Goal: Task Accomplishment & Management: Use online tool/utility

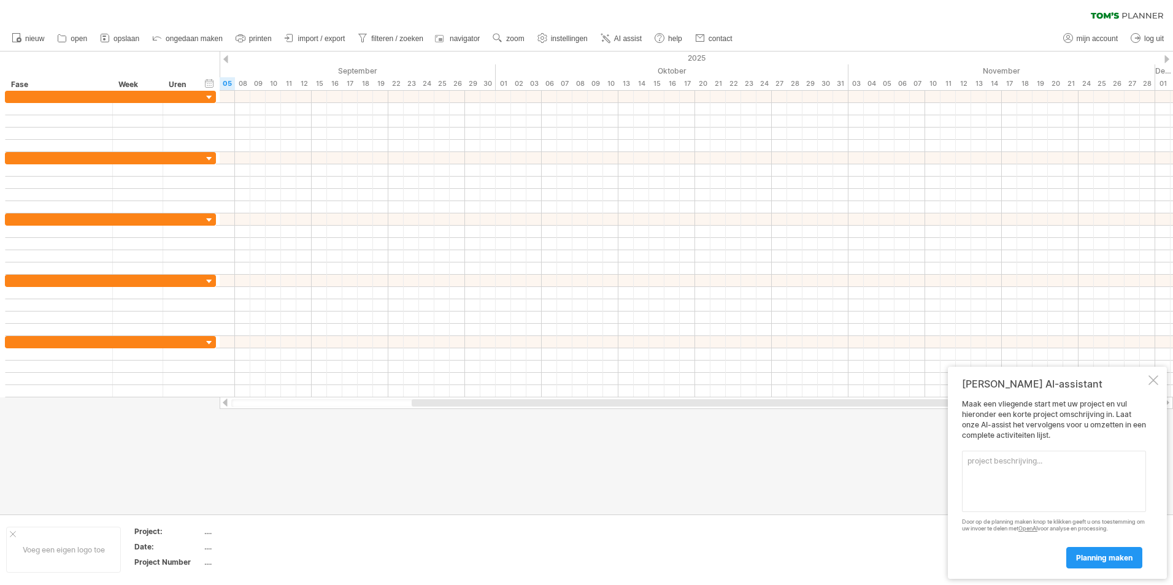
paste textarea "Taaknaam Startdatum Einddatum Groep Beschrijving Deadline stage in Avans Connec…"
type textarea "Taaknaam Startdatum Einddatum Groep Beschrijving Deadline stage in Avans Connec…"
click at [1095, 556] on span "planning maken" at bounding box center [1104, 557] width 56 height 9
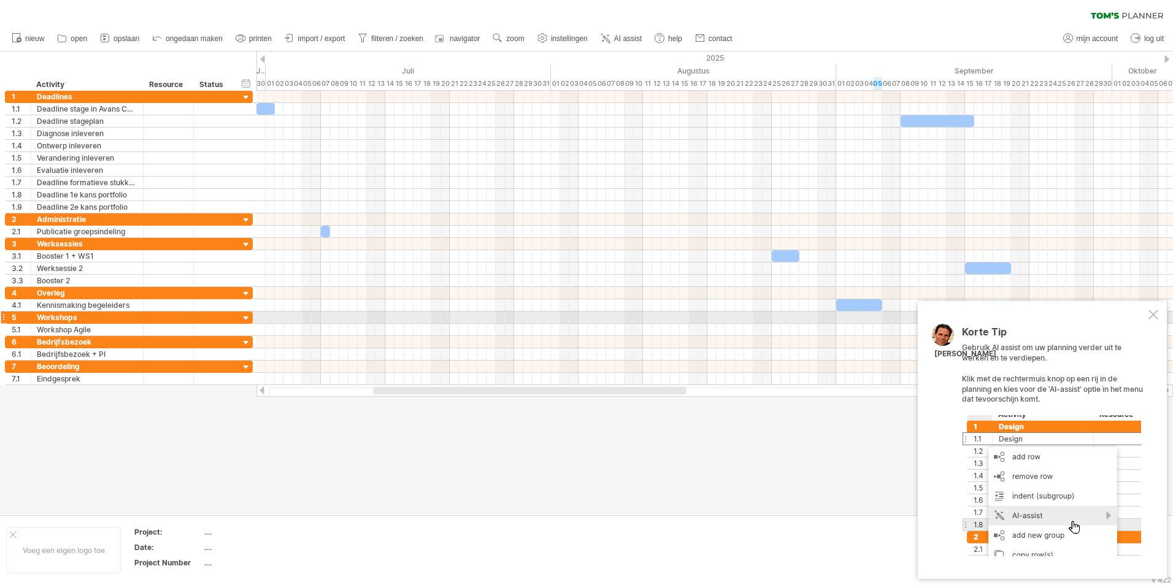
click at [1153, 313] on div at bounding box center [1153, 315] width 10 height 10
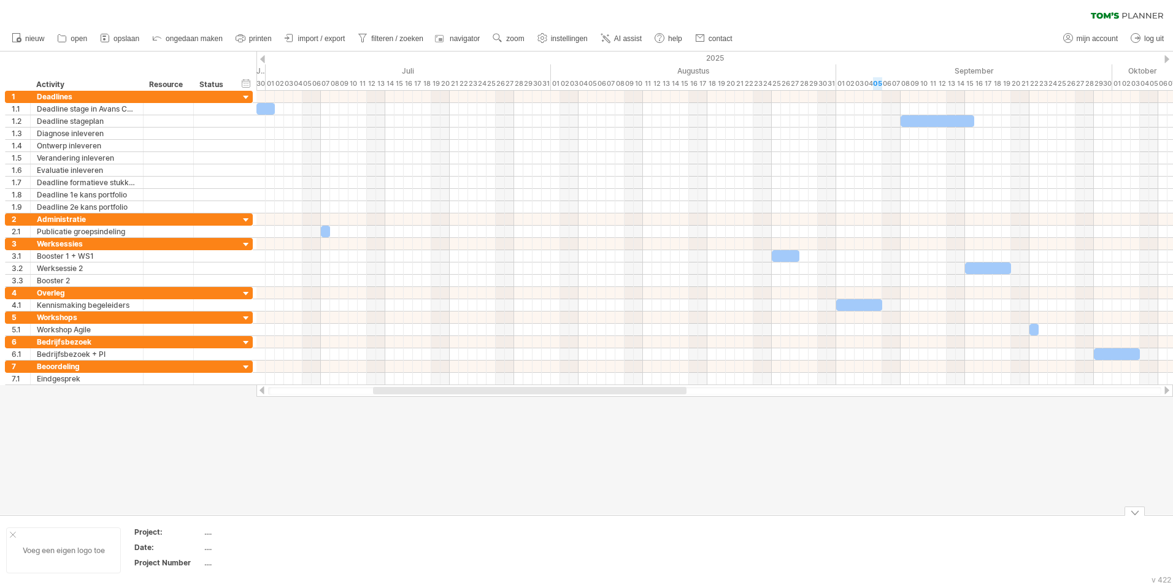
click at [8, 533] on div "Voeg een eigen logo toe" at bounding box center [63, 551] width 115 height 46
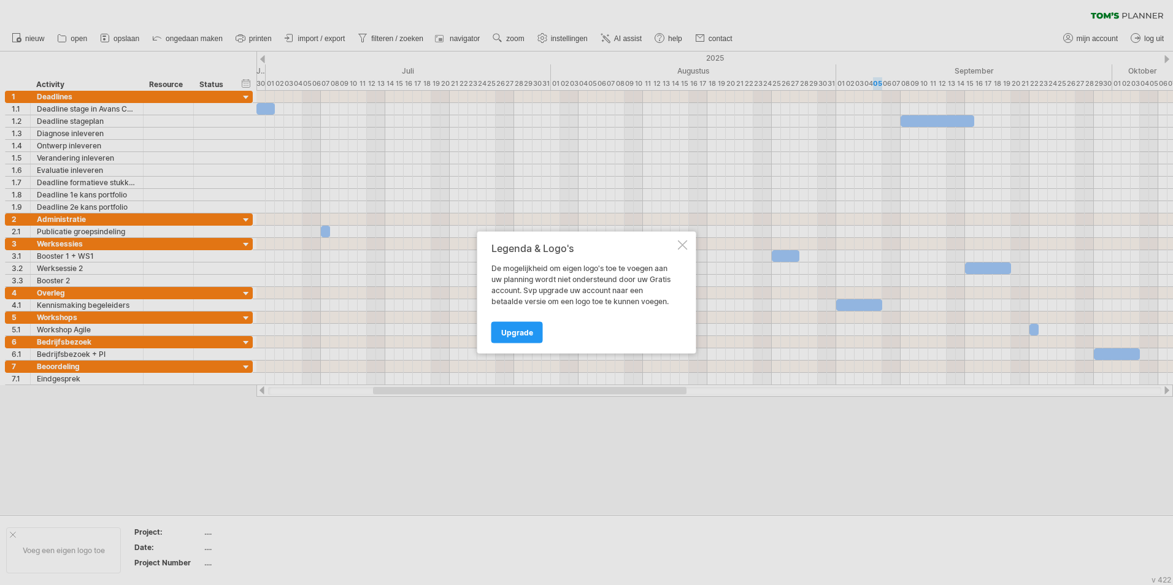
click at [684, 247] on div at bounding box center [683, 245] width 10 height 10
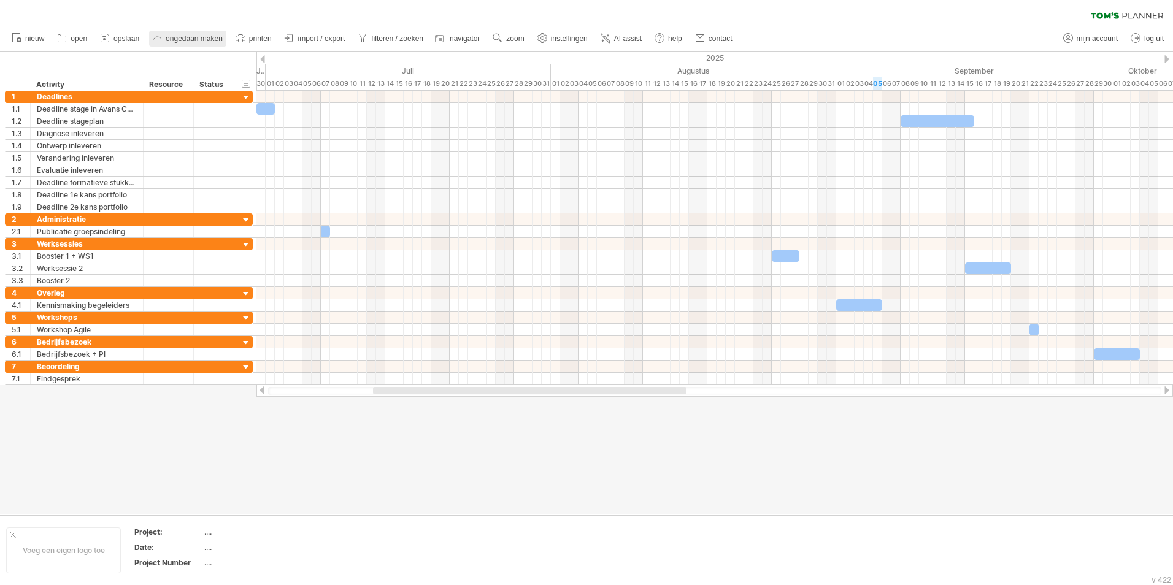
click at [191, 40] on span "ongedaan maken" at bounding box center [194, 38] width 57 height 9
click at [173, 41] on span "ongedaan maken" at bounding box center [194, 38] width 57 height 9
click at [165, 41] on link "ongedaan maken" at bounding box center [187, 39] width 77 height 16
click at [153, 39] on icon at bounding box center [157, 37] width 12 height 12
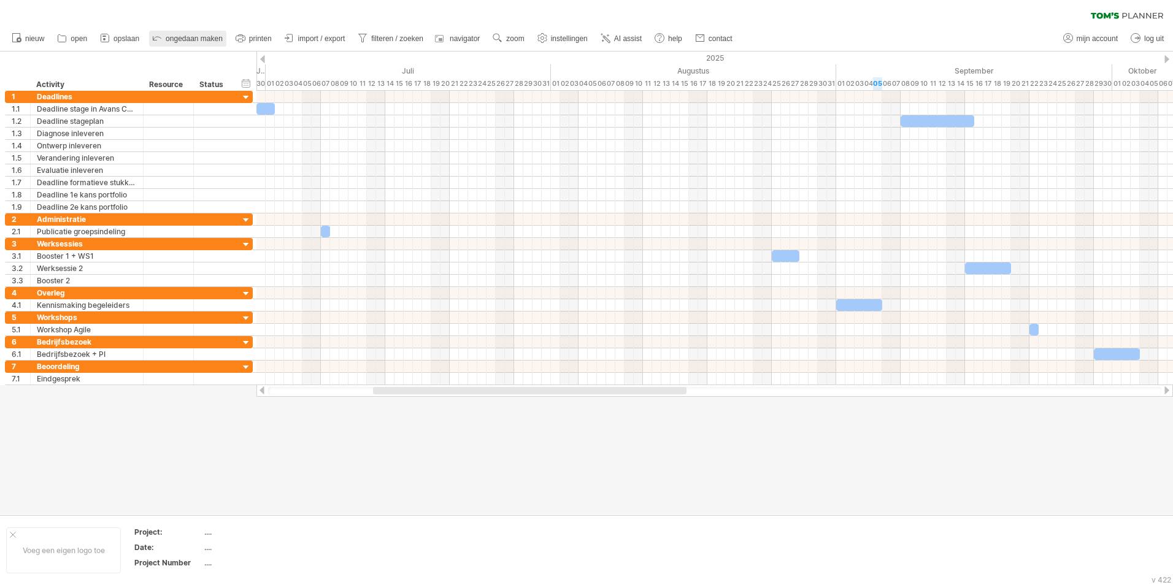
click at [153, 39] on icon at bounding box center [157, 37] width 12 height 12
click at [23, 37] on link "nieuw" at bounding box center [28, 39] width 39 height 16
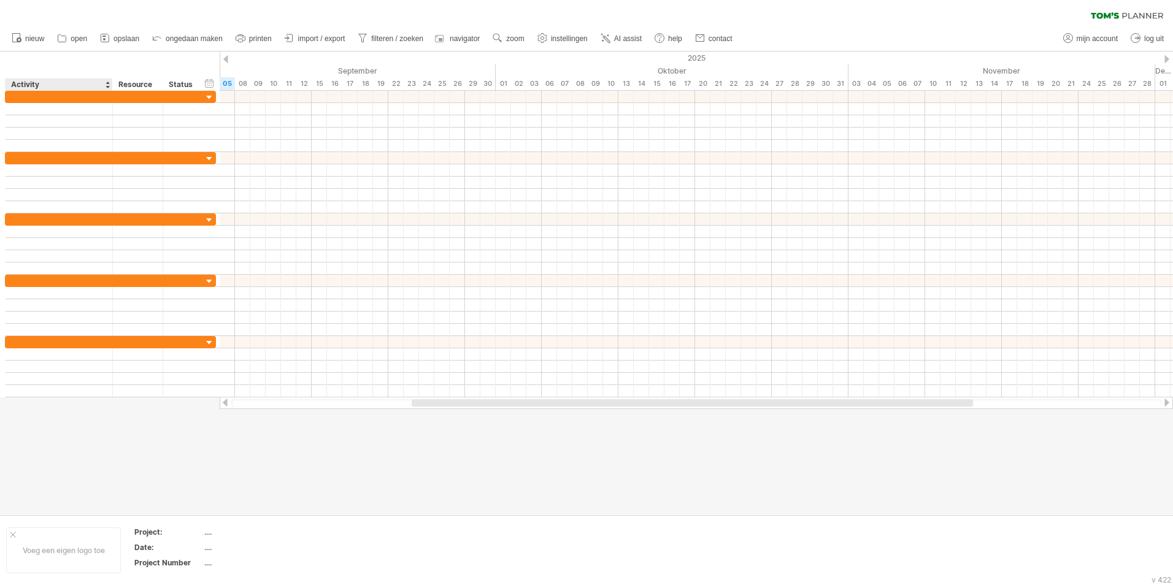
click at [48, 86] on div "Activity" at bounding box center [58, 85] width 94 height 12
drag, startPoint x: 48, startPoint y: 86, endPoint x: -2, endPoint y: 91, distance: 50.6
click at [0, 91] on html "vooruitgang(100%) Probeert verbinding te maken met [DOMAIN_NAME] Opnieuw verbon…" at bounding box center [586, 294] width 1173 height 588
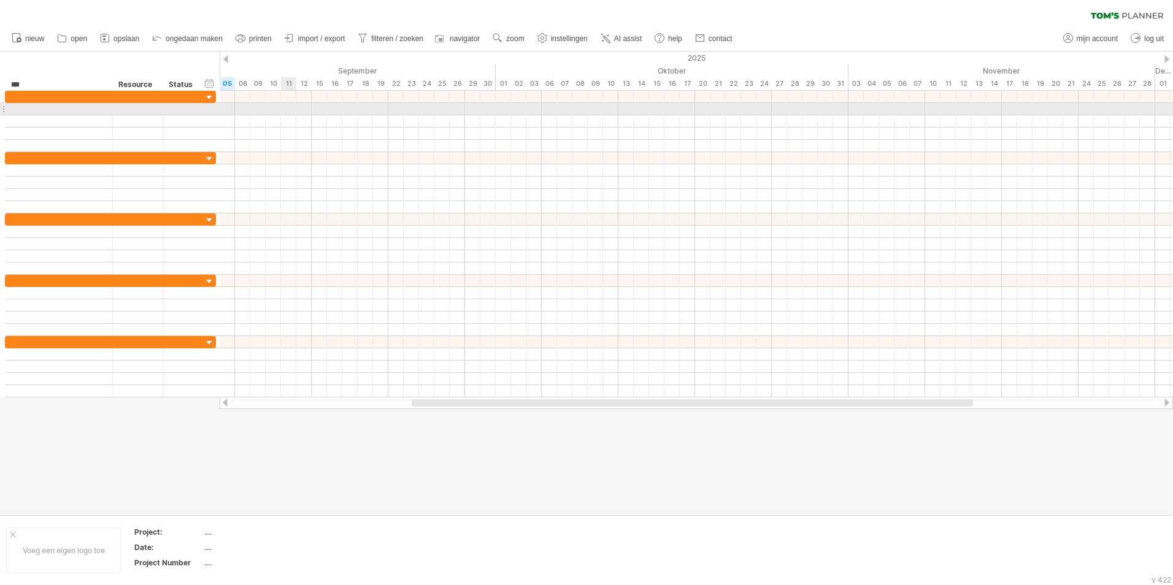
type input "****"
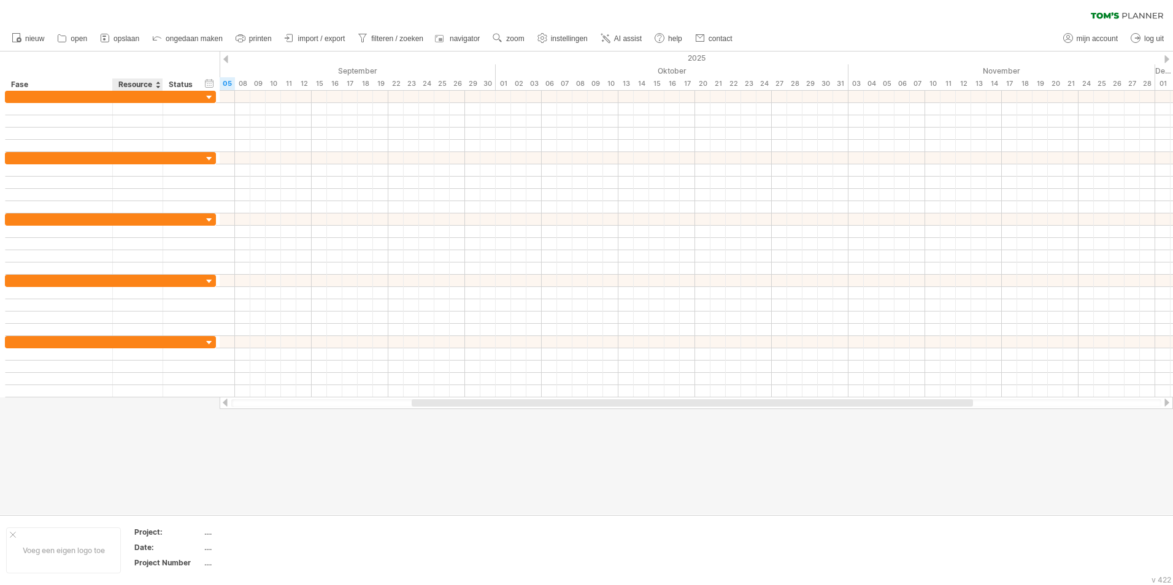
click at [128, 82] on div "Resource" at bounding box center [136, 85] width 37 height 12
click at [128, 82] on input "********" at bounding box center [136, 85] width 37 height 12
type input "****"
click at [188, 84] on div "Status" at bounding box center [182, 85] width 27 height 12
click at [183, 83] on input "******" at bounding box center [182, 85] width 27 height 12
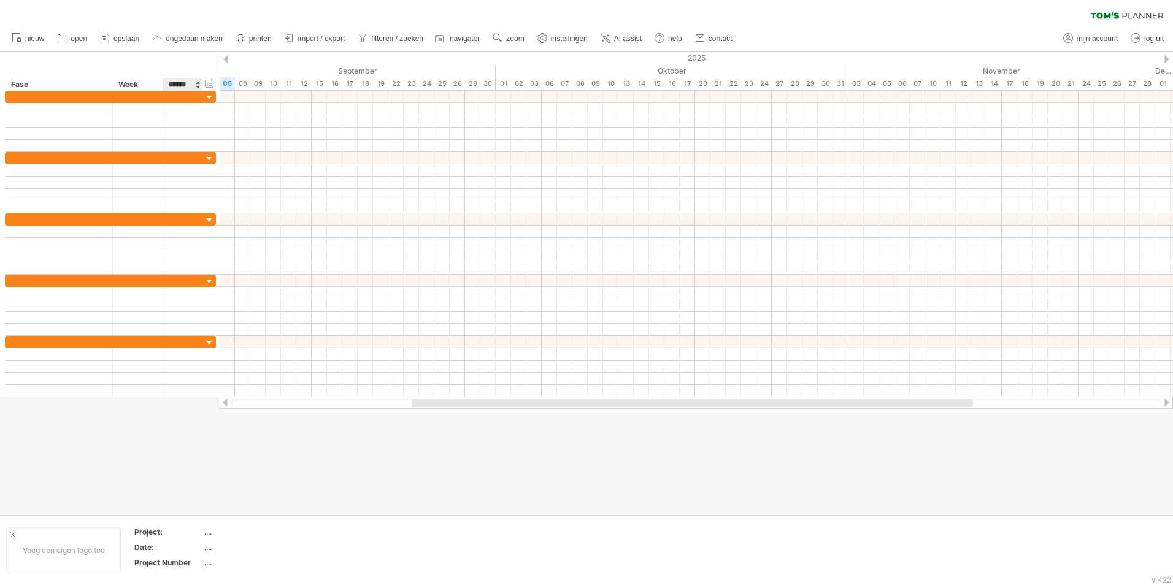
click at [183, 83] on input "******" at bounding box center [182, 85] width 27 height 12
type input "****"
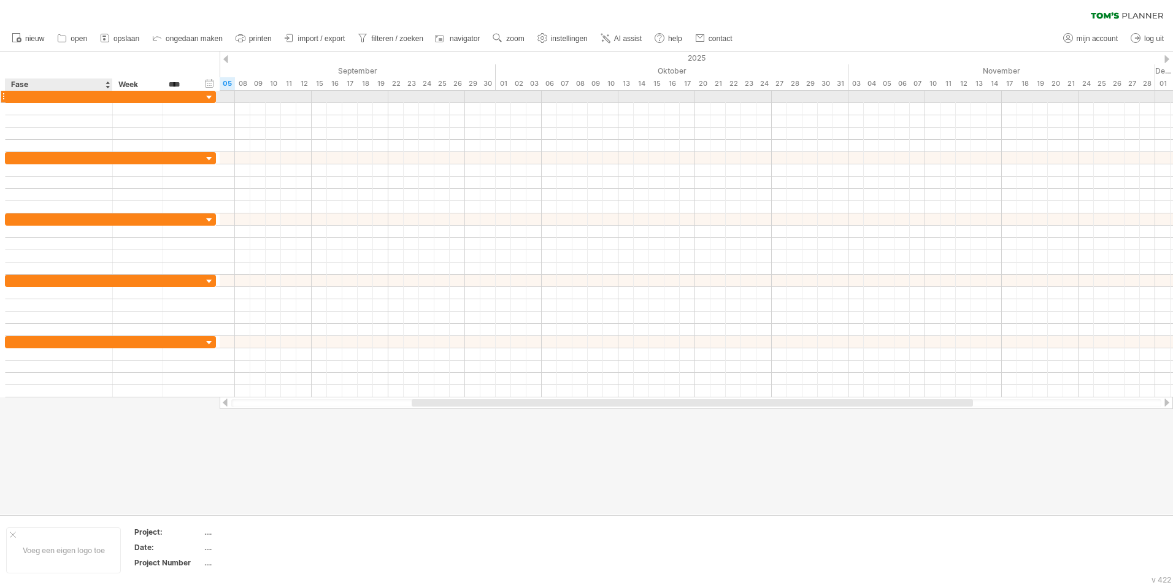
click at [50, 94] on div at bounding box center [59, 97] width 94 height 12
click at [50, 94] on input "text" at bounding box center [59, 97] width 94 height 12
type input "*********"
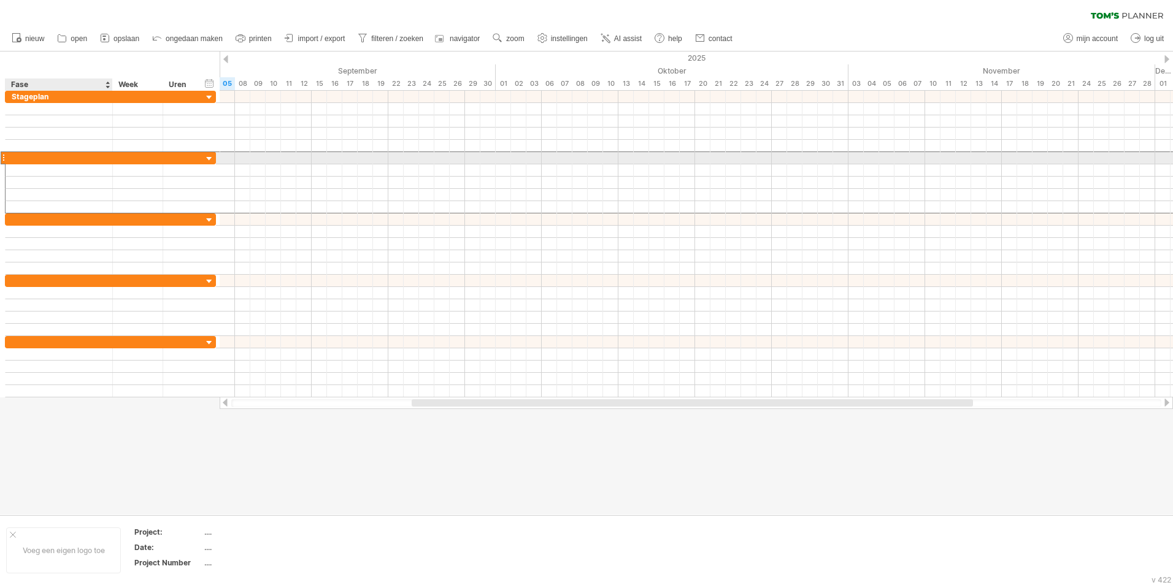
click at [47, 157] on div at bounding box center [59, 158] width 94 height 12
click at [47, 157] on input "text" at bounding box center [59, 158] width 94 height 12
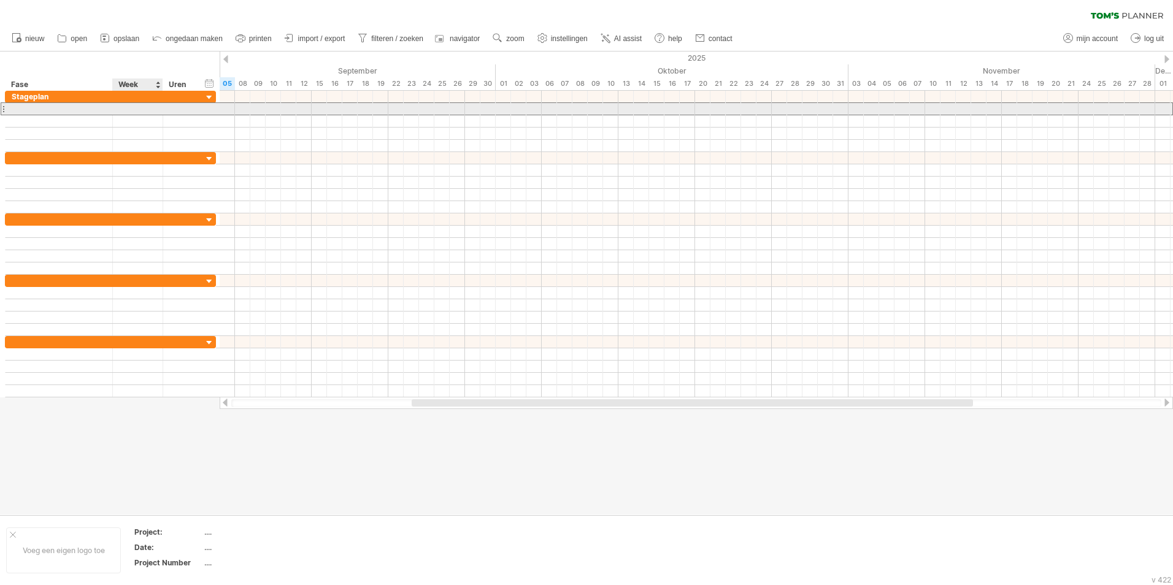
click at [137, 108] on div at bounding box center [137, 109] width 37 height 12
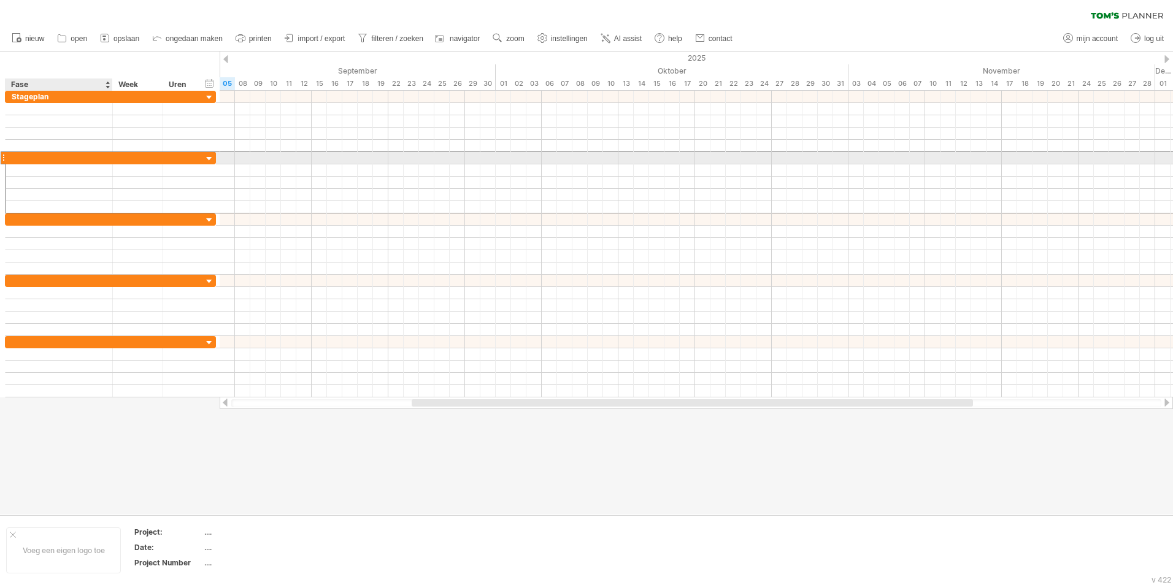
click at [45, 162] on div at bounding box center [59, 158] width 94 height 12
type input "**********"
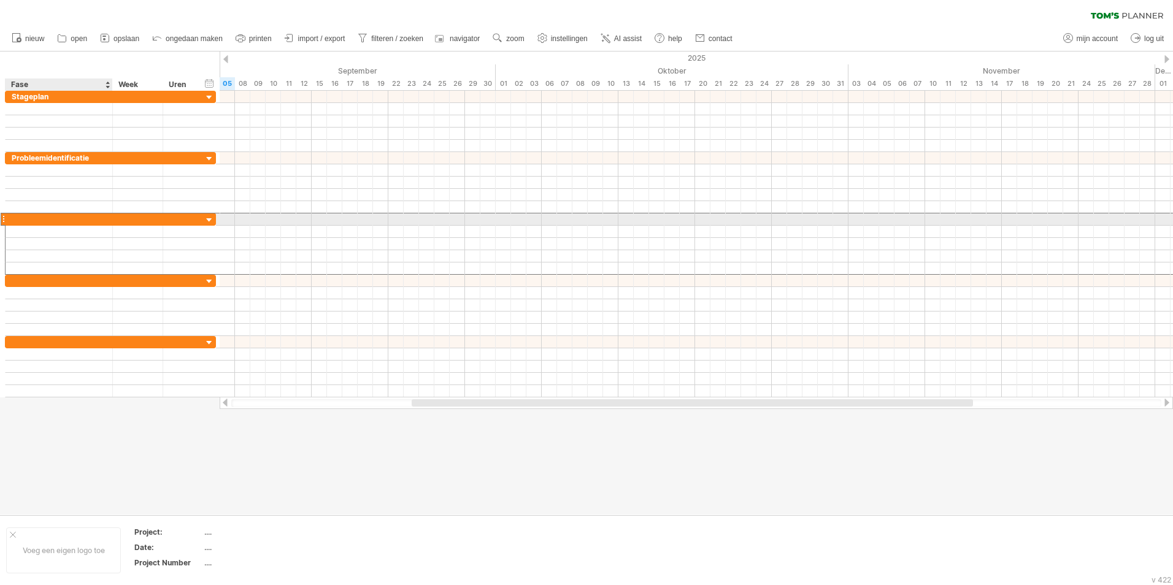
click at [44, 219] on div at bounding box center [59, 219] width 94 height 12
click at [44, 219] on input "text" at bounding box center [59, 219] width 94 height 12
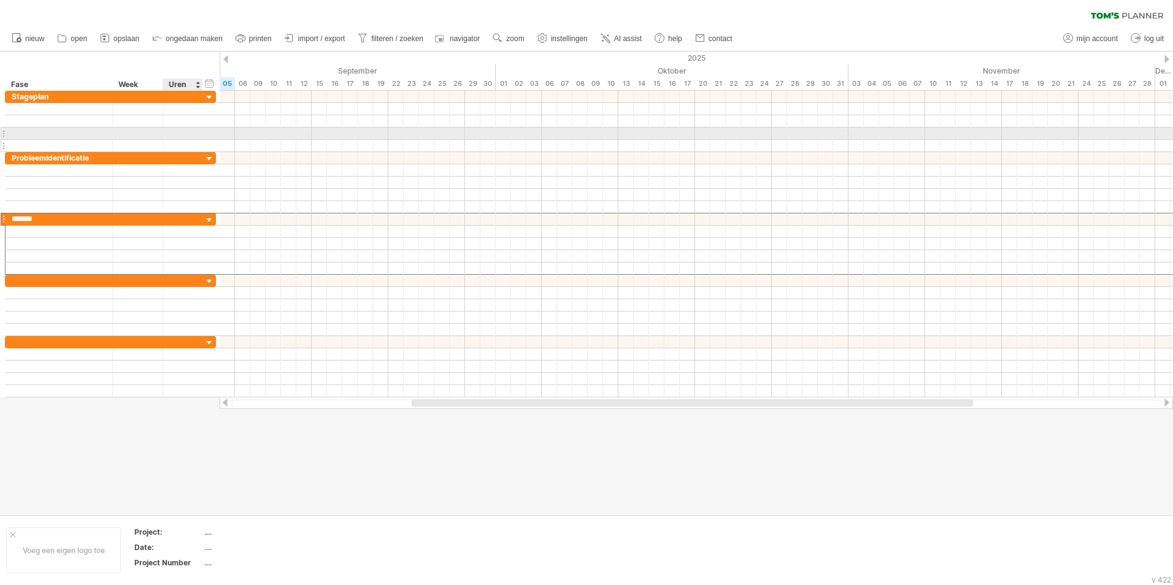
type input "********"
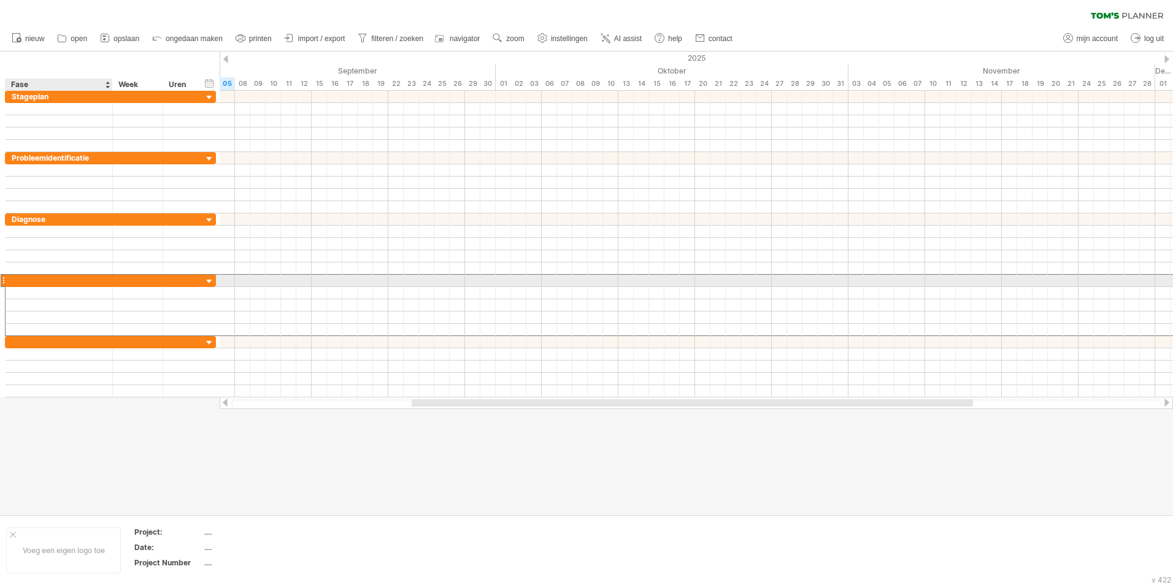
click at [83, 281] on div at bounding box center [59, 281] width 94 height 12
click at [0, 0] on input "text" at bounding box center [0, 0] width 0 height 0
type input "*******"
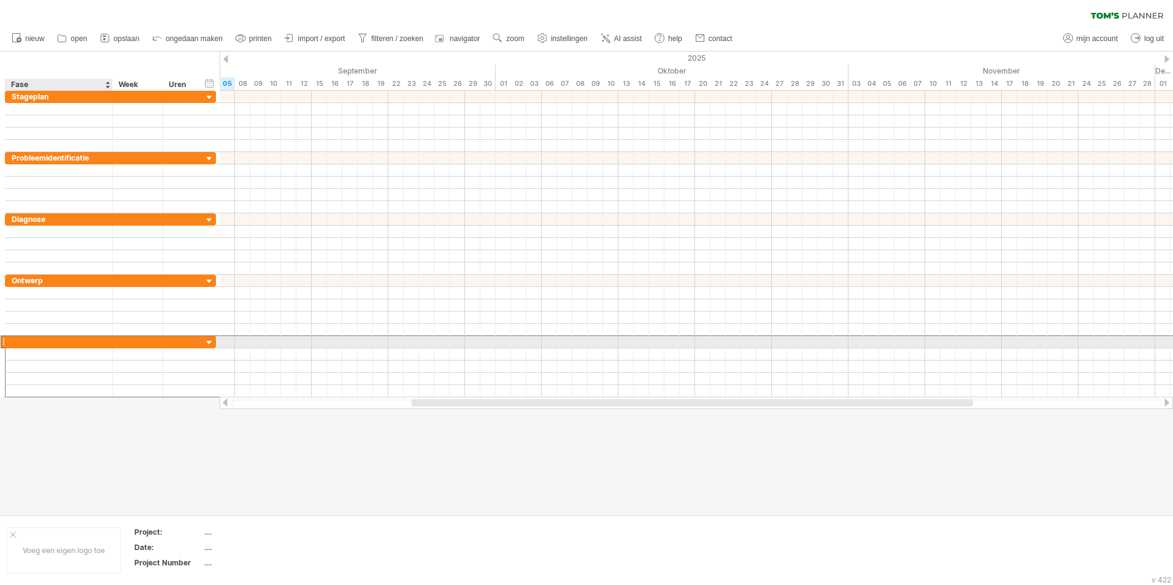
click at [74, 342] on div at bounding box center [59, 342] width 94 height 12
type input "**********"
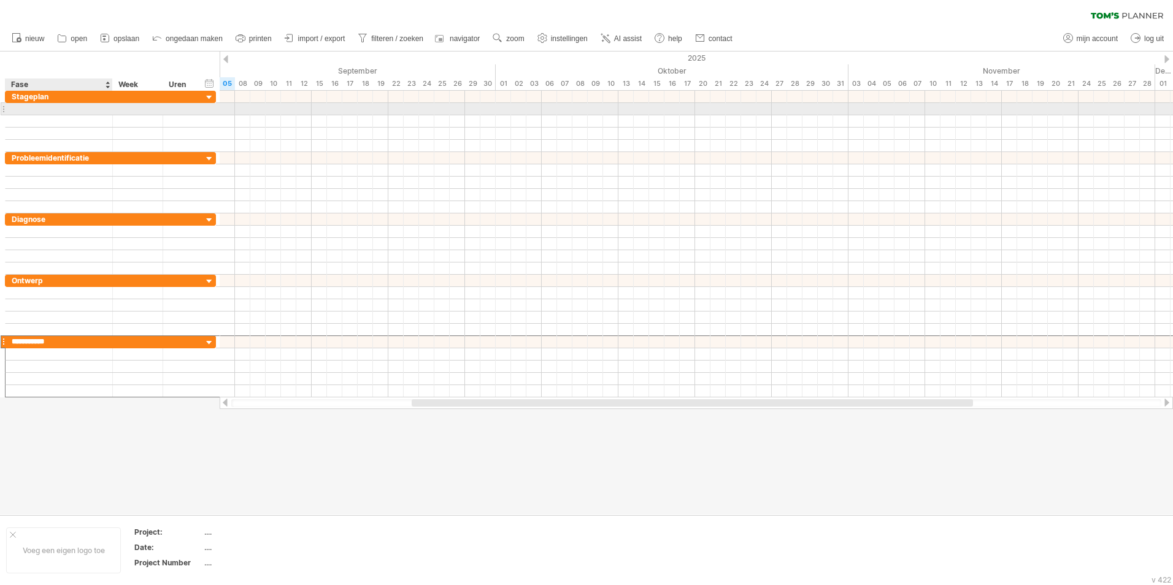
click at [83, 109] on div at bounding box center [59, 109] width 94 height 12
type input "**********"
click at [74, 120] on div at bounding box center [59, 121] width 94 height 12
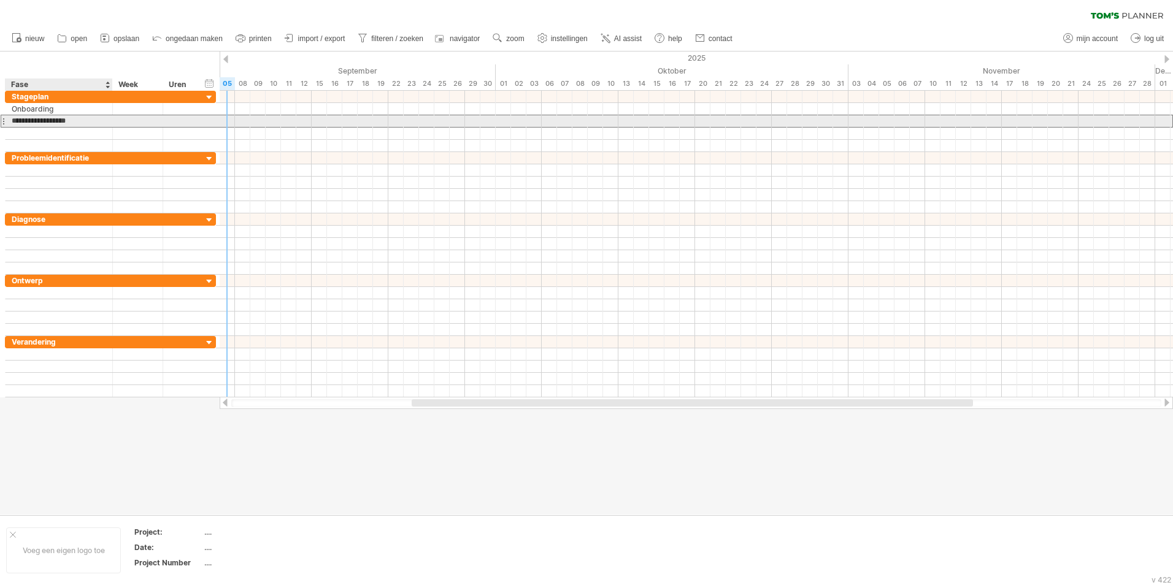
type input "**********"
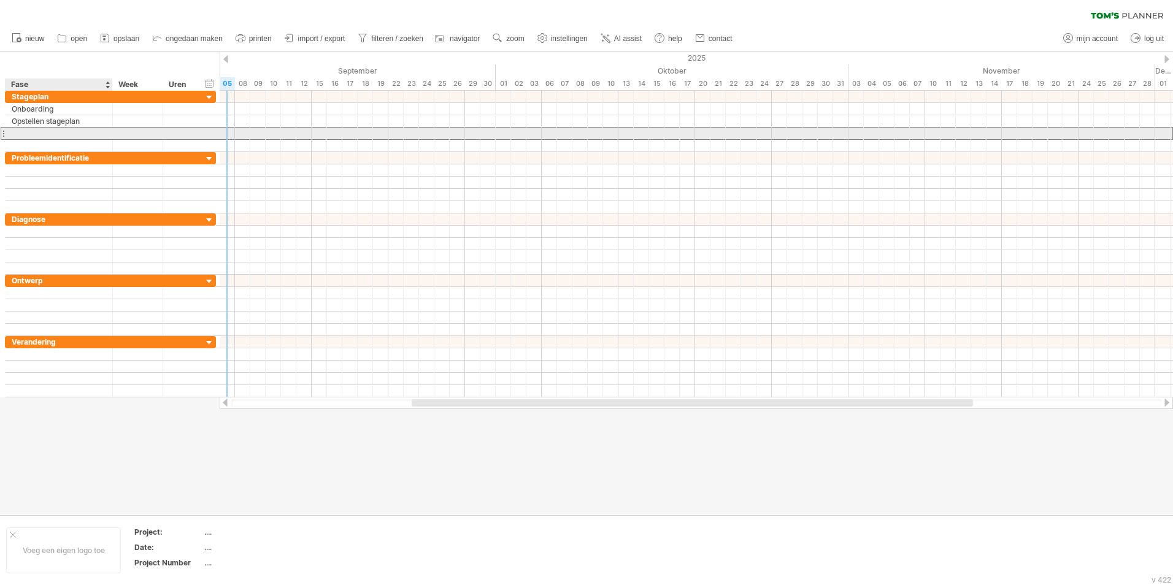
click at [60, 135] on div at bounding box center [59, 134] width 94 height 12
type input "**********"
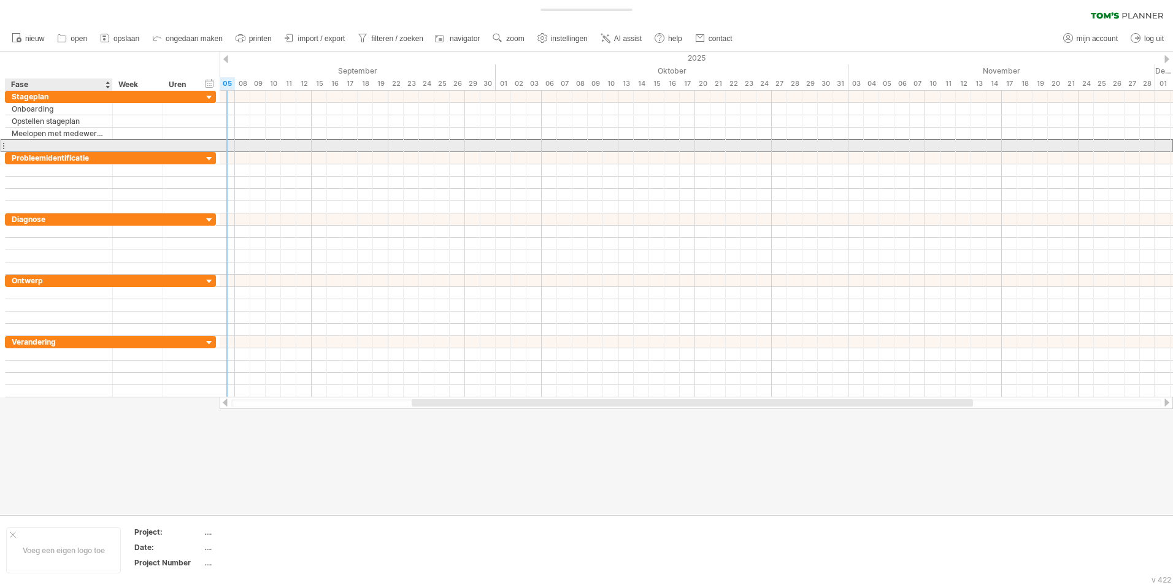
click at [42, 147] on div at bounding box center [59, 146] width 94 height 12
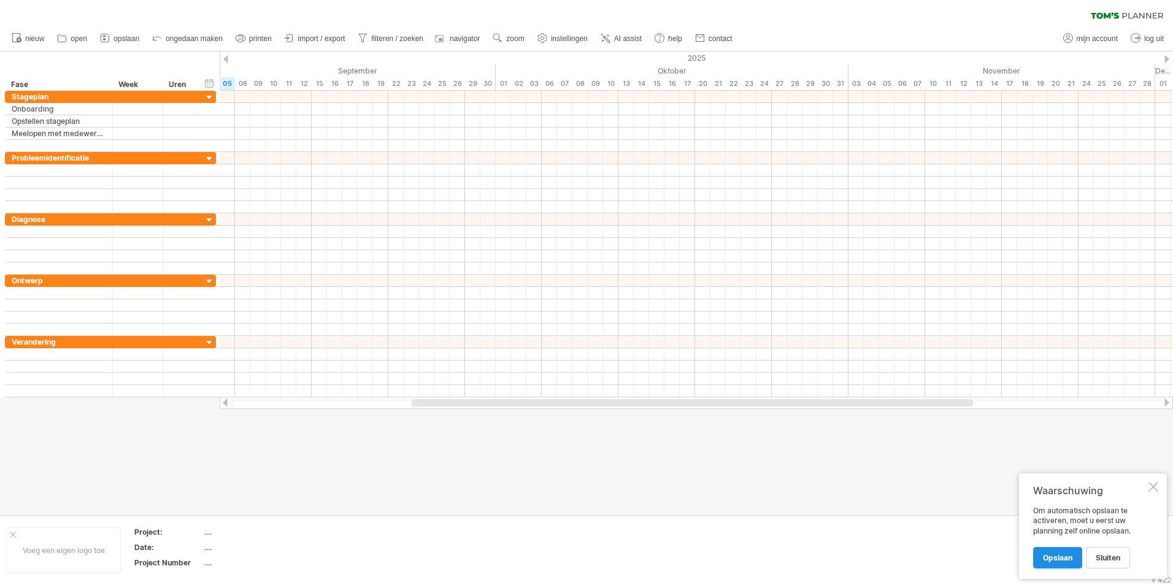
click at [1063, 559] on span "Opslaan" at bounding box center [1057, 557] width 29 height 9
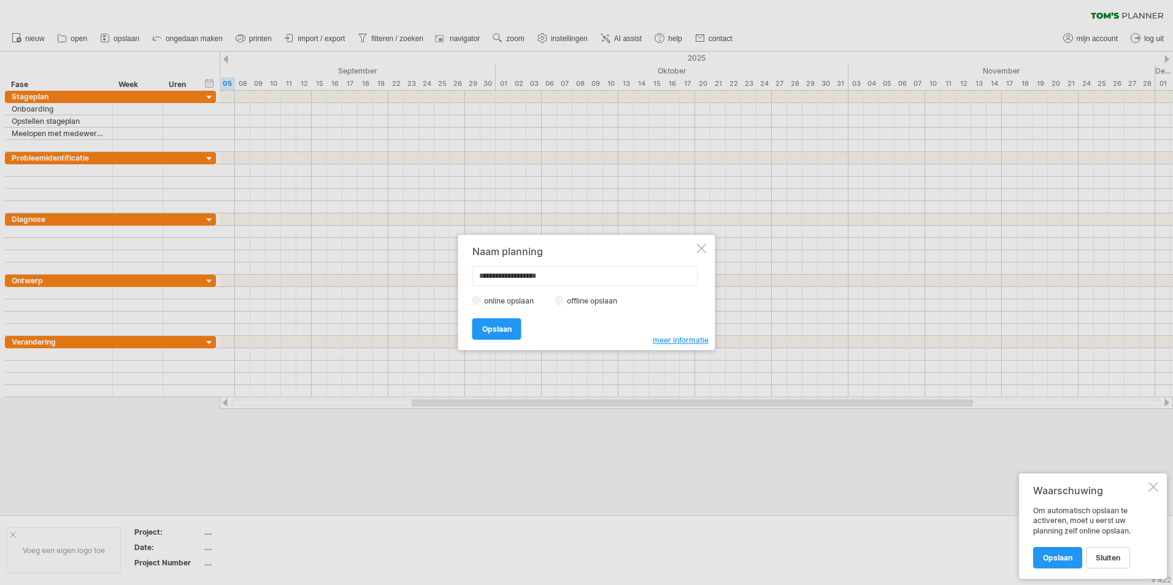
type input "**********"
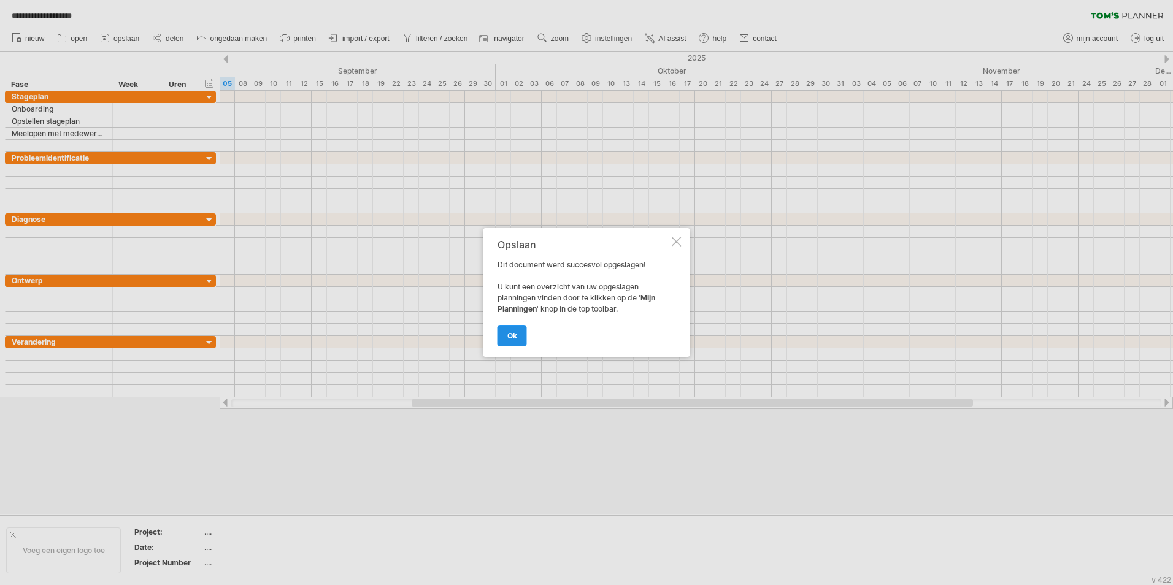
click at [506, 334] on link "ok" at bounding box center [512, 335] width 29 height 21
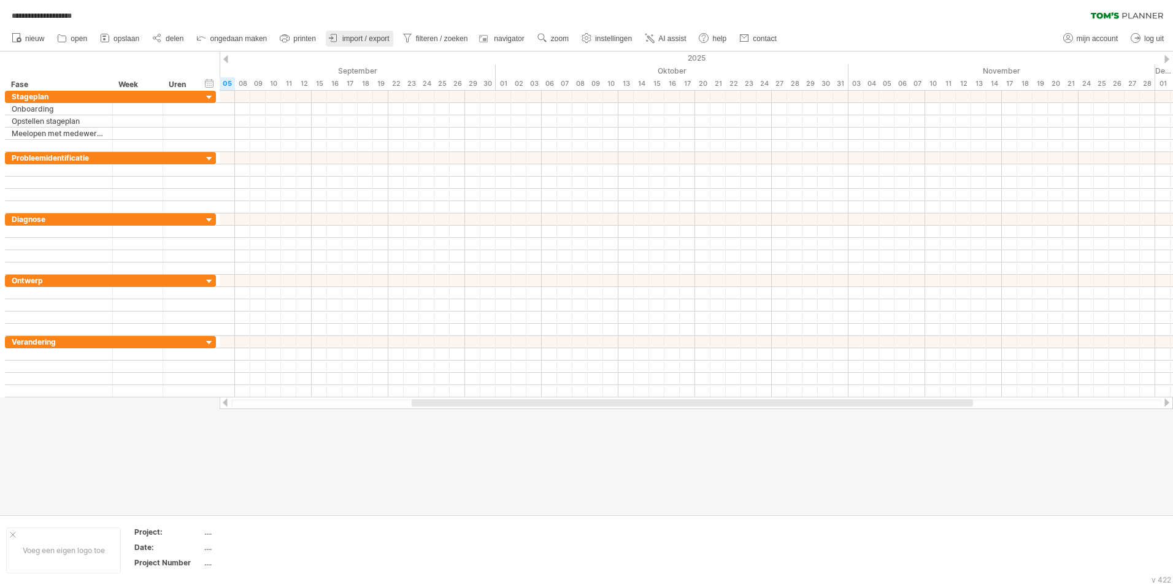
click at [355, 37] on span "import / export" at bounding box center [365, 38] width 47 height 9
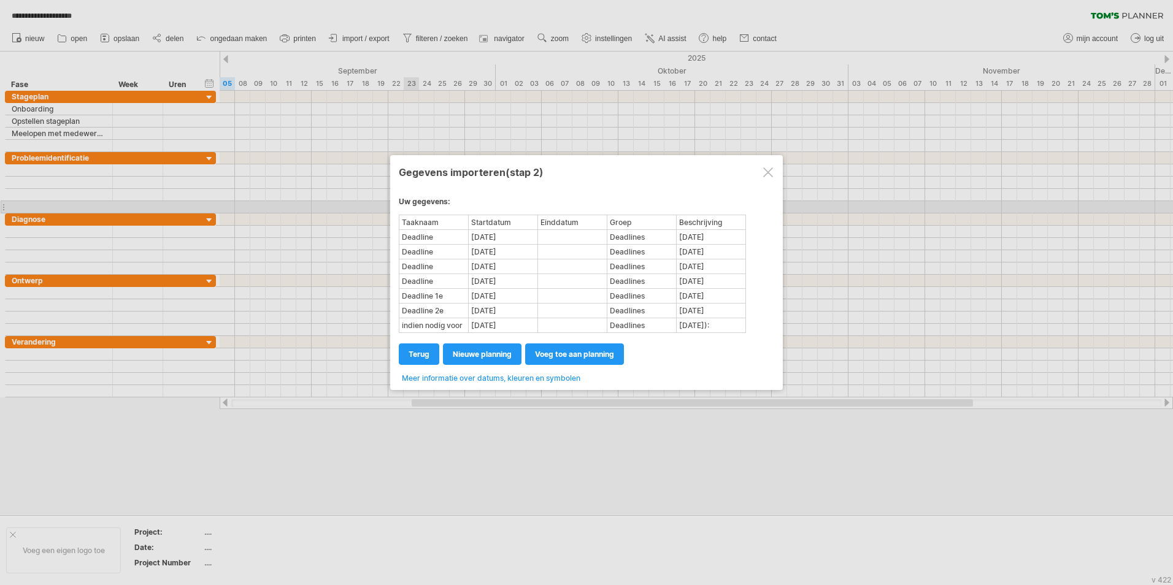
click at [635, 232] on div "Deadlines" at bounding box center [641, 237] width 67 height 13
click at [499, 356] on span "nieuwe planning" at bounding box center [482, 354] width 59 height 9
select select "***"
select select "*********"
select select "*******"
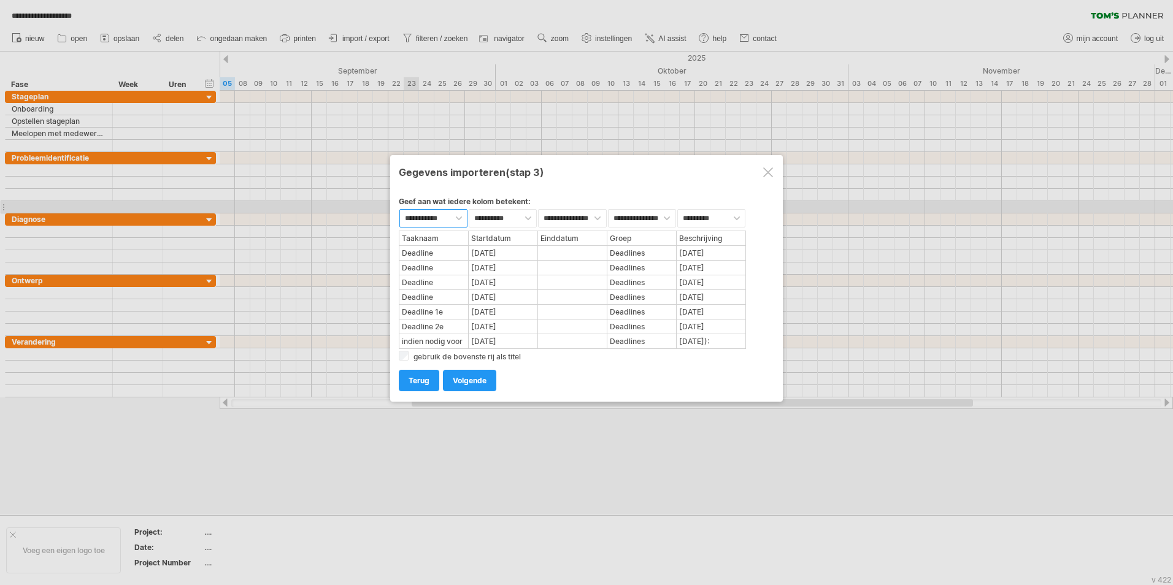
click at [439, 219] on select "**********" at bounding box center [433, 218] width 68 height 18
click at [501, 218] on select "**********" at bounding box center [503, 218] width 68 height 18
click at [634, 220] on select "**********" at bounding box center [642, 218] width 68 height 18
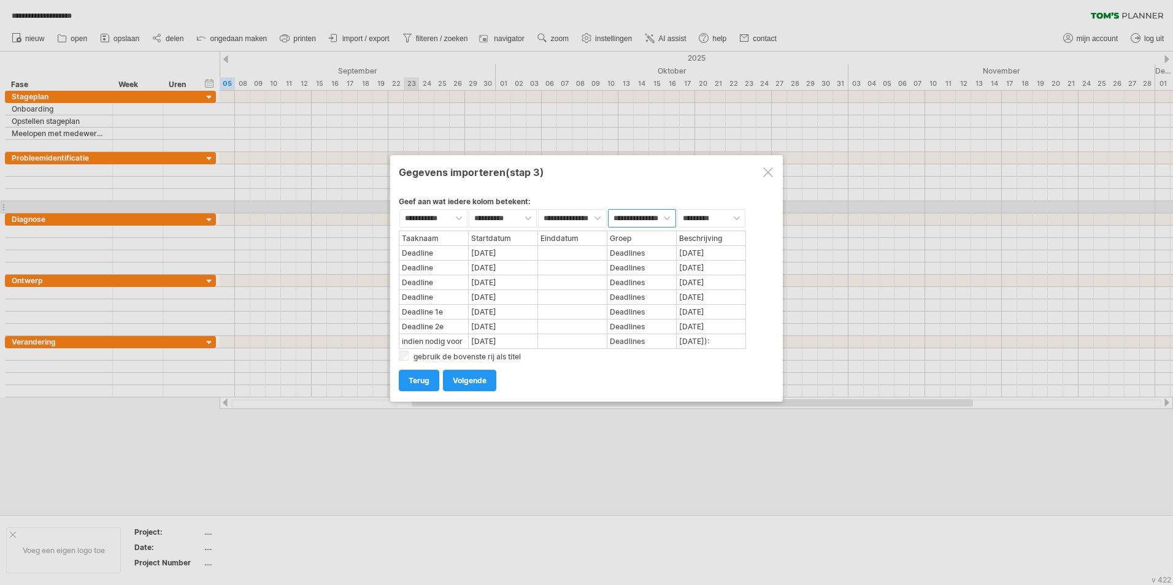
click at [636, 220] on select "**********" at bounding box center [642, 218] width 68 height 18
click at [715, 237] on div "Beschrijving" at bounding box center [710, 238] width 67 height 13
click at [578, 240] on div "Einddatum" at bounding box center [572, 238] width 67 height 13
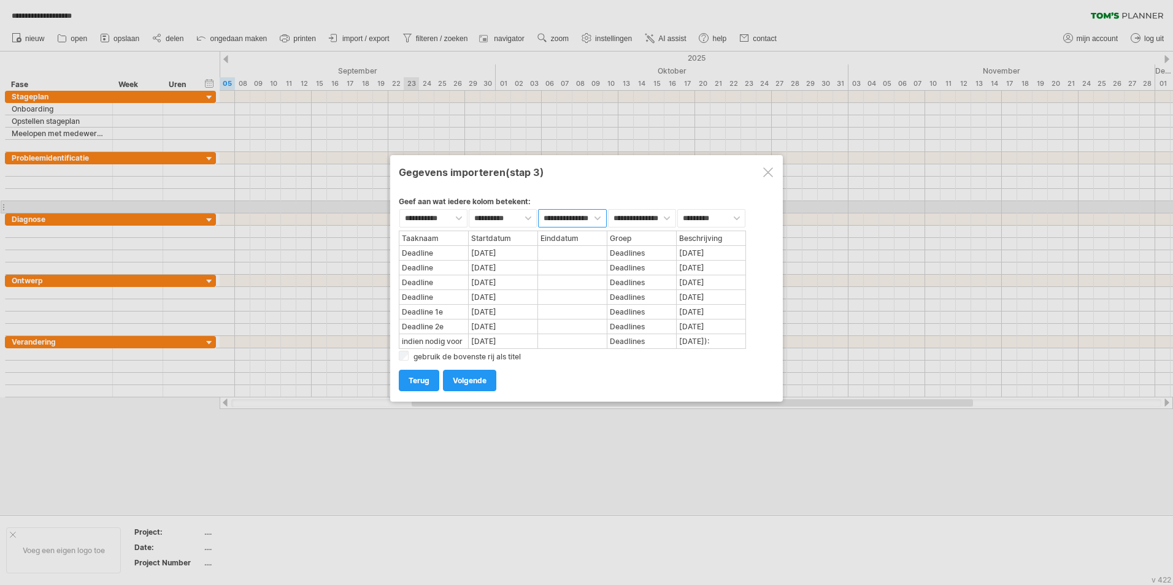
click at [588, 221] on select "**********" at bounding box center [572, 218] width 68 height 18
click at [585, 224] on select "**********" at bounding box center [572, 218] width 68 height 18
click at [448, 222] on select "**********" at bounding box center [433, 218] width 68 height 18
click at [467, 382] on span "Volgende" at bounding box center [470, 380] width 34 height 9
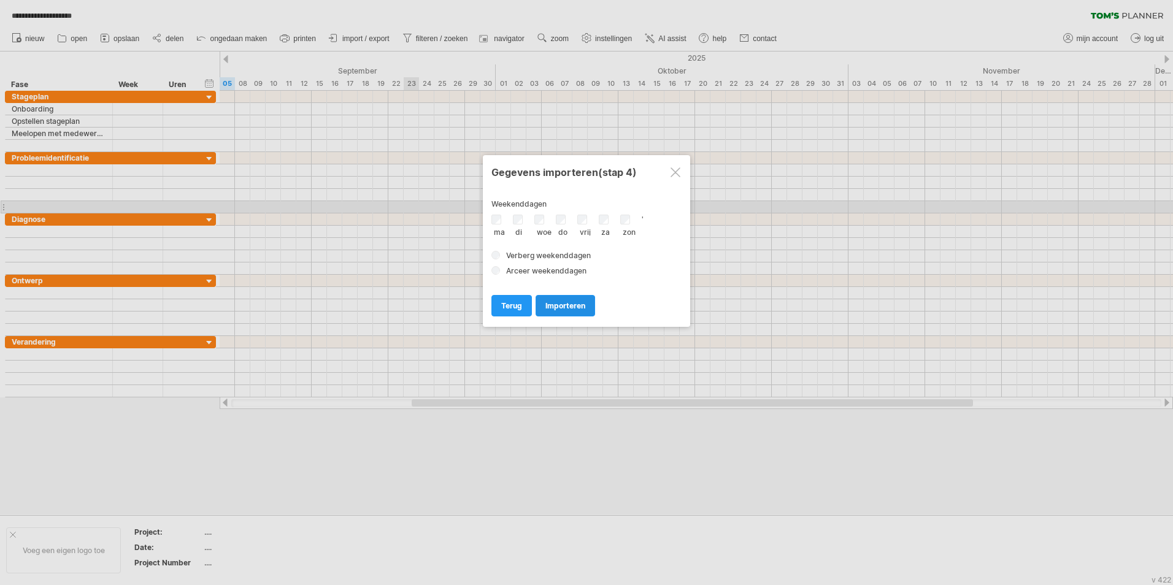
click at [563, 310] on span "importeren" at bounding box center [565, 305] width 40 height 9
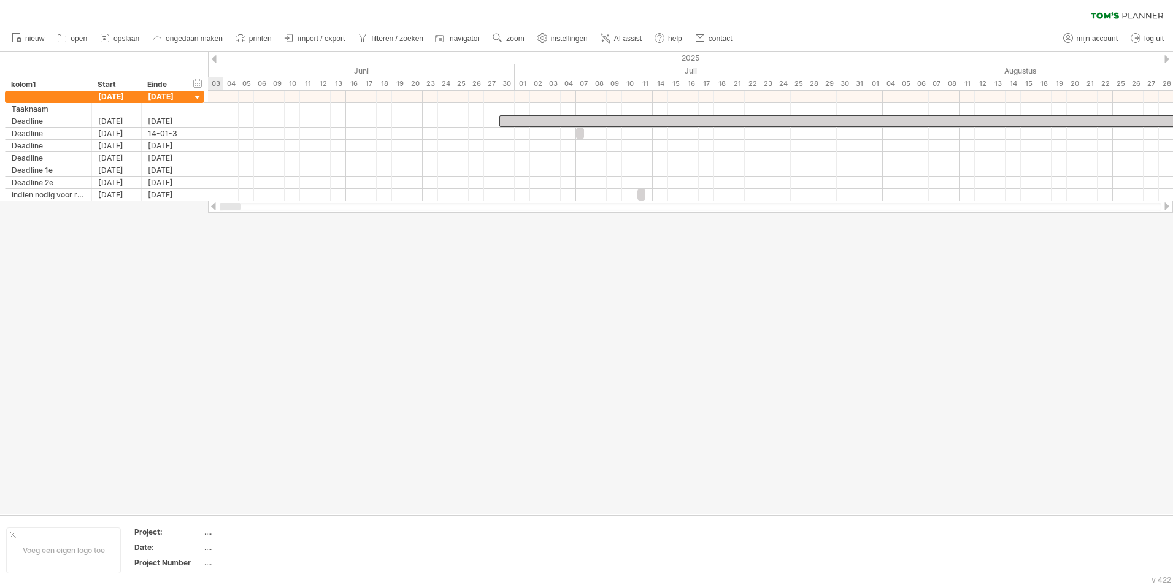
drag, startPoint x: 251, startPoint y: 206, endPoint x: 219, endPoint y: 206, distance: 31.9
click at [219, 206] on div at bounding box center [690, 207] width 965 height 12
click at [67, 37] on icon at bounding box center [62, 38] width 12 height 12
type input "**********"
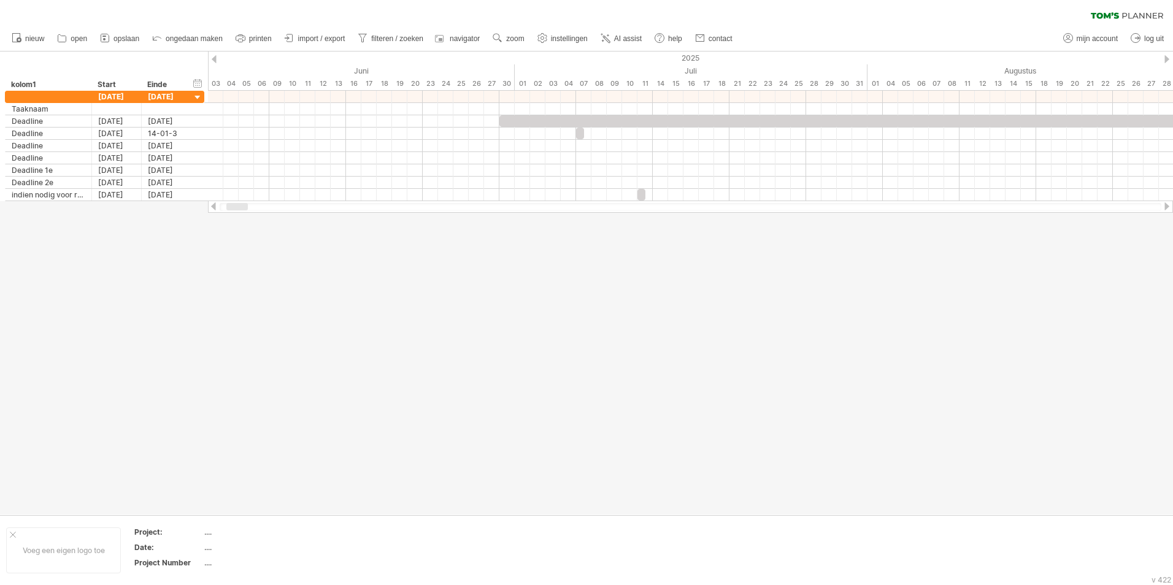
type input "**********"
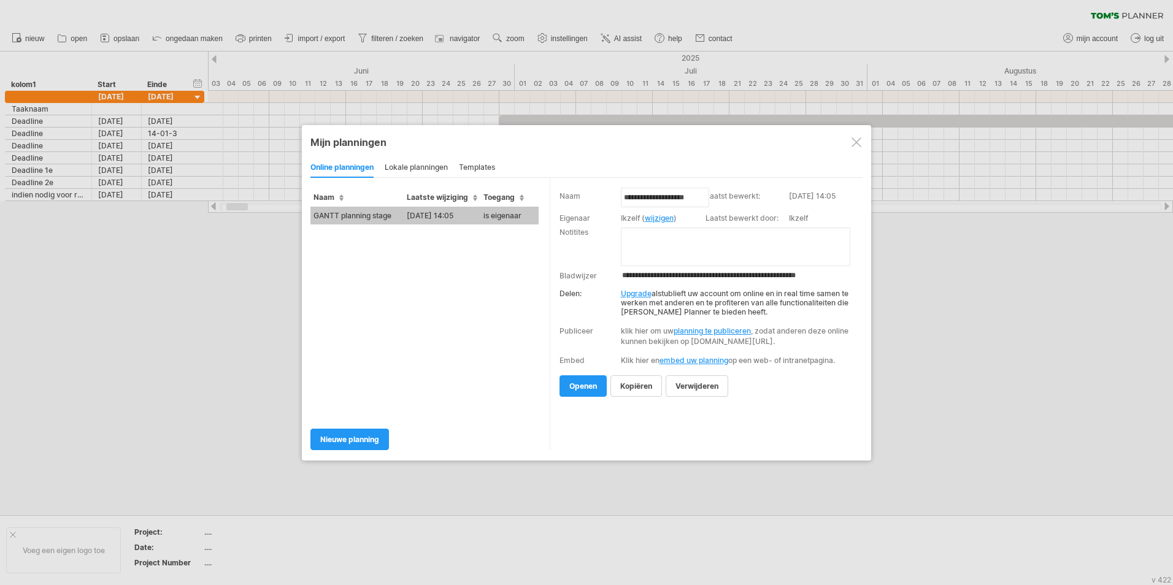
click at [383, 215] on td "GANTT planning stage" at bounding box center [356, 216] width 93 height 18
click at [383, 215] on div "Probeert verbinding te maken met [DOMAIN_NAME] Opnieuw verbonden wissen filter" at bounding box center [586, 292] width 1173 height 585
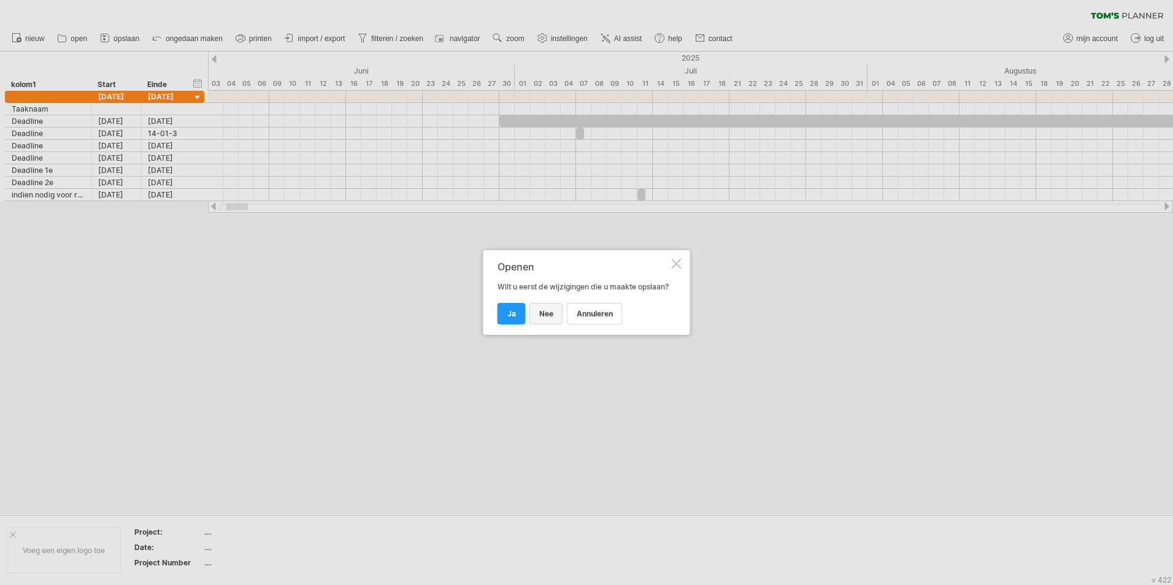
click at [548, 318] on span "nee" at bounding box center [546, 313] width 14 height 9
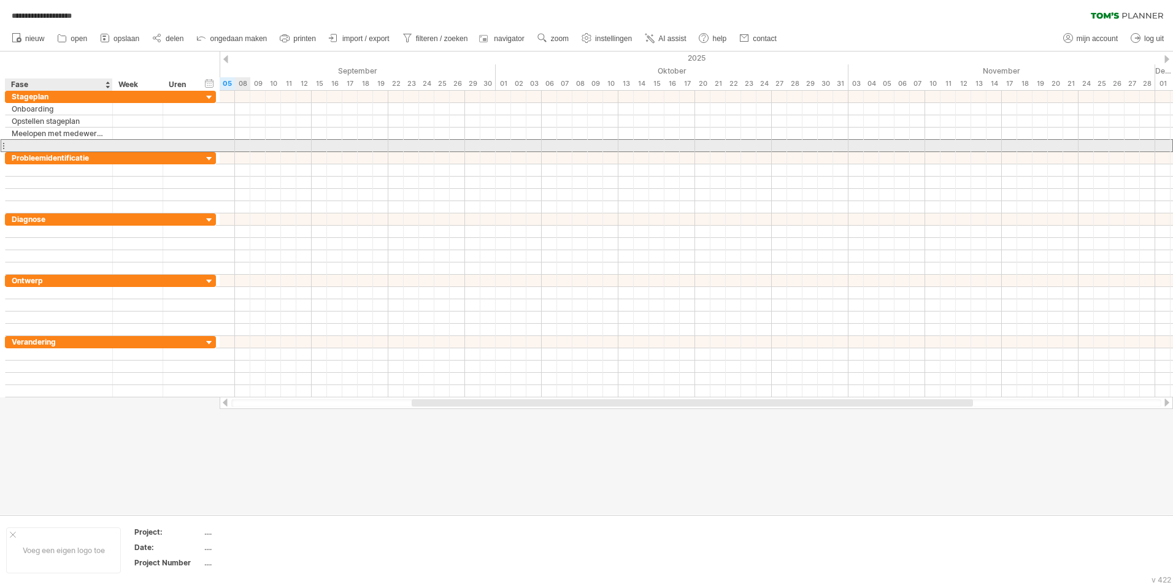
click at [83, 142] on div at bounding box center [59, 146] width 94 height 12
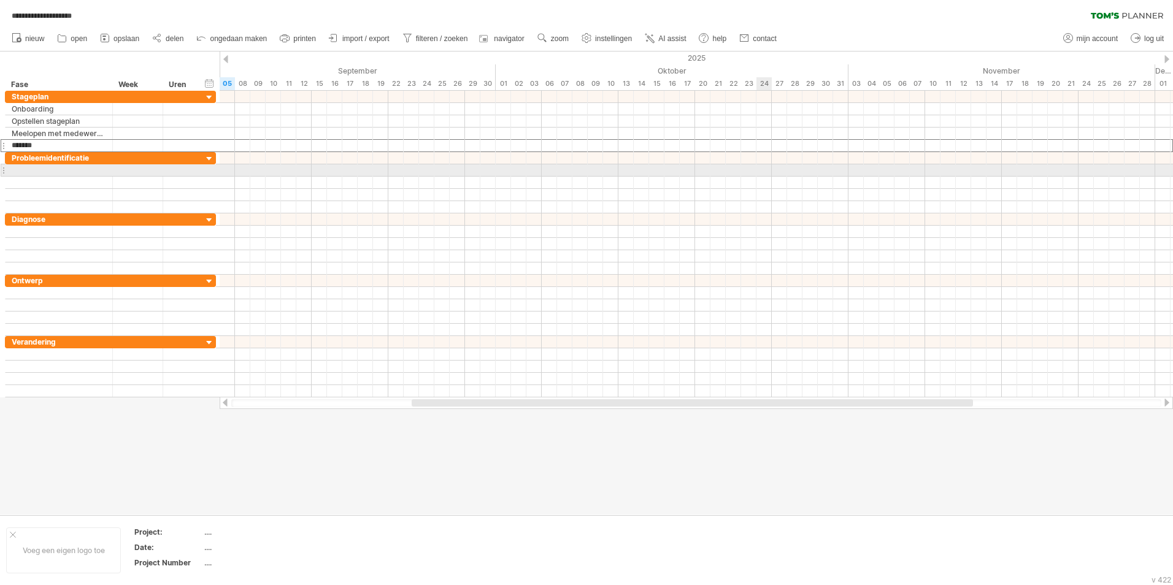
type input "********"
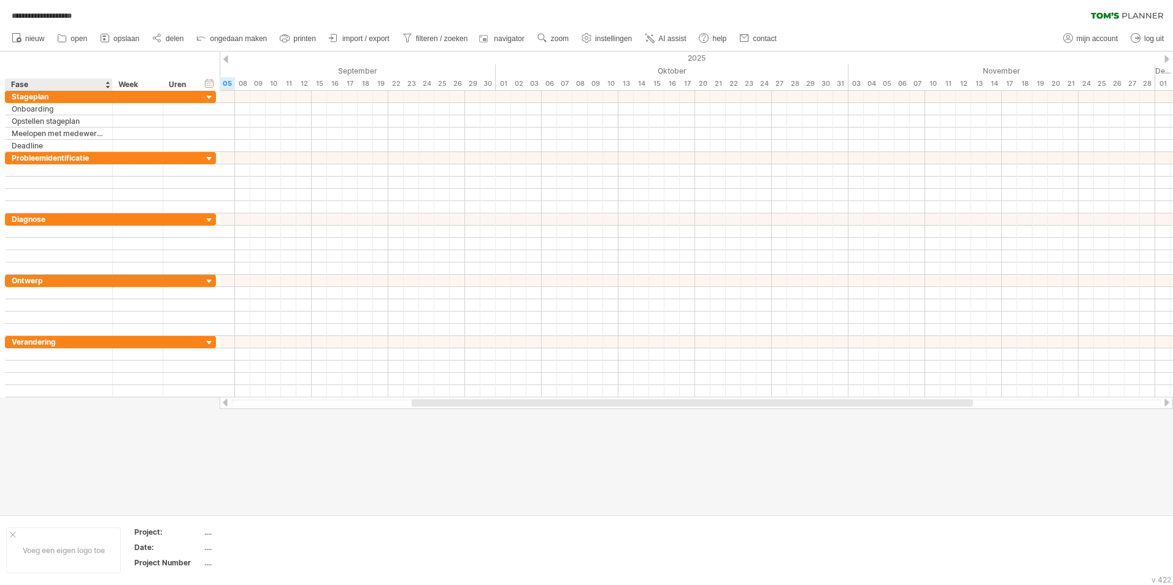
click at [112, 90] on div "**** Fase" at bounding box center [58, 85] width 107 height 12
drag, startPoint x: 110, startPoint y: 90, endPoint x: 118, endPoint y: 90, distance: 7.4
click at [118, 90] on div at bounding box center [120, 85] width 4 height 12
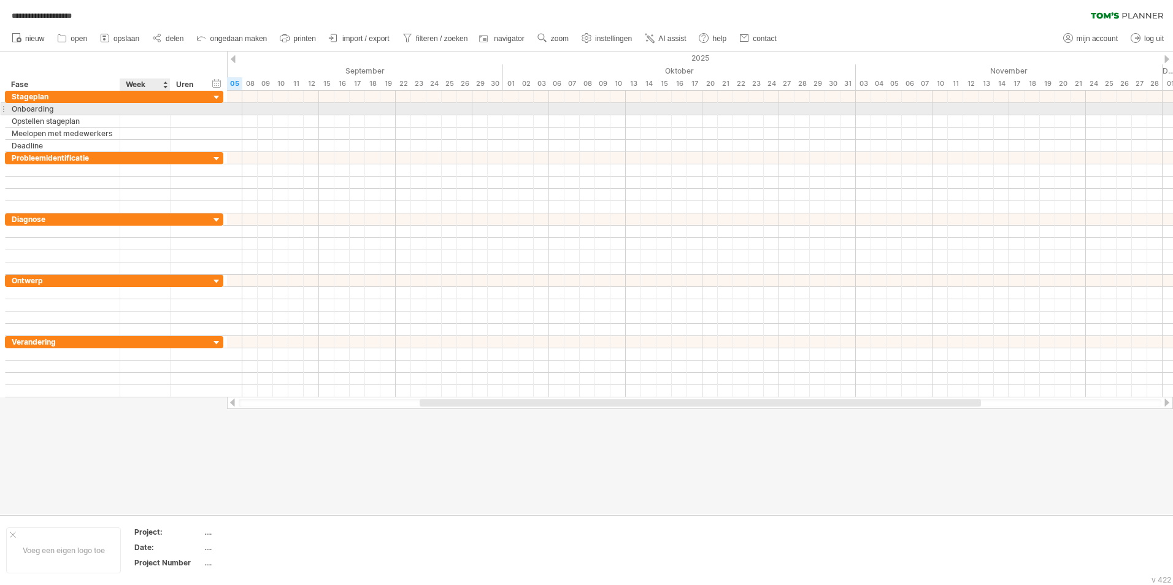
click at [143, 110] on div at bounding box center [144, 109] width 37 height 12
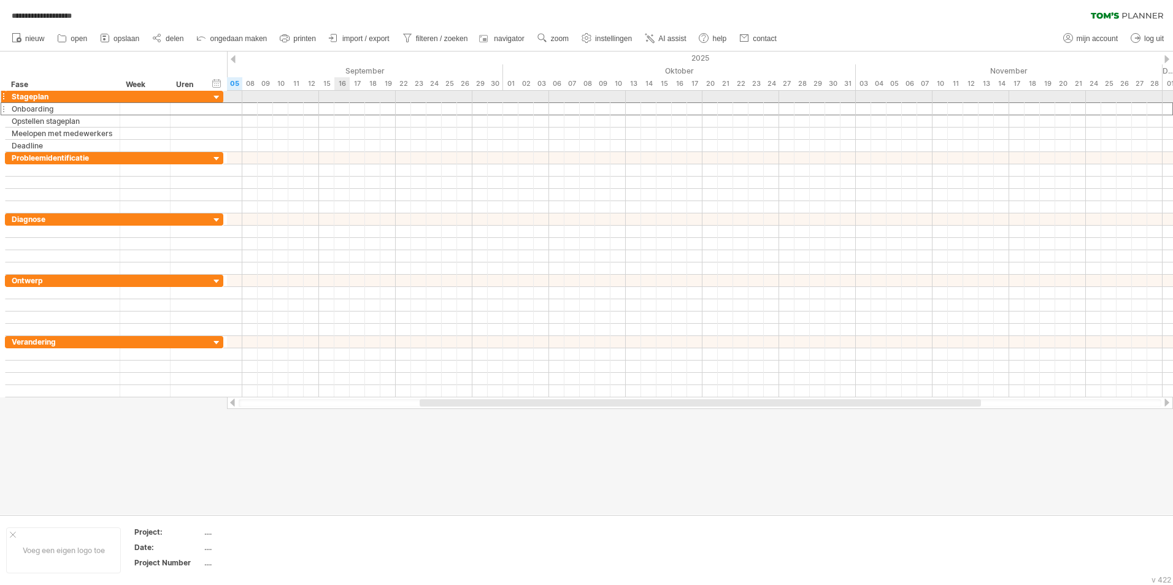
type input "*"
click at [203, 110] on div at bounding box center [191, 109] width 40 height 12
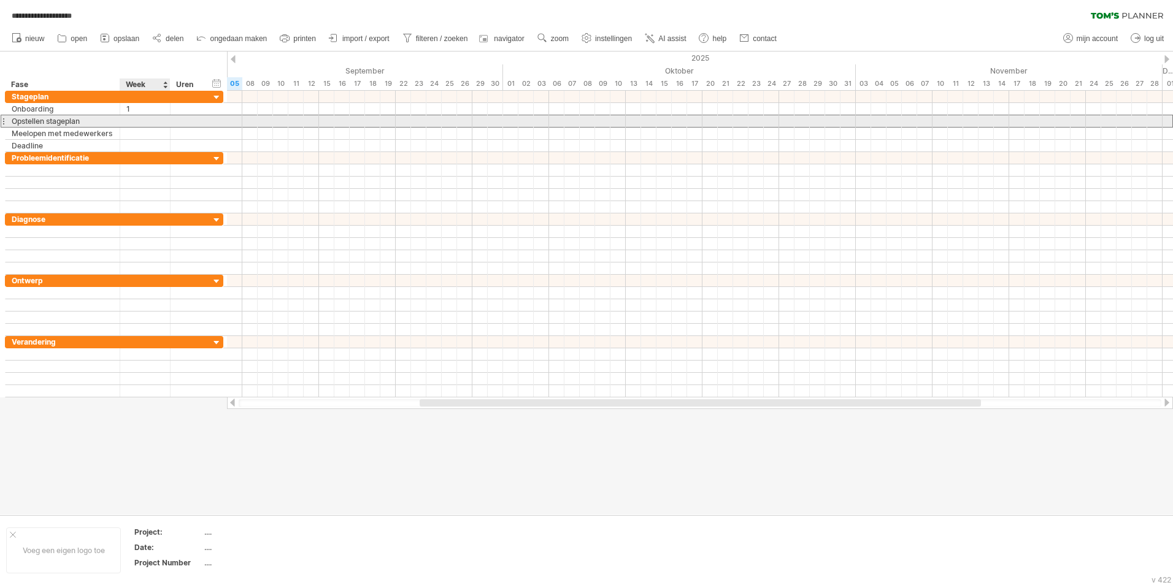
click at [145, 120] on div at bounding box center [144, 121] width 37 height 12
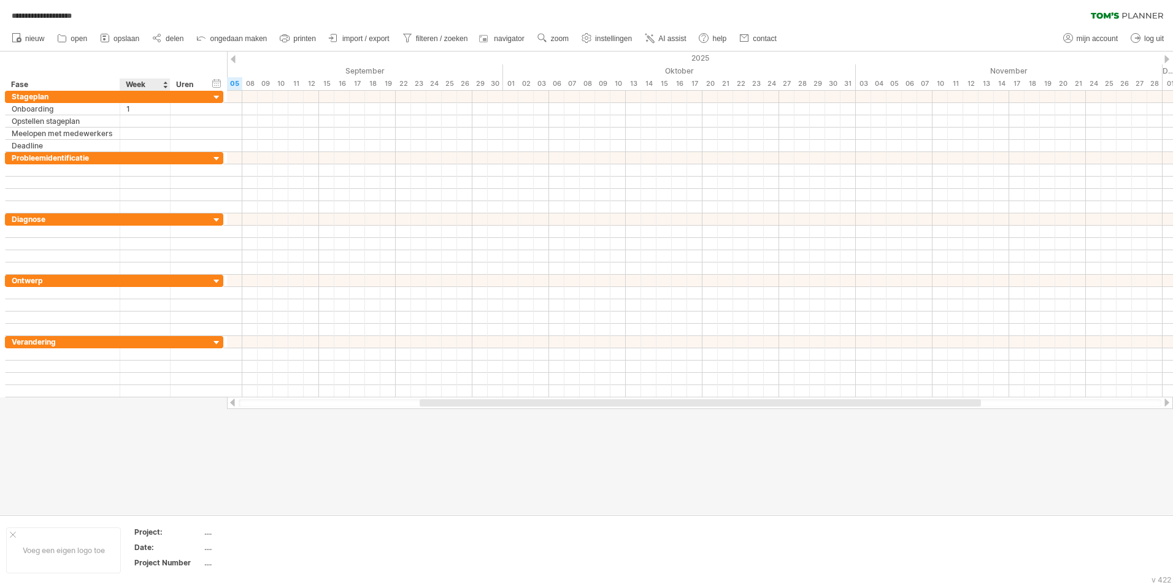
click at [142, 85] on div "Week" at bounding box center [144, 85] width 37 height 12
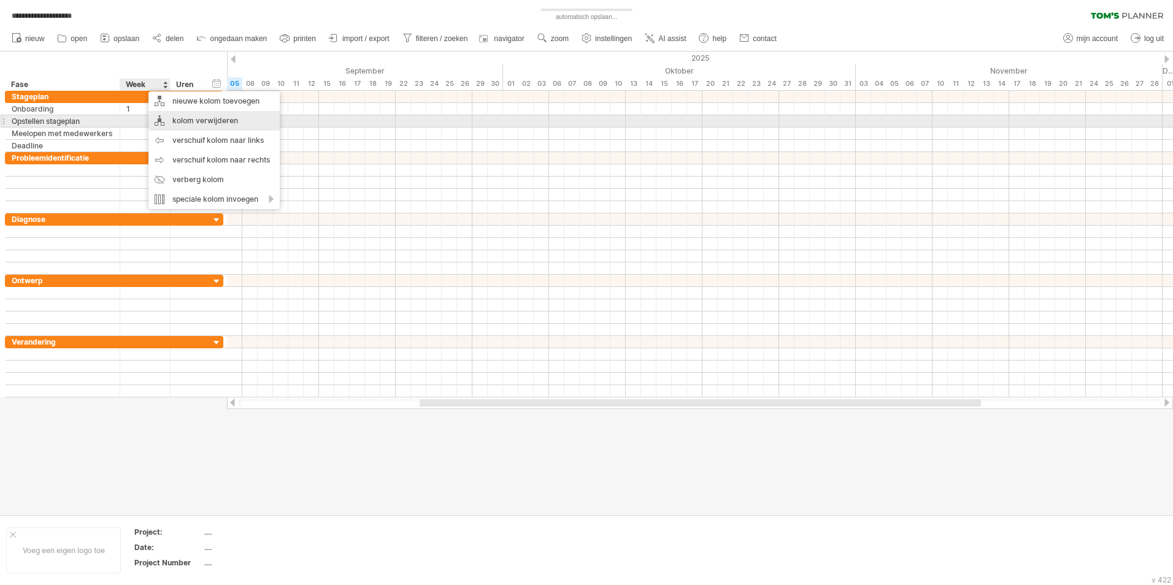
click at [172, 122] on div "kolom verwijderen" at bounding box center [213, 121] width 131 height 20
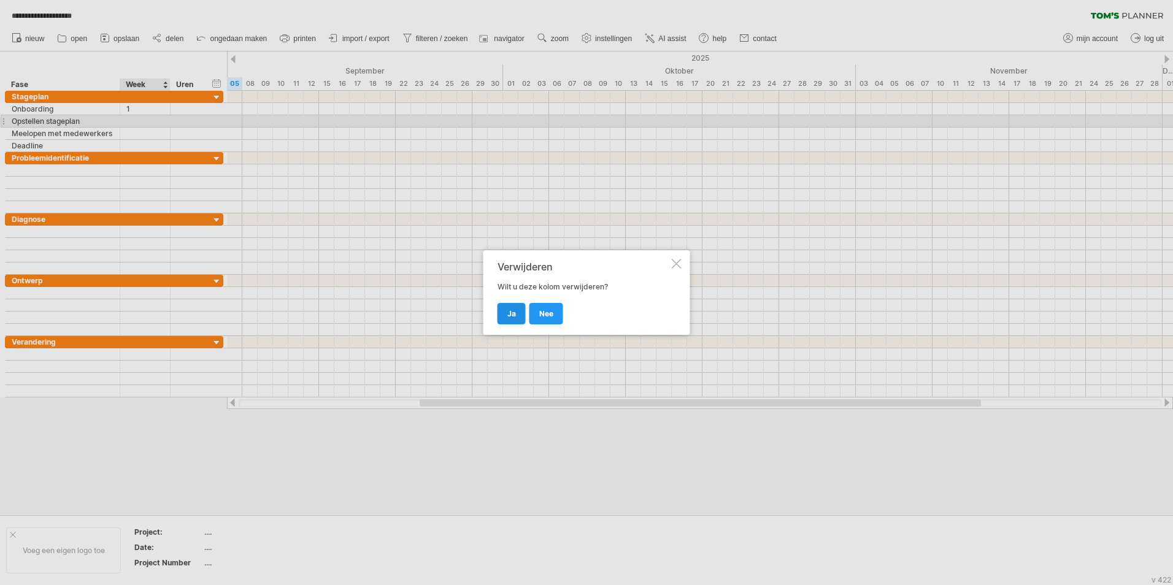
click at [504, 304] on link "ja" at bounding box center [512, 313] width 28 height 21
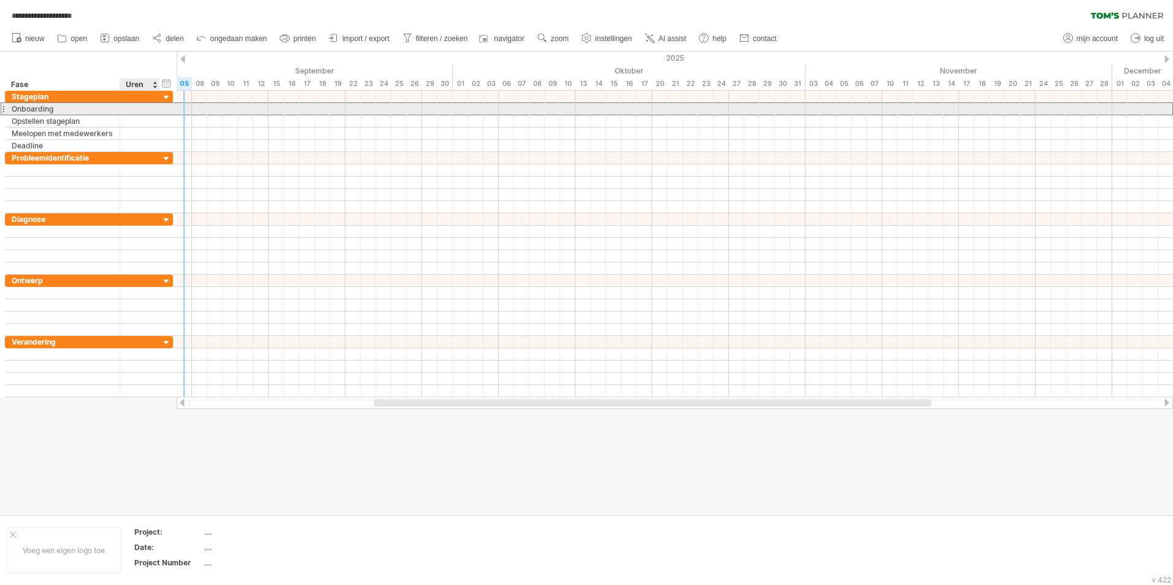
click at [137, 112] on div at bounding box center [139, 109] width 27 height 12
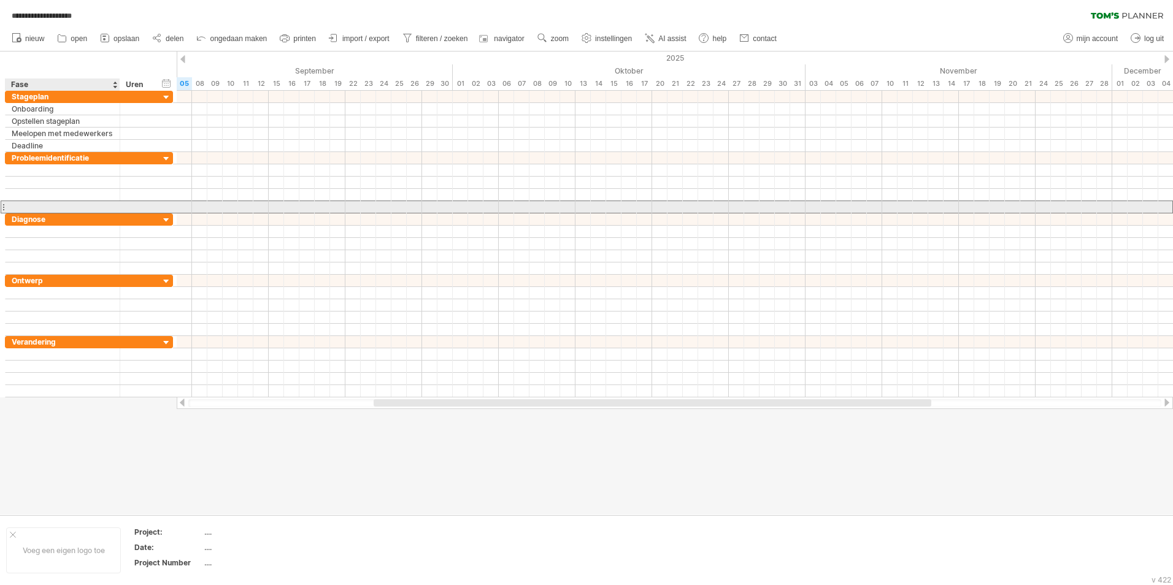
click at [44, 203] on div at bounding box center [63, 207] width 102 height 12
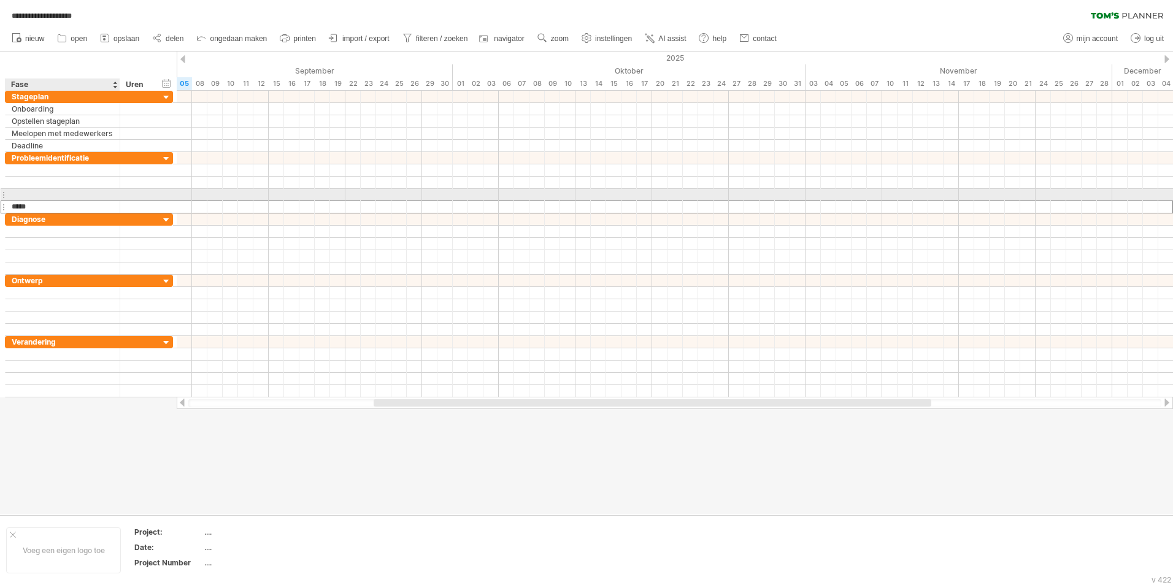
type input "********"
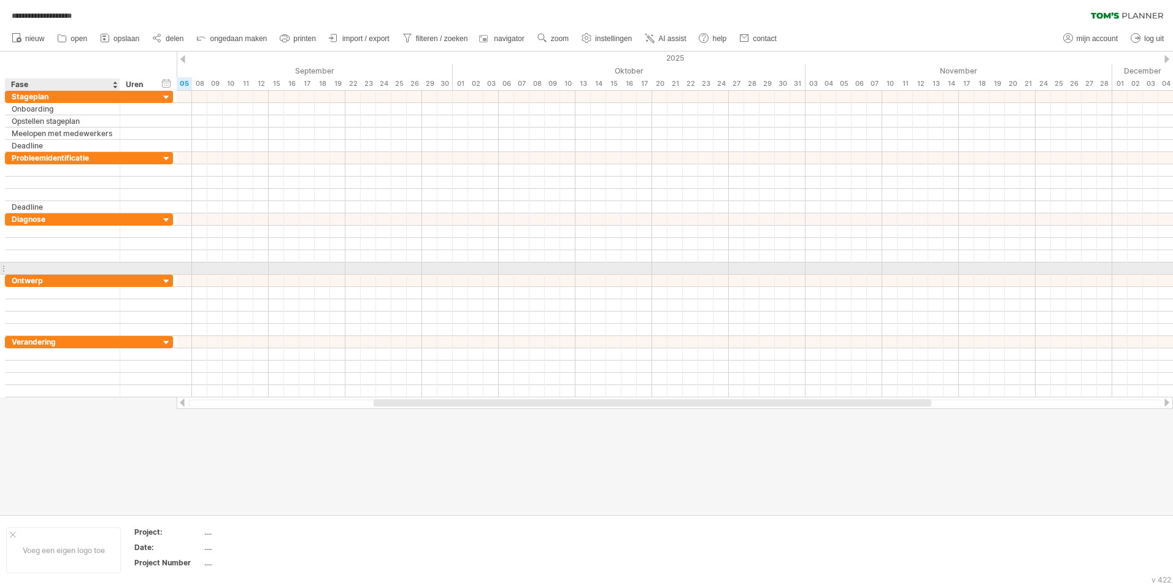
click at [46, 266] on div at bounding box center [63, 269] width 102 height 12
type input "********"
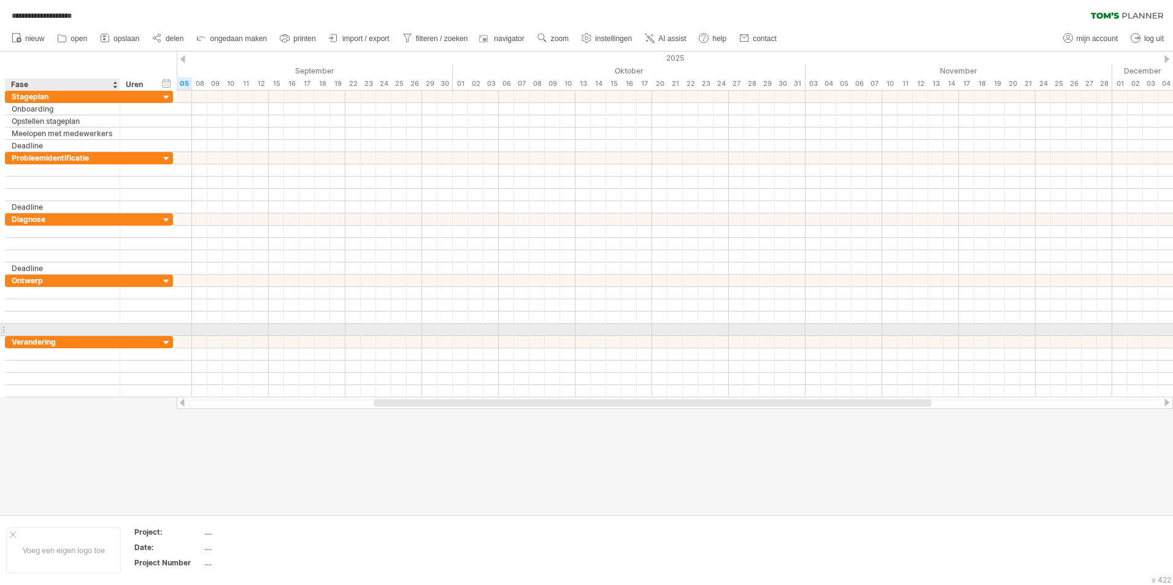
click at [47, 329] on div at bounding box center [63, 330] width 102 height 12
type input "*"
type input "********"
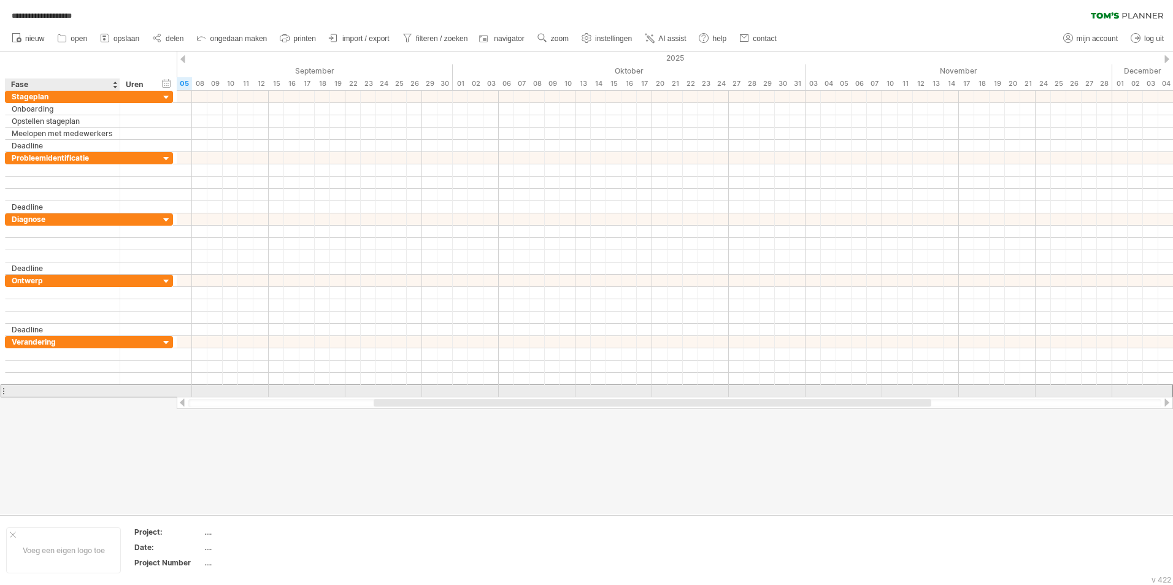
click at [48, 391] on div at bounding box center [63, 391] width 102 height 12
type input "********"
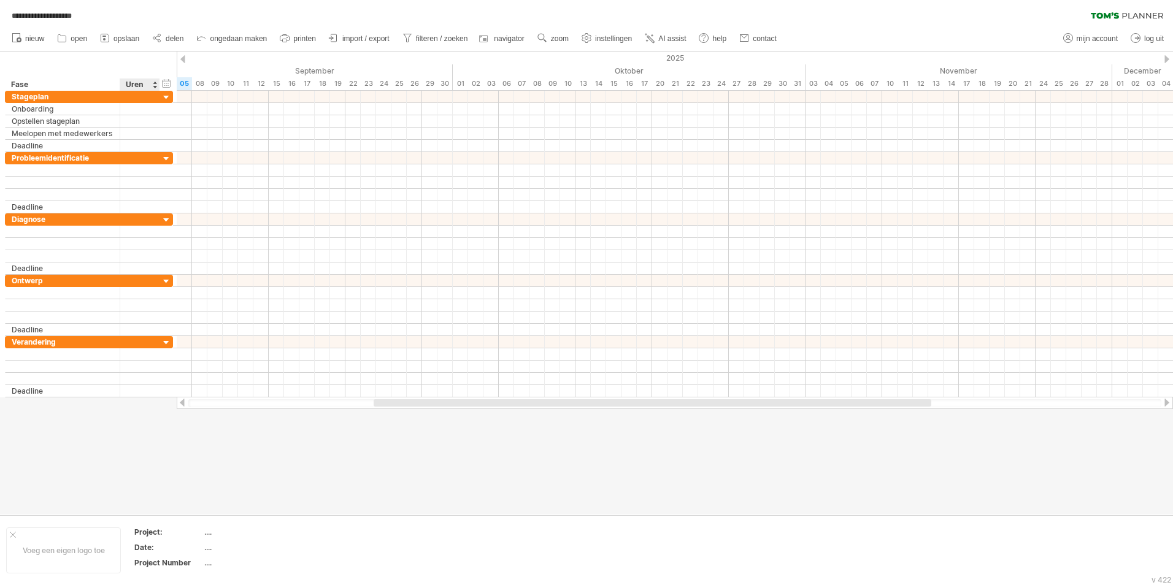
drag, startPoint x: 167, startPoint y: 420, endPoint x: 248, endPoint y: 415, distance: 81.1
click at [167, 420] on div at bounding box center [586, 283] width 1173 height 463
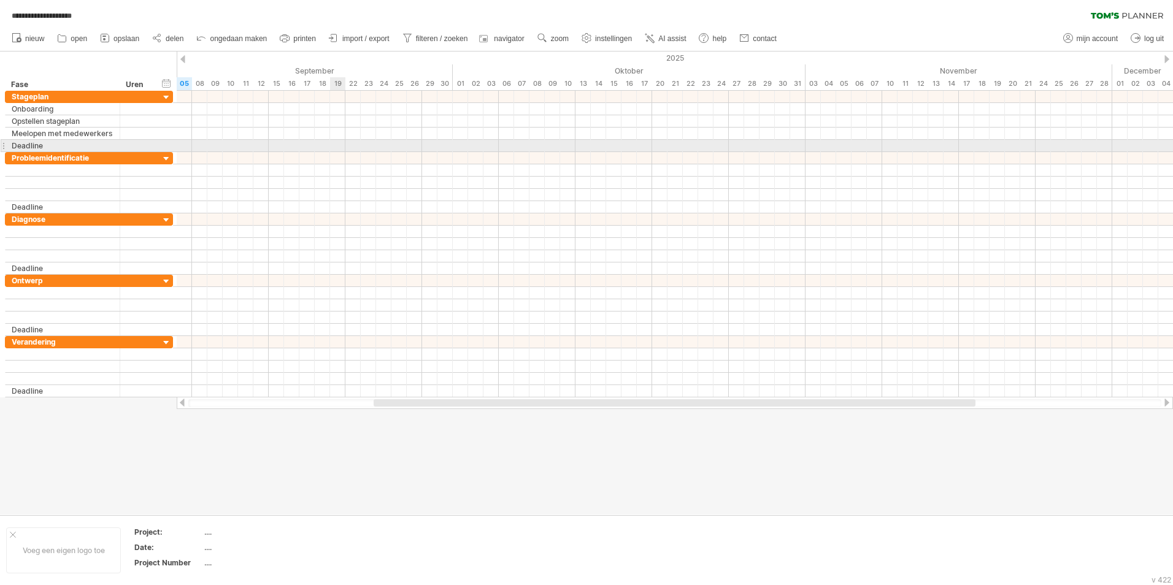
click at [337, 144] on div at bounding box center [675, 146] width 996 height 12
click at [337, 145] on div at bounding box center [675, 146] width 996 height 12
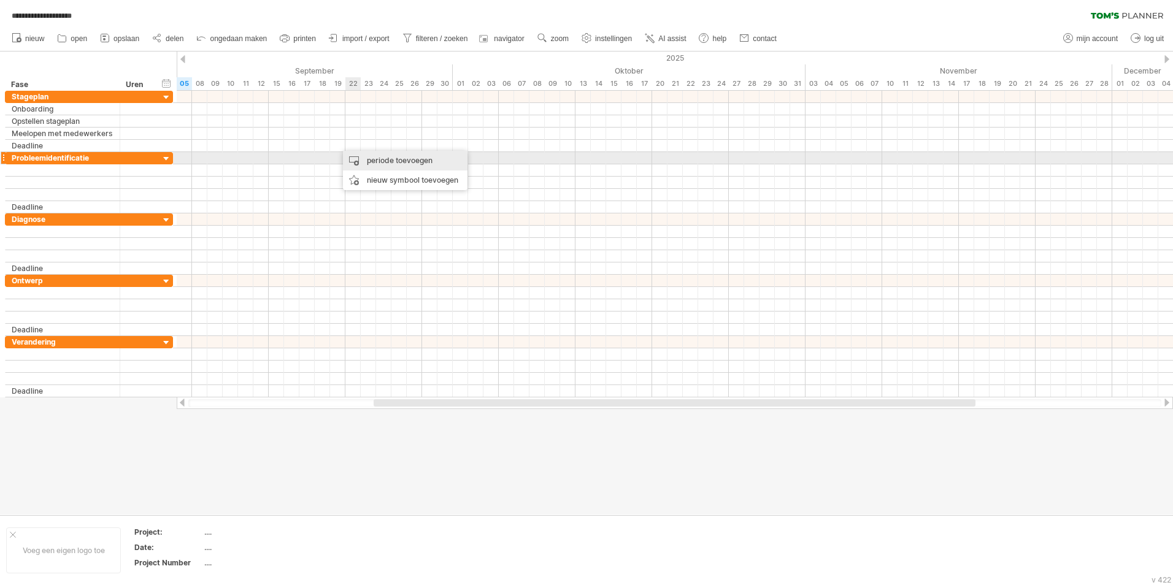
click at [353, 156] on div "periode toevoegen" at bounding box center [405, 161] width 125 height 20
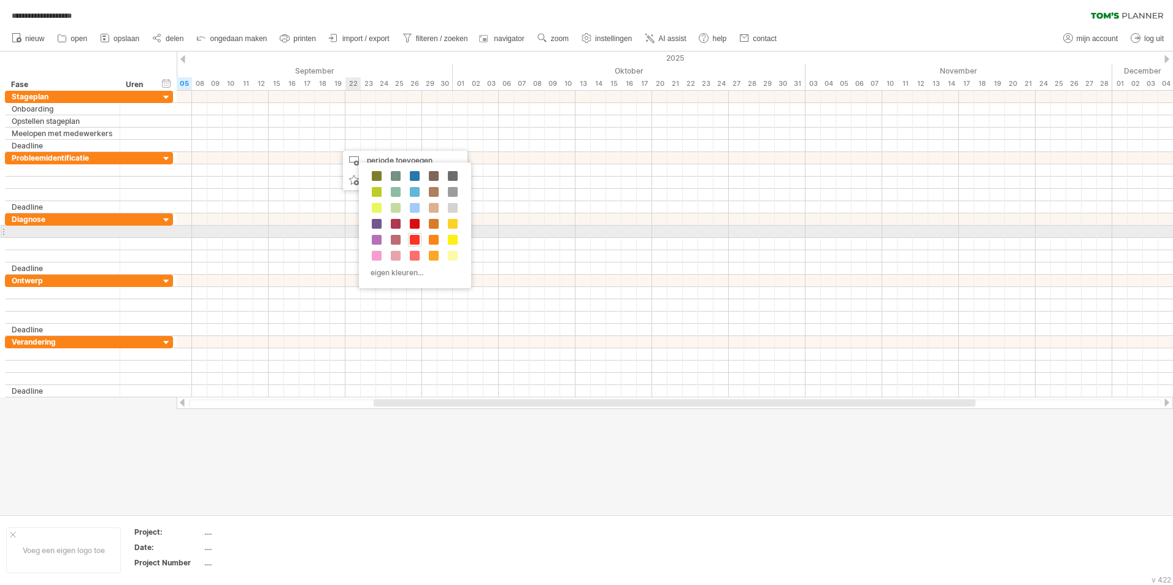
click at [412, 236] on span at bounding box center [415, 240] width 10 height 10
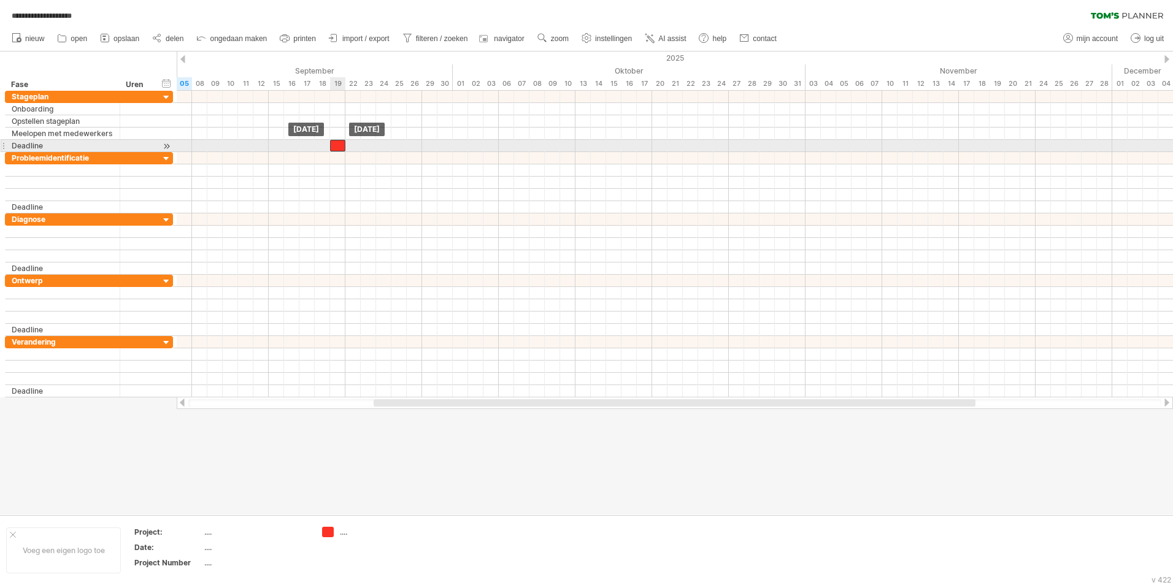
drag, startPoint x: 345, startPoint y: 144, endPoint x: 339, endPoint y: 144, distance: 6.7
click at [339, 144] on div at bounding box center [337, 146] width 15 height 12
click at [336, 142] on div at bounding box center [337, 146] width 15 height 12
click at [338, 142] on div at bounding box center [337, 146] width 15 height 12
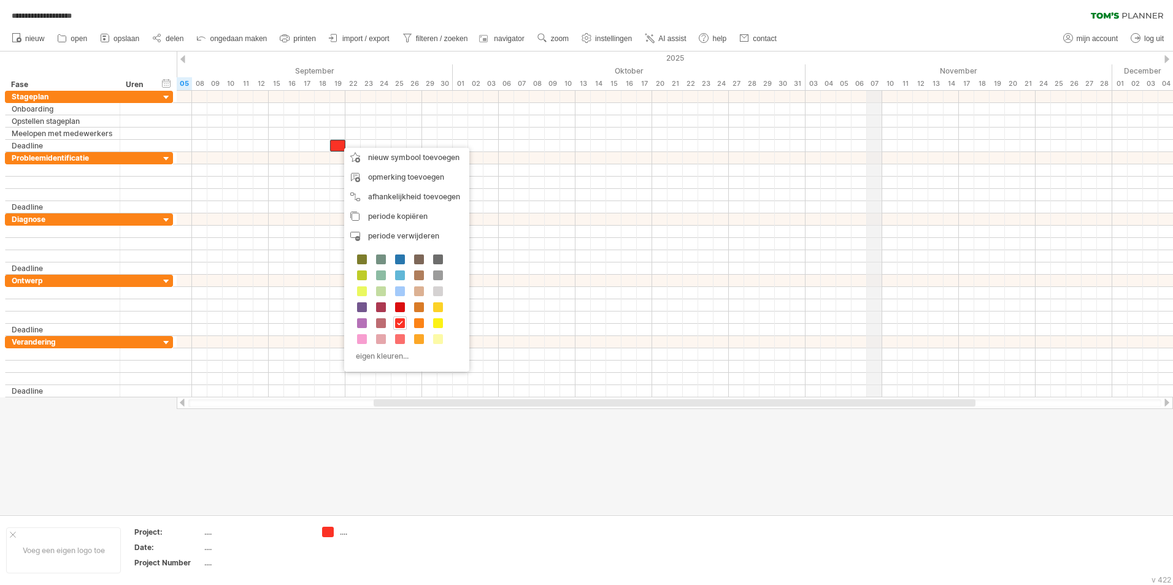
click at [879, 56] on div "2025" at bounding box center [230, 58] width 2469 height 13
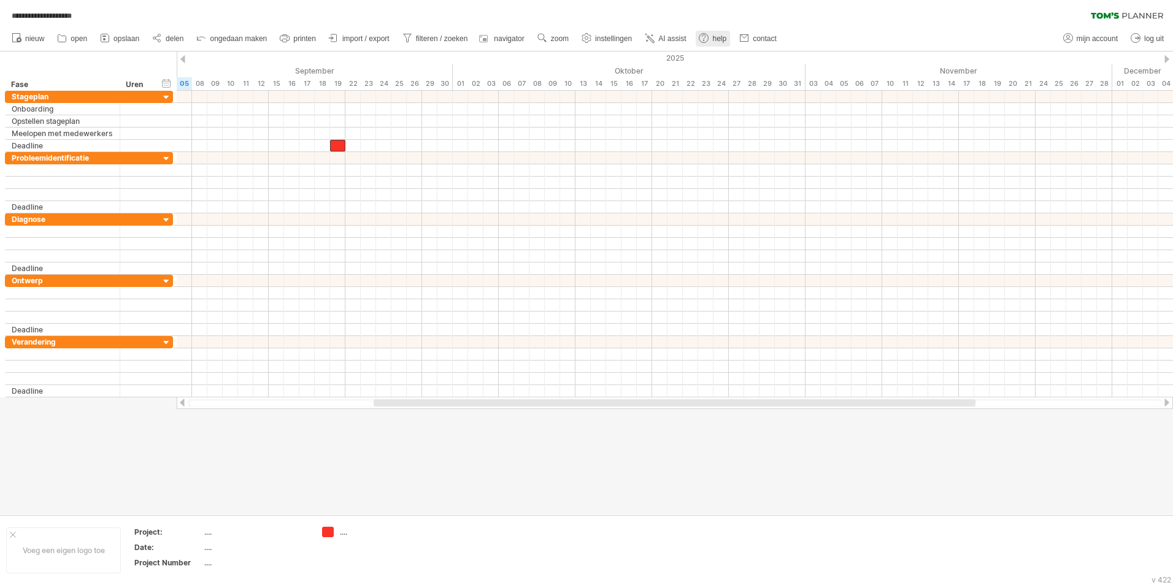
click at [702, 41] on circle at bounding box center [703, 38] width 9 height 9
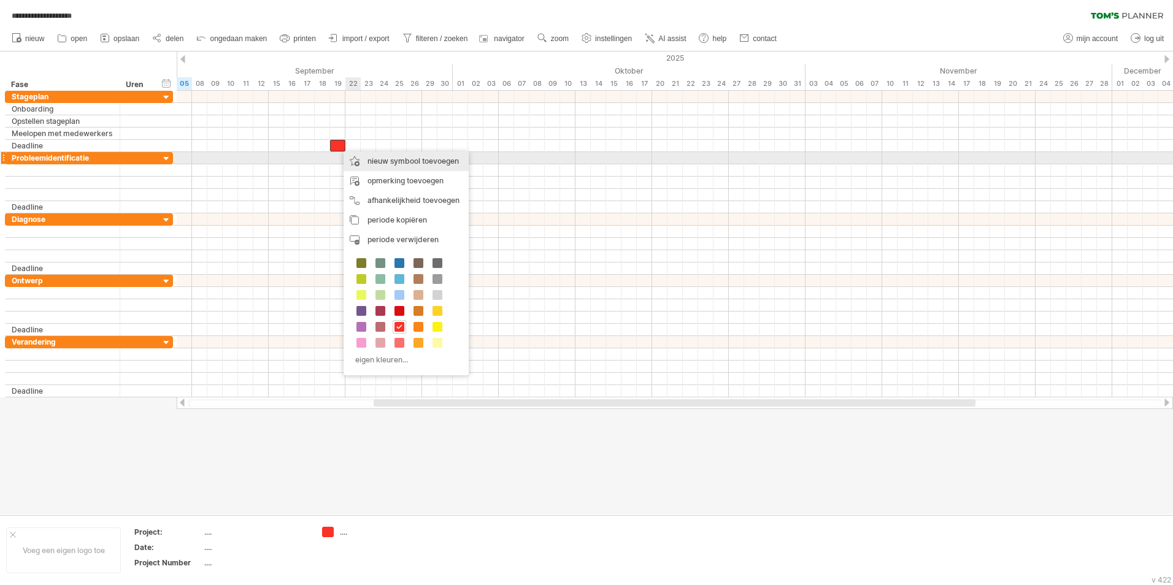
click at [368, 162] on div "nieuw symbool toevoegen" at bounding box center [406, 162] width 125 height 20
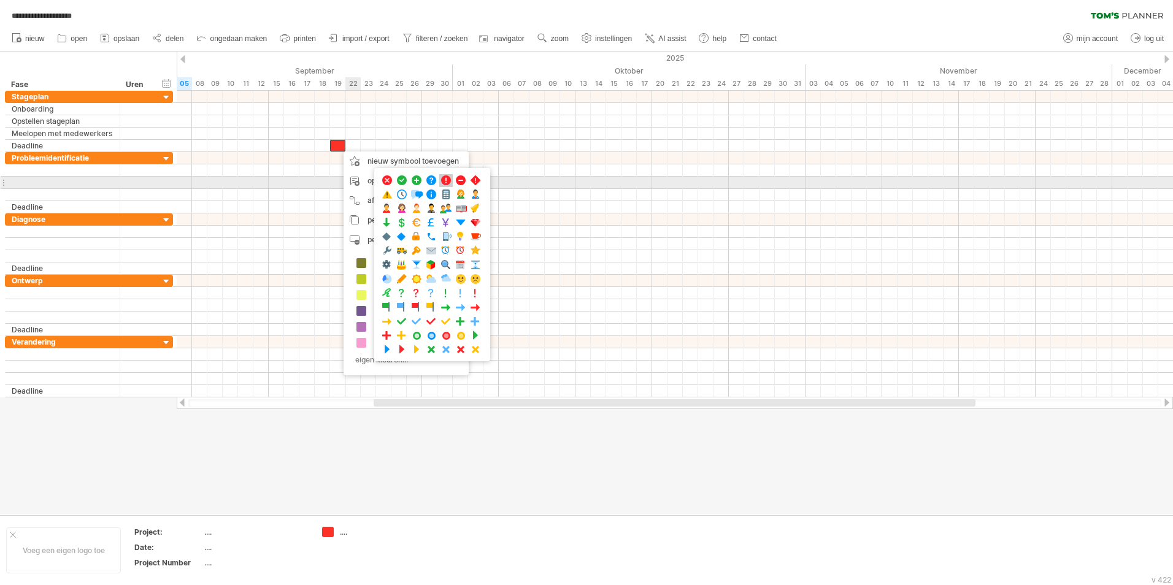
click at [444, 184] on span at bounding box center [446, 181] width 12 height 12
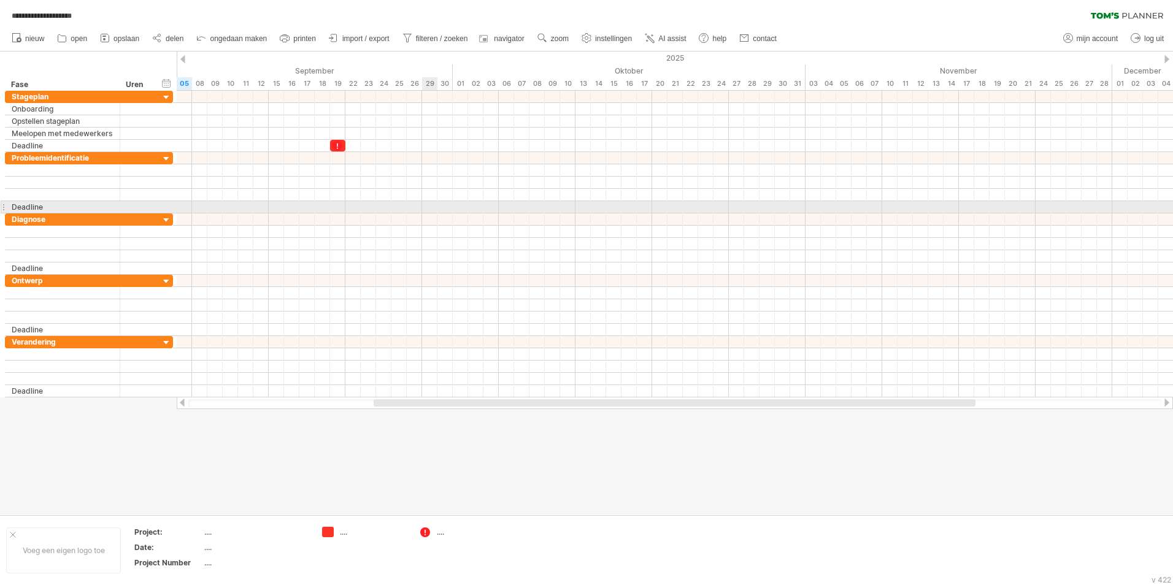
click at [431, 207] on div at bounding box center [675, 207] width 996 height 12
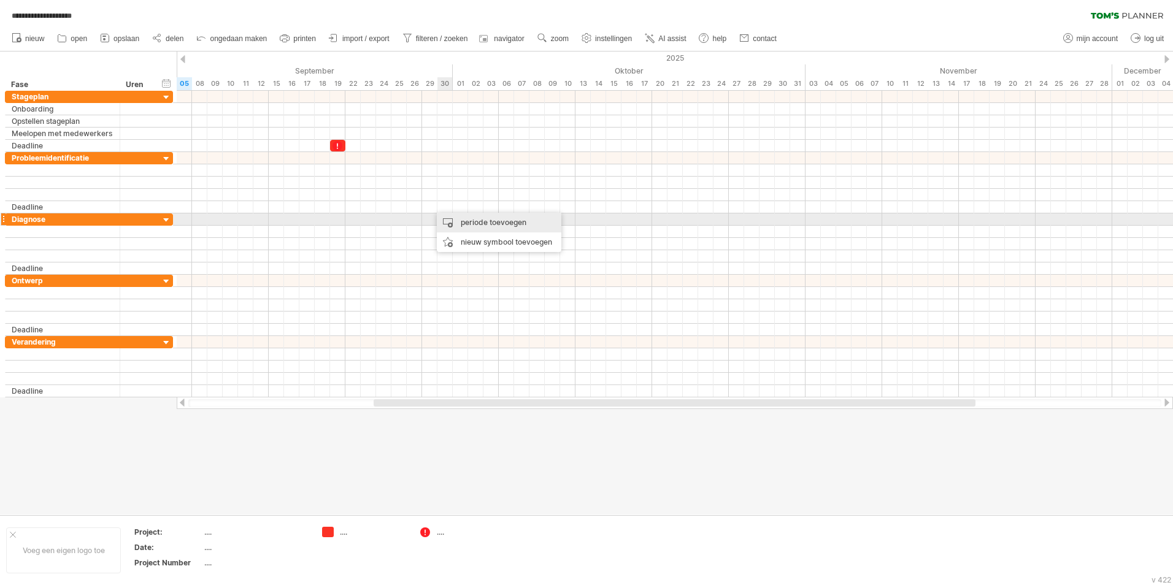
click at [445, 216] on div "periode toevoegen" at bounding box center [499, 223] width 125 height 20
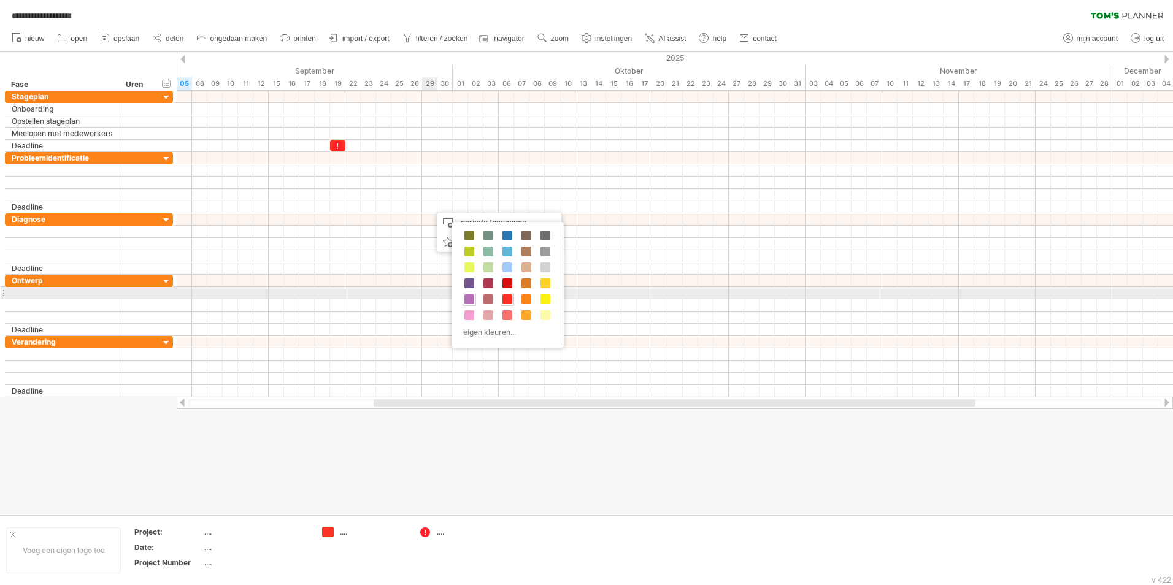
click at [468, 298] on span at bounding box center [469, 299] width 10 height 10
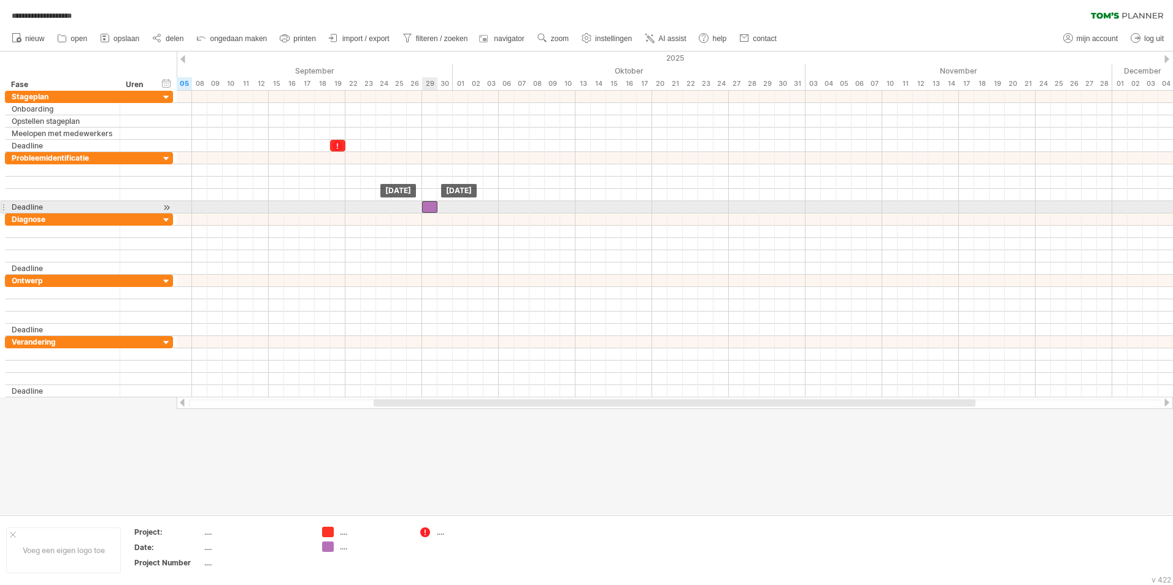
drag, startPoint x: 434, startPoint y: 206, endPoint x: 428, endPoint y: 207, distance: 6.8
click at [428, 207] on div at bounding box center [429, 207] width 15 height 12
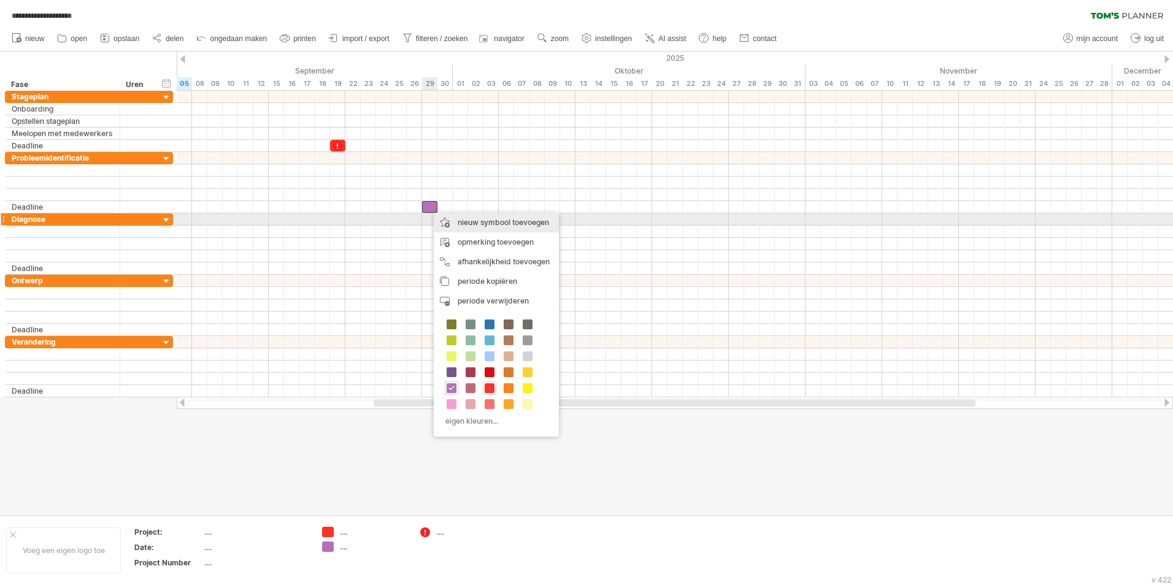
click at [443, 219] on div "nieuw symbool toevoegen" at bounding box center [496, 223] width 125 height 20
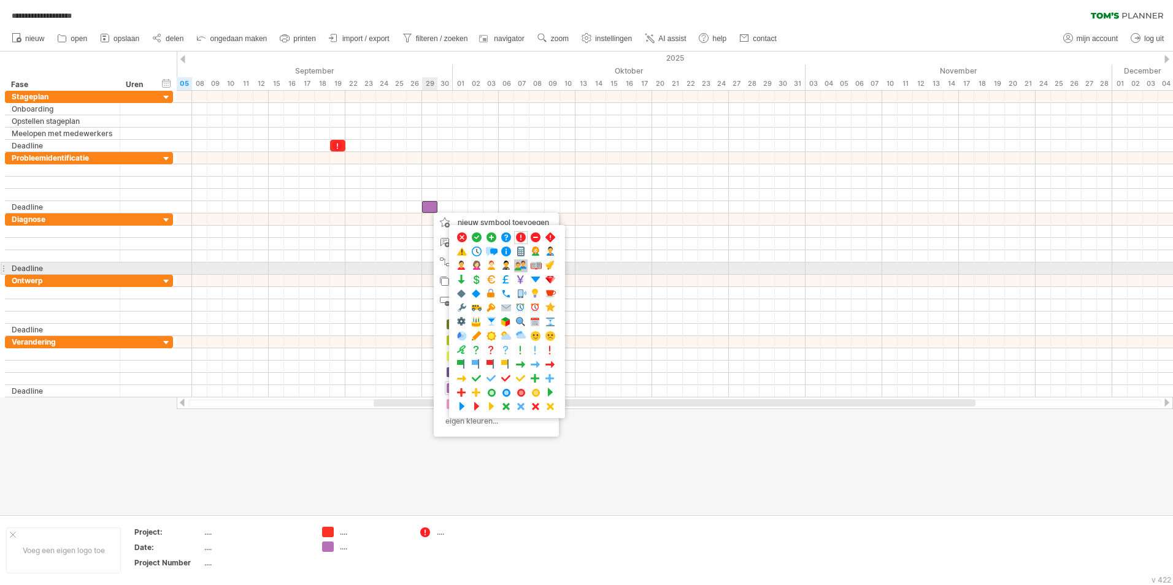
click at [518, 266] on span at bounding box center [521, 266] width 12 height 12
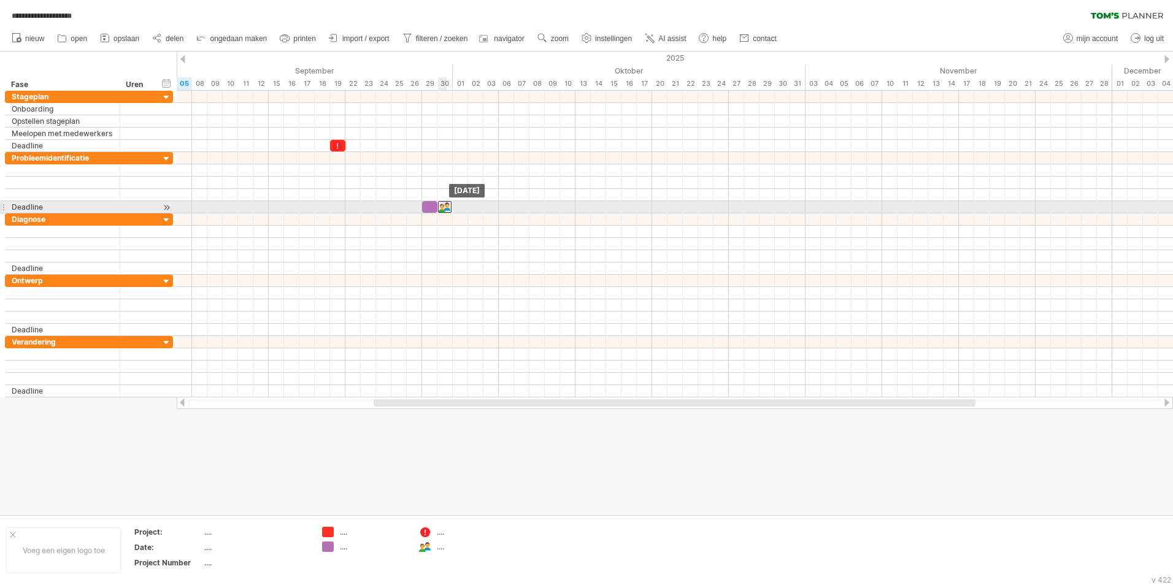
drag, startPoint x: 431, startPoint y: 207, endPoint x: 446, endPoint y: 206, distance: 15.4
click at [446, 206] on div at bounding box center [444, 207] width 13 height 12
click at [444, 207] on div at bounding box center [445, 207] width 12 height 12
drag, startPoint x: 444, startPoint y: 207, endPoint x: 429, endPoint y: 209, distance: 14.8
click at [429, 209] on div at bounding box center [429, 207] width 13 height 12
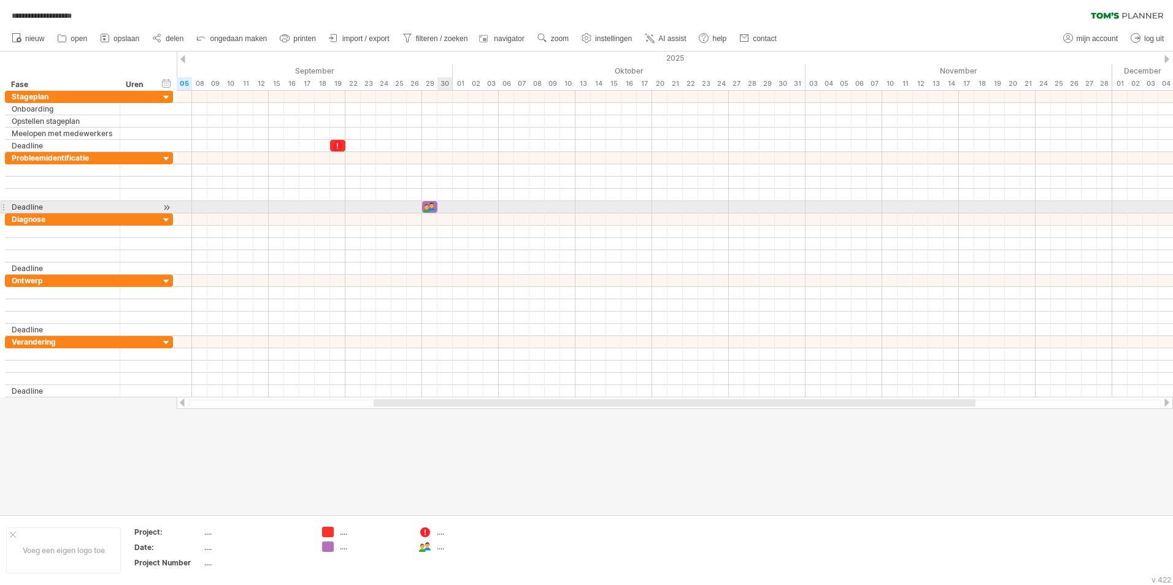
click at [448, 206] on div at bounding box center [675, 207] width 996 height 12
drag, startPoint x: 429, startPoint y: 208, endPoint x: 441, endPoint y: 209, distance: 11.7
click at [441, 209] on div at bounding box center [444, 207] width 13 height 12
drag, startPoint x: 428, startPoint y: 209, endPoint x: 444, endPoint y: 209, distance: 16.0
click at [115, 209] on div at bounding box center [115, 207] width 0 height 12
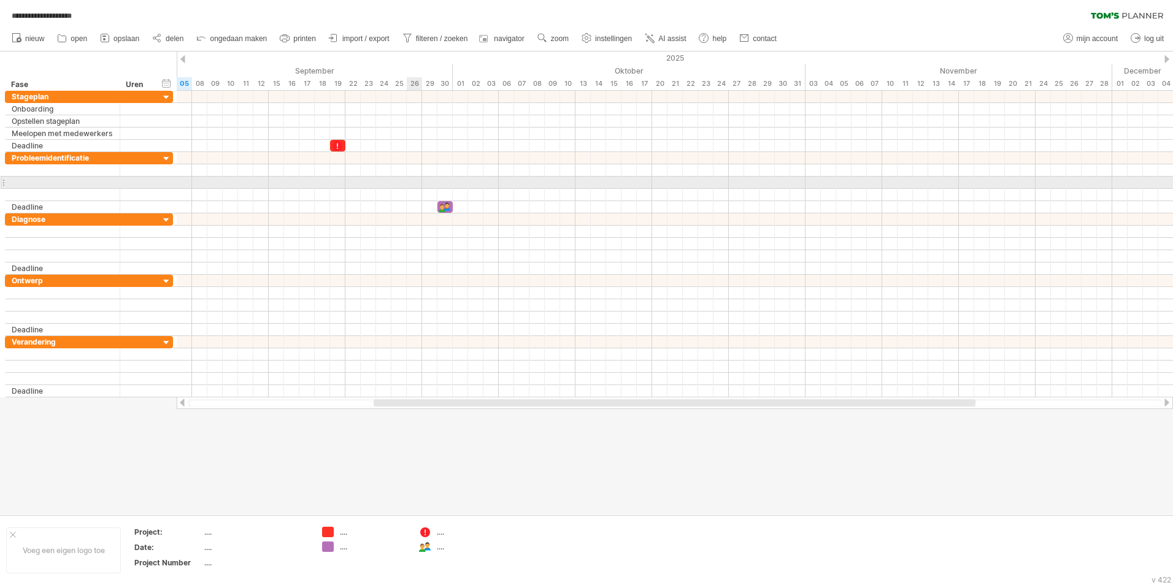
click at [420, 188] on div at bounding box center [675, 183] width 996 height 12
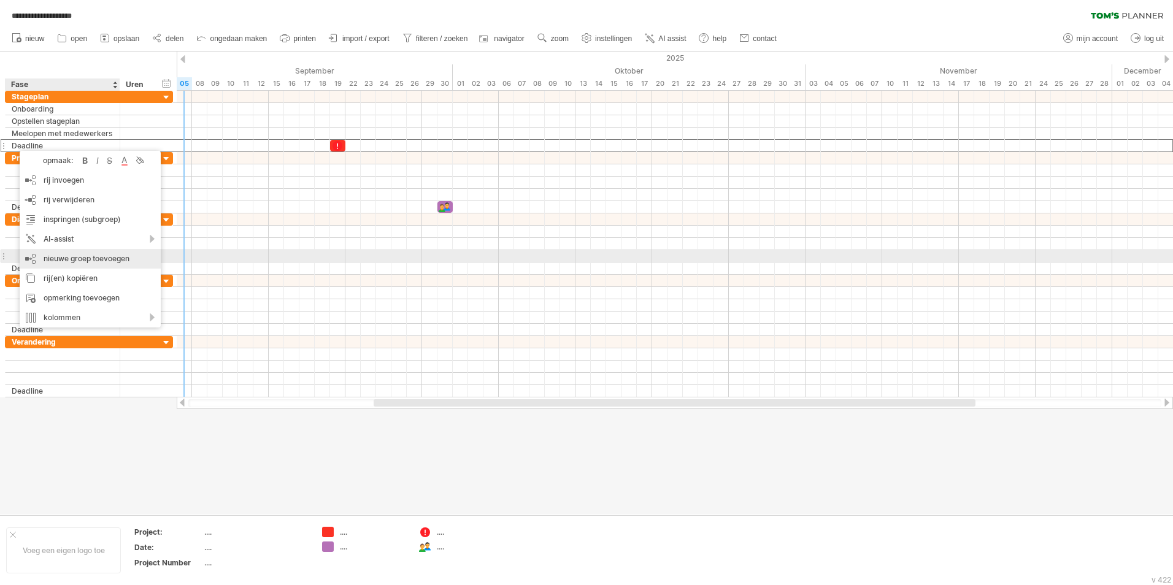
click at [32, 255] on div "nieuwe groep toevoegen" at bounding box center [90, 259] width 141 height 20
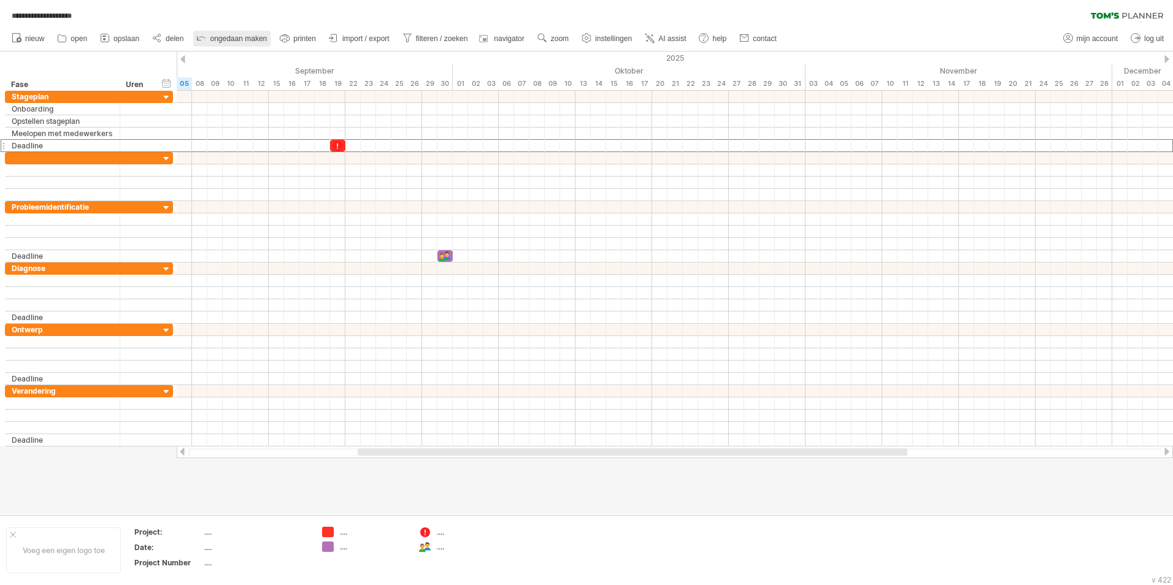
click at [233, 39] on span "ongedaan maken" at bounding box center [238, 38] width 57 height 9
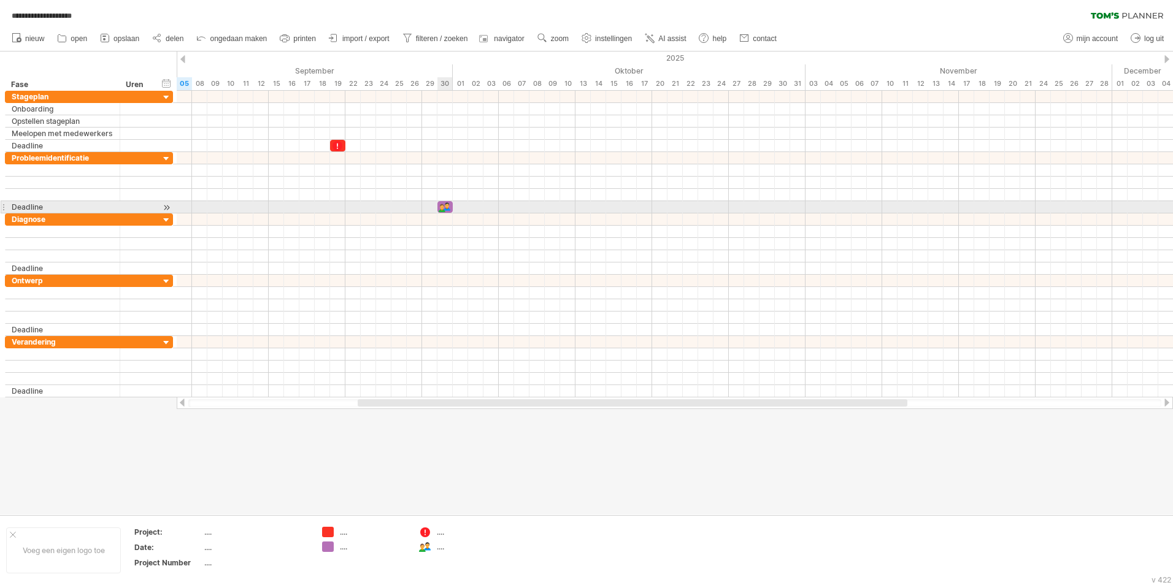
click at [448, 209] on div at bounding box center [445, 207] width 12 height 12
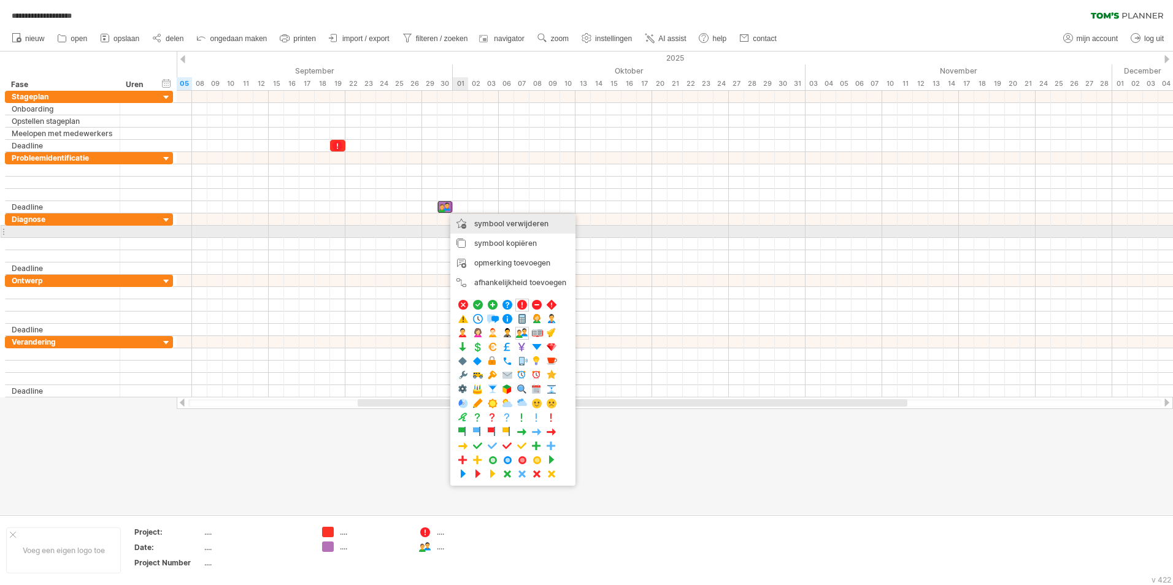
drag, startPoint x: 488, startPoint y: 227, endPoint x: 438, endPoint y: 210, distance: 53.0
click at [485, 226] on span "symbool verwijderen" at bounding box center [511, 223] width 74 height 9
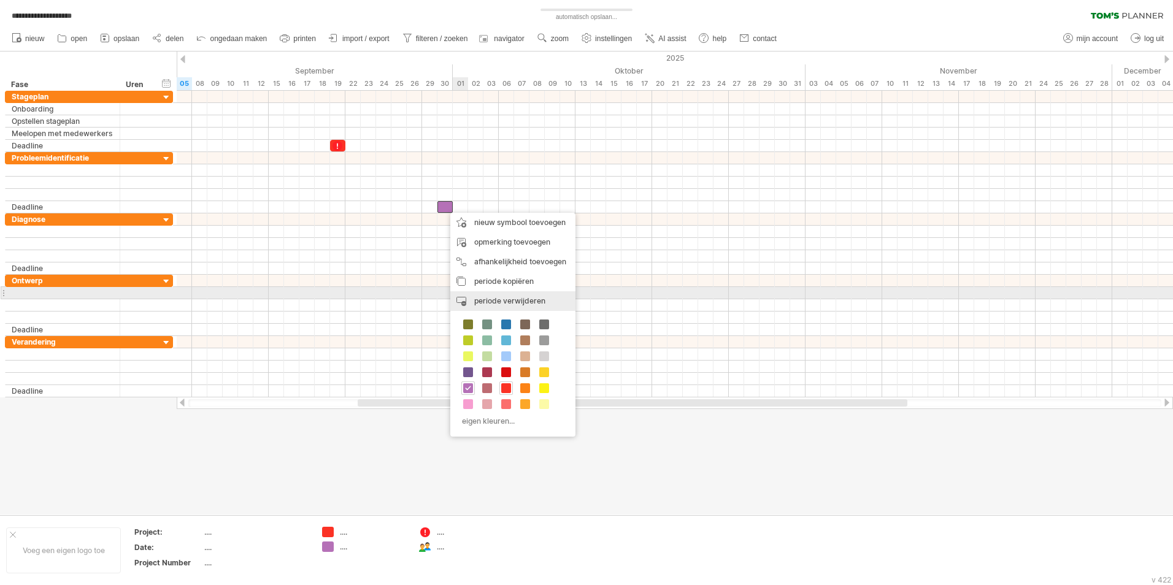
click at [487, 298] on span "periode verwijderen" at bounding box center [509, 300] width 71 height 9
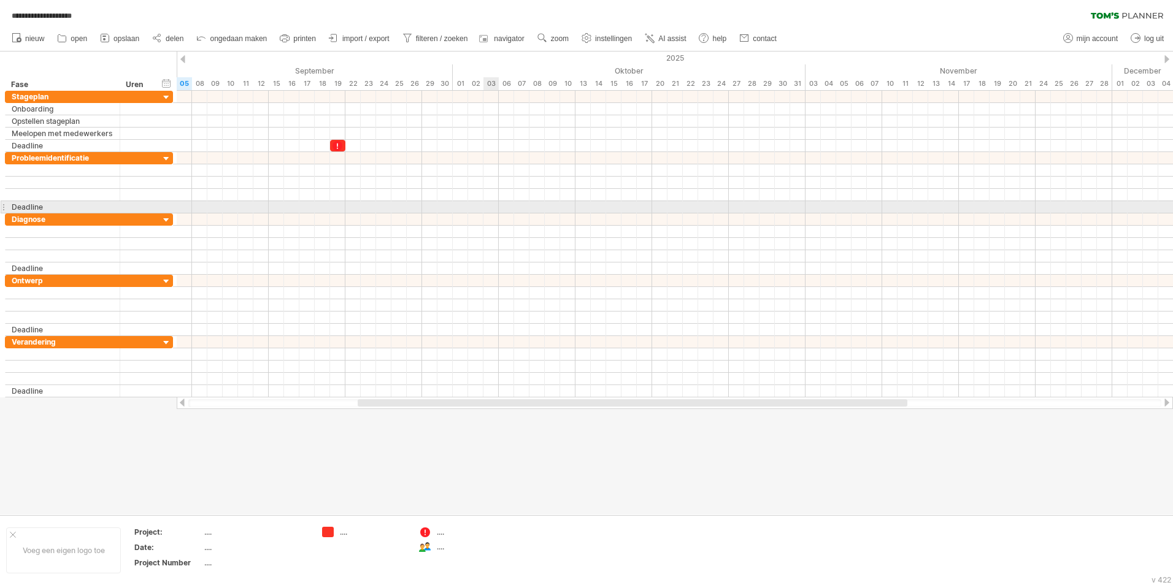
click at [490, 208] on div at bounding box center [675, 207] width 996 height 12
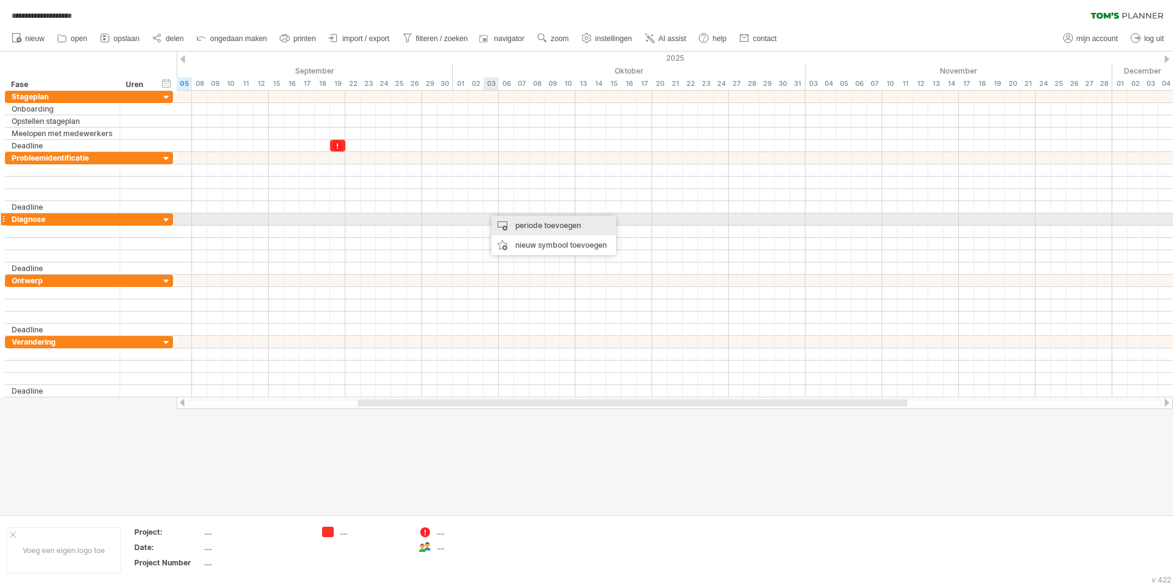
click at [503, 221] on div "periode toevoegen" at bounding box center [553, 226] width 125 height 20
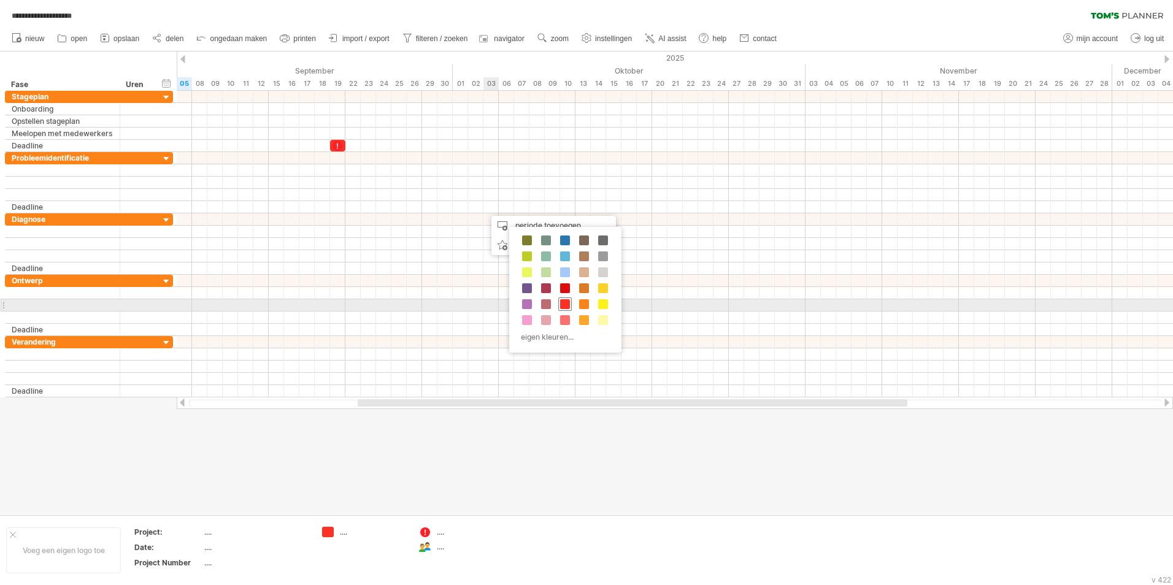
click at [567, 300] on span at bounding box center [565, 304] width 10 height 10
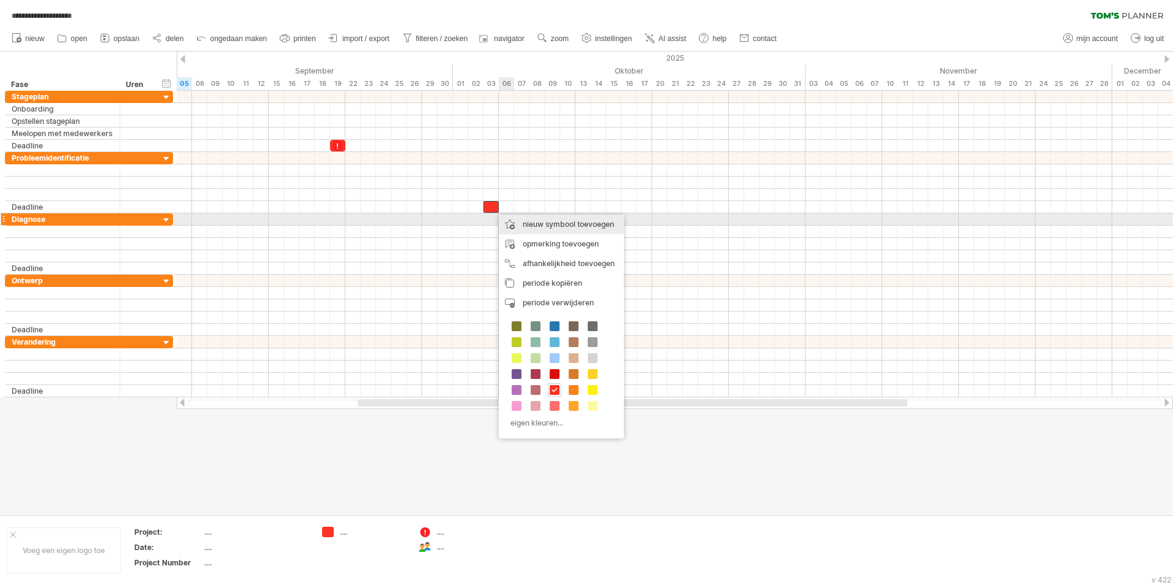
click at [520, 225] on div "nieuw symbool toevoegen" at bounding box center [561, 225] width 125 height 20
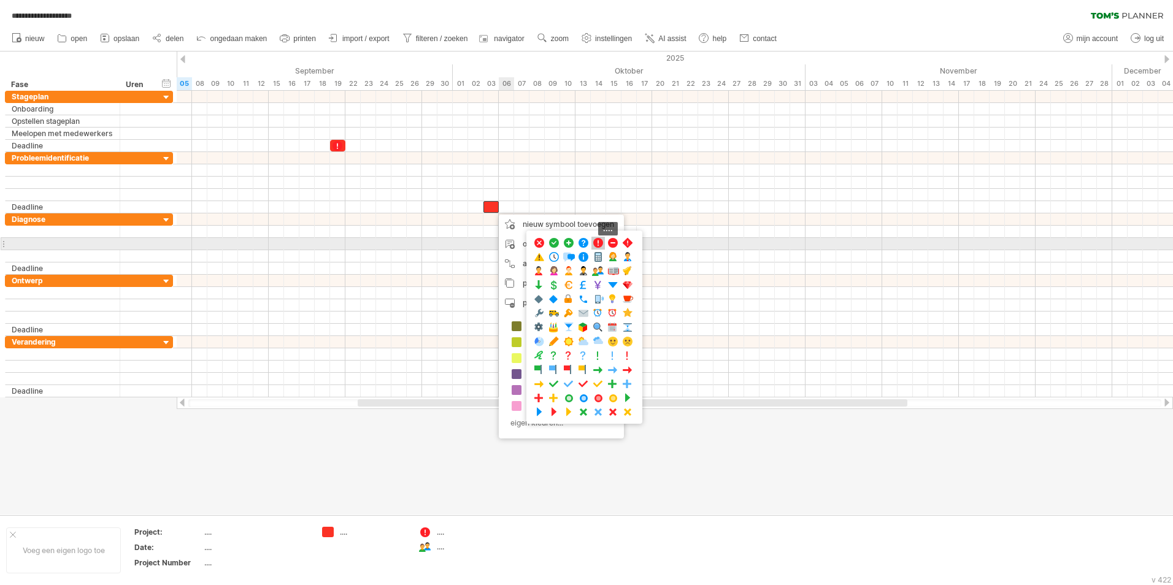
click at [599, 242] on span at bounding box center [598, 243] width 12 height 12
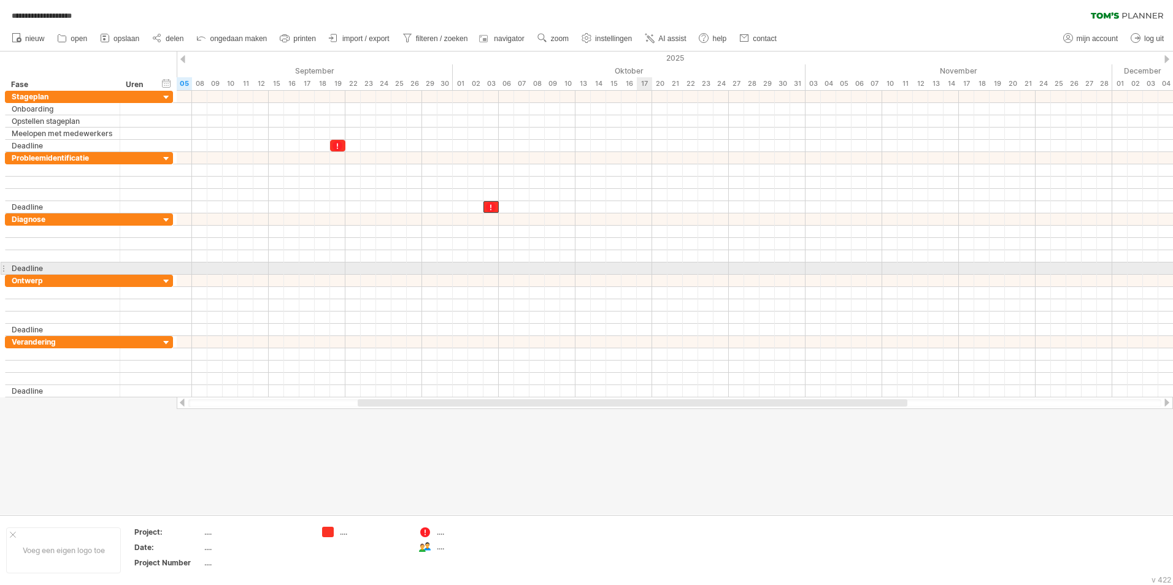
click at [647, 267] on div at bounding box center [675, 269] width 996 height 12
click at [646, 267] on div at bounding box center [675, 269] width 996 height 12
click at [643, 268] on div at bounding box center [675, 269] width 996 height 12
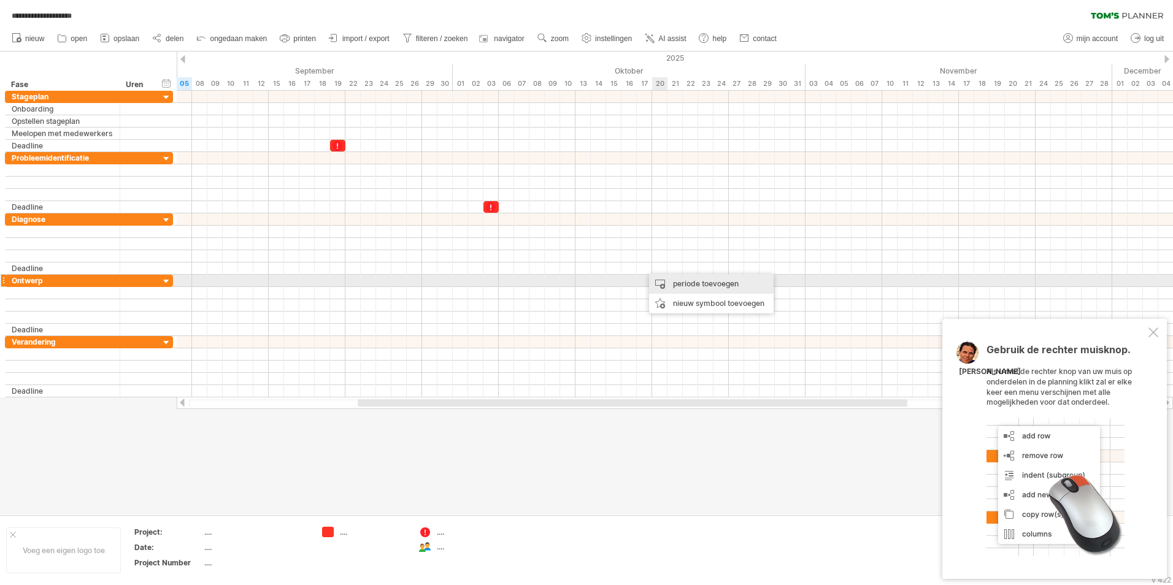
click at [657, 279] on div "periode toevoegen" at bounding box center [711, 284] width 125 height 20
click at [643, 277] on div at bounding box center [675, 281] width 996 height 12
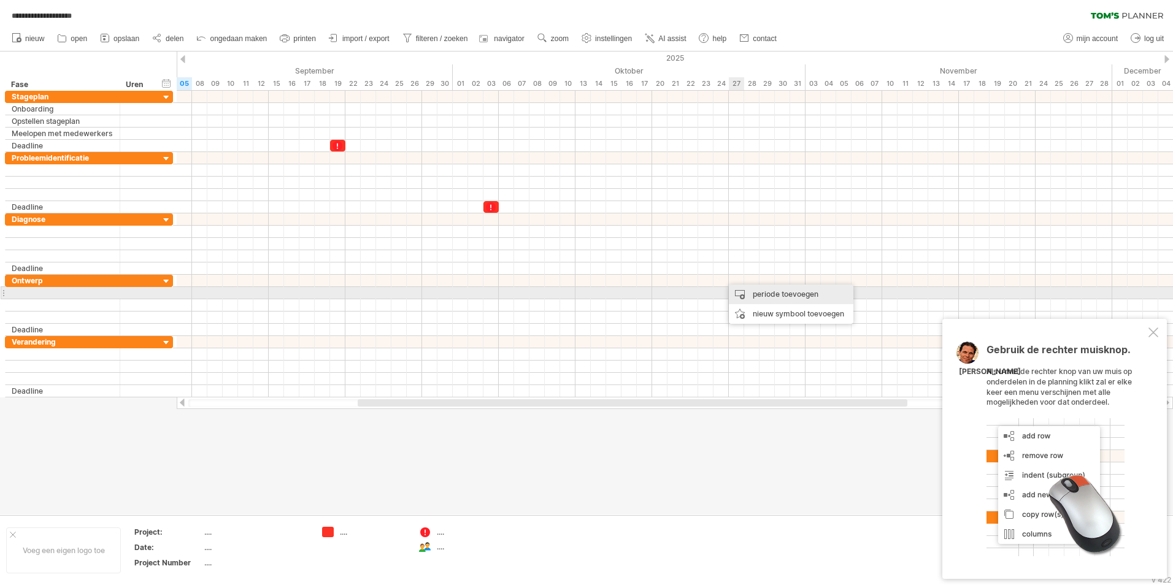
click at [737, 290] on div "periode toevoegen" at bounding box center [791, 295] width 125 height 20
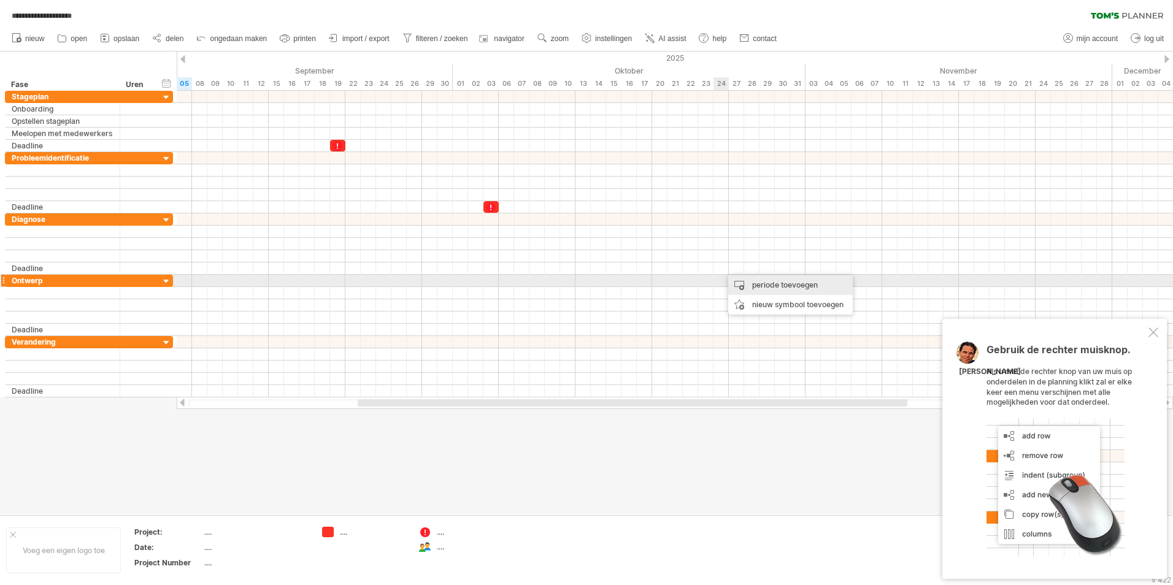
click at [734, 280] on div "periode toevoegen" at bounding box center [790, 285] width 125 height 20
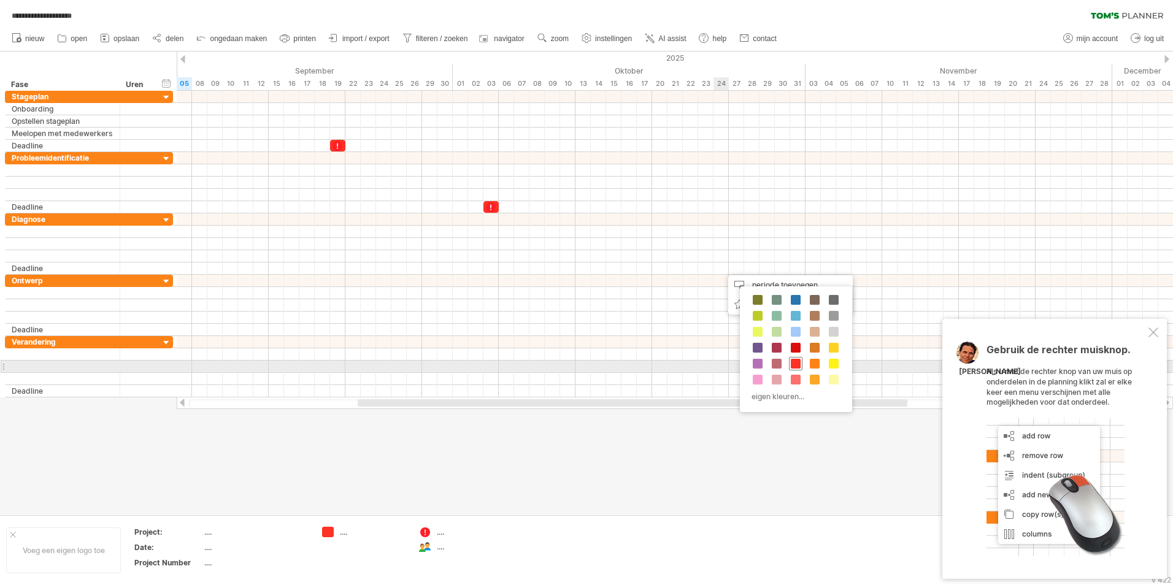
click at [790, 363] on div at bounding box center [795, 363] width 13 height 13
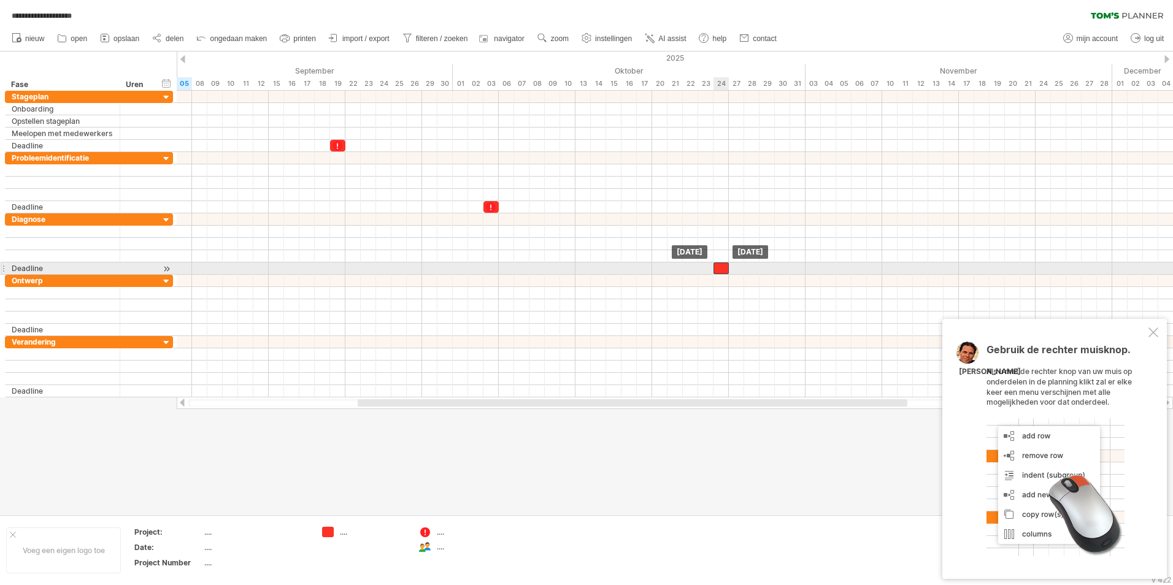
click at [722, 269] on div at bounding box center [720, 269] width 15 height 12
drag, startPoint x: 720, startPoint y: 269, endPoint x: 644, endPoint y: 263, distance: 76.3
click at [644, 263] on div at bounding box center [644, 269] width 15 height 12
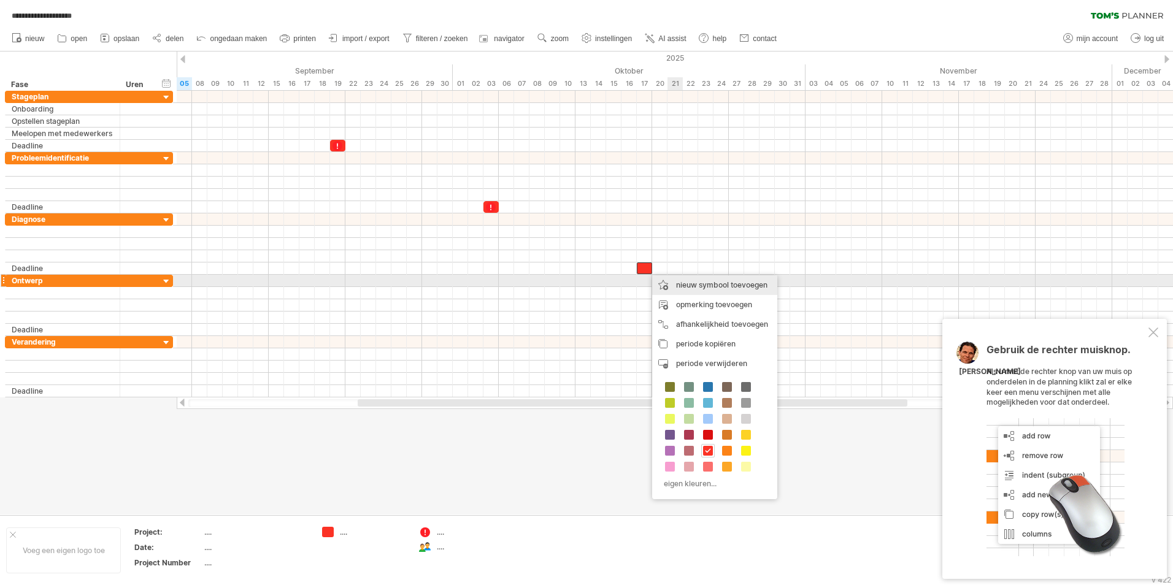
click at [675, 282] on div "nieuw symbool toevoegen" at bounding box center [714, 285] width 125 height 20
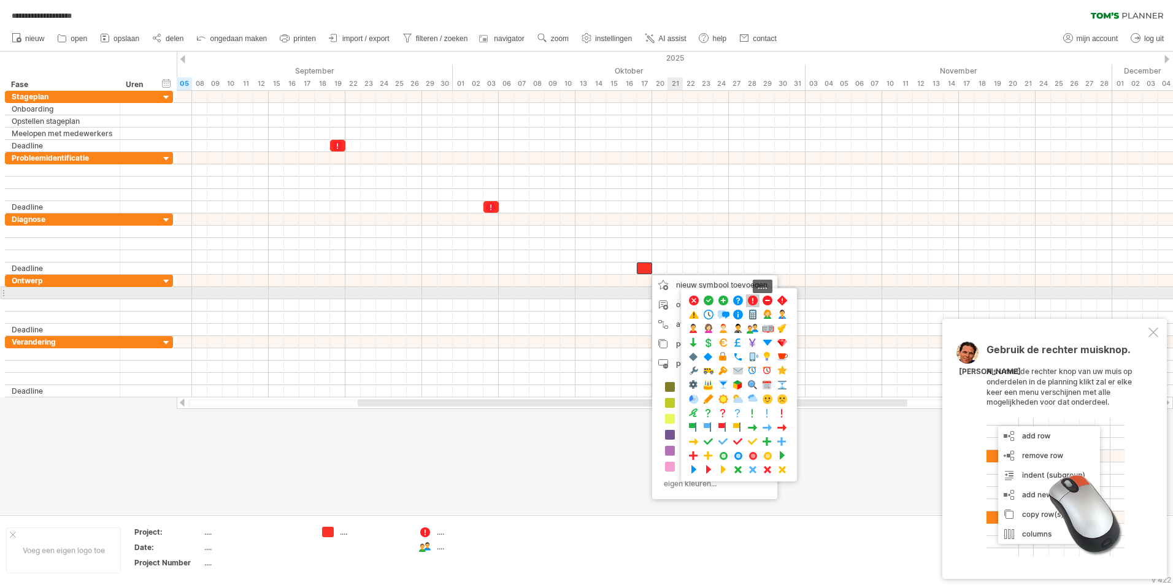
click at [754, 298] on span at bounding box center [753, 301] width 12 height 12
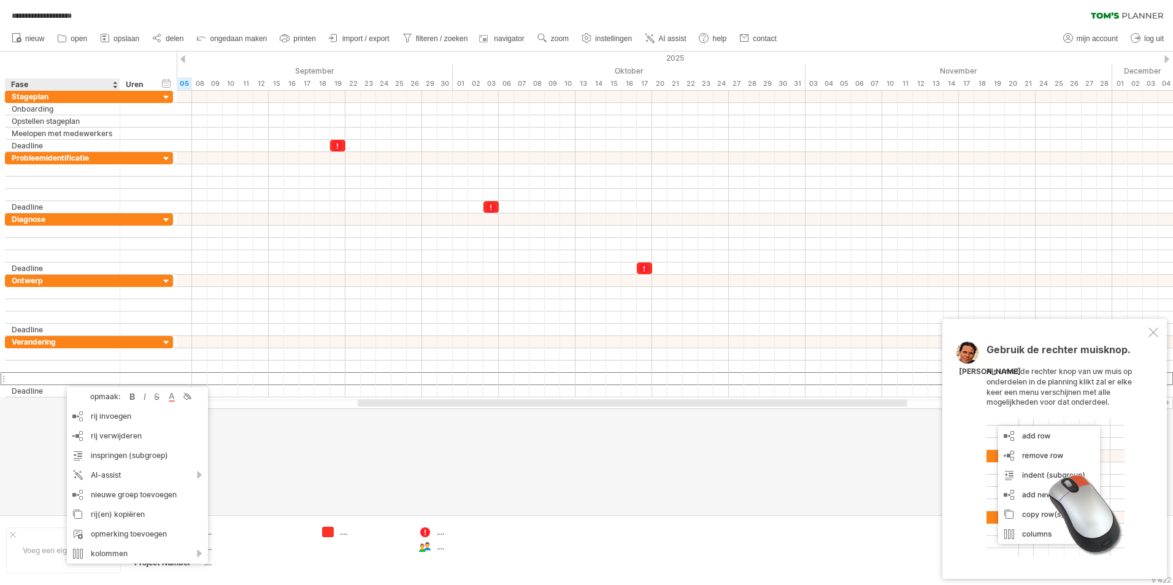
drag, startPoint x: 7, startPoint y: 428, endPoint x: 56, endPoint y: 423, distance: 49.3
click at [8, 428] on div at bounding box center [586, 283] width 1173 height 463
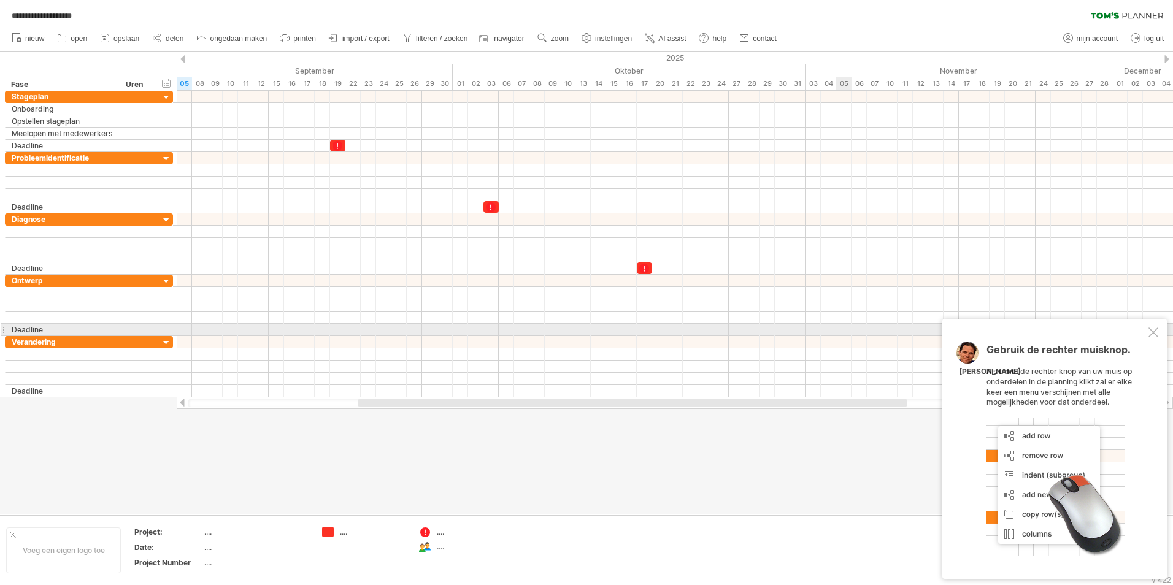
click at [1158, 331] on div at bounding box center [1153, 333] width 10 height 10
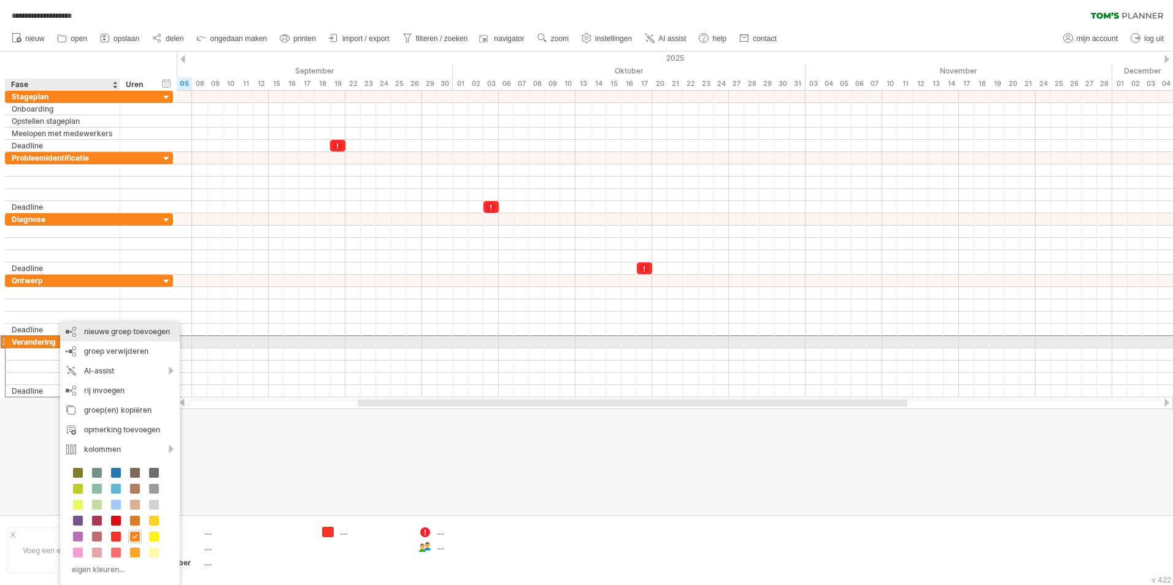
click at [105, 339] on div "nieuwe groep toevoegen" at bounding box center [120, 332] width 120 height 20
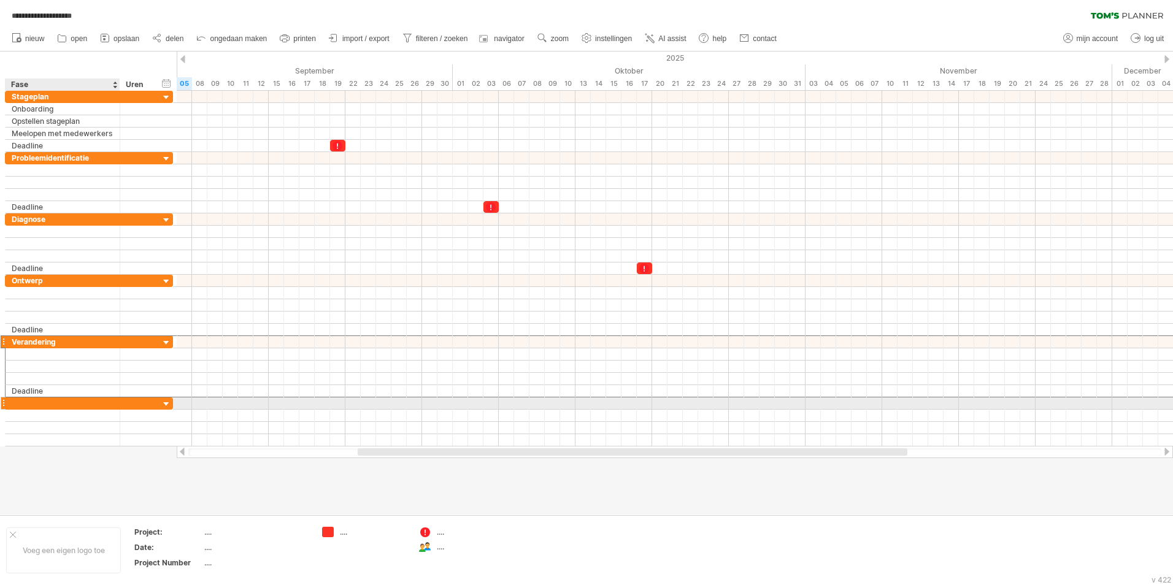
click at [96, 402] on div at bounding box center [63, 404] width 102 height 12
click at [96, 402] on input "text" at bounding box center [63, 404] width 102 height 12
type input "*********"
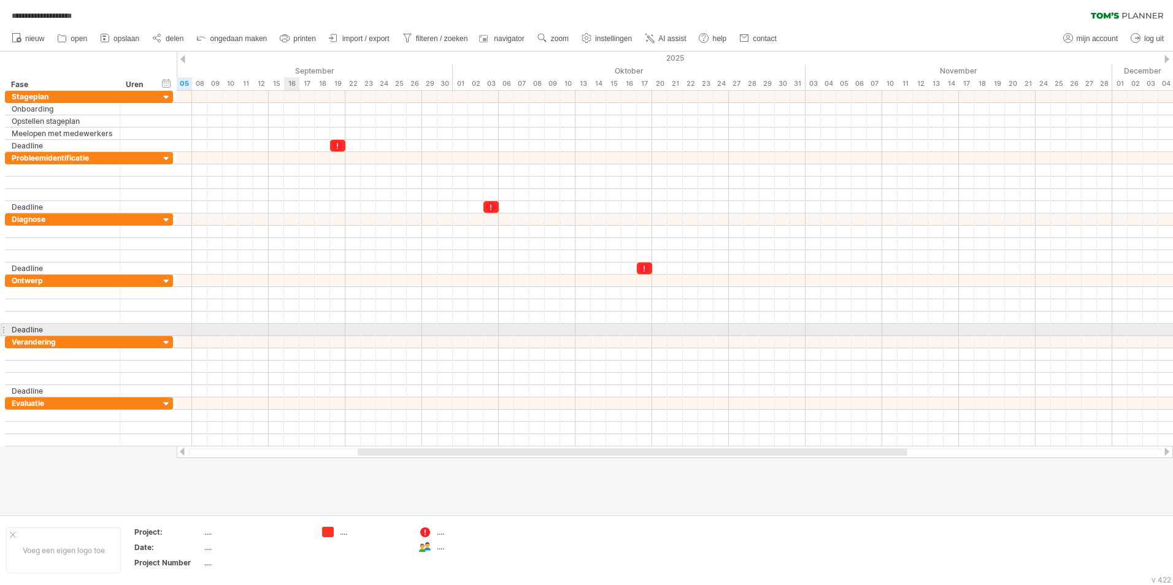
click at [291, 336] on div at bounding box center [675, 342] width 996 height 12
click at [796, 330] on div at bounding box center [675, 330] width 996 height 12
click at [890, 340] on div "periode toevoegen" at bounding box center [943, 344] width 125 height 20
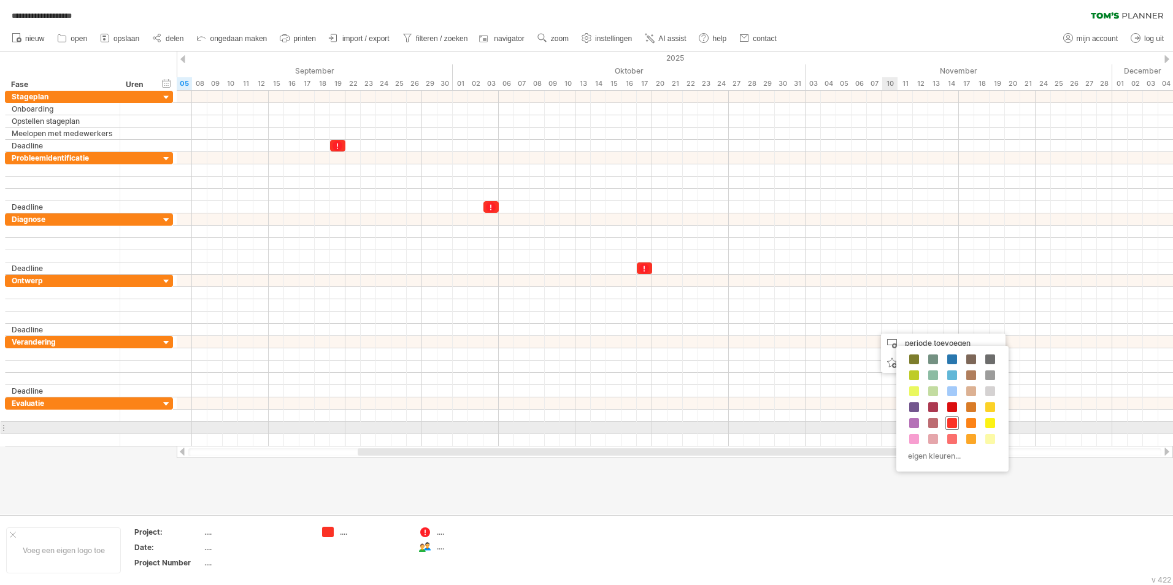
click at [948, 424] on span at bounding box center [952, 423] width 10 height 10
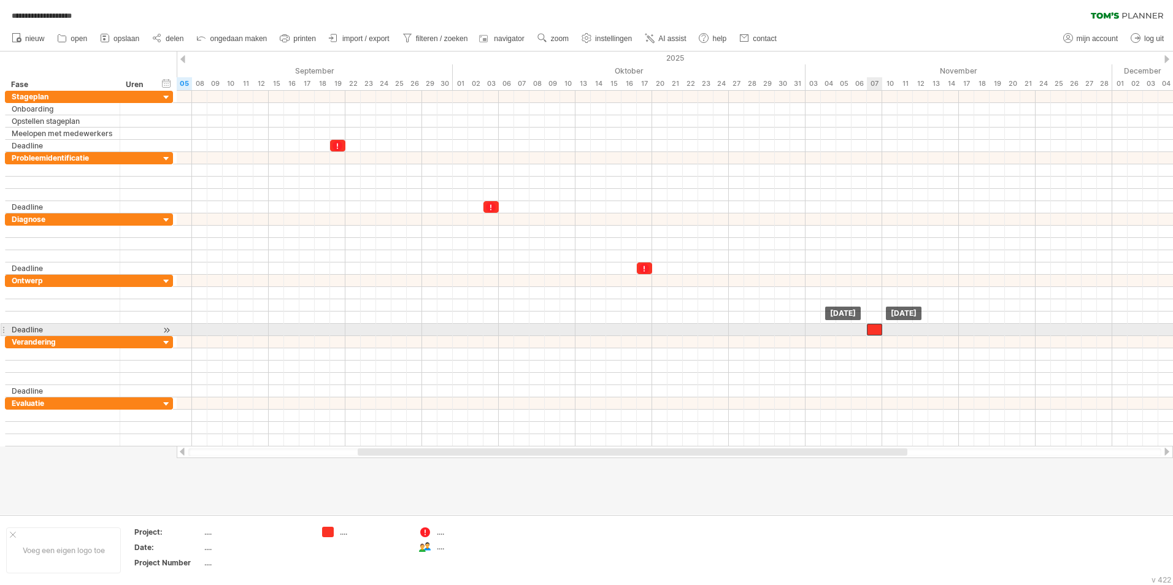
drag, startPoint x: 883, startPoint y: 329, endPoint x: 877, endPoint y: 331, distance: 6.6
click at [877, 331] on div at bounding box center [874, 330] width 15 height 12
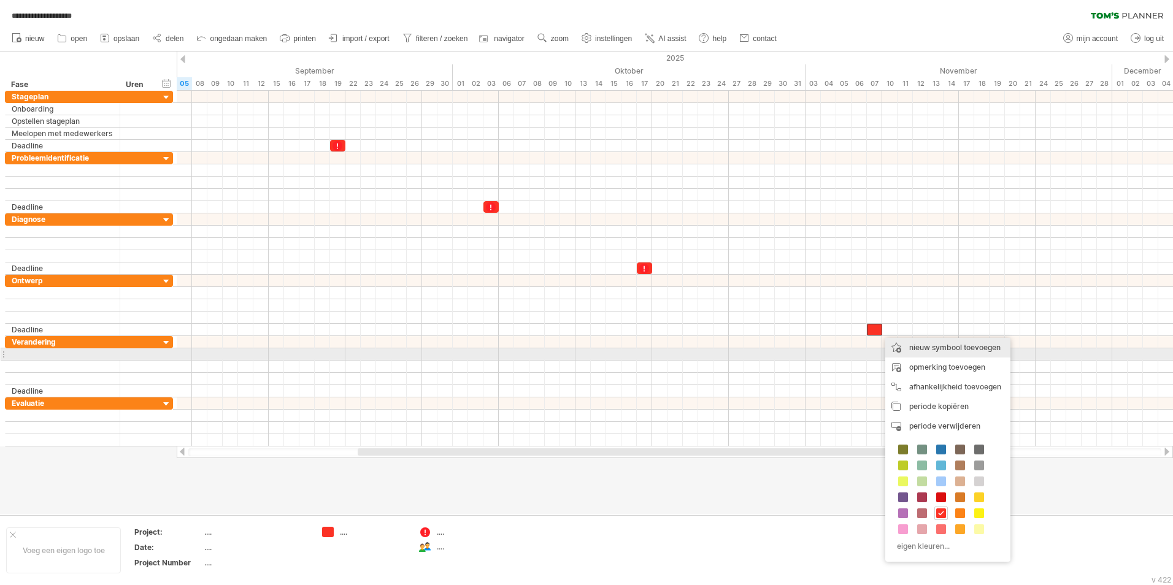
click at [906, 353] on div "nieuw symbool toevoegen" at bounding box center [947, 348] width 125 height 20
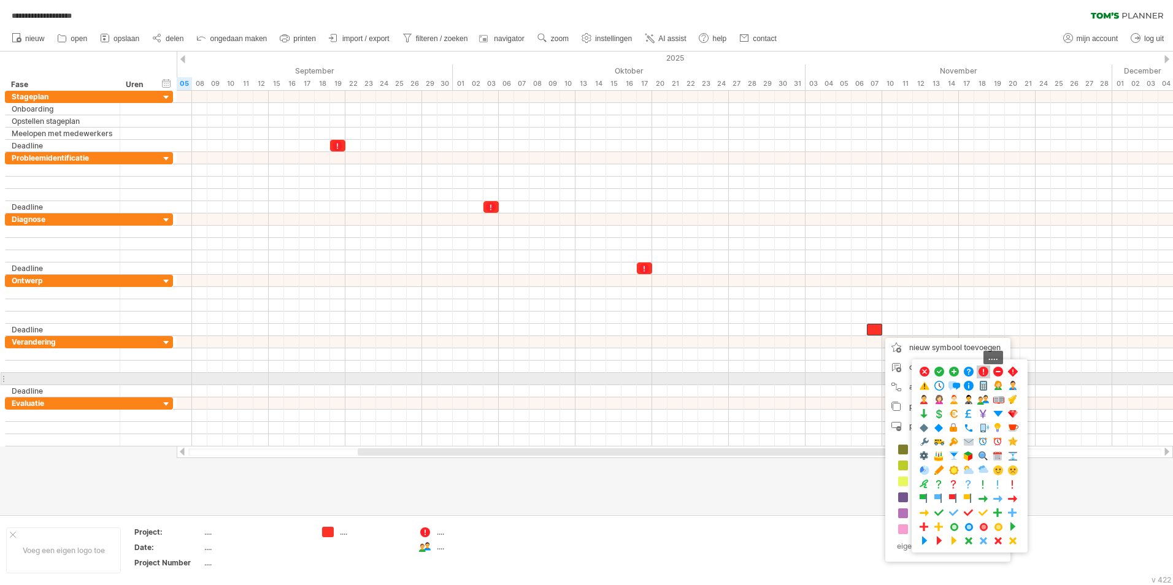
click at [983, 374] on span at bounding box center [983, 372] width 12 height 12
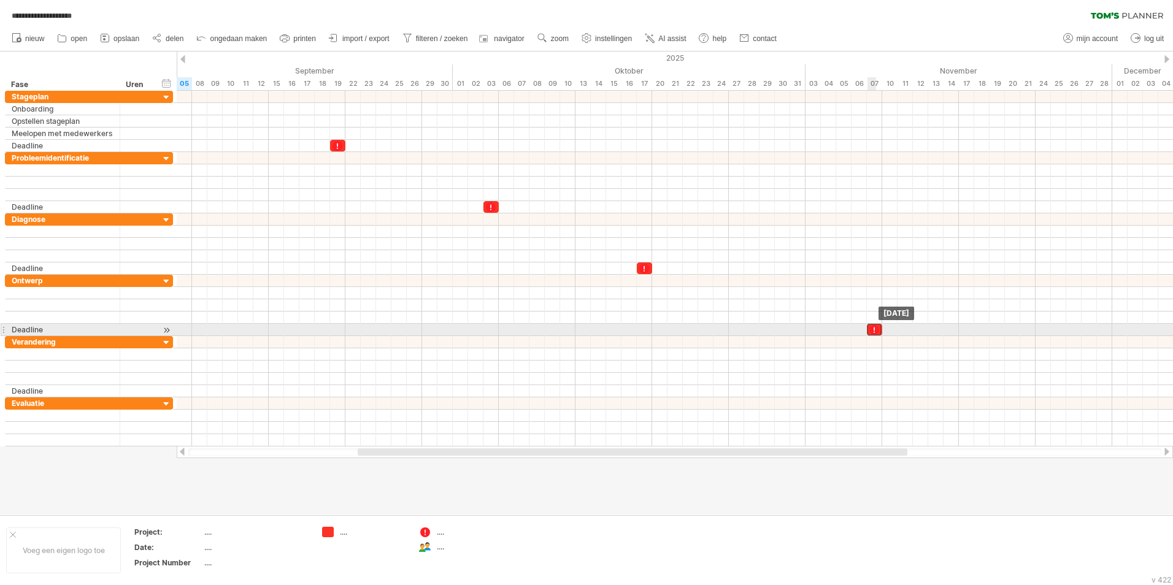
drag, startPoint x: 882, startPoint y: 331, endPoint x: 875, endPoint y: 331, distance: 6.7
click at [875, 331] on div at bounding box center [873, 330] width 13 height 12
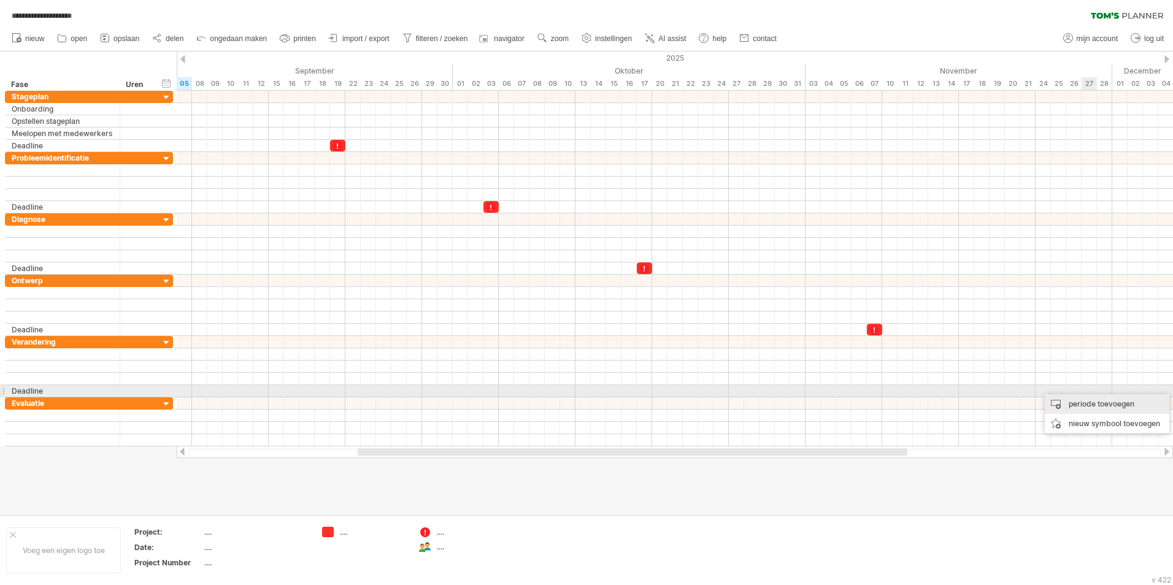
click at [1093, 398] on div "periode toevoegen" at bounding box center [1107, 404] width 125 height 20
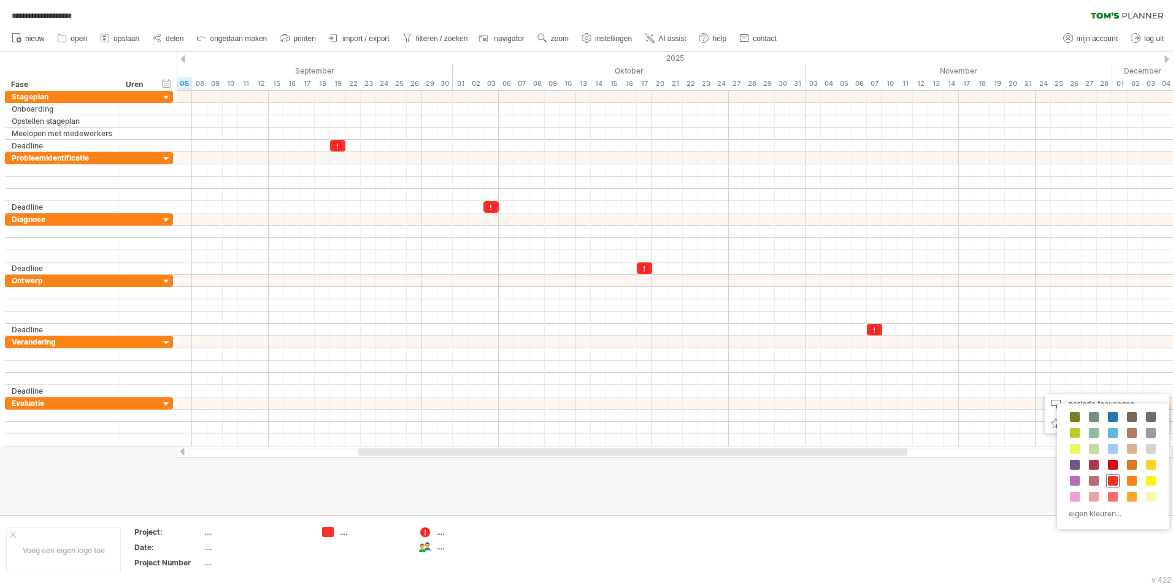
click at [1110, 479] on span at bounding box center [1113, 481] width 10 height 10
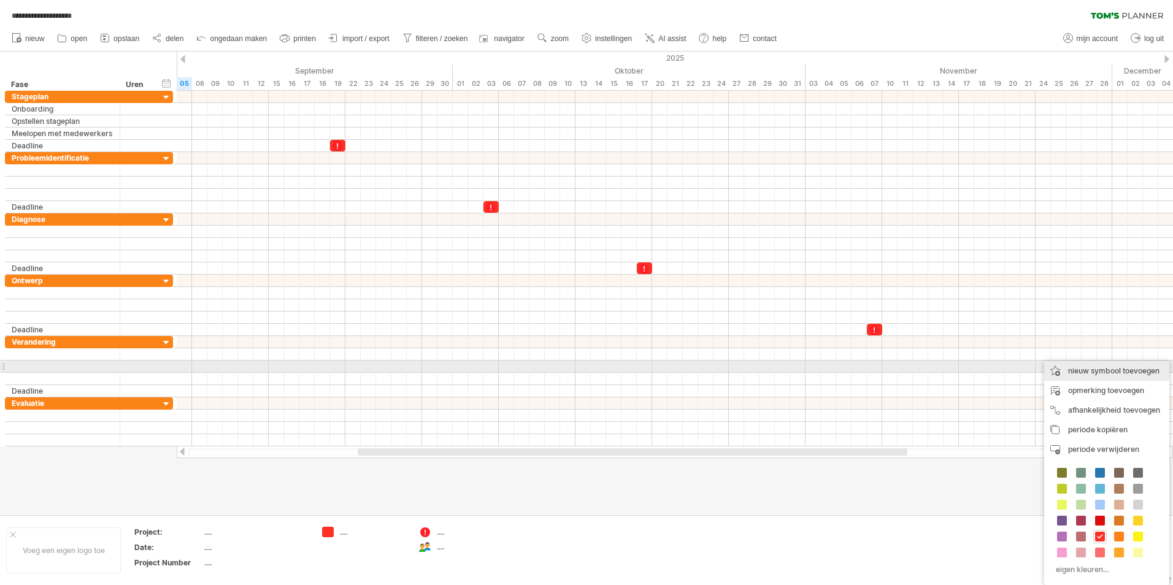
click at [1085, 368] on div "nieuw symbool toevoegen" at bounding box center [1106, 371] width 125 height 20
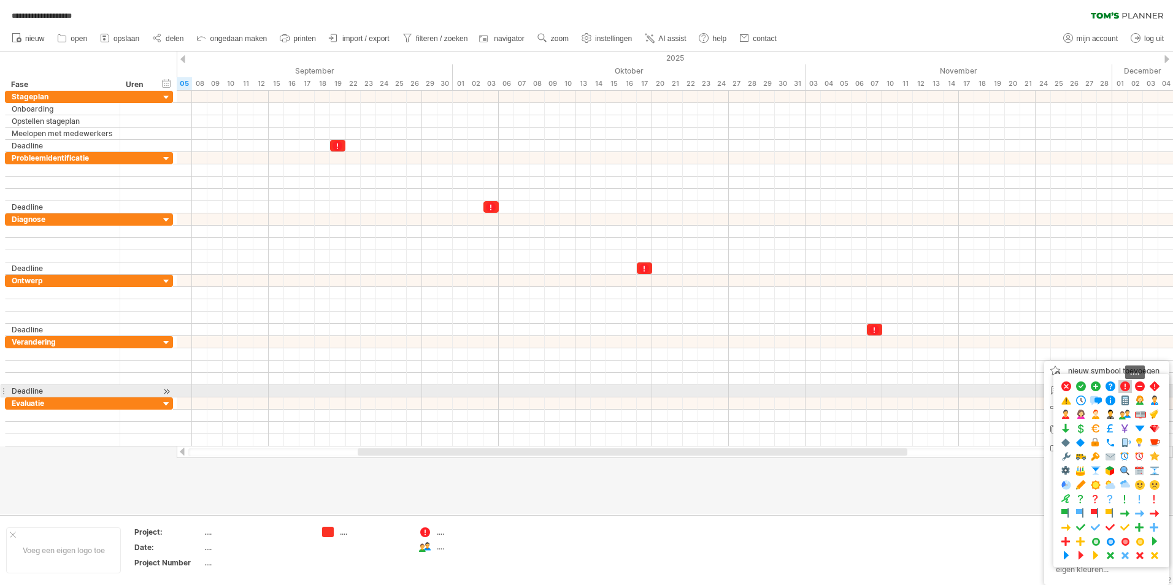
click at [1121, 388] on span at bounding box center [1125, 387] width 12 height 12
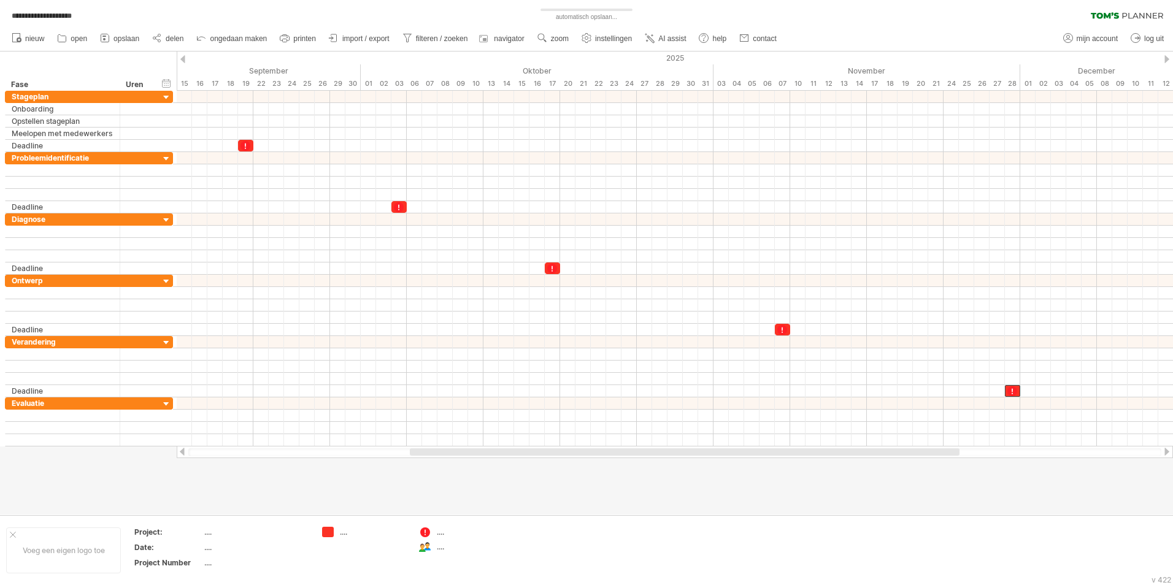
drag, startPoint x: 889, startPoint y: 453, endPoint x: 941, endPoint y: 454, distance: 52.2
click at [941, 454] on div at bounding box center [685, 451] width 550 height 7
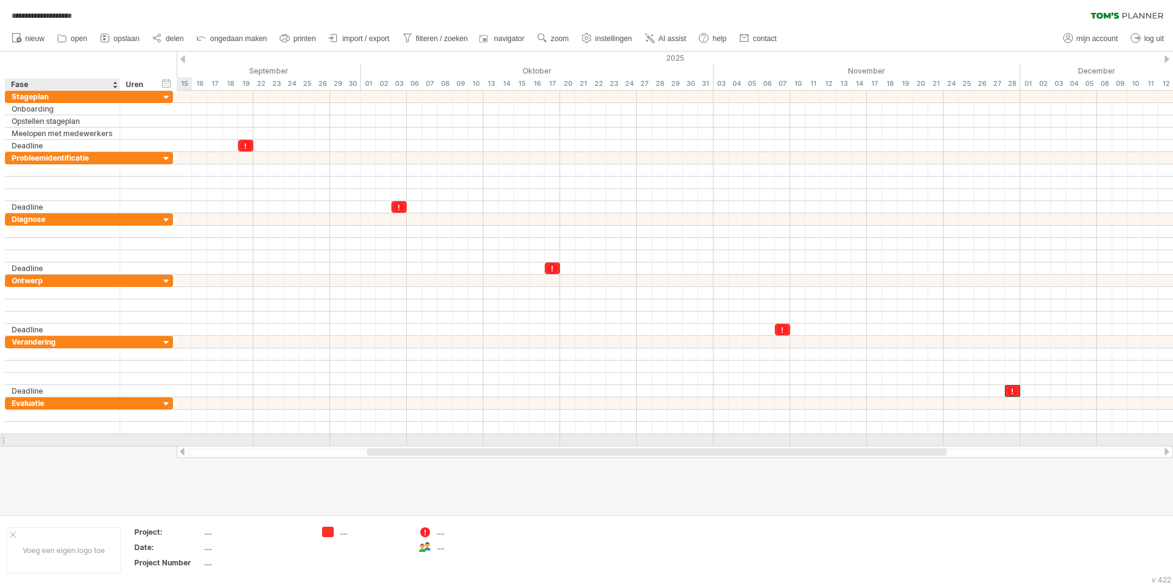
click at [62, 441] on div at bounding box center [63, 440] width 102 height 12
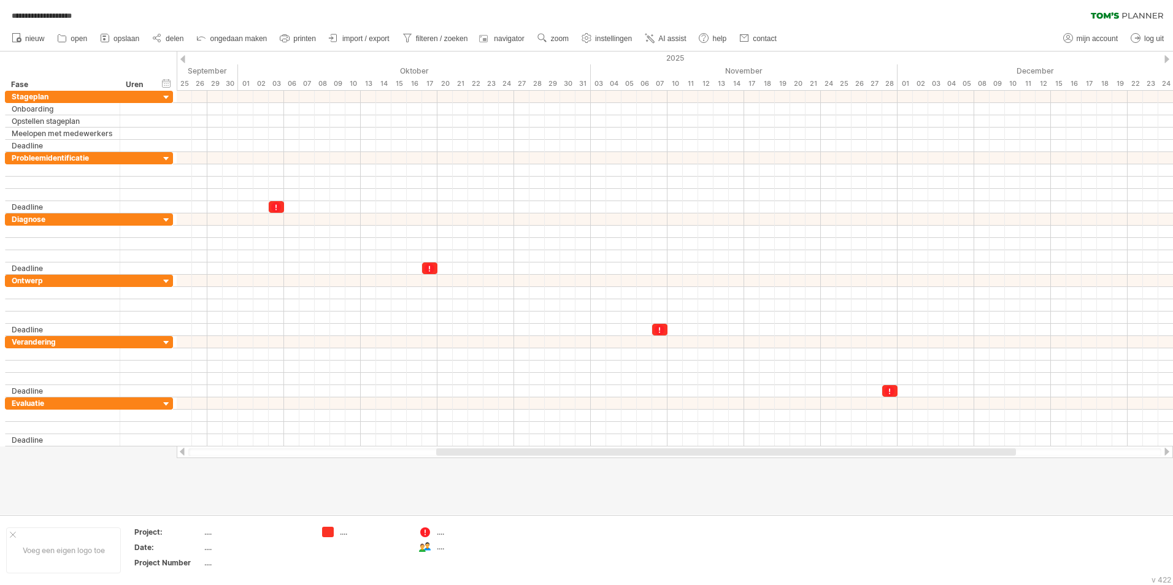
drag, startPoint x: 413, startPoint y: 455, endPoint x: 483, endPoint y: 450, distance: 69.5
click at [483, 450] on div at bounding box center [726, 451] width 580 height 7
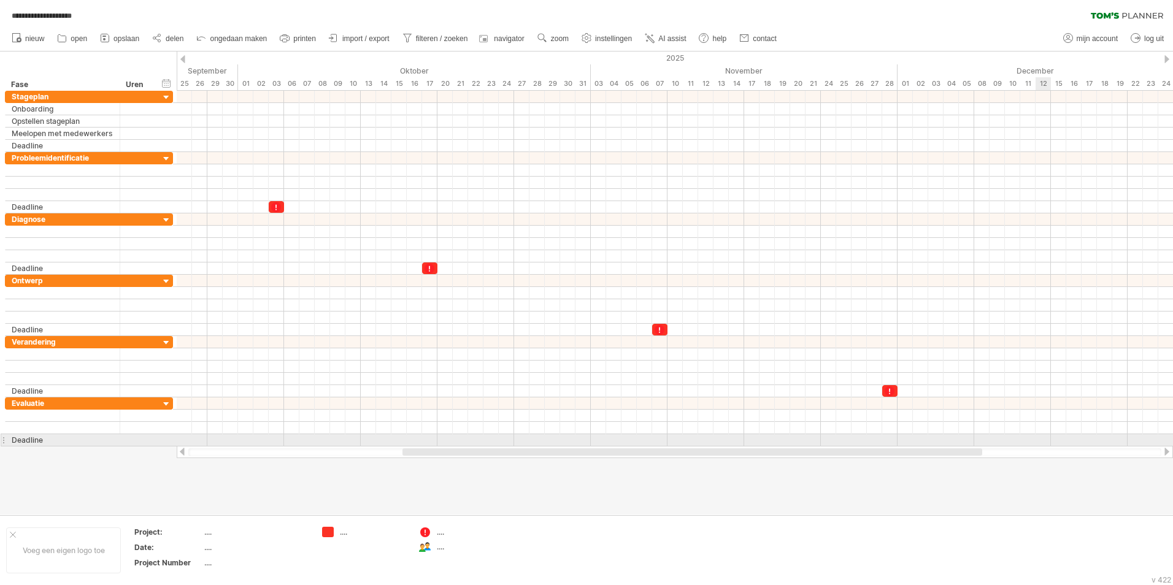
click at [1044, 437] on div at bounding box center [675, 440] width 996 height 12
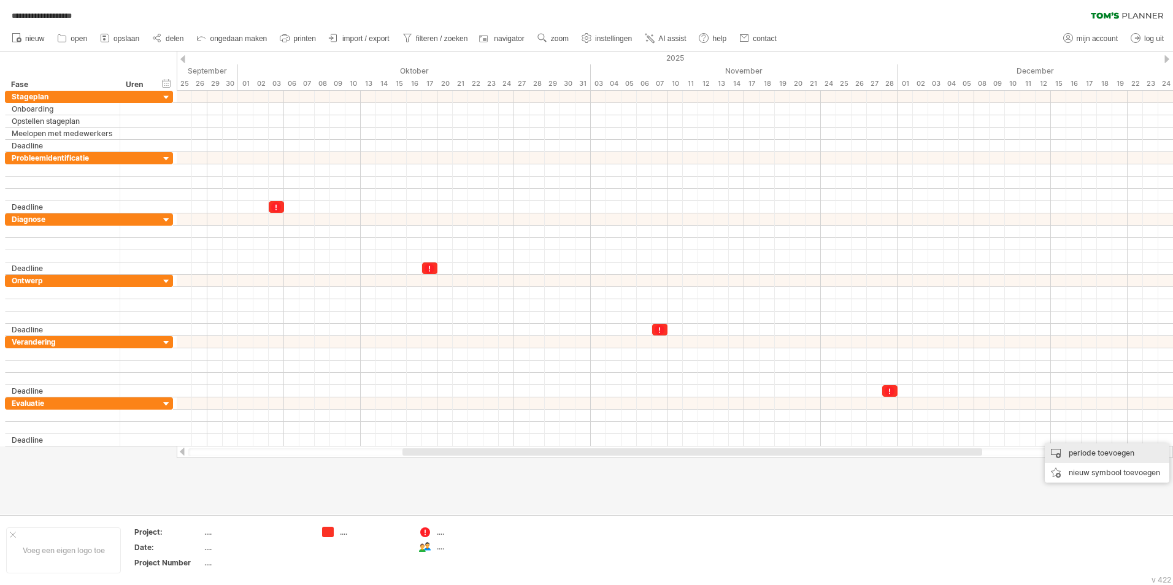
click at [1052, 449] on div "periode toevoegen" at bounding box center [1107, 454] width 125 height 20
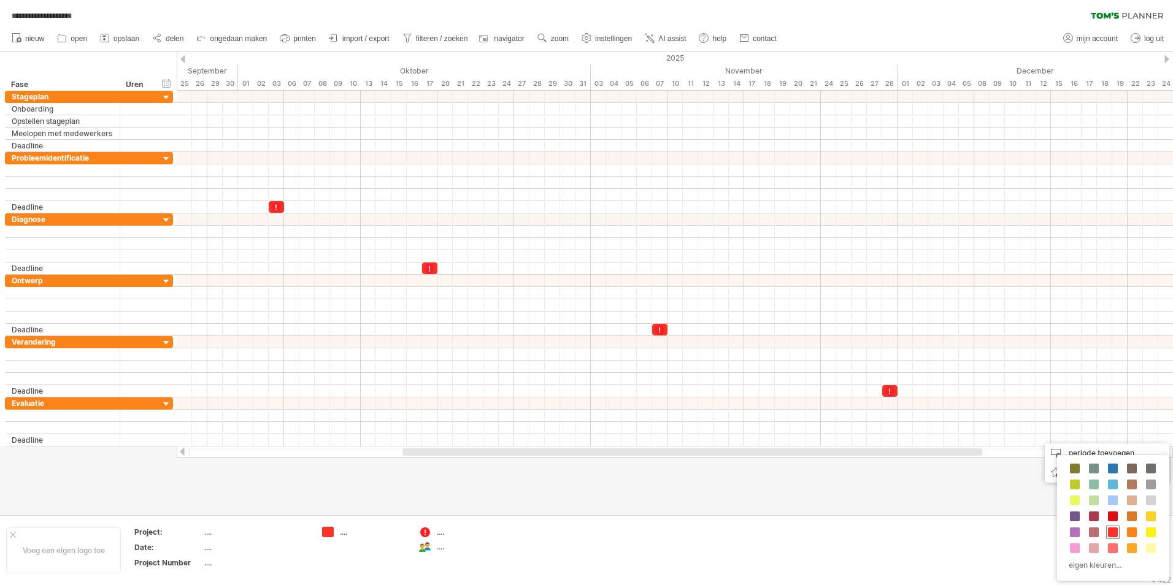
click at [1113, 529] on span at bounding box center [1113, 533] width 10 height 10
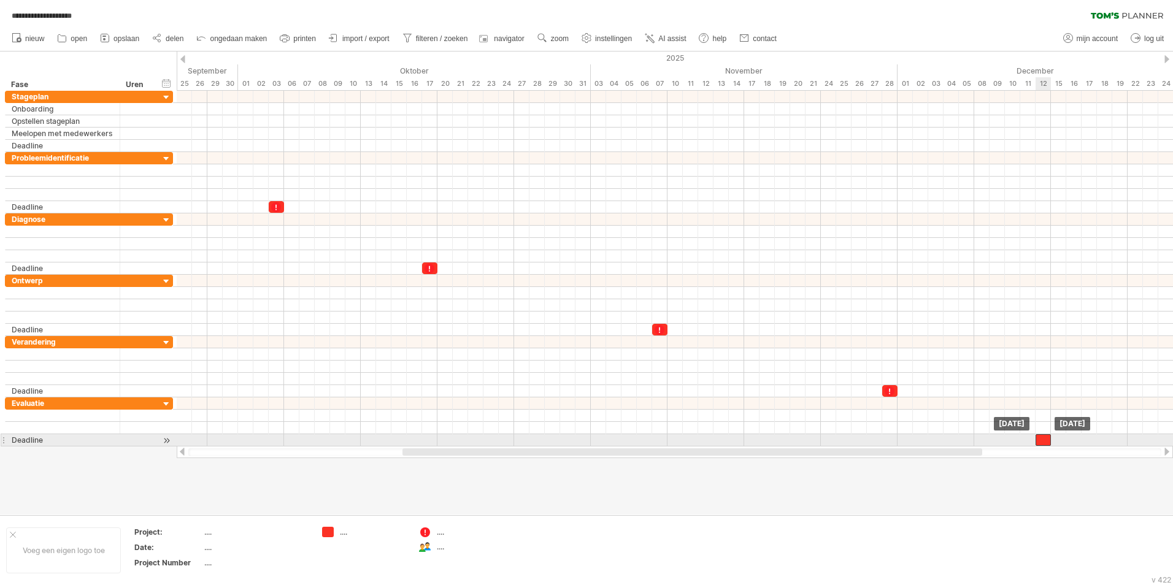
drag, startPoint x: 1050, startPoint y: 441, endPoint x: 1042, endPoint y: 441, distance: 7.4
click at [1042, 441] on div at bounding box center [1043, 440] width 15 height 12
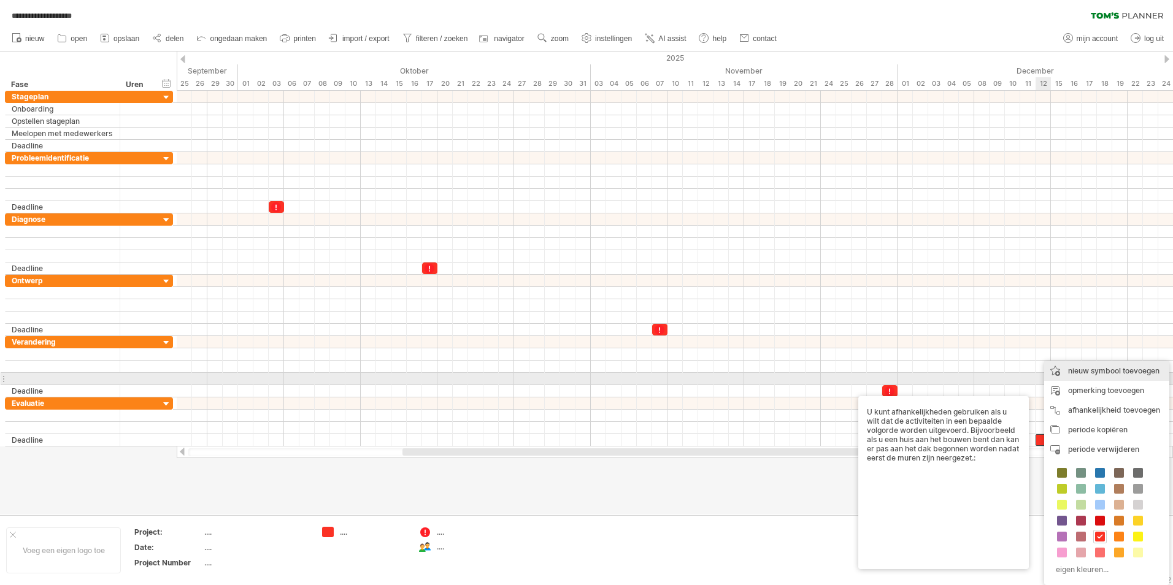
click at [1069, 379] on div "nieuw symbool toevoegen" at bounding box center [1106, 371] width 125 height 20
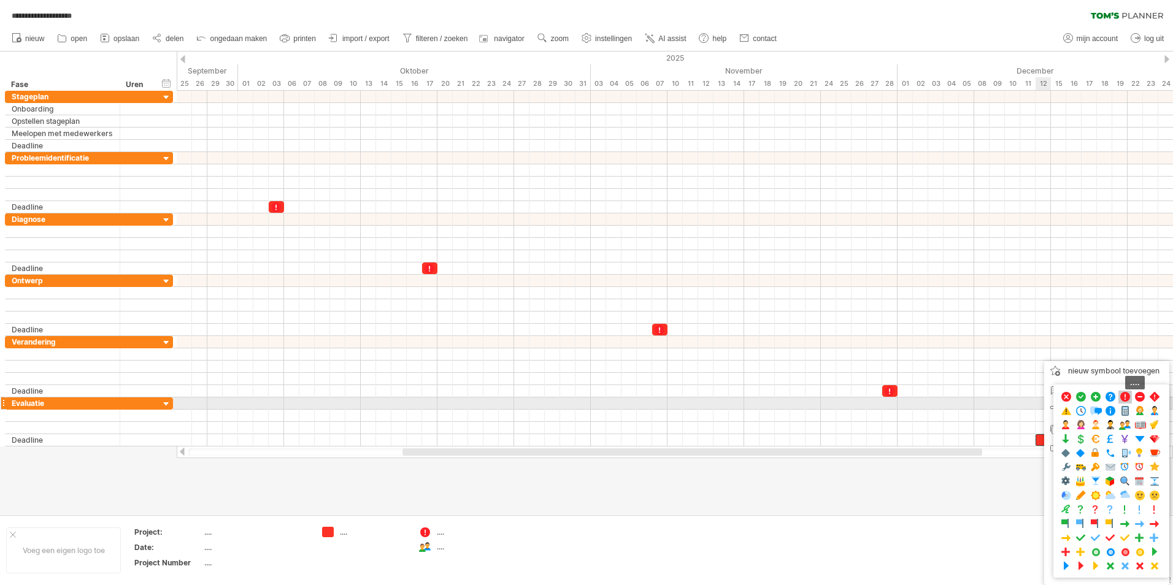
click at [1121, 398] on span at bounding box center [1125, 397] width 12 height 12
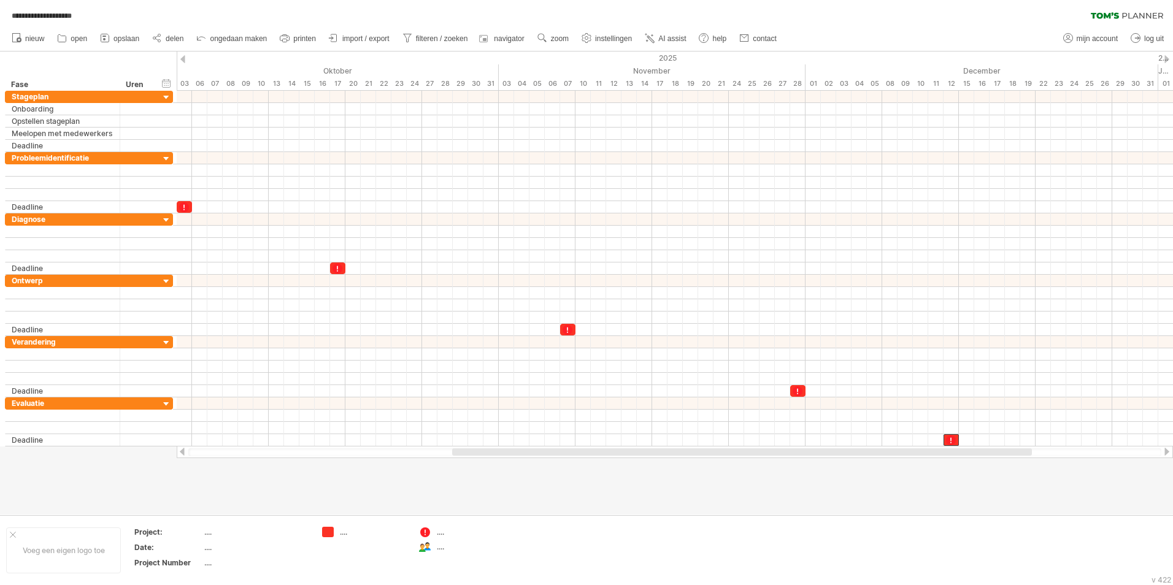
drag, startPoint x: 979, startPoint y: 454, endPoint x: 1011, endPoint y: 460, distance: 32.4
click at [1011, 458] on div "**********" at bounding box center [586, 292] width 1173 height 585
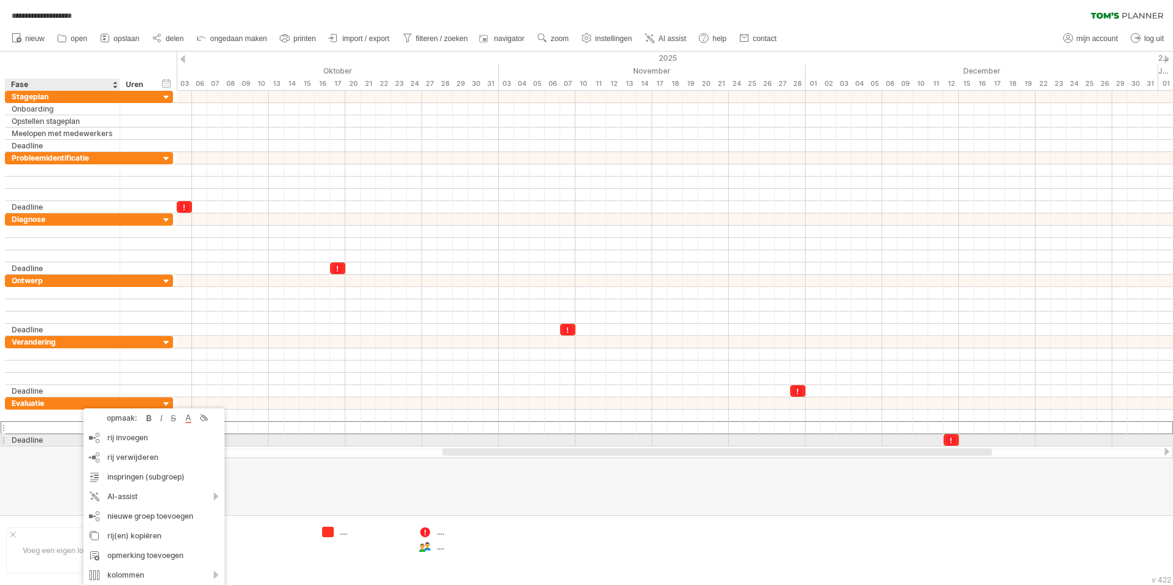
click at [53, 442] on div "Deadline" at bounding box center [63, 440] width 102 height 12
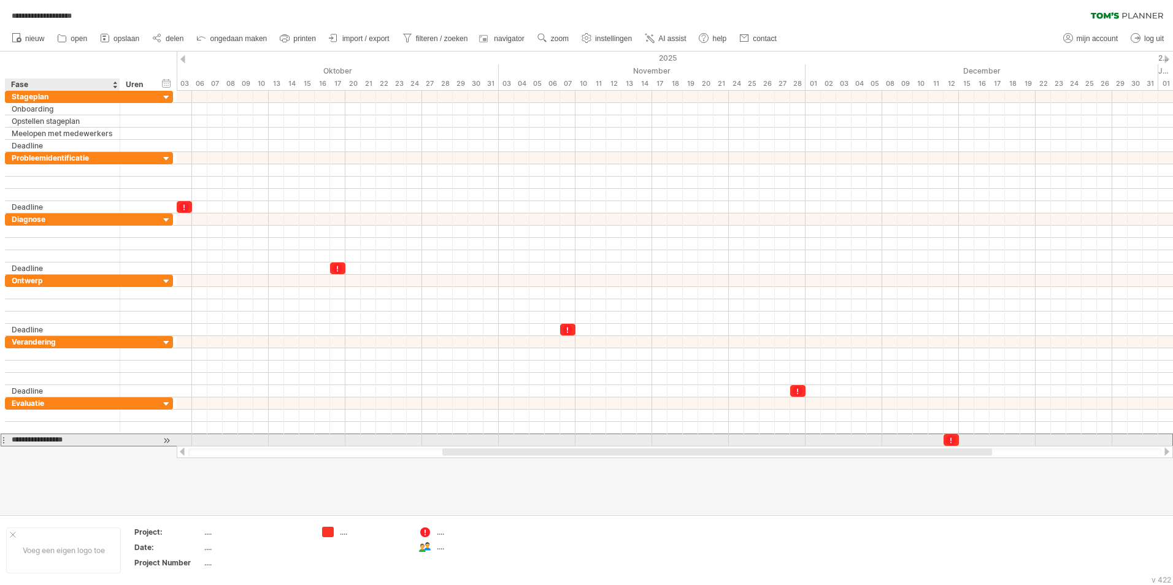
type input "**********"
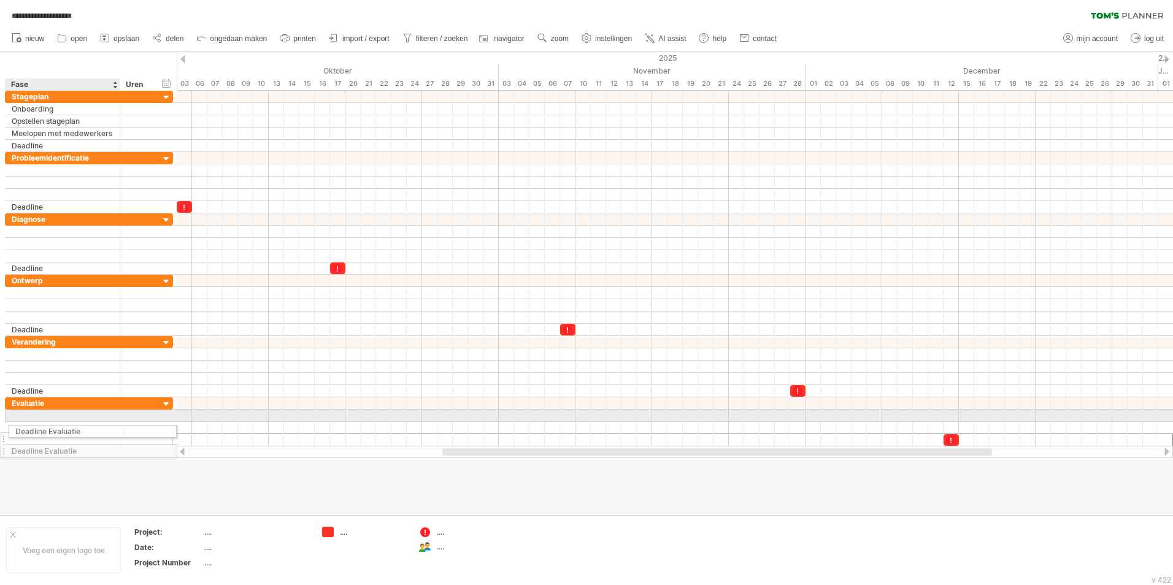
drag, startPoint x: 79, startPoint y: 437, endPoint x: 77, endPoint y: 429, distance: 8.3
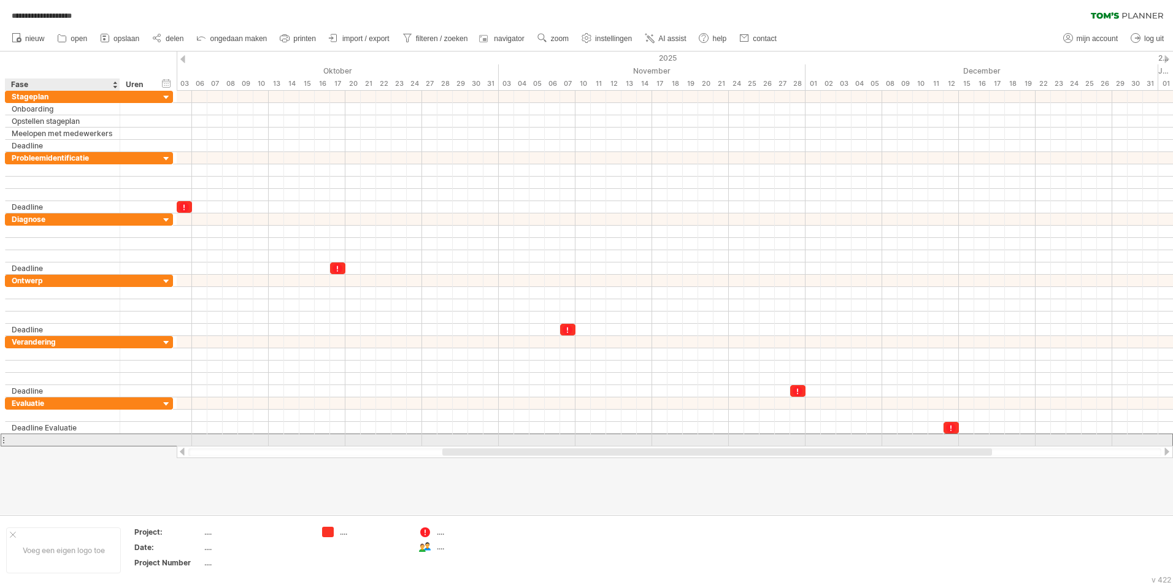
click at [88, 442] on div at bounding box center [63, 440] width 102 height 12
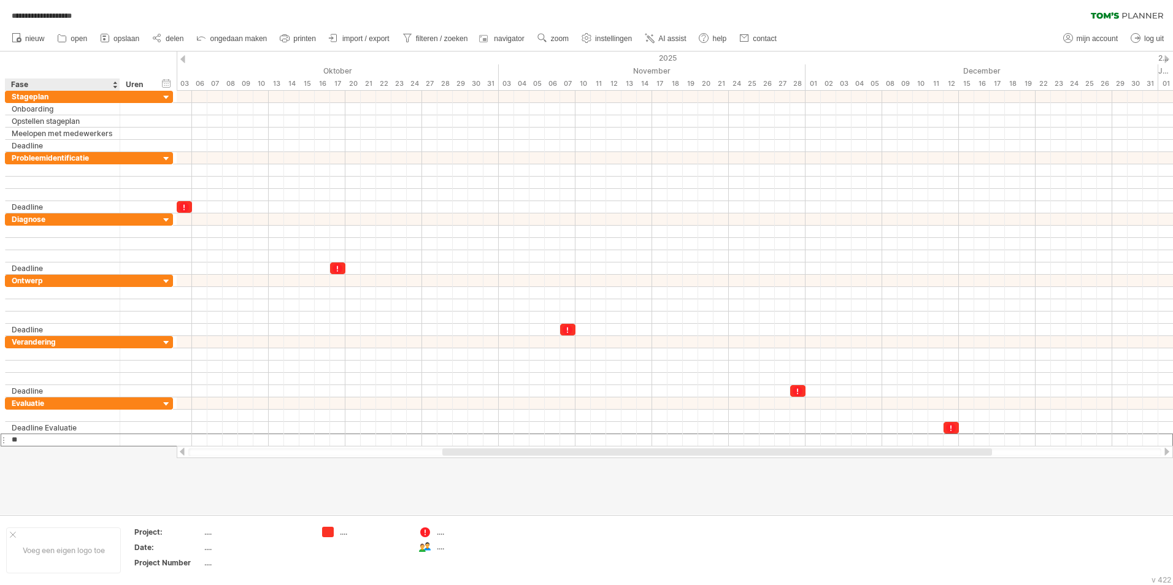
type input "*"
type input "**********"
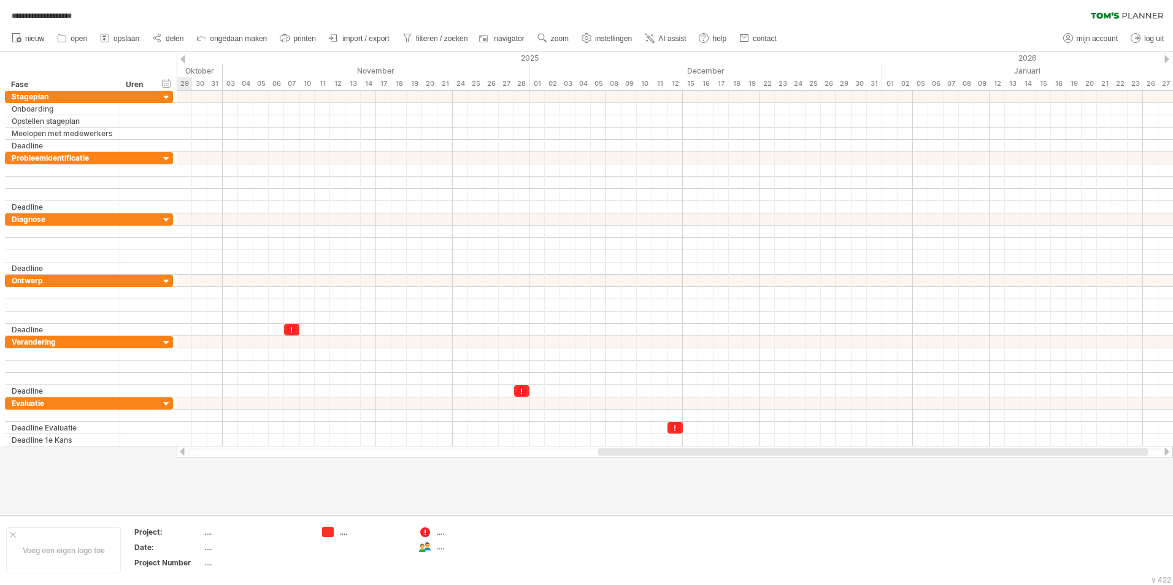
drag, startPoint x: 983, startPoint y: 450, endPoint x: 1139, endPoint y: 453, distance: 155.9
click at [1139, 453] on div at bounding box center [873, 451] width 550 height 7
drag, startPoint x: 707, startPoint y: 454, endPoint x: 719, endPoint y: 453, distance: 12.3
click at [719, 453] on div at bounding box center [827, 451] width 550 height 7
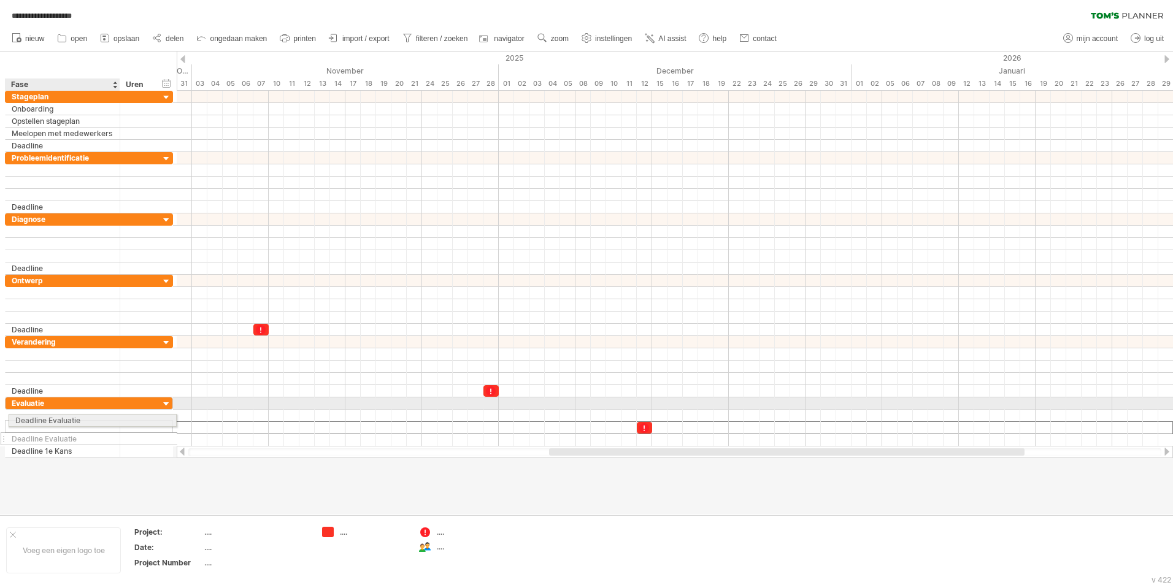
drag, startPoint x: 41, startPoint y: 428, endPoint x: 41, endPoint y: 418, distance: 10.4
click at [40, 428] on div at bounding box center [63, 428] width 102 height 12
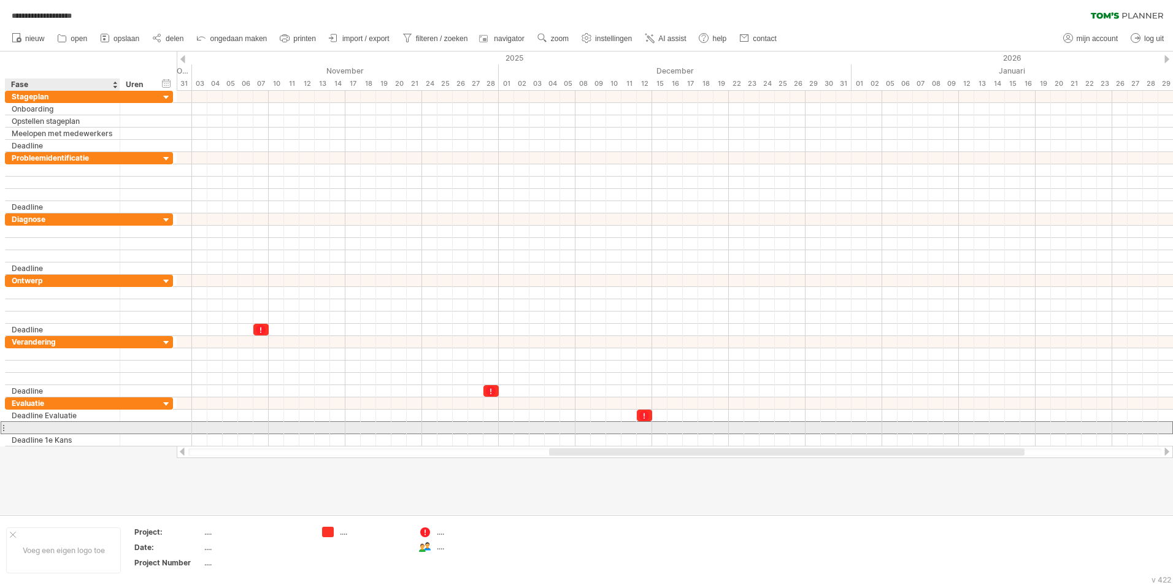
click at [40, 428] on input "text" at bounding box center [63, 428] width 102 height 12
type input "**********"
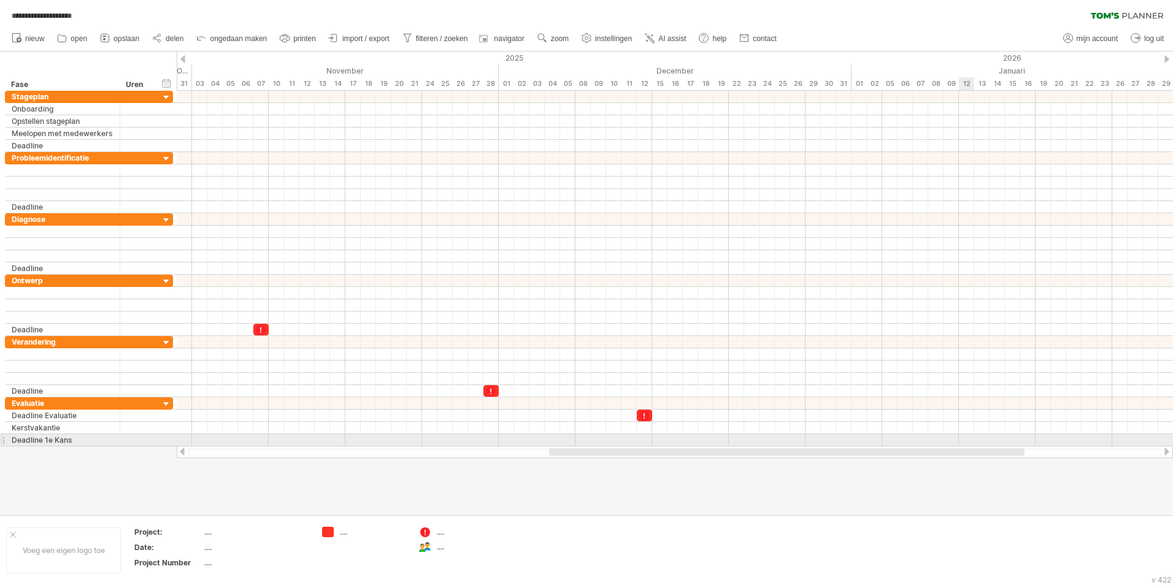
click at [965, 440] on div at bounding box center [675, 440] width 996 height 12
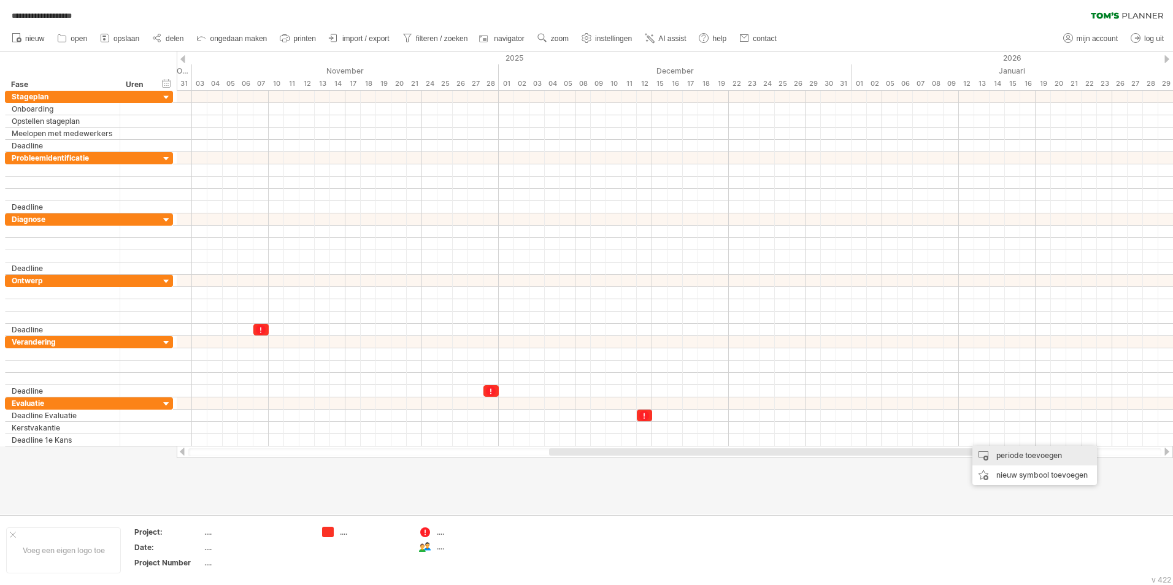
click at [987, 456] on div "periode toevoegen" at bounding box center [1034, 456] width 125 height 20
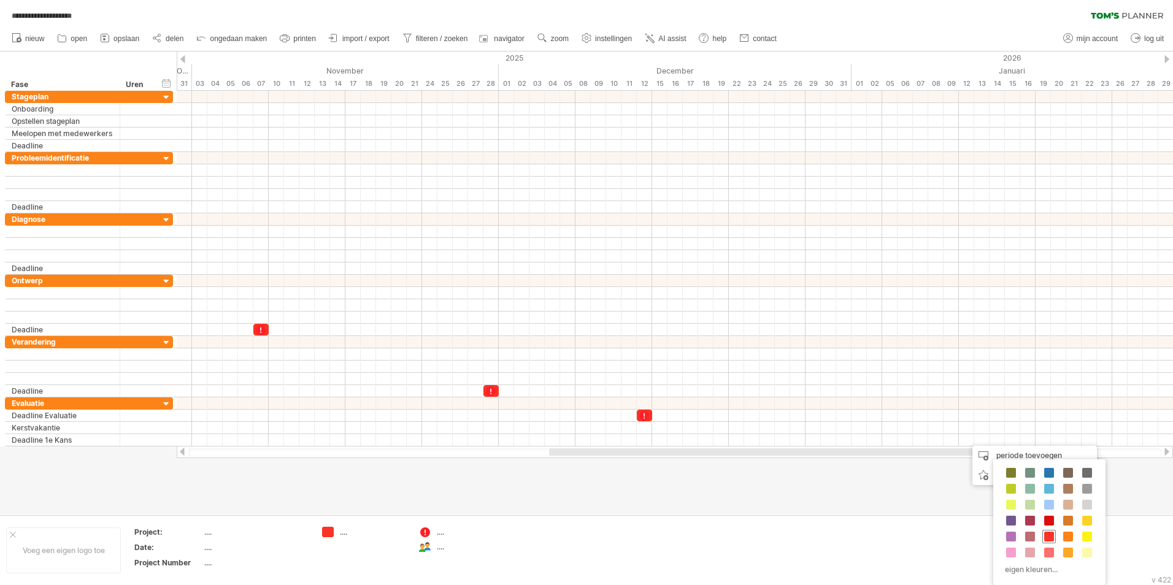
click at [1046, 538] on span at bounding box center [1049, 537] width 10 height 10
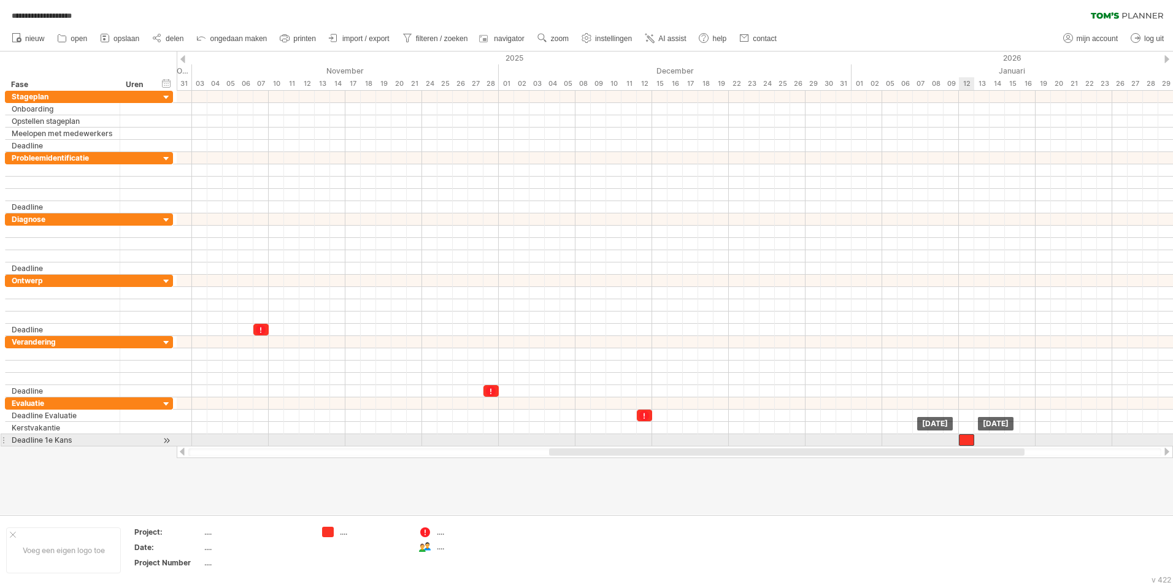
click at [966, 439] on div at bounding box center [966, 440] width 15 height 12
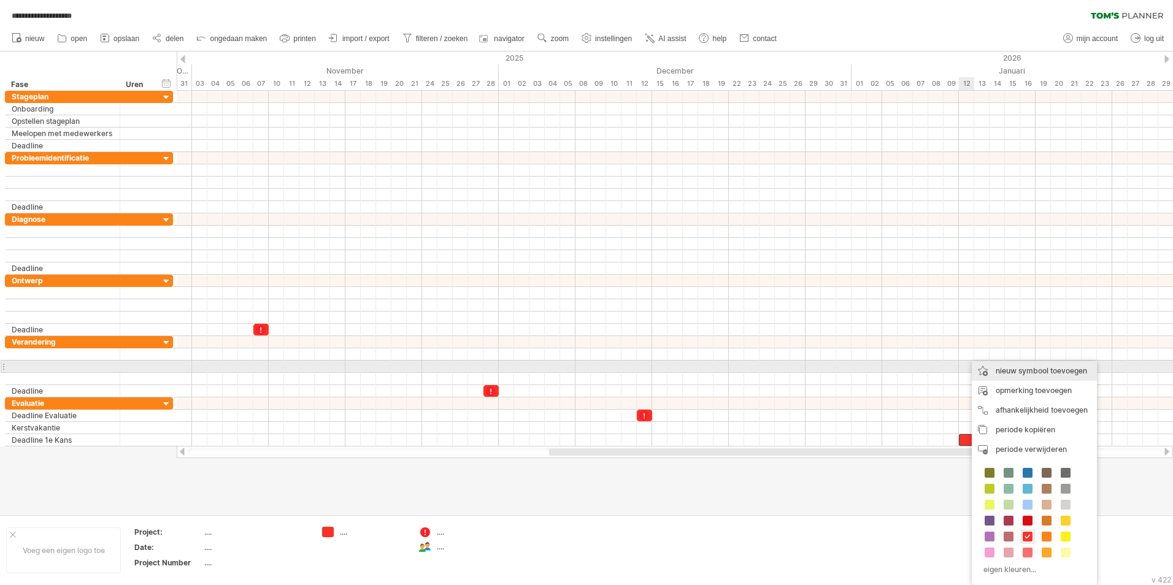
click at [992, 371] on div "nieuw symbool toevoegen" at bounding box center [1034, 371] width 125 height 20
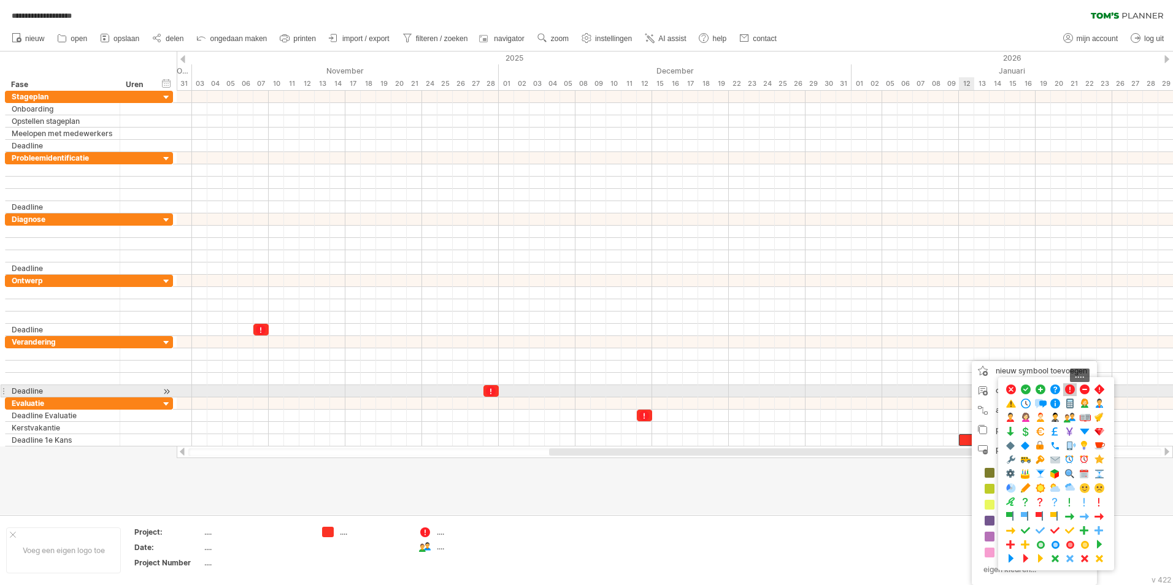
click at [1072, 391] on span at bounding box center [1070, 390] width 12 height 12
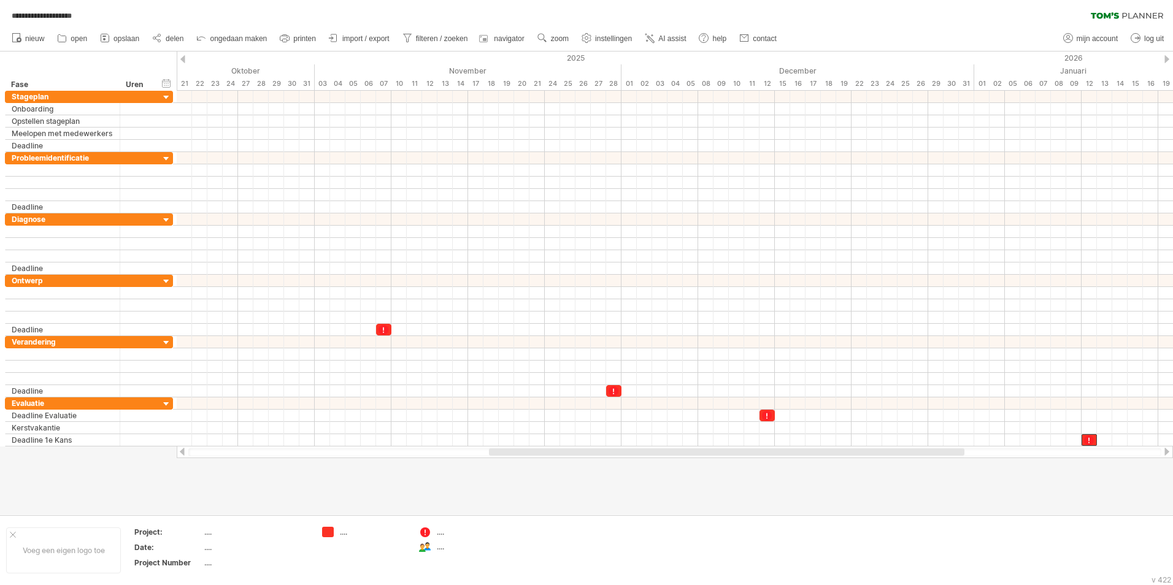
drag, startPoint x: 1013, startPoint y: 453, endPoint x: 953, endPoint y: 447, distance: 60.4
click at [953, 447] on div at bounding box center [675, 452] width 996 height 12
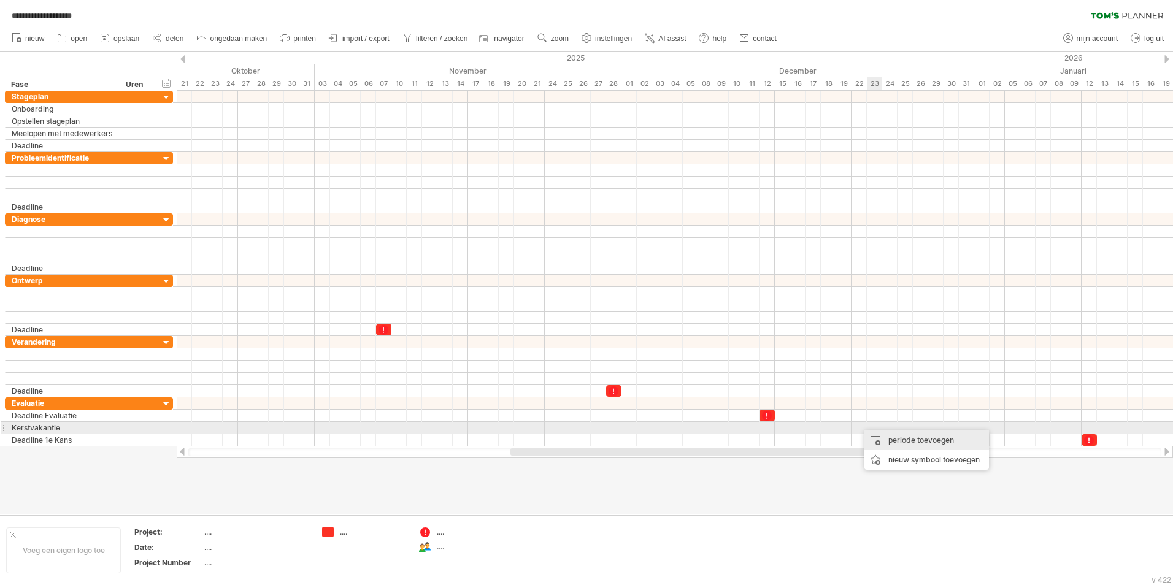
click at [879, 434] on div "periode toevoegen" at bounding box center [926, 441] width 125 height 20
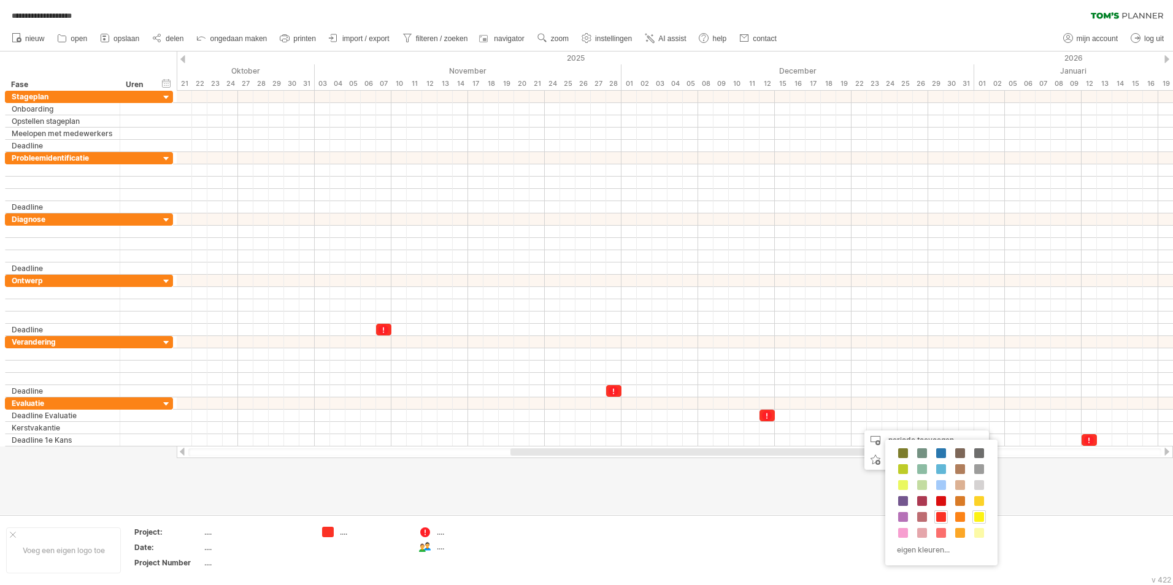
click at [977, 517] on span at bounding box center [979, 517] width 10 height 10
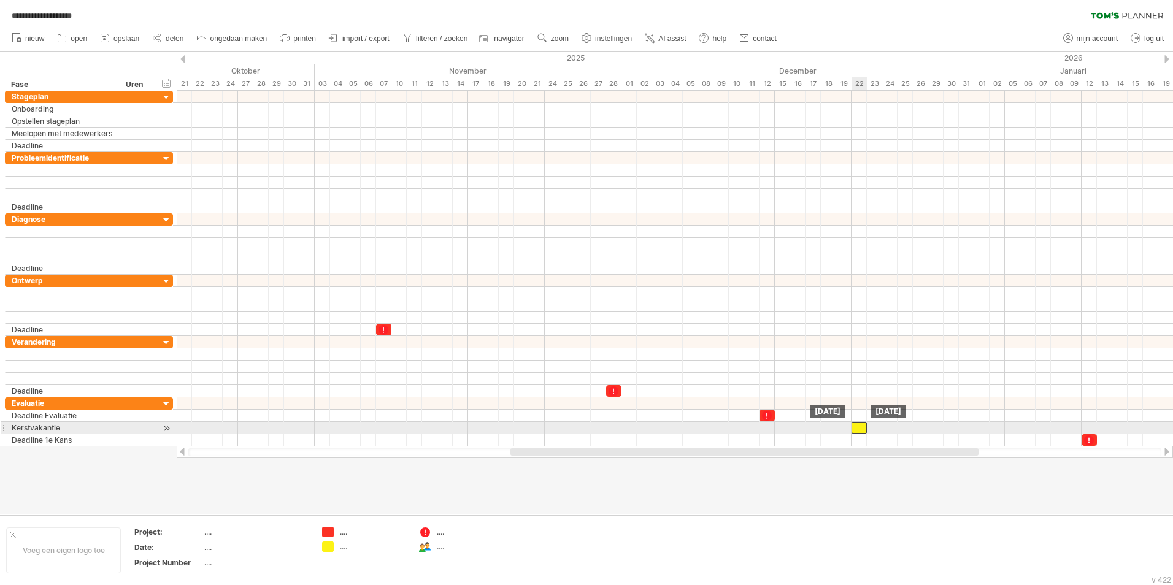
drag, startPoint x: 867, startPoint y: 428, endPoint x: 859, endPoint y: 428, distance: 8.0
click at [859, 428] on div at bounding box center [859, 428] width 15 height 12
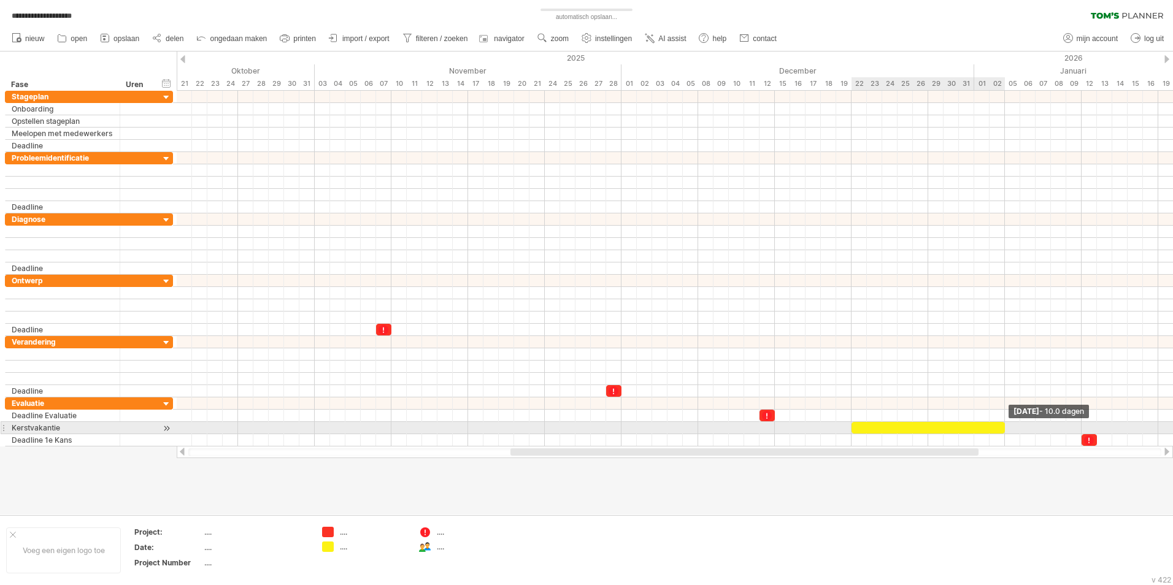
drag, startPoint x: 866, startPoint y: 428, endPoint x: 1004, endPoint y: 427, distance: 137.4
click at [1004, 427] on span at bounding box center [1004, 428] width 5 height 12
click at [911, 431] on div at bounding box center [928, 428] width 153 height 12
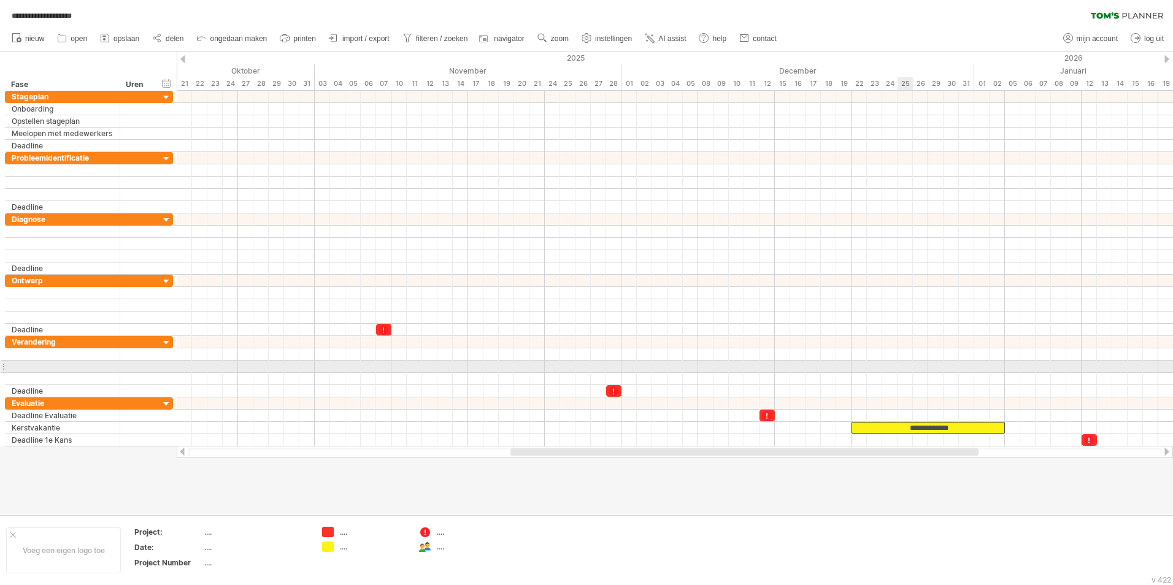
click at [901, 362] on div at bounding box center [675, 367] width 996 height 12
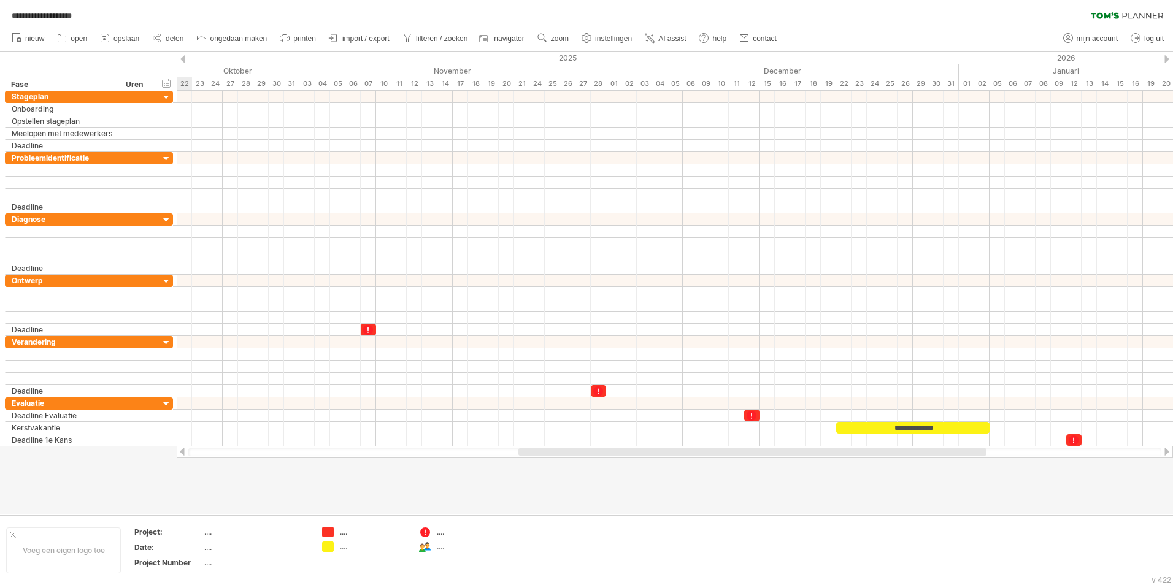
drag, startPoint x: 721, startPoint y: 455, endPoint x: 729, endPoint y: 447, distance: 10.9
click at [729, 447] on div at bounding box center [675, 452] width 996 height 12
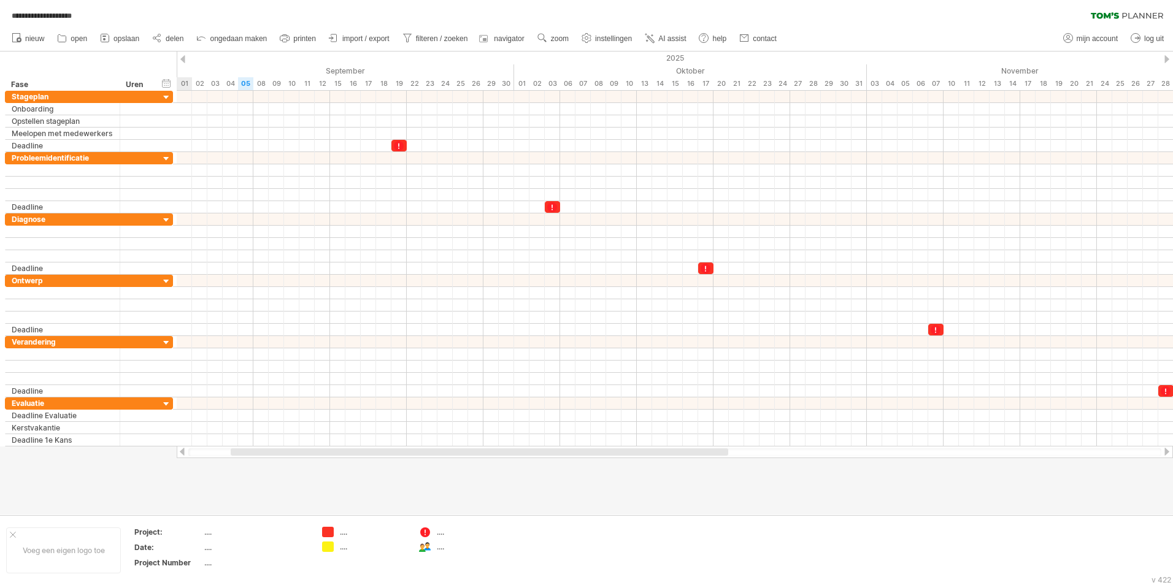
drag, startPoint x: 581, startPoint y: 453, endPoint x: 295, endPoint y: 445, distance: 286.0
click at [295, 445] on div "**********" at bounding box center [586, 292] width 1173 height 585
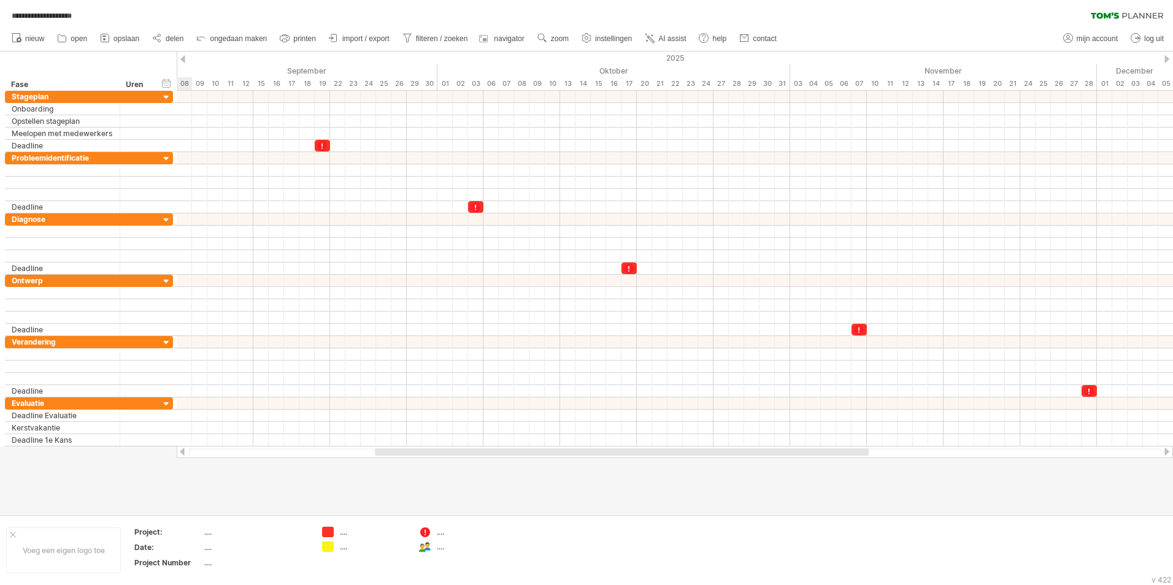
drag, startPoint x: 382, startPoint y: 450, endPoint x: 428, endPoint y: 466, distance: 48.1
click at [428, 466] on div "**********" at bounding box center [586, 292] width 1173 height 585
drag, startPoint x: 558, startPoint y: 453, endPoint x: 476, endPoint y: 455, distance: 82.2
click at [476, 455] on div at bounding box center [489, 451] width 458 height 7
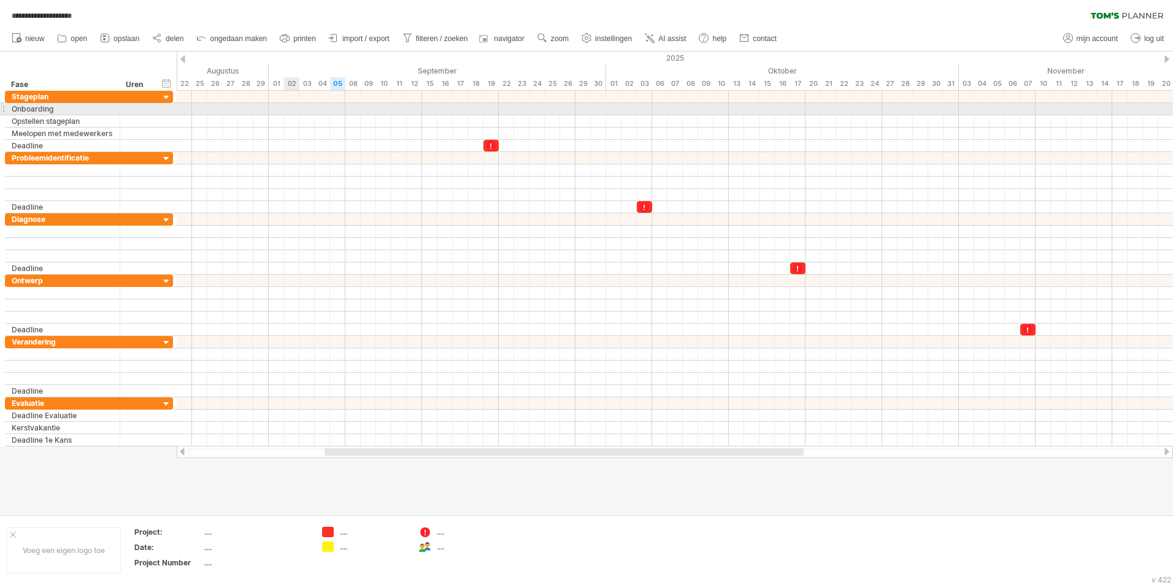
drag, startPoint x: 276, startPoint y: 107, endPoint x: 285, endPoint y: 107, distance: 8.6
click at [285, 107] on div at bounding box center [675, 109] width 996 height 12
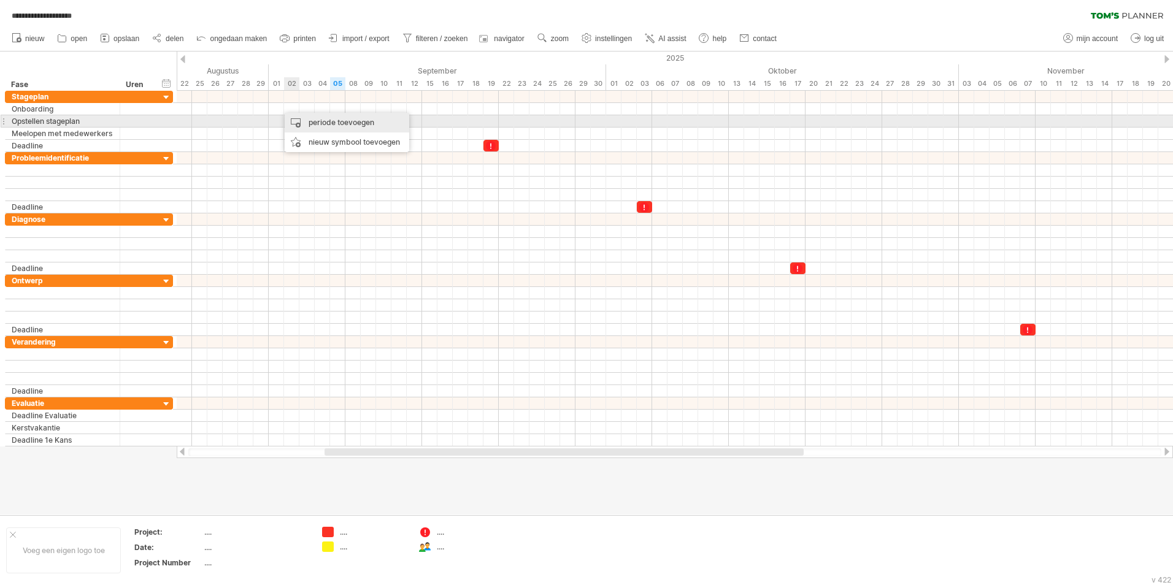
click at [299, 116] on div "periode toevoegen" at bounding box center [347, 123] width 125 height 20
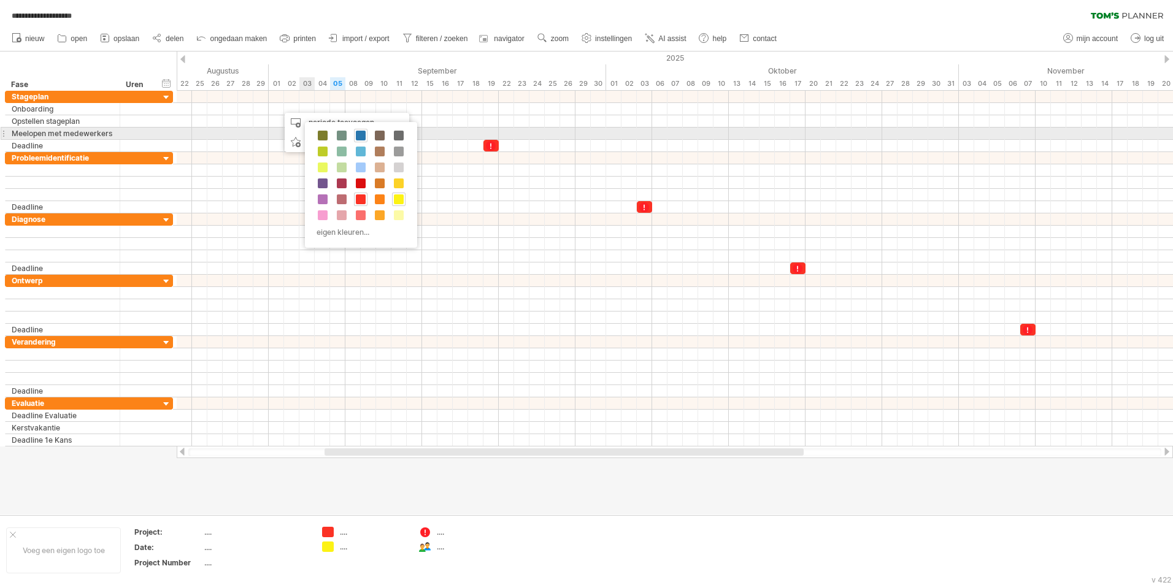
click at [361, 138] on span at bounding box center [361, 136] width 10 height 10
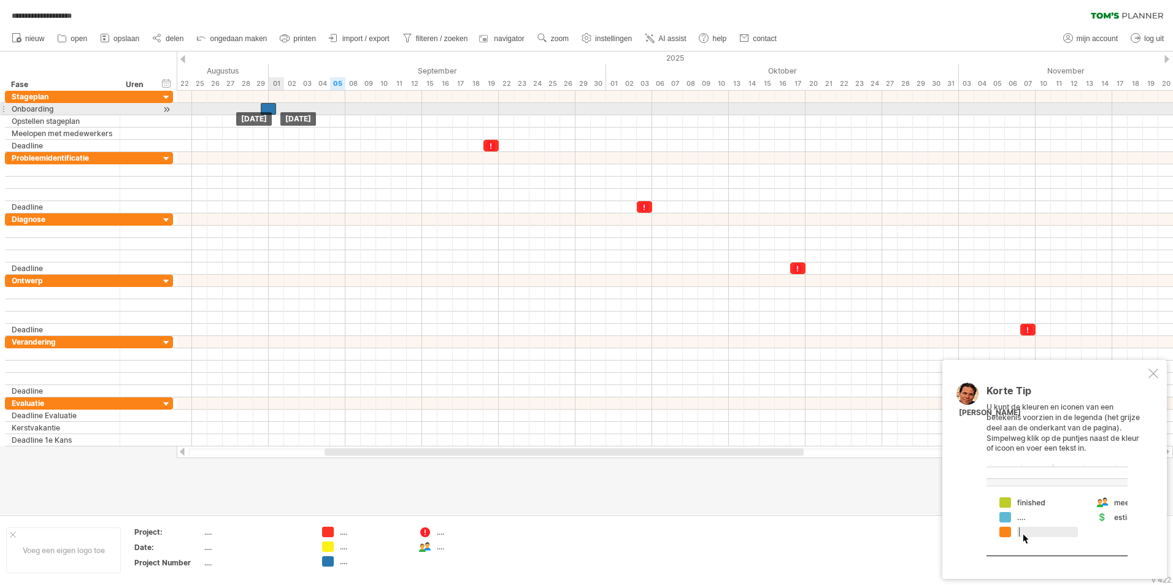
drag, startPoint x: 283, startPoint y: 109, endPoint x: 271, endPoint y: 109, distance: 12.3
click at [271, 109] on div at bounding box center [268, 109] width 15 height 12
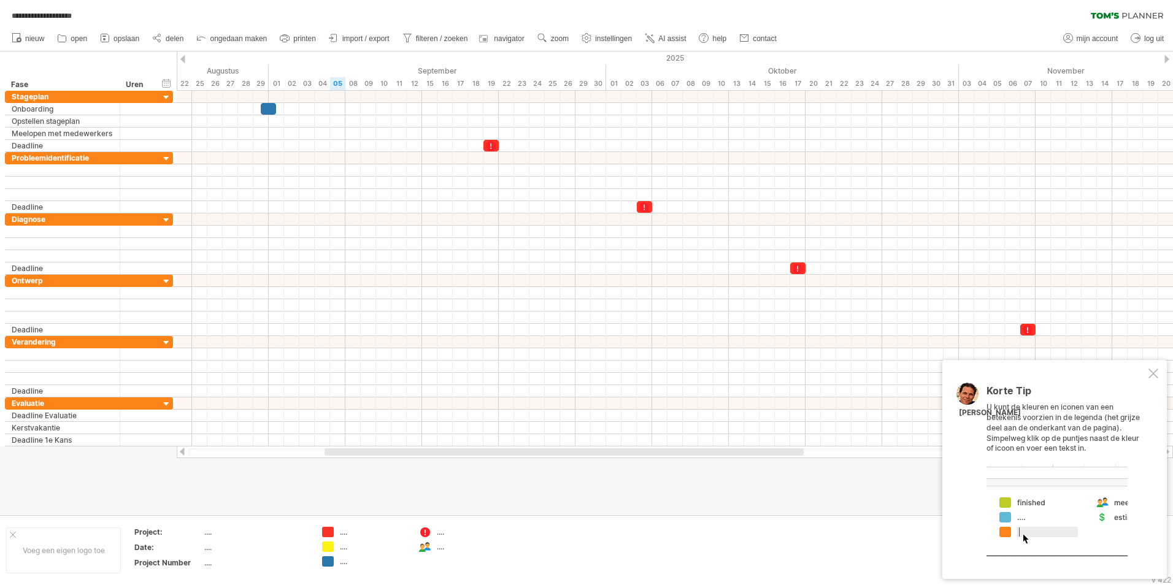
click at [329, 533] on div "**********" at bounding box center [586, 292] width 1173 height 585
click at [336, 533] on div "...." at bounding box center [364, 532] width 85 height 10
click at [339, 534] on div "...." at bounding box center [364, 532] width 85 height 10
click at [205, 529] on div "...." at bounding box center [255, 532] width 103 height 10
click at [229, 547] on div "...." at bounding box center [255, 547] width 103 height 10
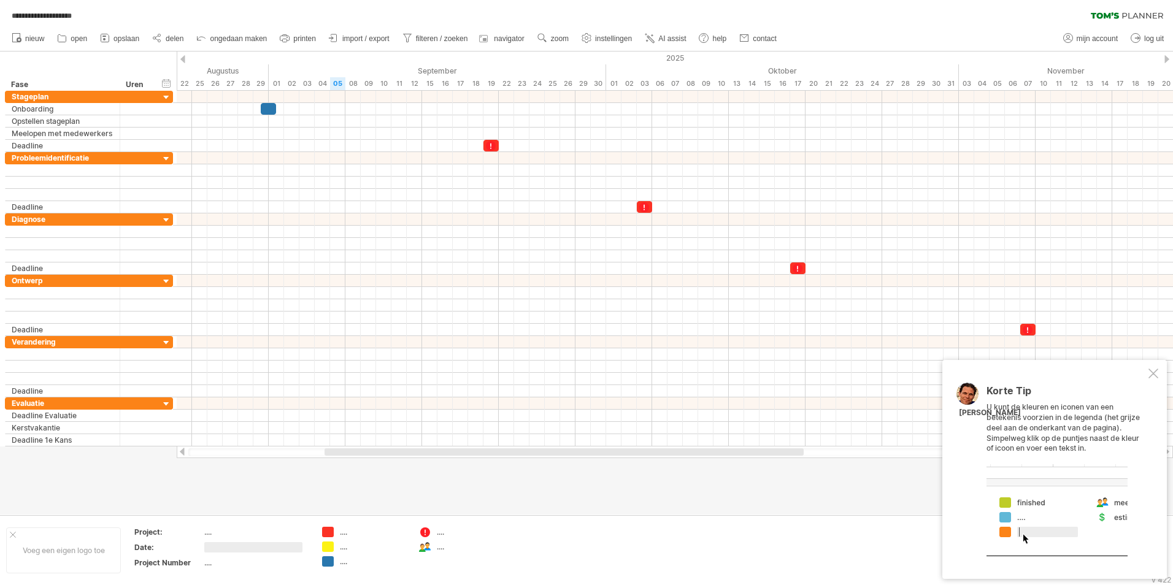
click at [347, 536] on td ".... .... ...." at bounding box center [364, 550] width 97 height 47
click at [344, 533] on div "...." at bounding box center [373, 532] width 67 height 10
click at [342, 533] on input "text" at bounding box center [370, 532] width 61 height 10
type input "********"
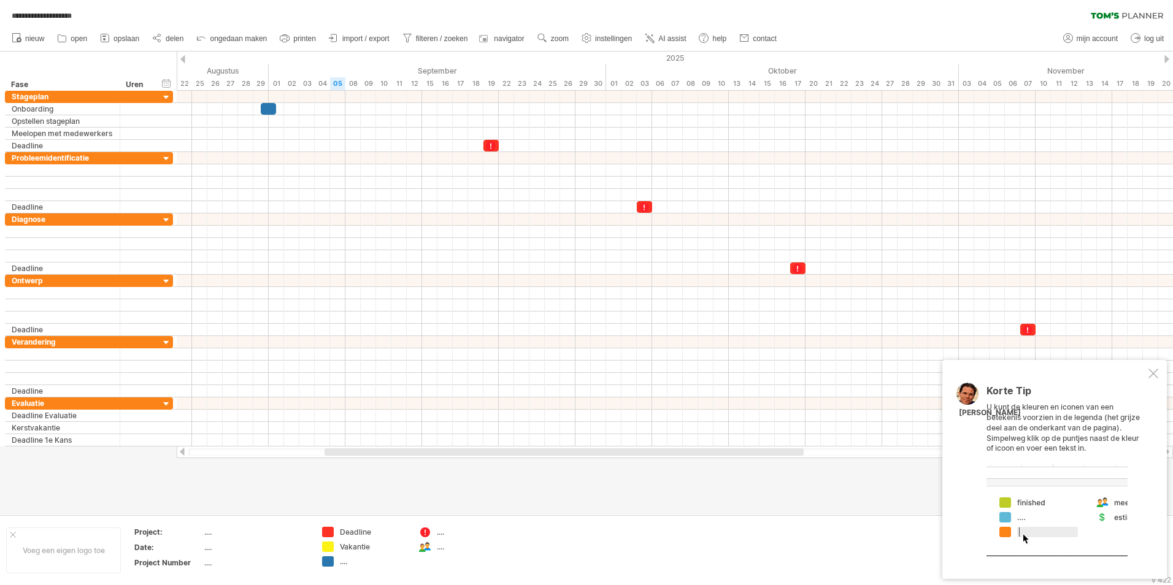
click at [348, 561] on div "...." at bounding box center [373, 561] width 67 height 10
type input "****"
click at [421, 565] on td "...." at bounding box center [461, 550] width 97 height 47
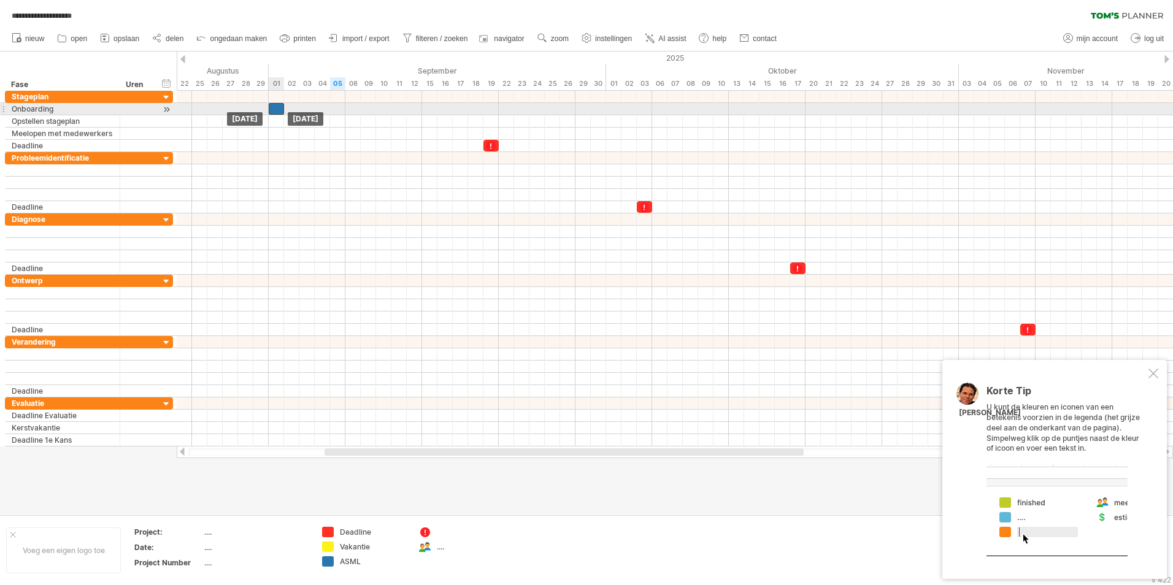
drag, startPoint x: 267, startPoint y: 107, endPoint x: 276, endPoint y: 106, distance: 8.6
click at [276, 106] on div at bounding box center [276, 109] width 15 height 12
drag, startPoint x: 284, startPoint y: 107, endPoint x: 312, endPoint y: 107, distance: 27.6
click at [312, 107] on div at bounding box center [292, 109] width 46 height 12
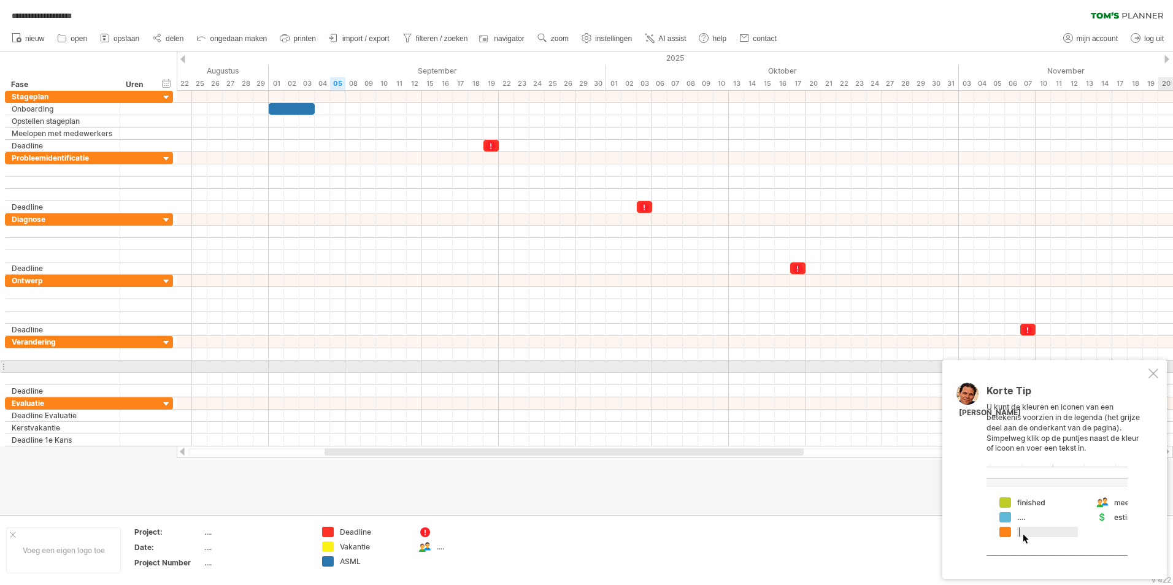
click at [1153, 372] on div at bounding box center [1153, 374] width 10 height 10
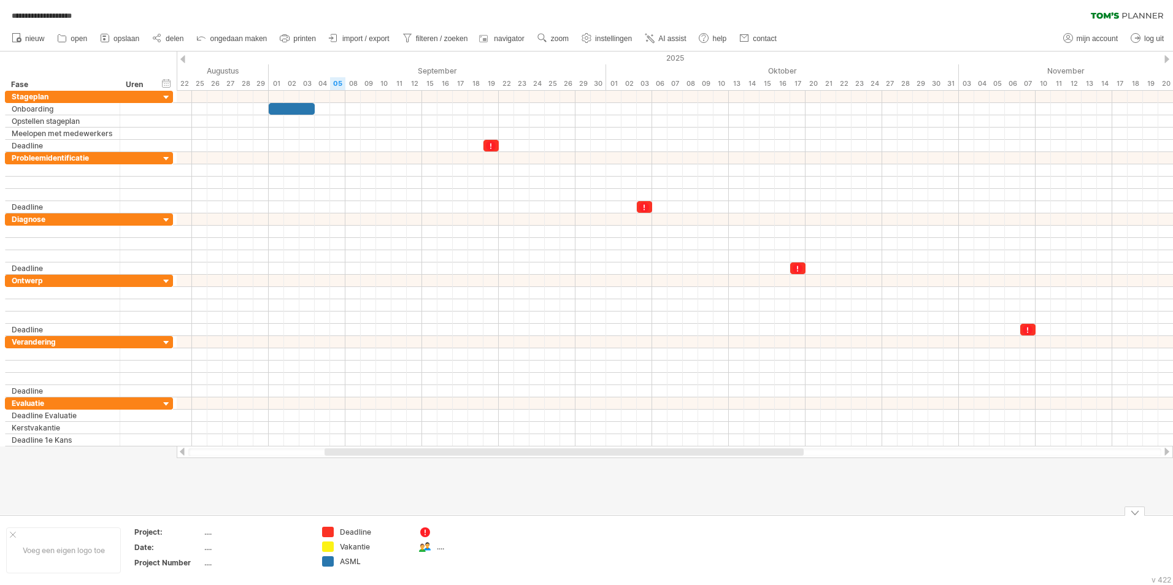
click at [434, 532] on div at bounding box center [461, 532] width 85 height 10
click at [430, 532] on div at bounding box center [425, 533] width 12 height 12
click at [438, 532] on div at bounding box center [461, 532] width 85 height 10
click at [442, 533] on div at bounding box center [470, 532] width 67 height 10
click at [455, 533] on input "text" at bounding box center [467, 532] width 61 height 10
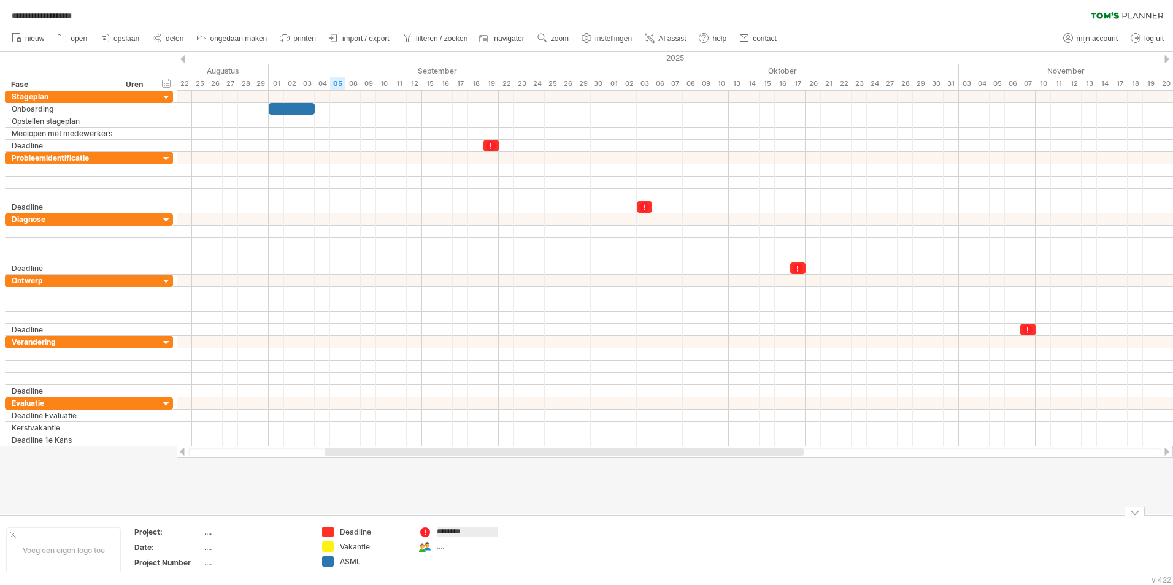
type input "********"
click at [436, 552] on td "******** ...." at bounding box center [461, 550] width 97 height 47
click at [439, 546] on div "...." at bounding box center [470, 547] width 67 height 10
type input "**********"
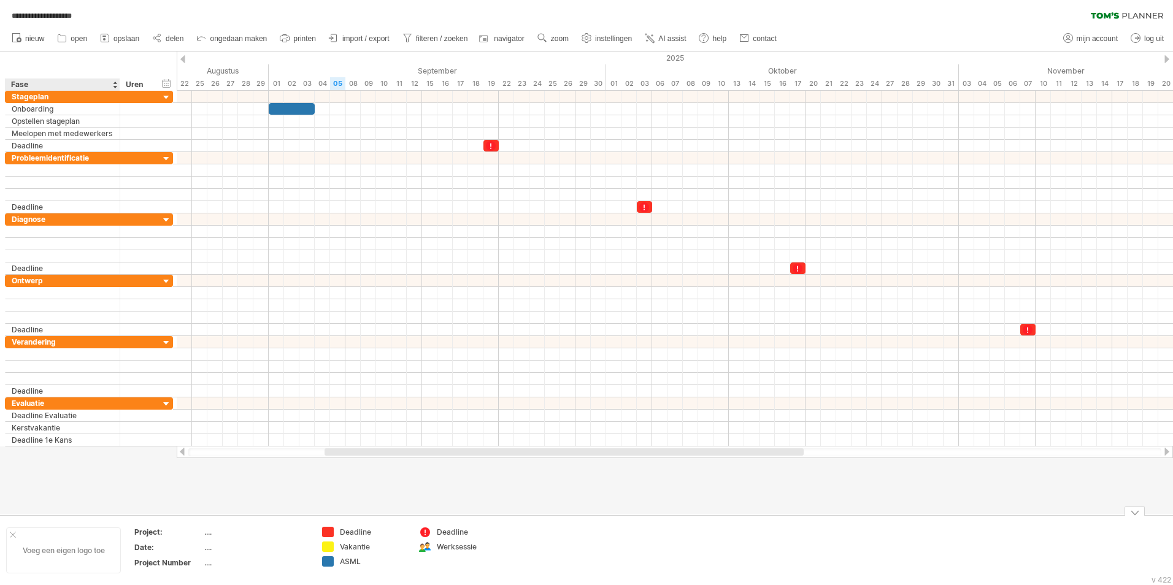
click at [12, 538] on div "Voeg een eigen logo toe" at bounding box center [63, 551] width 115 height 46
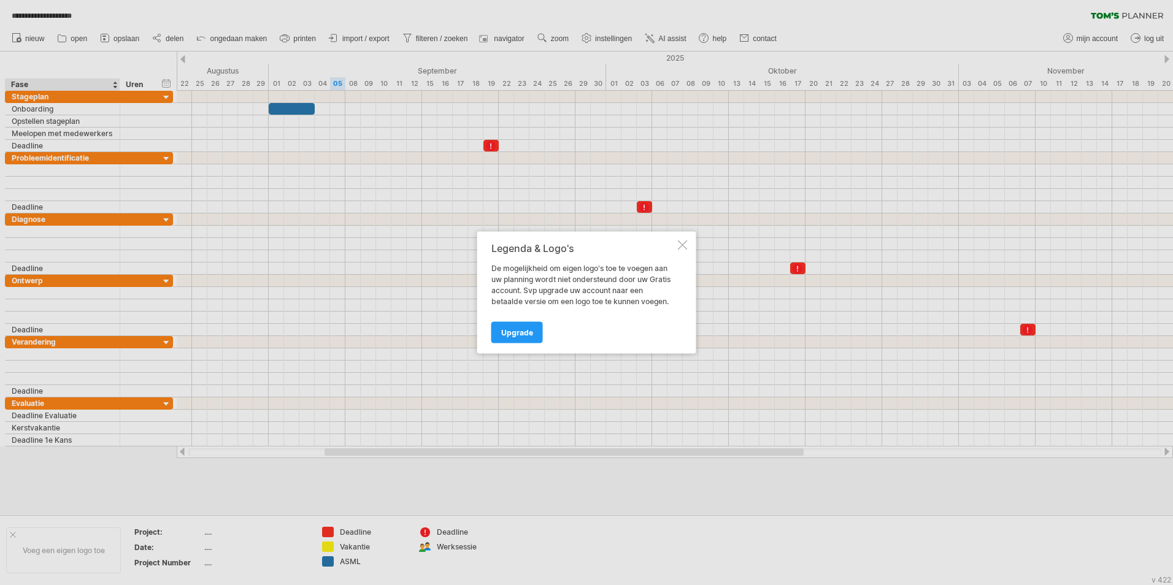
click at [682, 247] on div at bounding box center [683, 245] width 10 height 10
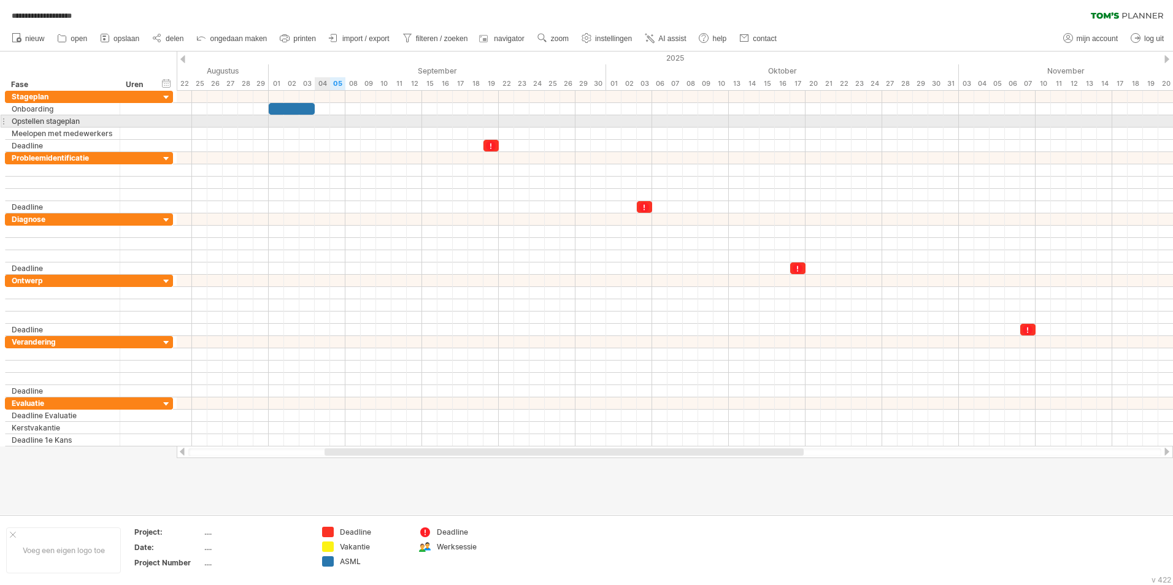
click at [323, 123] on div at bounding box center [675, 121] width 996 height 12
drag, startPoint x: 323, startPoint y: 123, endPoint x: 331, endPoint y: 121, distance: 8.2
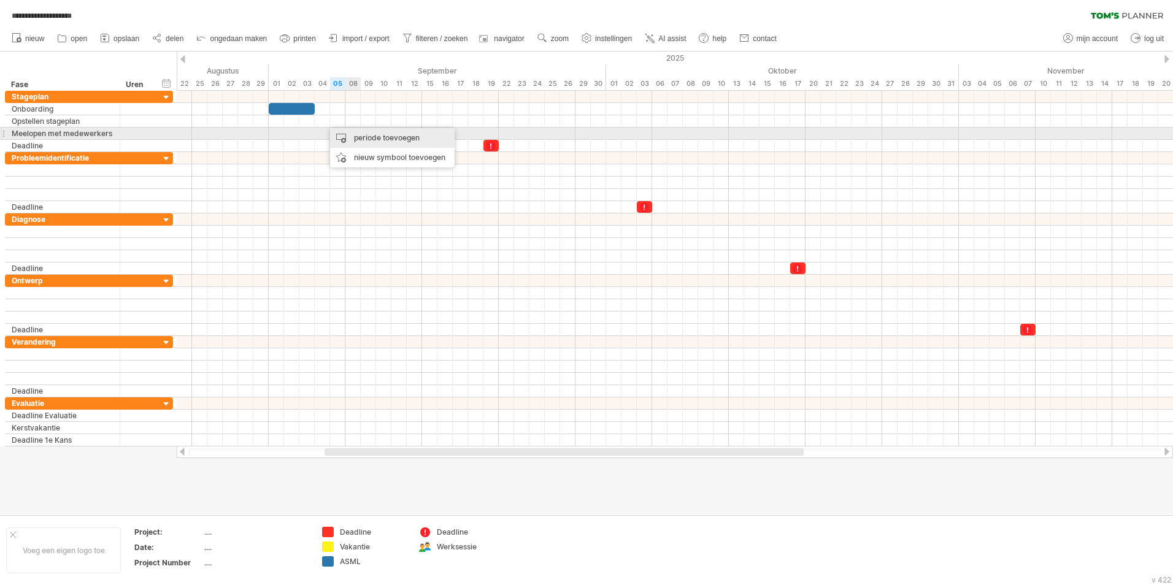
click at [347, 131] on div "periode toevoegen" at bounding box center [392, 138] width 125 height 20
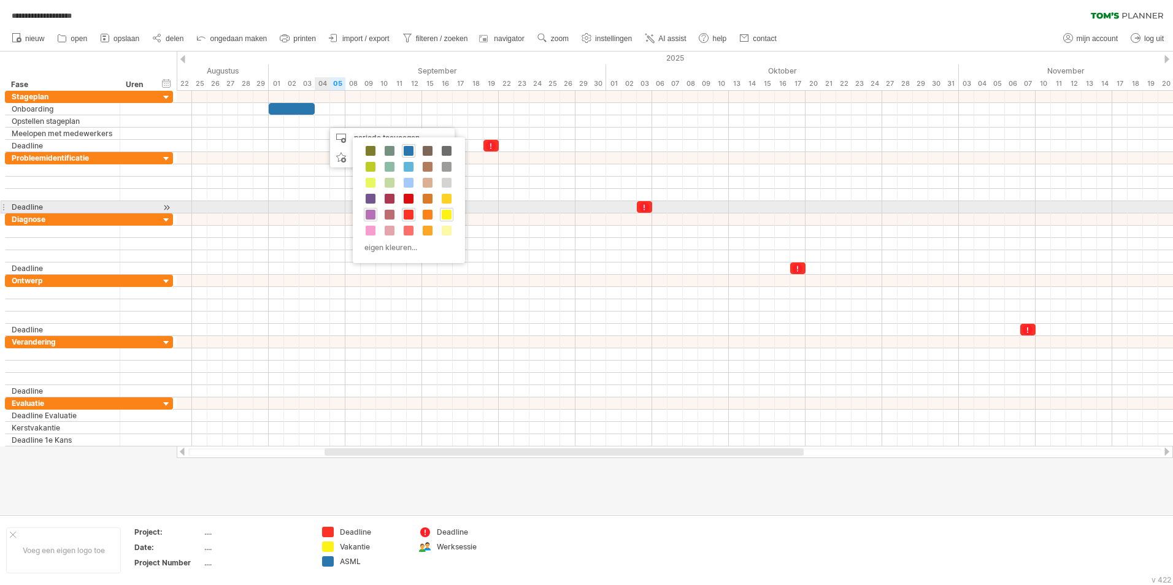
click at [370, 212] on span at bounding box center [371, 215] width 10 height 10
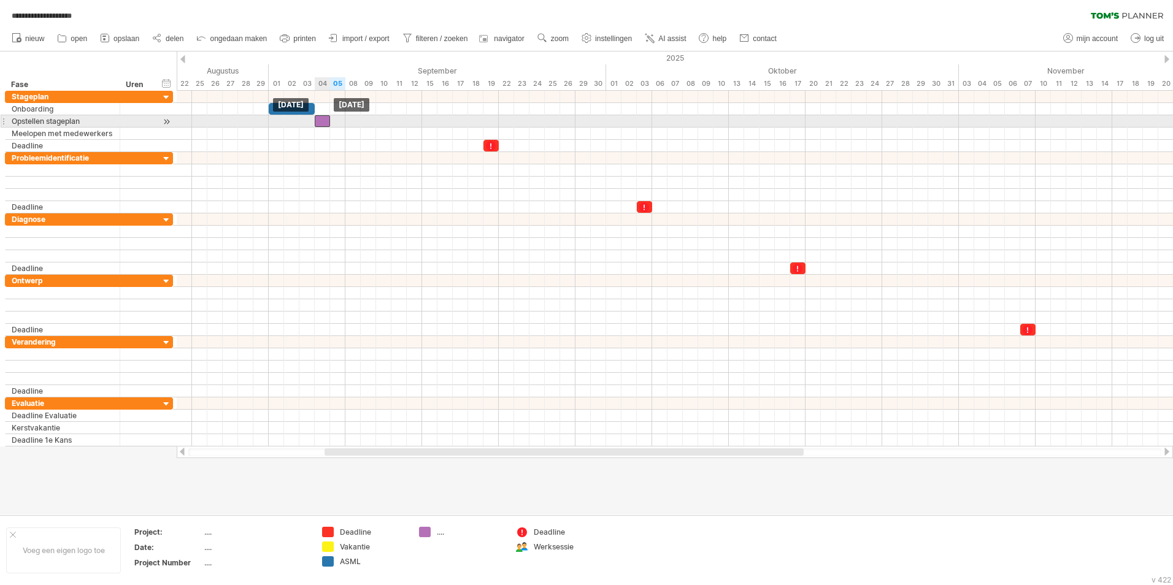
click at [320, 122] on div at bounding box center [322, 121] width 15 height 12
drag, startPoint x: 329, startPoint y: 121, endPoint x: 420, endPoint y: 120, distance: 90.8
click at [420, 120] on span at bounding box center [422, 121] width 5 height 12
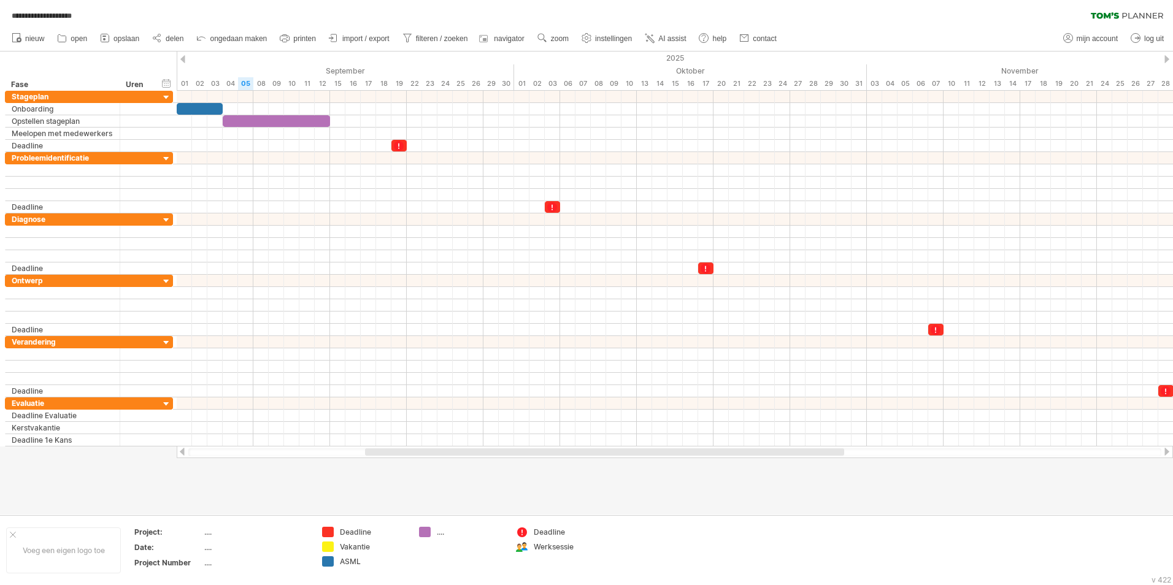
drag, startPoint x: 749, startPoint y: 453, endPoint x: 790, endPoint y: 460, distance: 41.0
click at [790, 460] on div "**********" at bounding box center [586, 292] width 1173 height 585
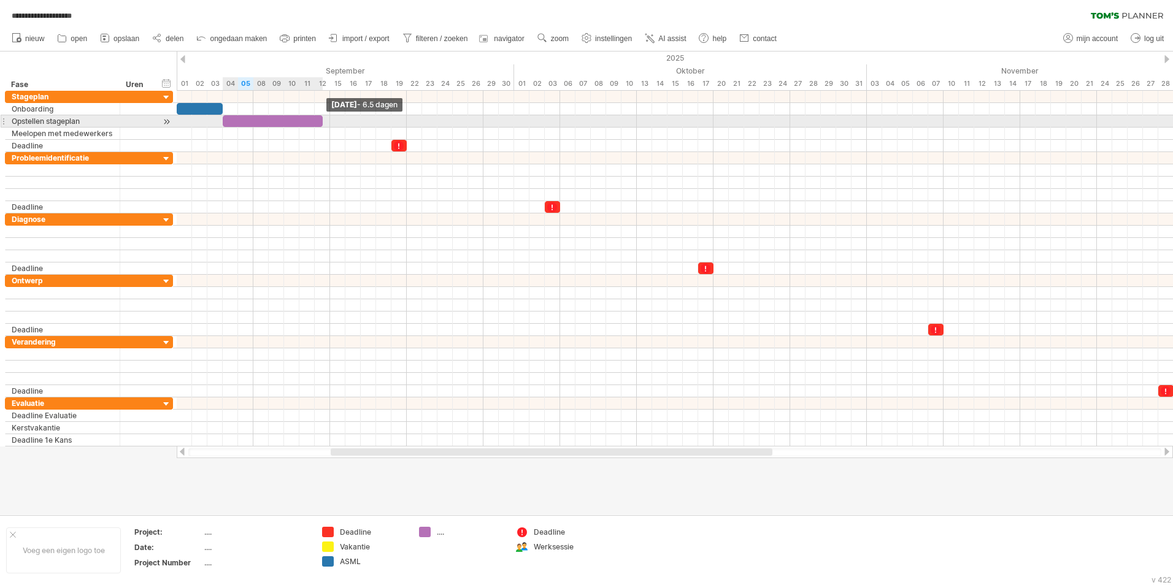
click at [326, 122] on div "**********" at bounding box center [675, 269] width 996 height 356
drag, startPoint x: 321, startPoint y: 123, endPoint x: 329, endPoint y: 123, distance: 7.4
click at [329, 123] on span at bounding box center [330, 121] width 5 height 12
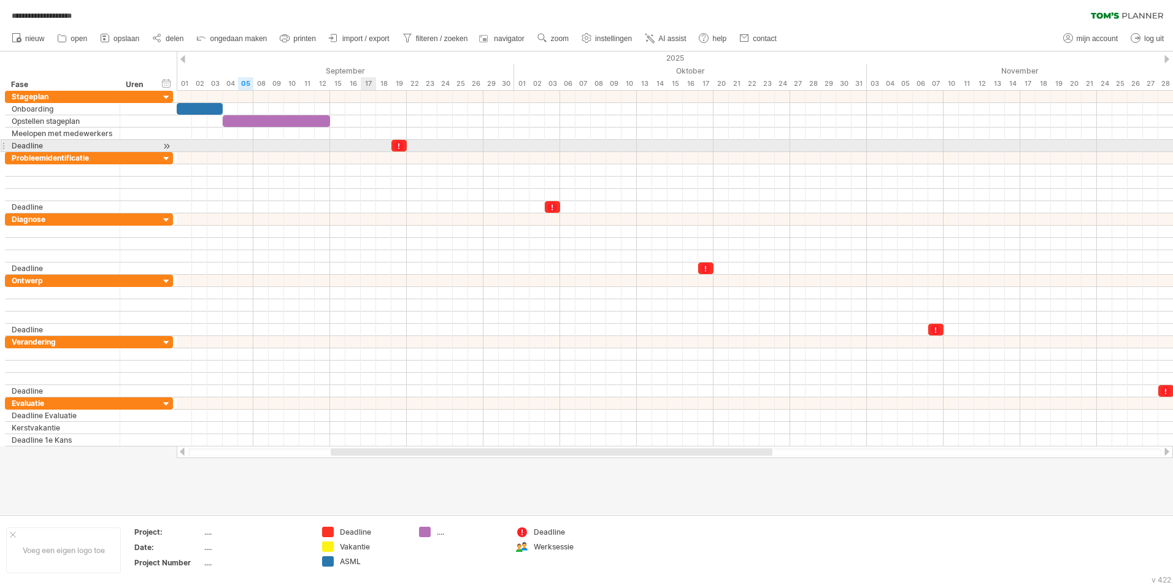
click at [364, 145] on div at bounding box center [675, 146] width 996 height 12
click at [368, 145] on div at bounding box center [675, 146] width 996 height 12
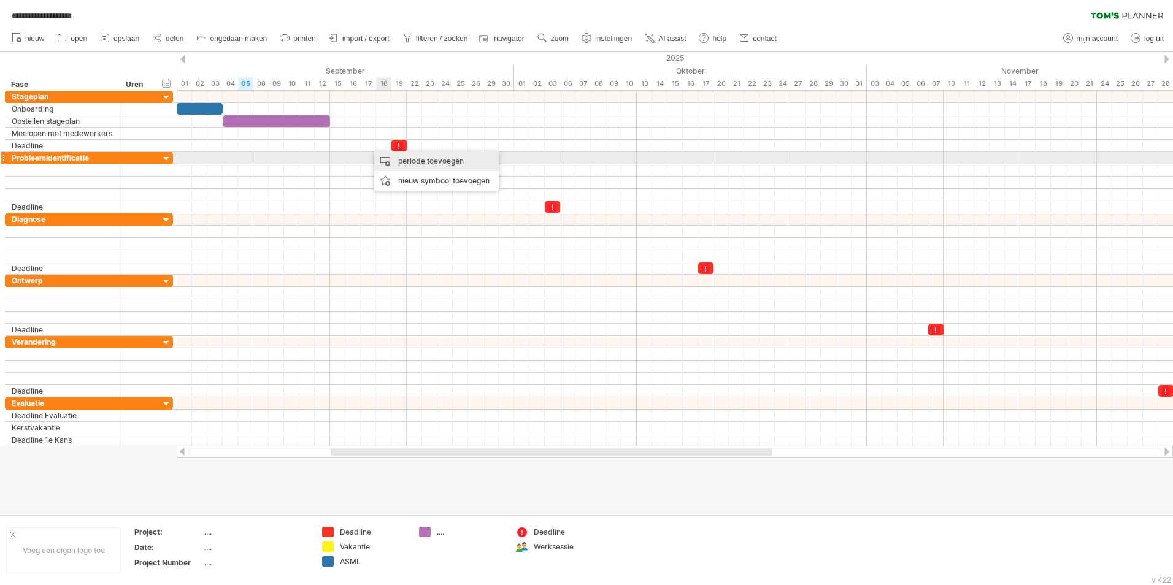
click at [391, 156] on div "periode toevoegen" at bounding box center [436, 162] width 125 height 20
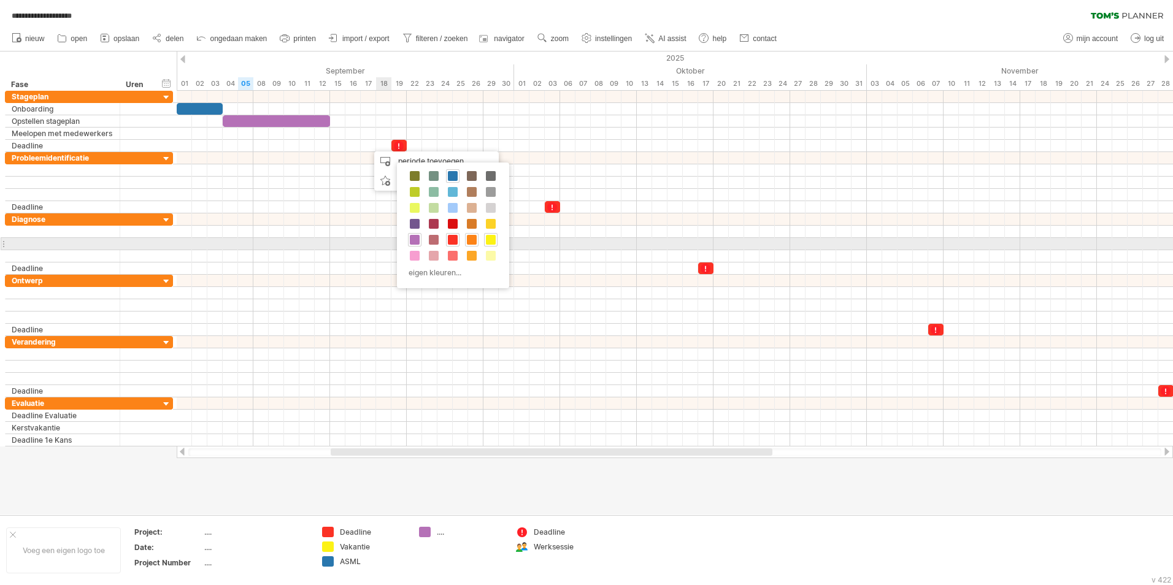
click at [472, 240] on span at bounding box center [472, 240] width 10 height 10
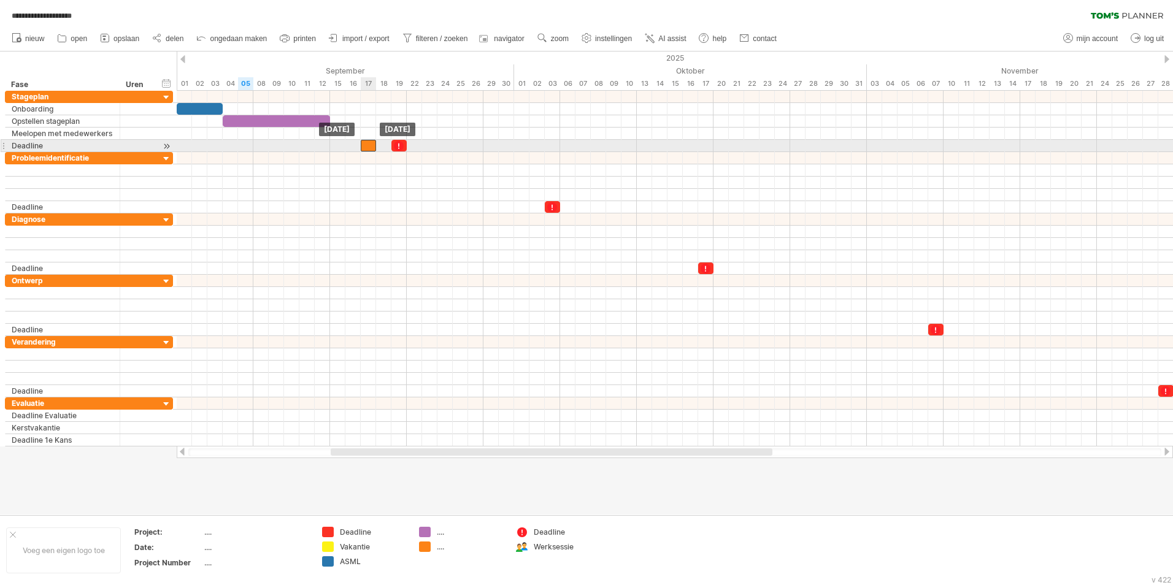
drag, startPoint x: 374, startPoint y: 148, endPoint x: 367, endPoint y: 148, distance: 6.7
click at [367, 148] on div at bounding box center [368, 146] width 15 height 12
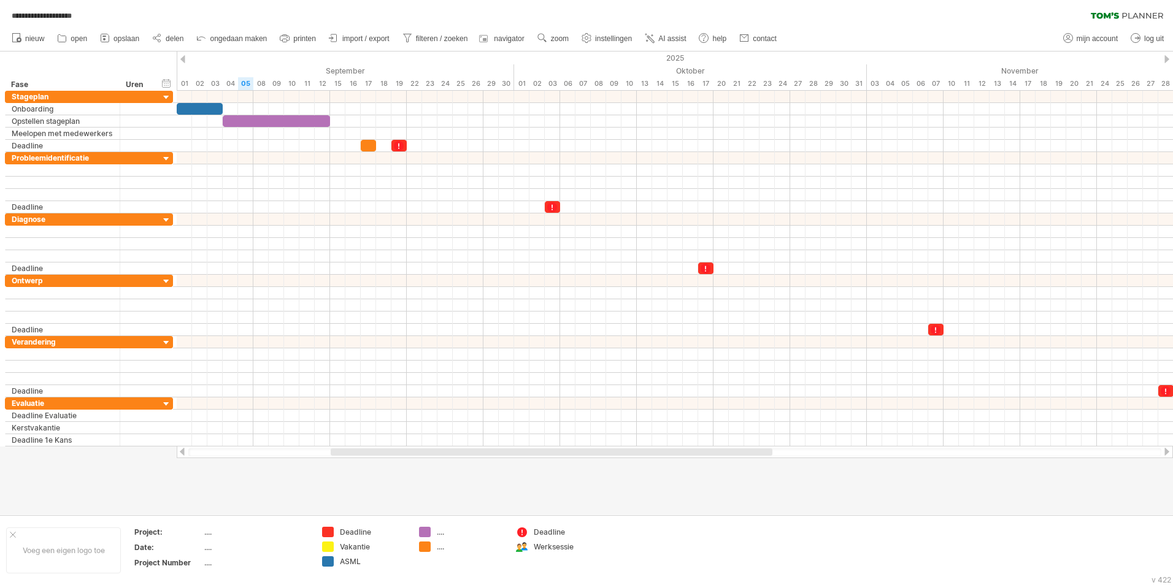
click at [391, 498] on div at bounding box center [586, 283] width 1173 height 463
click at [440, 547] on div "...." at bounding box center [470, 547] width 67 height 10
type input "**********"
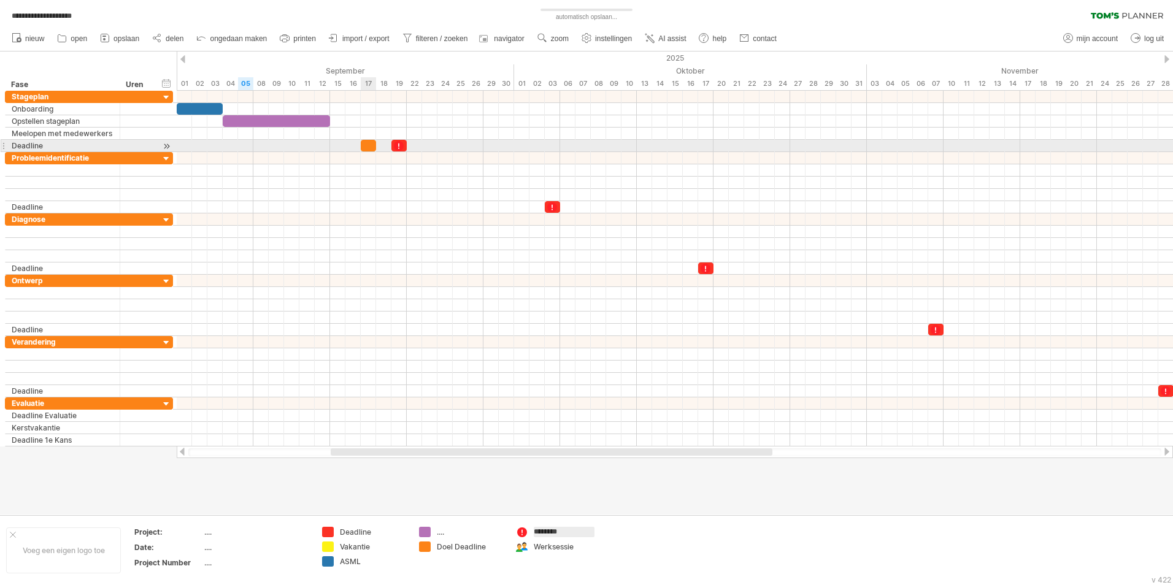
click at [369, 145] on div at bounding box center [368, 146] width 15 height 12
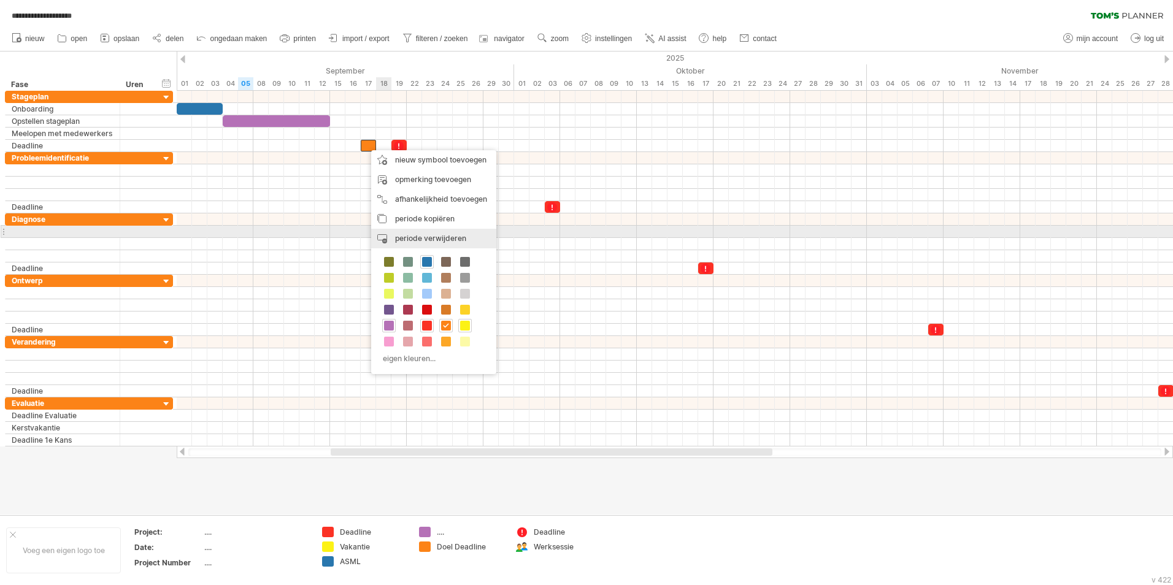
drag, startPoint x: 426, startPoint y: 235, endPoint x: 370, endPoint y: 184, distance: 75.6
click at [426, 234] on span "periode verwijderen" at bounding box center [430, 238] width 71 height 9
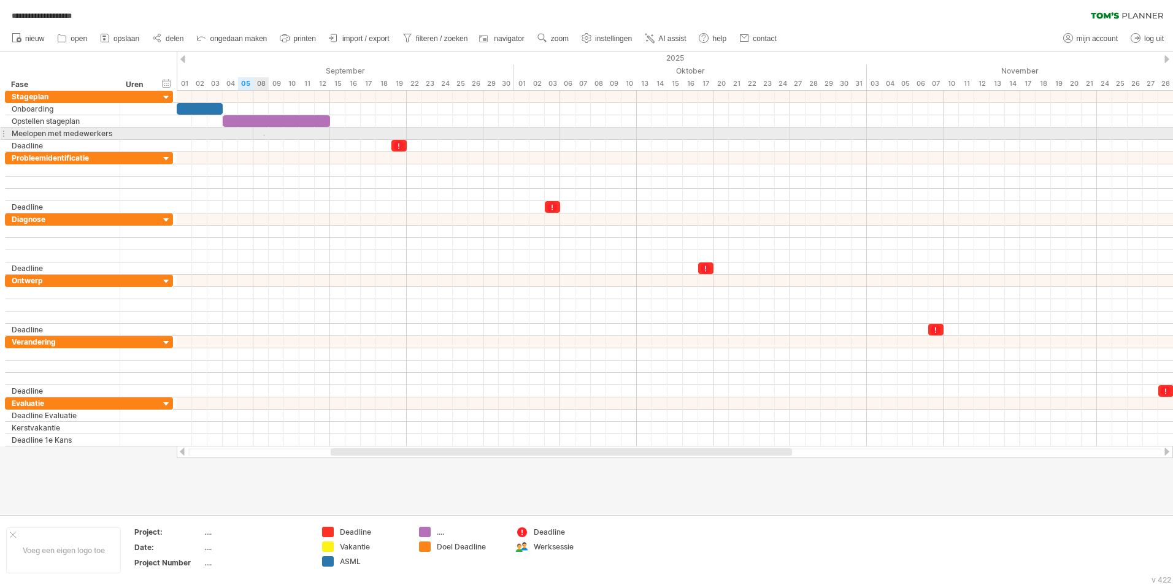
click at [265, 136] on div at bounding box center [675, 134] width 996 height 12
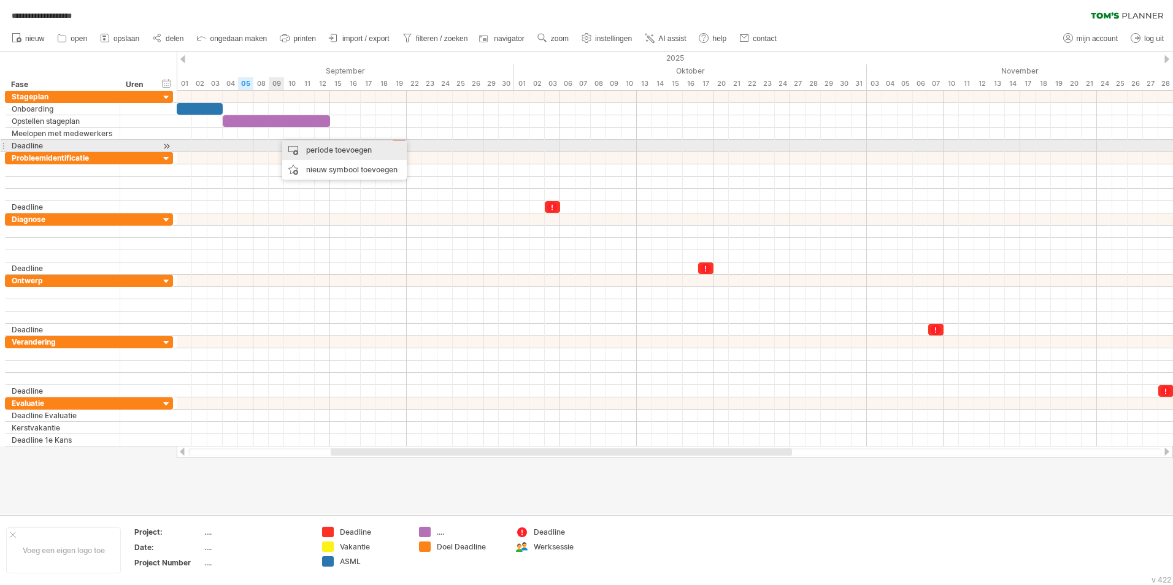
click at [290, 142] on div "periode toevoegen" at bounding box center [344, 150] width 125 height 20
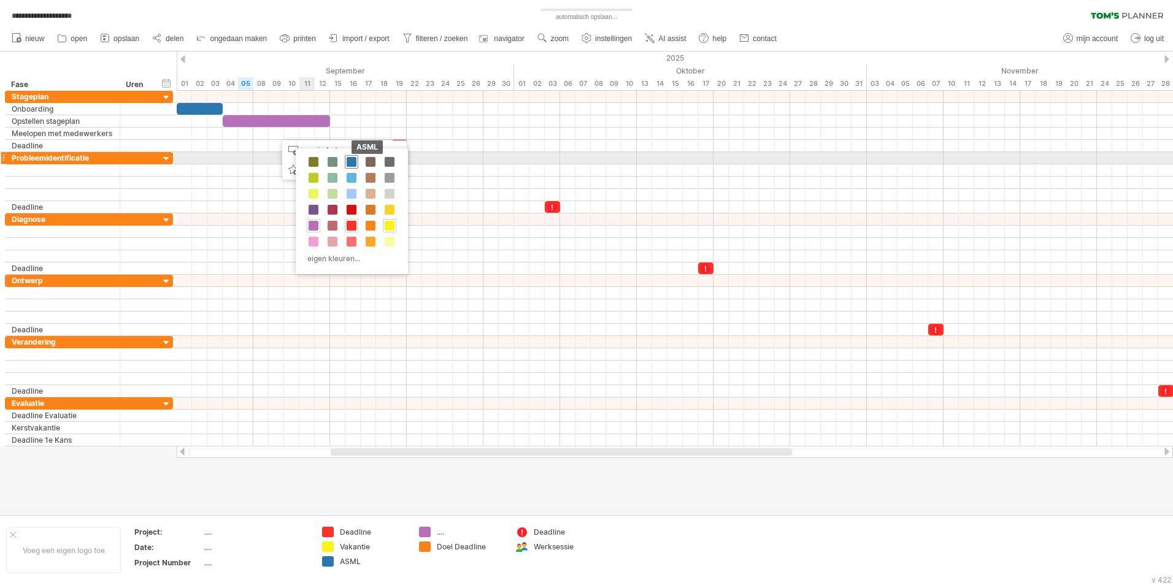
click at [350, 163] on span at bounding box center [352, 162] width 10 height 10
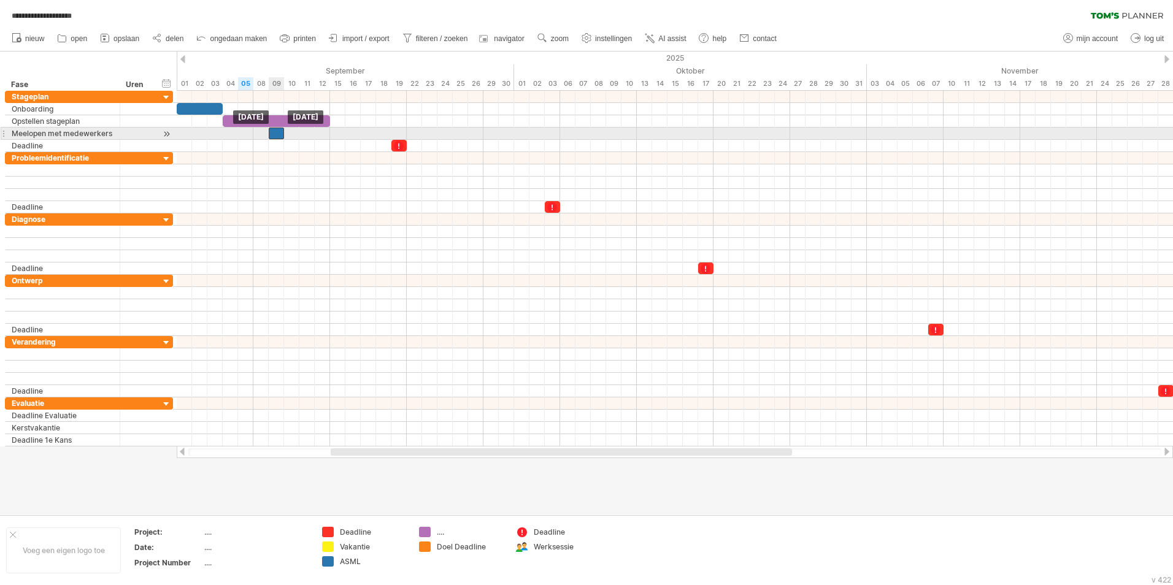
drag, startPoint x: 282, startPoint y: 133, endPoint x: 274, endPoint y: 133, distance: 7.4
click at [274, 133] on div at bounding box center [276, 134] width 15 height 12
drag, startPoint x: 283, startPoint y: 134, endPoint x: 390, endPoint y: 132, distance: 106.8
click at [390, 132] on span at bounding box center [391, 134] width 5 height 12
drag, startPoint x: 391, startPoint y: 134, endPoint x: 375, endPoint y: 137, distance: 16.1
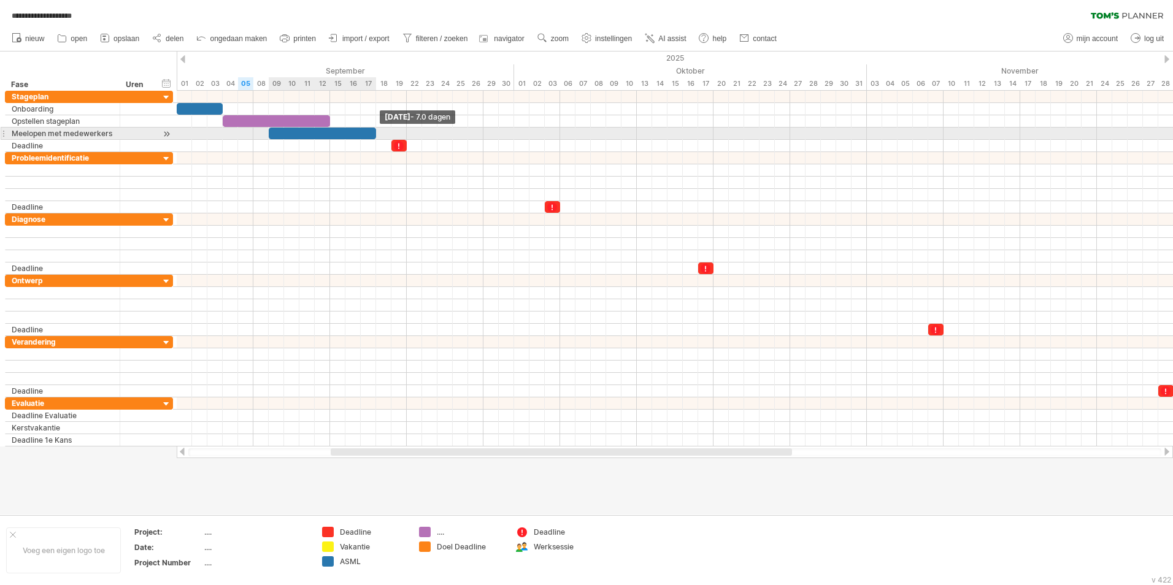
click at [375, 137] on span at bounding box center [376, 134] width 5 height 12
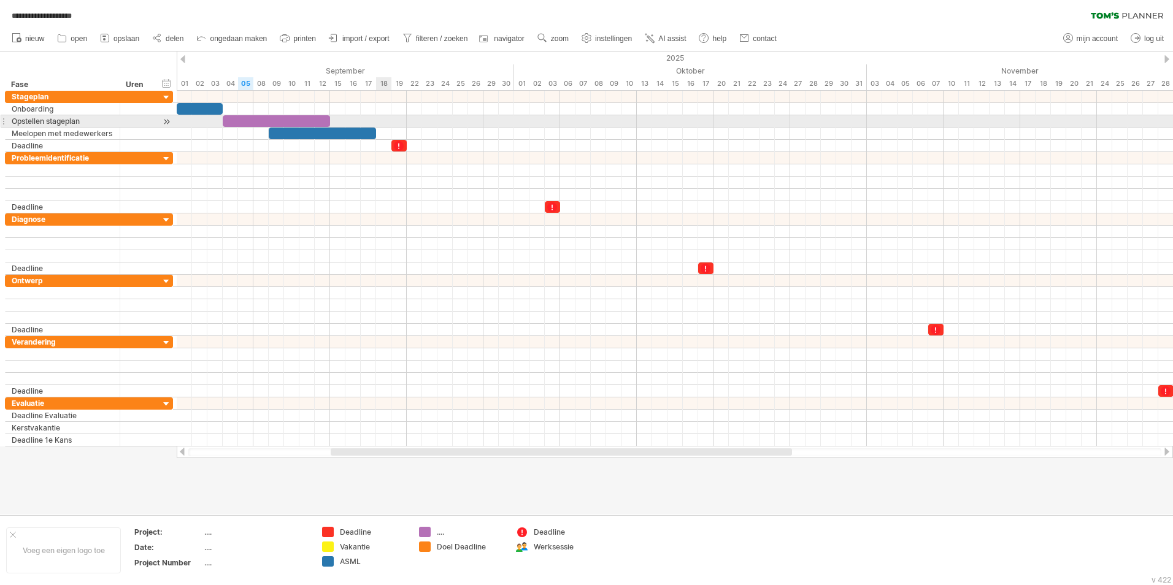
click at [382, 121] on div at bounding box center [675, 121] width 996 height 12
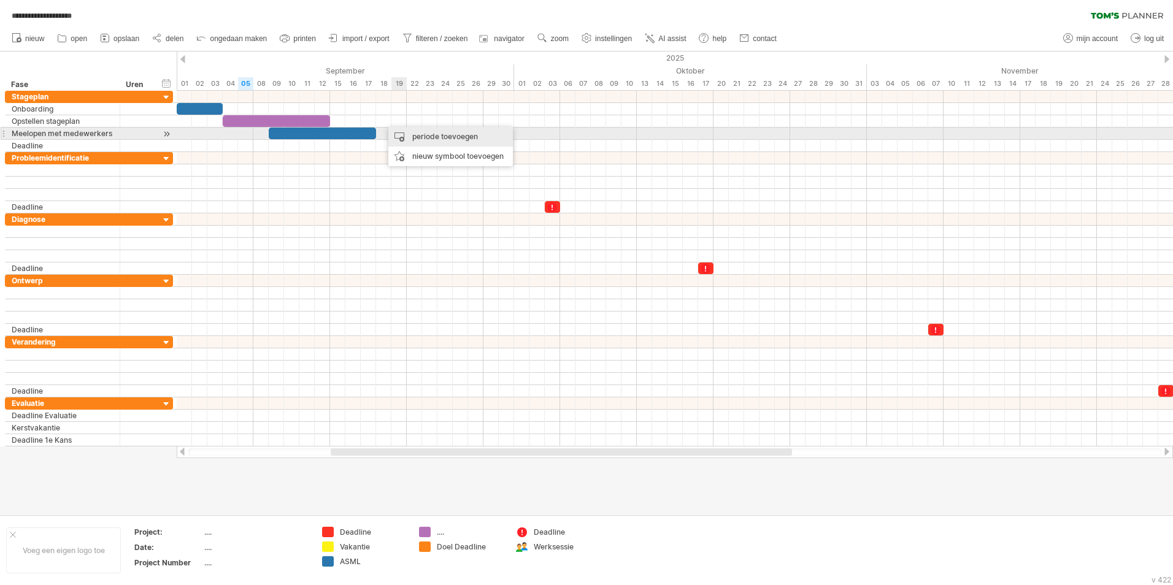
click at [399, 131] on div "periode toevoegen" at bounding box center [450, 137] width 125 height 20
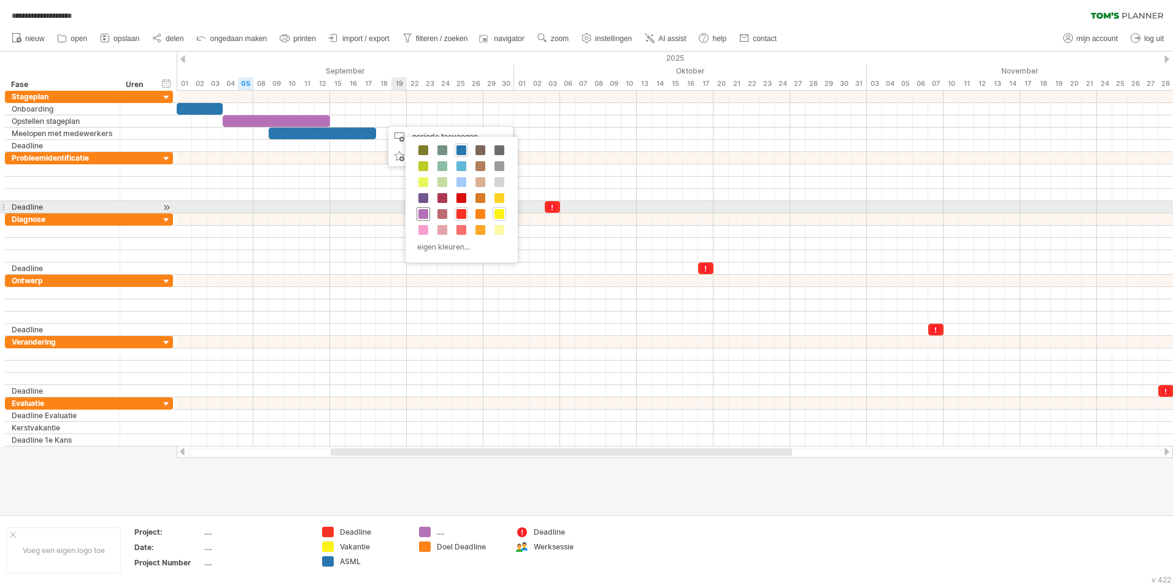
drag, startPoint x: 421, startPoint y: 213, endPoint x: 411, endPoint y: 188, distance: 27.8
click at [421, 213] on span at bounding box center [423, 214] width 10 height 10
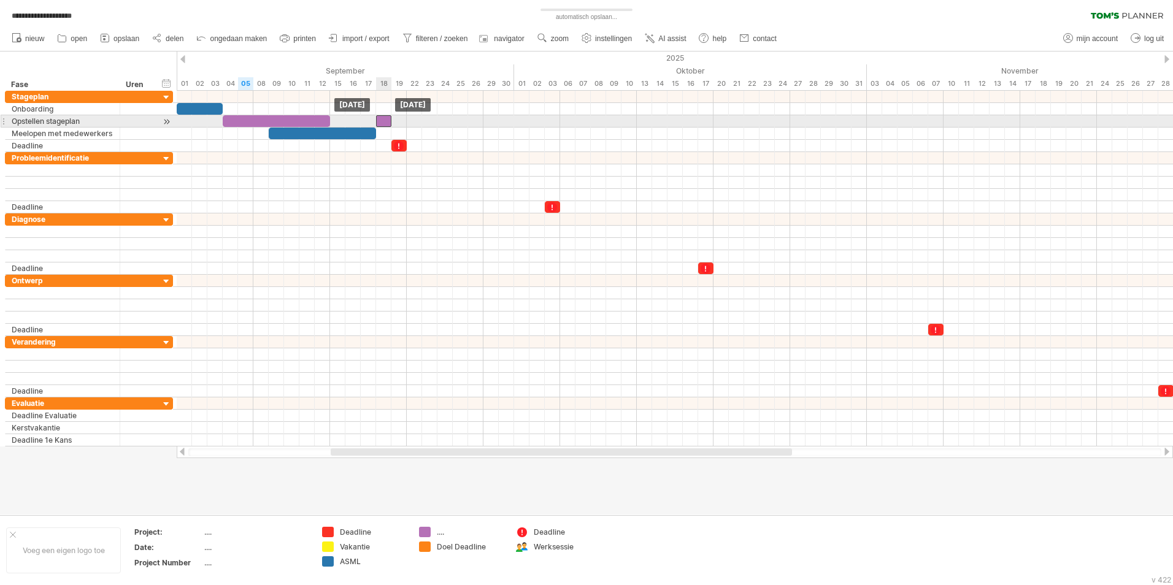
drag, startPoint x: 393, startPoint y: 124, endPoint x: 385, endPoint y: 124, distance: 7.4
click at [385, 124] on div at bounding box center [383, 121] width 15 height 12
click at [370, 123] on span at bounding box center [368, 121] width 5 height 12
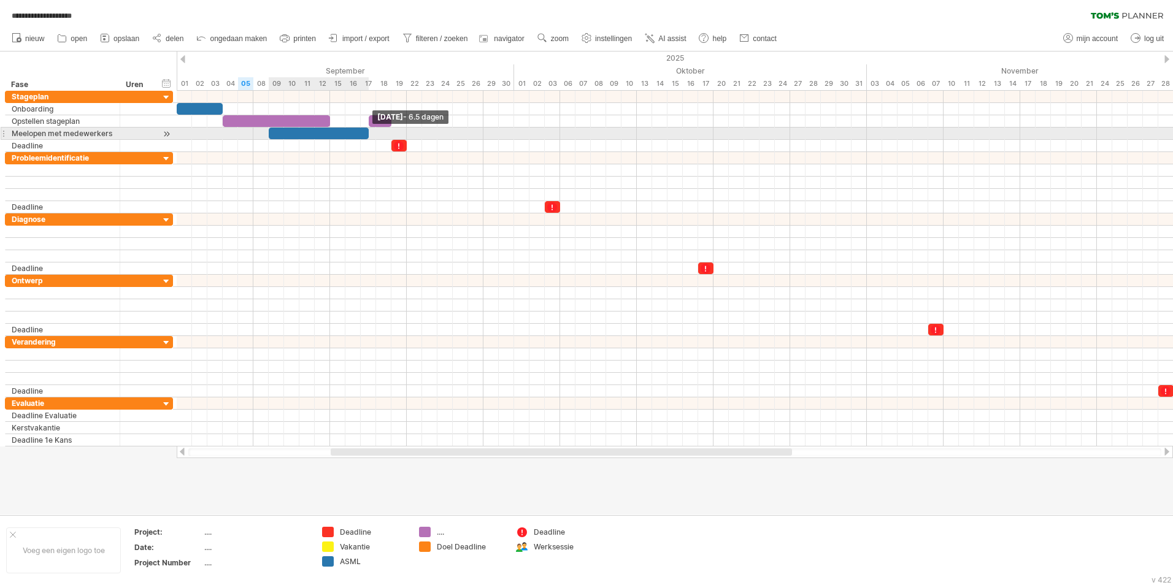
drag, startPoint x: 375, startPoint y: 132, endPoint x: 369, endPoint y: 133, distance: 6.2
click at [369, 133] on span at bounding box center [368, 134] width 5 height 12
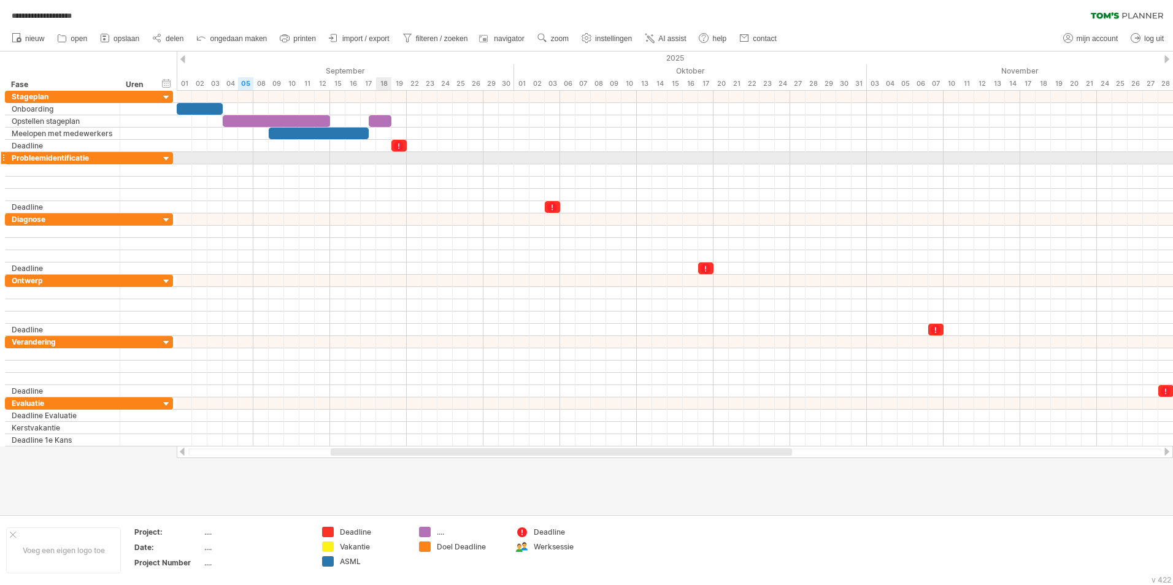
click at [377, 158] on div at bounding box center [675, 158] width 996 height 12
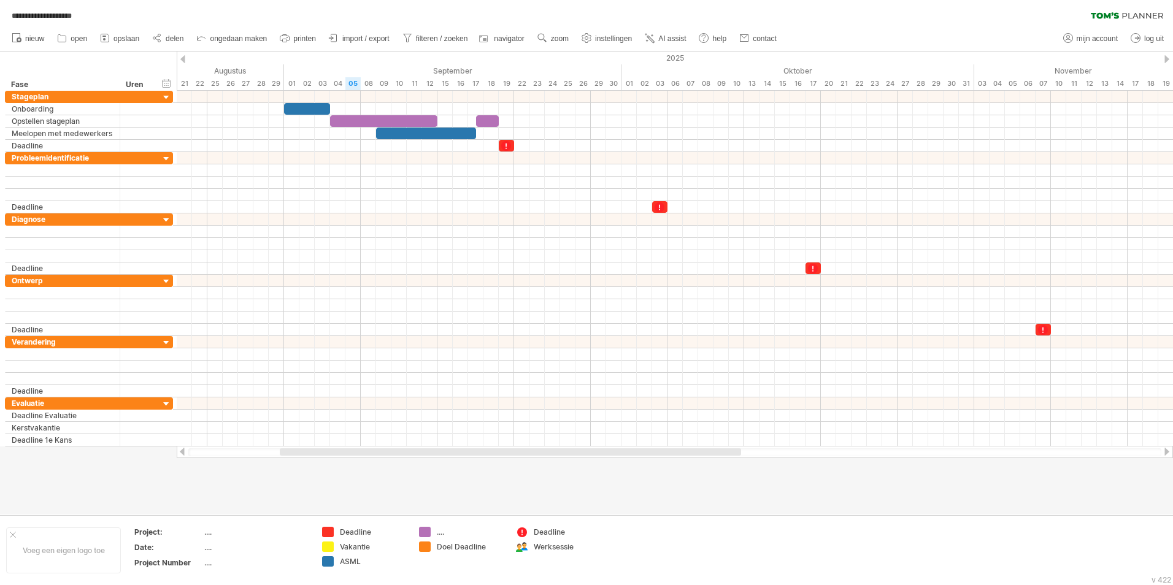
drag, startPoint x: 546, startPoint y: 453, endPoint x: 495, endPoint y: 457, distance: 51.1
click at [495, 457] on div at bounding box center [675, 452] width 996 height 12
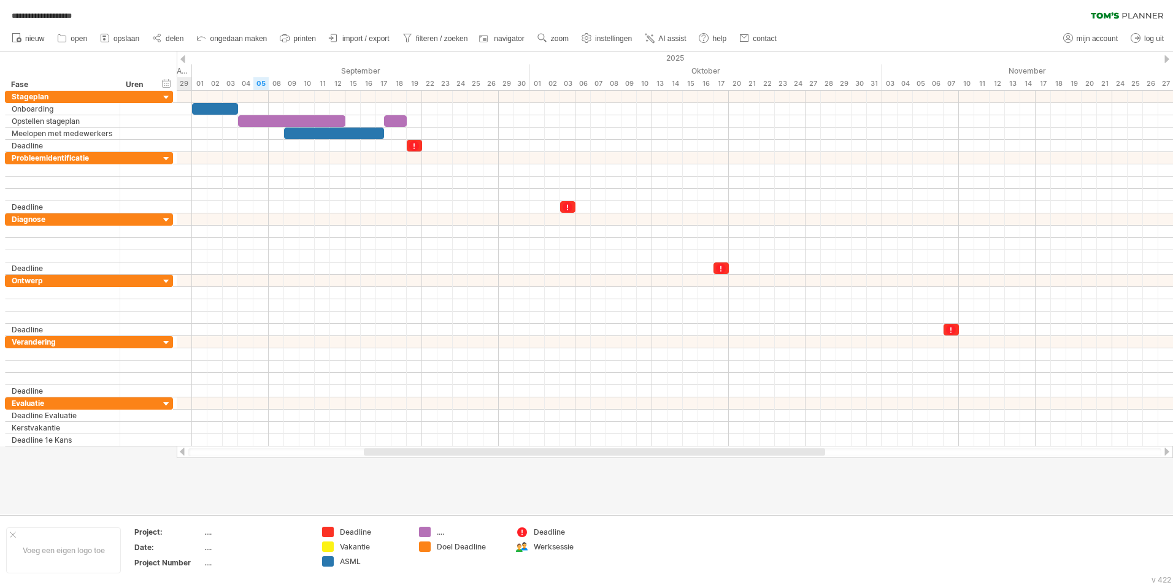
drag, startPoint x: 764, startPoint y: 451, endPoint x: 805, endPoint y: 463, distance: 42.3
click at [805, 463] on div "**********" at bounding box center [586, 292] width 1173 height 585
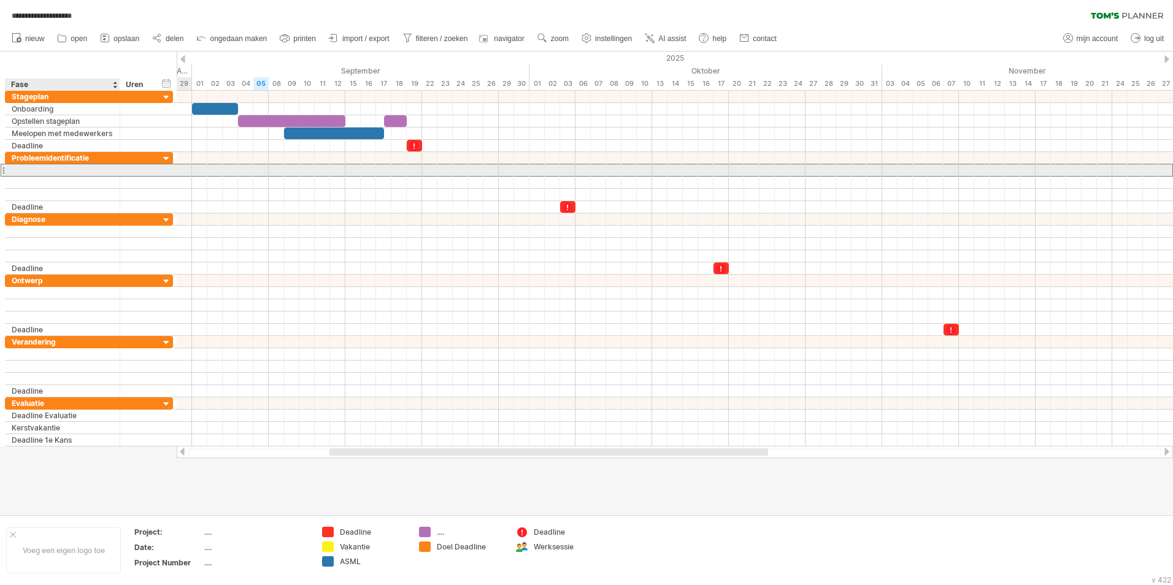
click at [55, 172] on div at bounding box center [63, 170] width 102 height 12
click at [0, 0] on input "text" at bounding box center [0, 0] width 0 height 0
type input "**********"
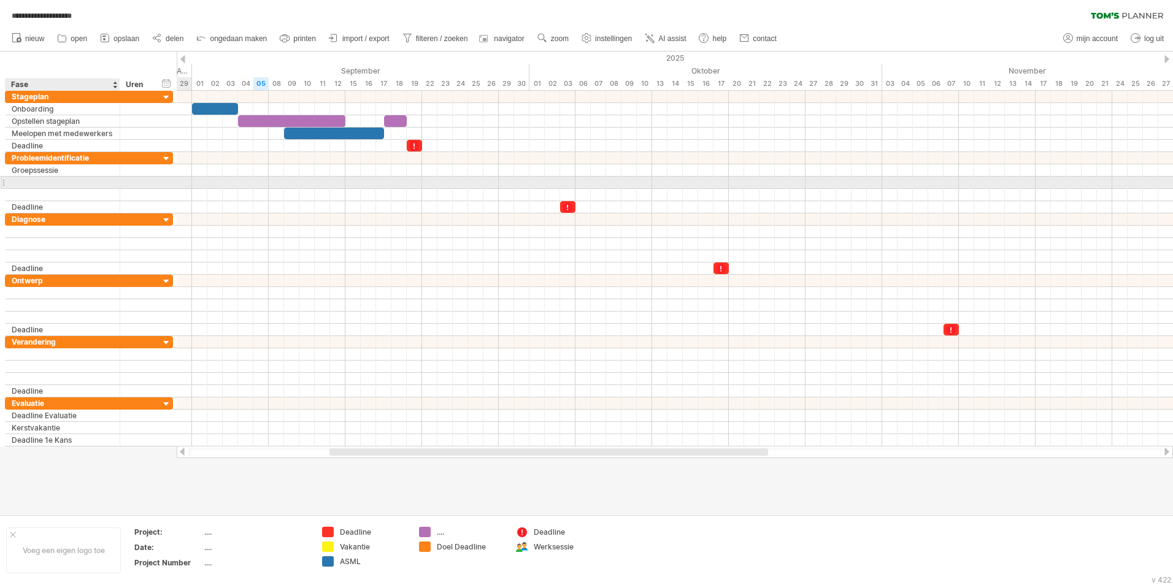
click at [51, 184] on div at bounding box center [63, 183] width 102 height 12
click at [51, 184] on input "text" at bounding box center [63, 183] width 102 height 12
type input "**********"
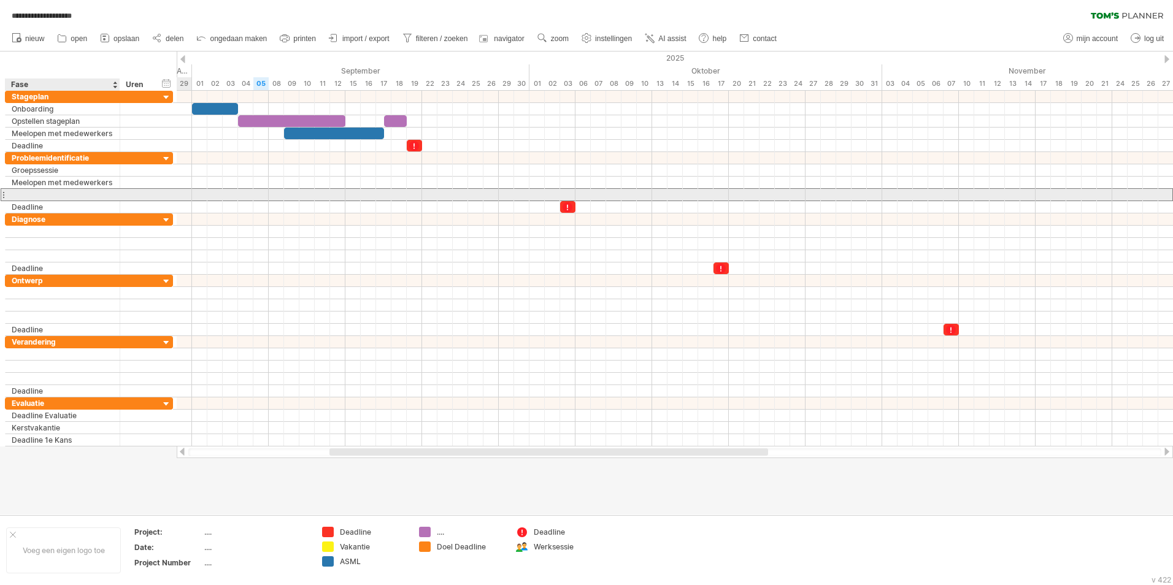
click at [48, 195] on div at bounding box center [63, 195] width 102 height 12
click at [0, 0] on input "text" at bounding box center [0, 0] width 0 height 0
type input "*"
click at [105, 196] on div "Probleemidentificatie" at bounding box center [63, 195] width 102 height 12
click at [149, 196] on div at bounding box center [139, 195] width 27 height 12
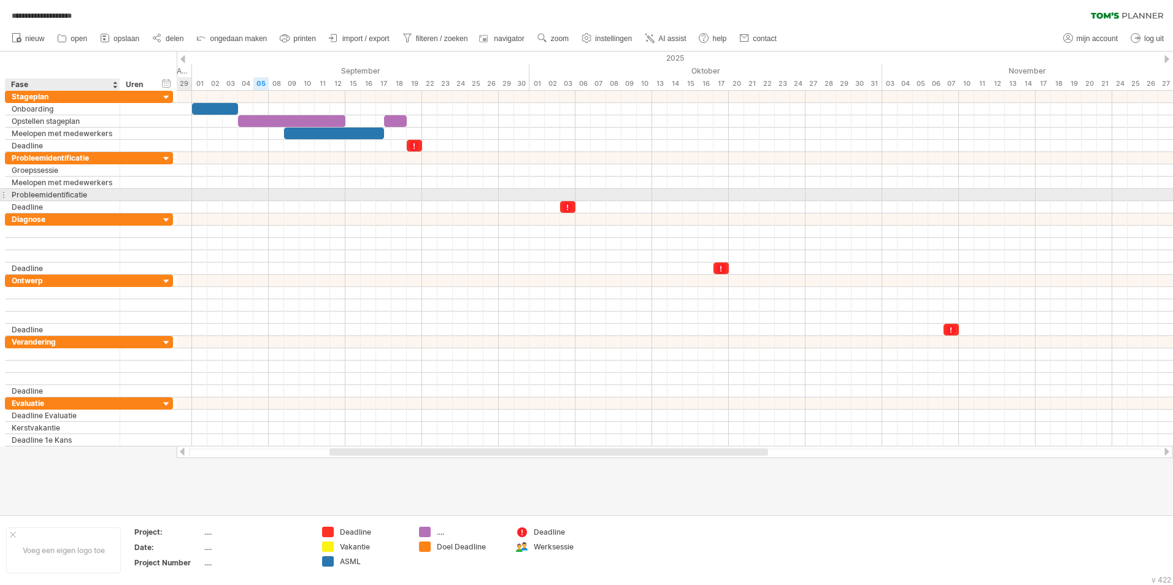
click at [104, 193] on div "Probleemidentificatie" at bounding box center [63, 195] width 102 height 12
type input "**********"
click at [253, 199] on div at bounding box center [675, 194] width 996 height 13
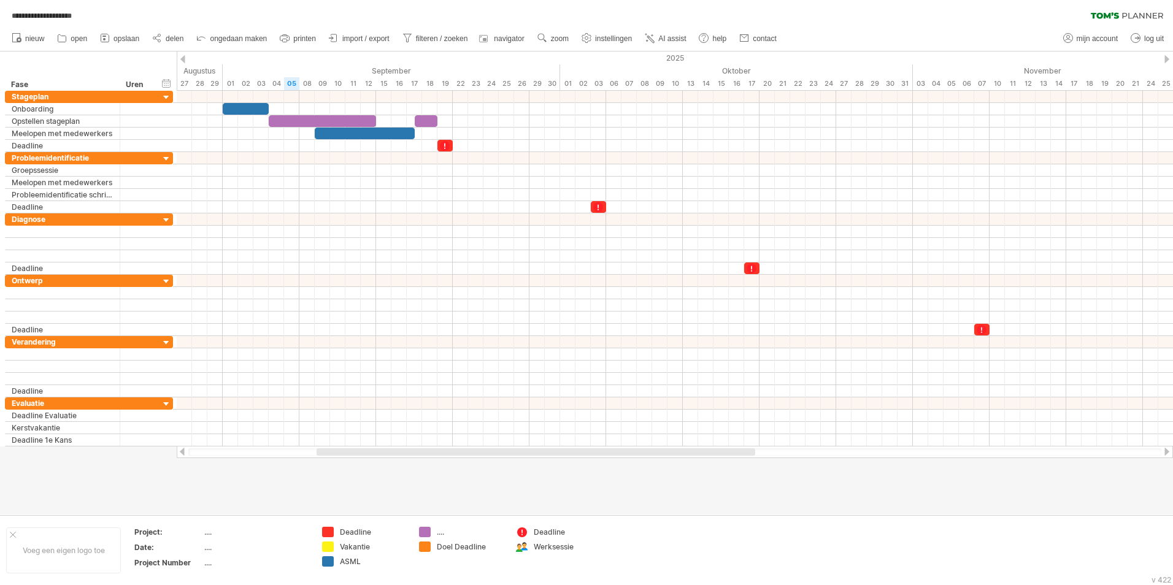
drag, startPoint x: 480, startPoint y: 451, endPoint x: 465, endPoint y: 449, distance: 15.4
click at [465, 449] on div at bounding box center [536, 451] width 439 height 7
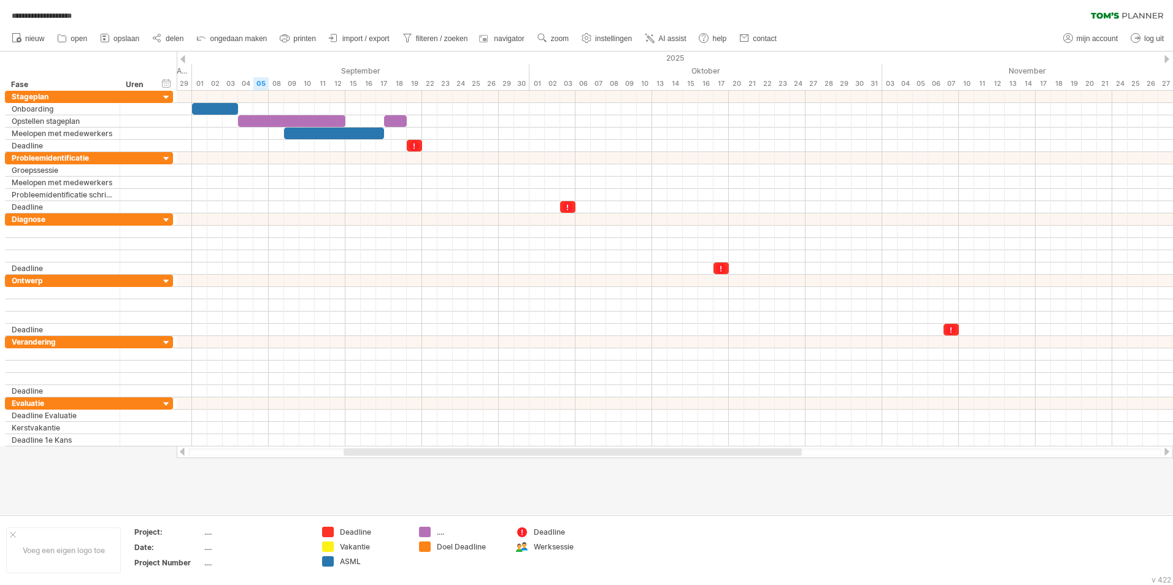
drag, startPoint x: 469, startPoint y: 449, endPoint x: 485, endPoint y: 452, distance: 16.1
click at [485, 452] on div at bounding box center [573, 451] width 458 height 7
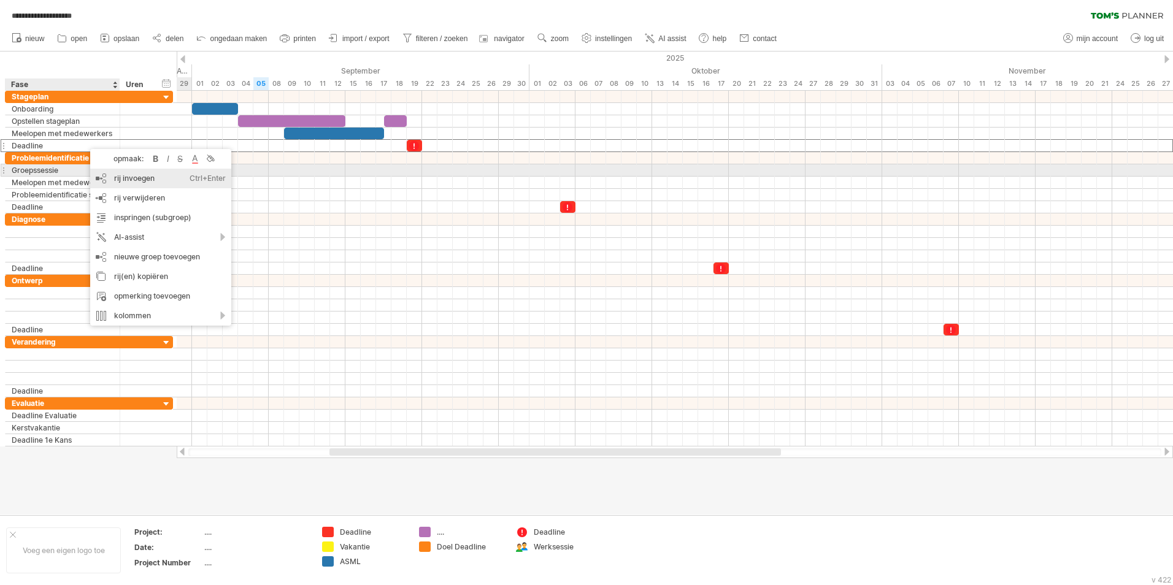
click at [112, 177] on div "rij invoegen Ctrl+Enter Cmd+Enter" at bounding box center [160, 179] width 141 height 20
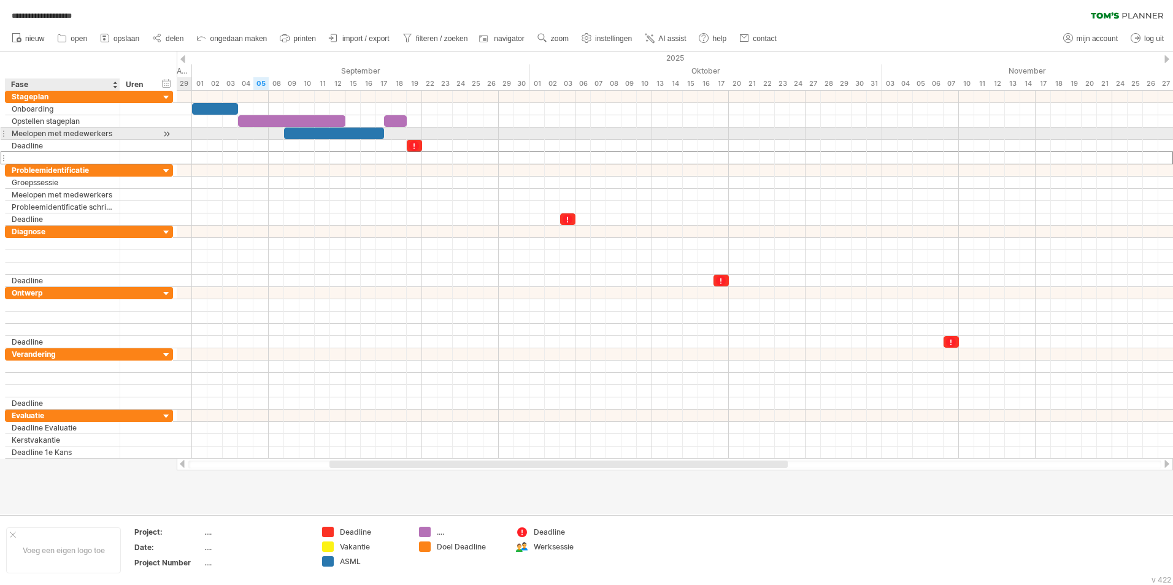
drag, startPoint x: 33, startPoint y: 160, endPoint x: 34, endPoint y: 139, distance: 20.3
click at [34, 139] on div "**********" at bounding box center [89, 128] width 168 height 74
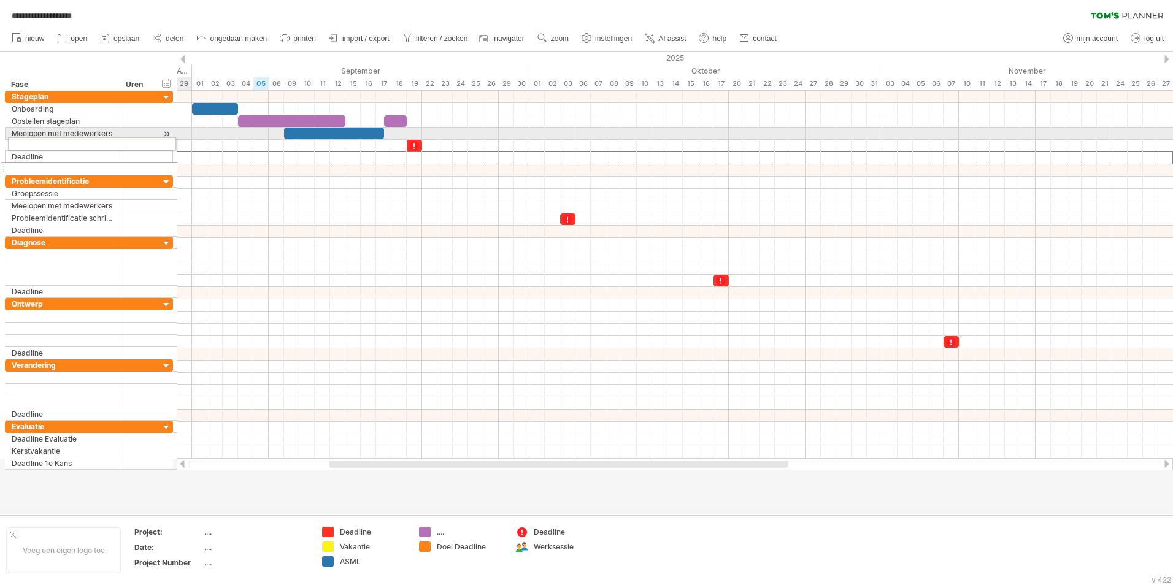
drag, startPoint x: 4, startPoint y: 158, endPoint x: 2, endPoint y: 142, distance: 16.1
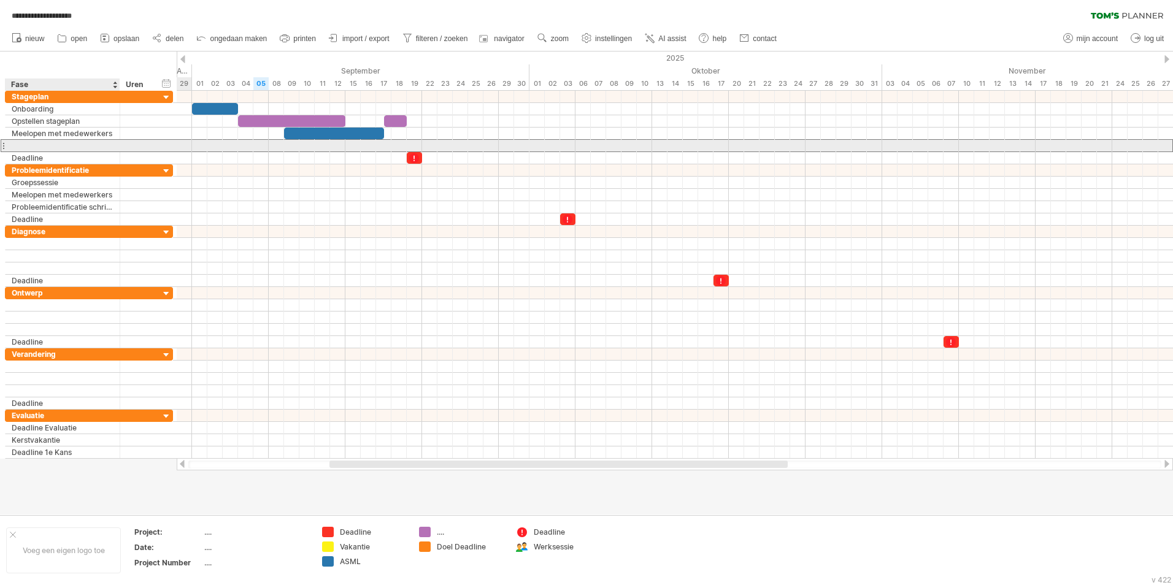
click at [55, 145] on div at bounding box center [63, 146] width 102 height 12
click at [0, 0] on input "text" at bounding box center [0, 0] width 0 height 0
type input "*"
type input "**********"
click at [320, 147] on div at bounding box center [675, 146] width 996 height 12
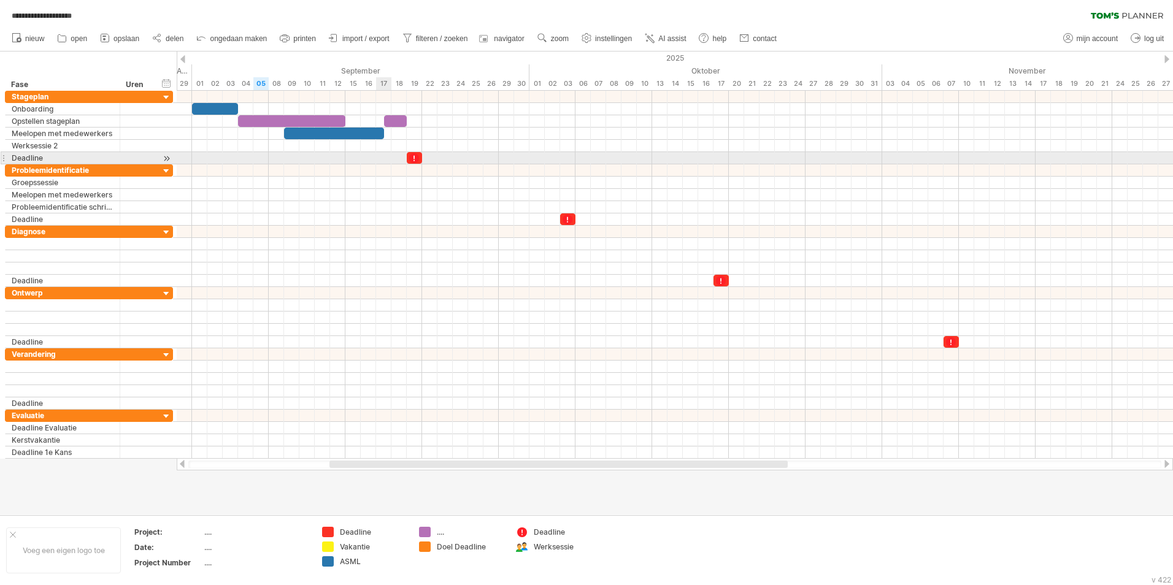
click at [379, 159] on div at bounding box center [675, 158] width 996 height 12
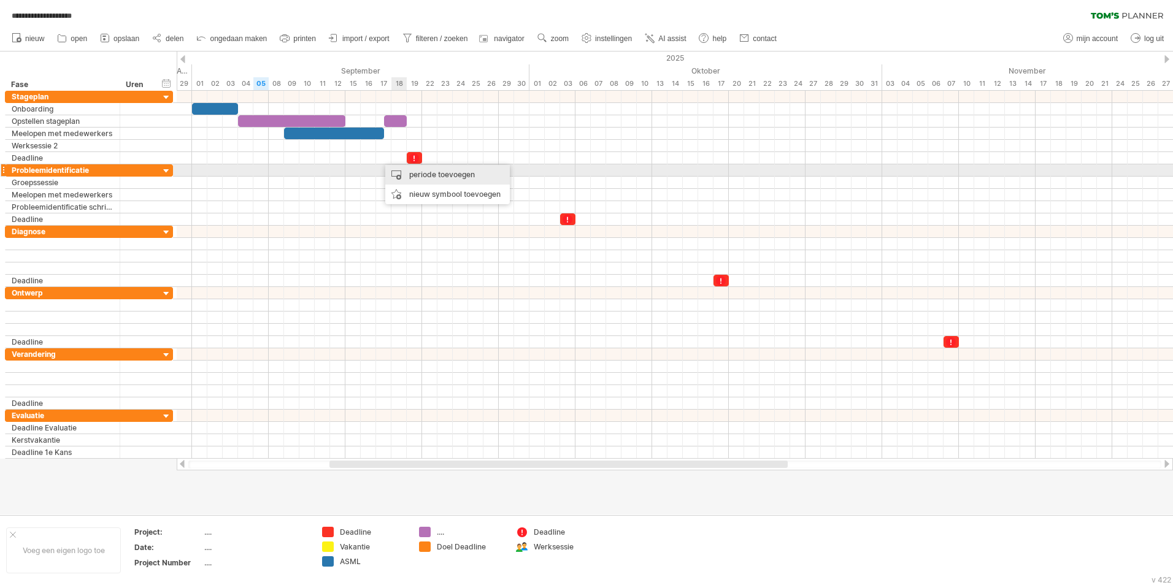
click at [400, 171] on div "periode toevoegen" at bounding box center [447, 175] width 125 height 20
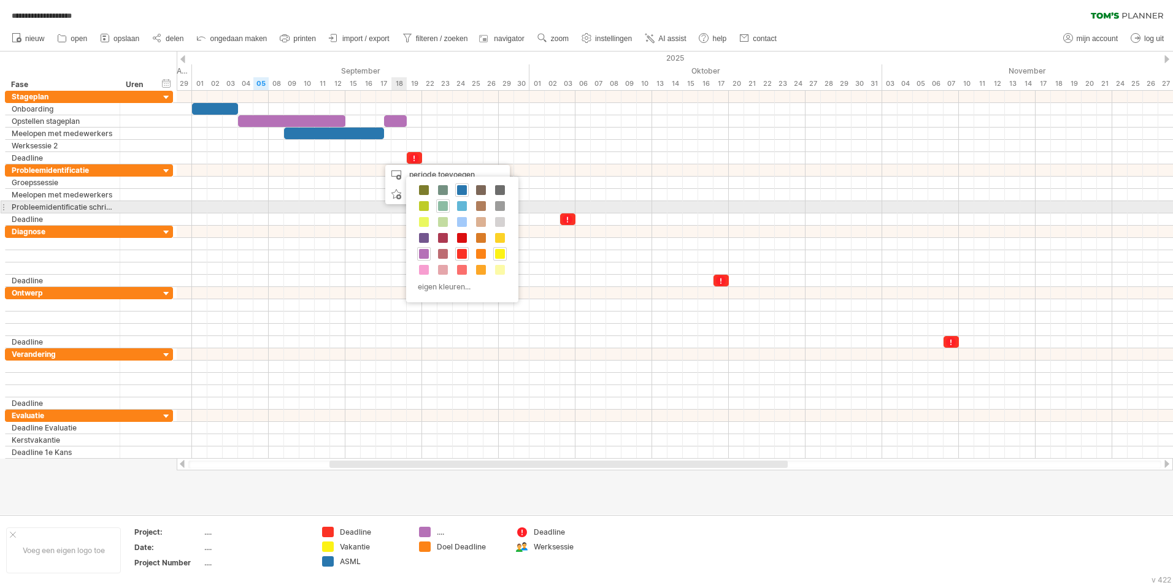
click at [440, 207] on span at bounding box center [443, 206] width 10 height 10
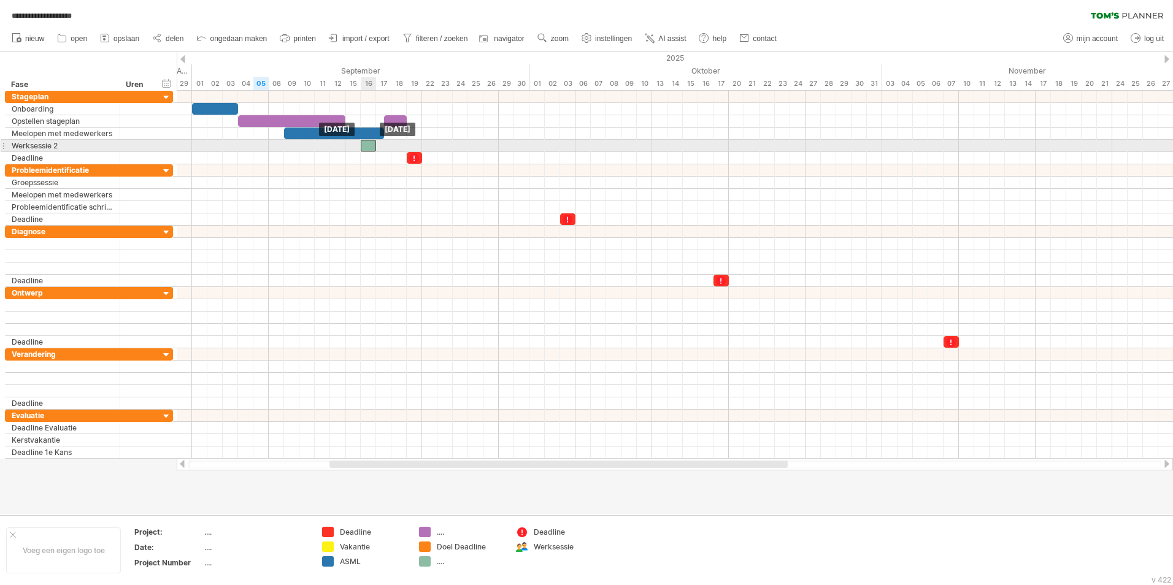
drag, startPoint x: 385, startPoint y: 160, endPoint x: 368, endPoint y: 147, distance: 21.0
click at [369, 148] on div at bounding box center [368, 146] width 15 height 12
click at [385, 145] on div at bounding box center [675, 146] width 996 height 12
click at [369, 149] on div at bounding box center [368, 146] width 15 height 12
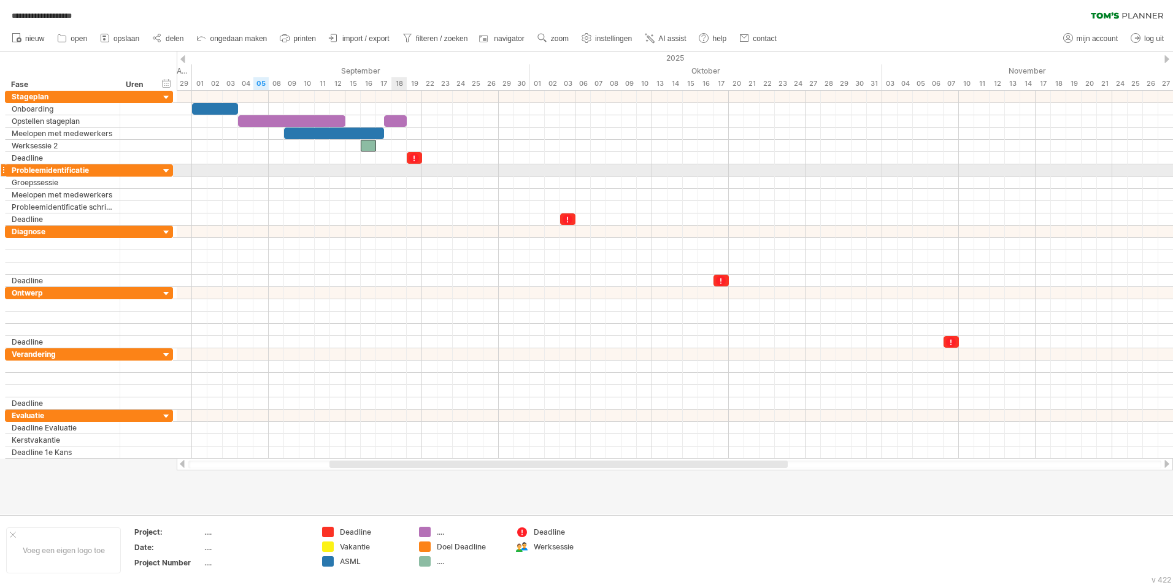
click at [393, 169] on div at bounding box center [675, 170] width 996 height 12
click at [436, 536] on div "...." at bounding box center [461, 532] width 85 height 10
click at [440, 532] on div "...." at bounding box center [470, 532] width 67 height 10
click at [440, 530] on input "text" at bounding box center [467, 532] width 61 height 10
type input "******"
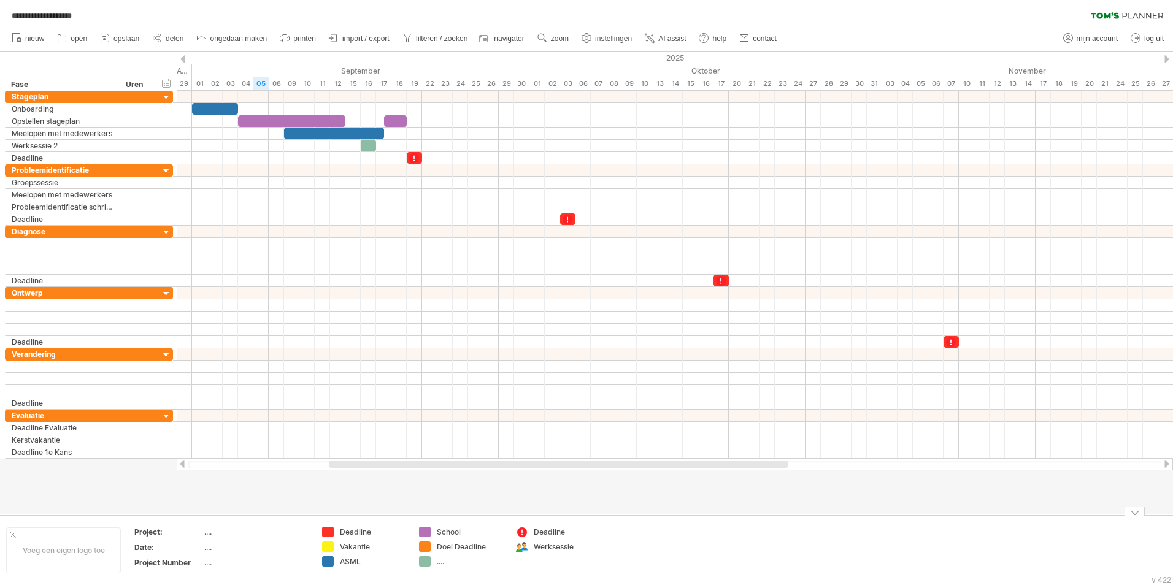
click at [434, 559] on div "...." at bounding box center [461, 561] width 85 height 10
click at [437, 563] on div "...." at bounding box center [470, 561] width 67 height 10
type input "**********"
click at [539, 544] on div "Werksessie" at bounding box center [567, 547] width 67 height 10
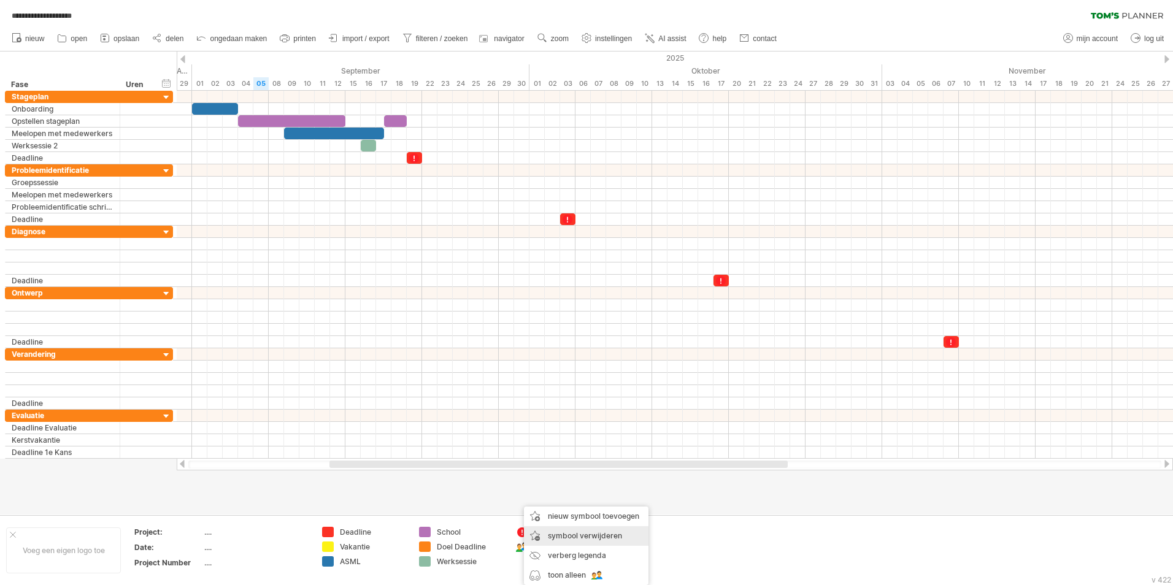
click at [563, 538] on span "symbool verwijderen" at bounding box center [585, 535] width 74 height 9
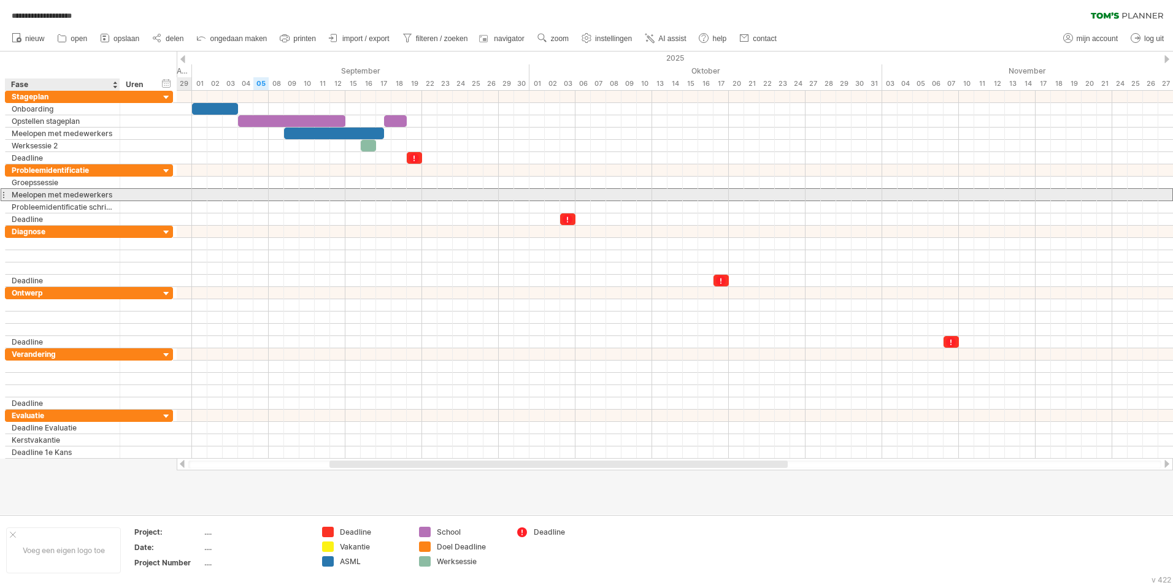
click at [47, 198] on div "Meelopen met medewerkers" at bounding box center [63, 195] width 102 height 12
click at [47, 198] on input "**********" at bounding box center [63, 195] width 102 height 12
click at [61, 196] on input "**********" at bounding box center [63, 195] width 102 height 12
click at [64, 195] on input "**********" at bounding box center [63, 195] width 102 height 12
drag, startPoint x: 64, startPoint y: 195, endPoint x: 10, endPoint y: 199, distance: 54.8
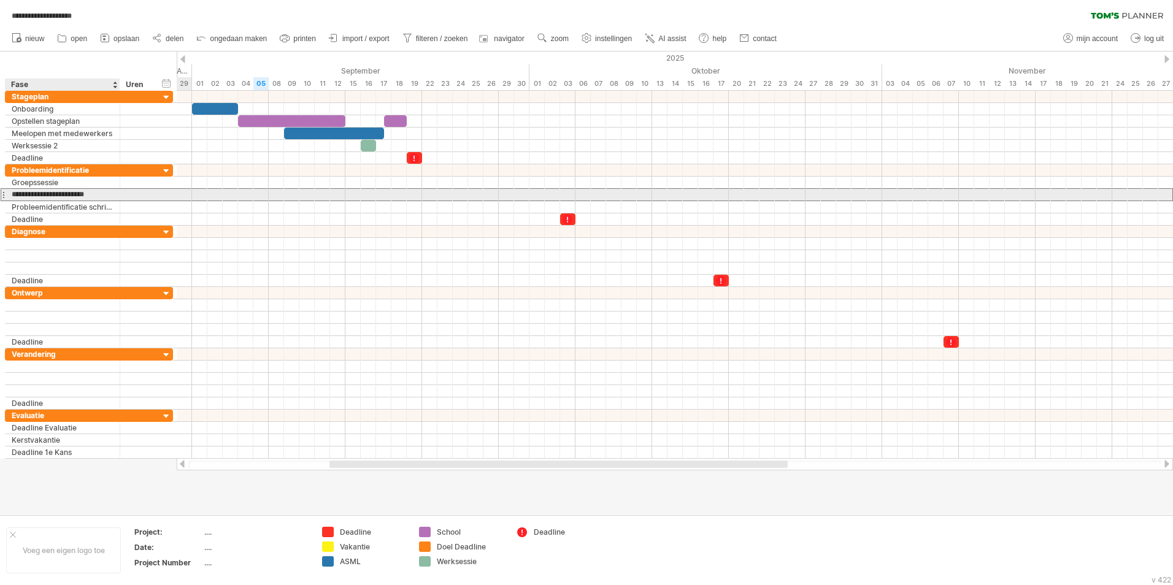
click at [10, 199] on div "**********" at bounding box center [63, 195] width 115 height 12
click at [18, 194] on input "**********" at bounding box center [63, 195] width 102 height 12
click at [90, 193] on input "**********" at bounding box center [63, 195] width 102 height 12
type input "**********"
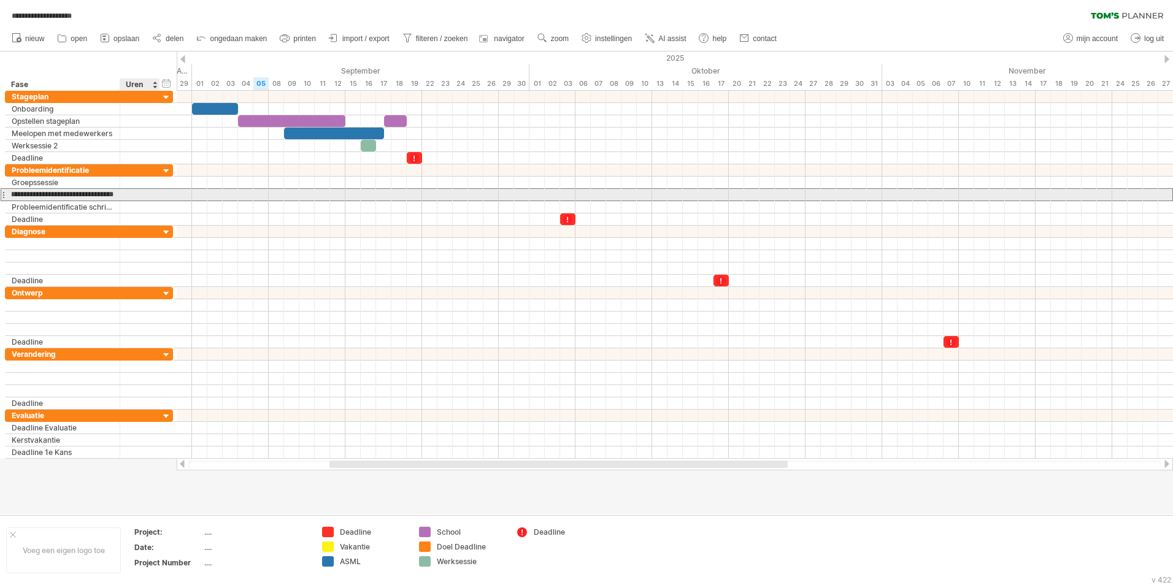
click at [173, 194] on div at bounding box center [174, 194] width 5 height 13
click at [430, 195] on div at bounding box center [675, 195] width 996 height 12
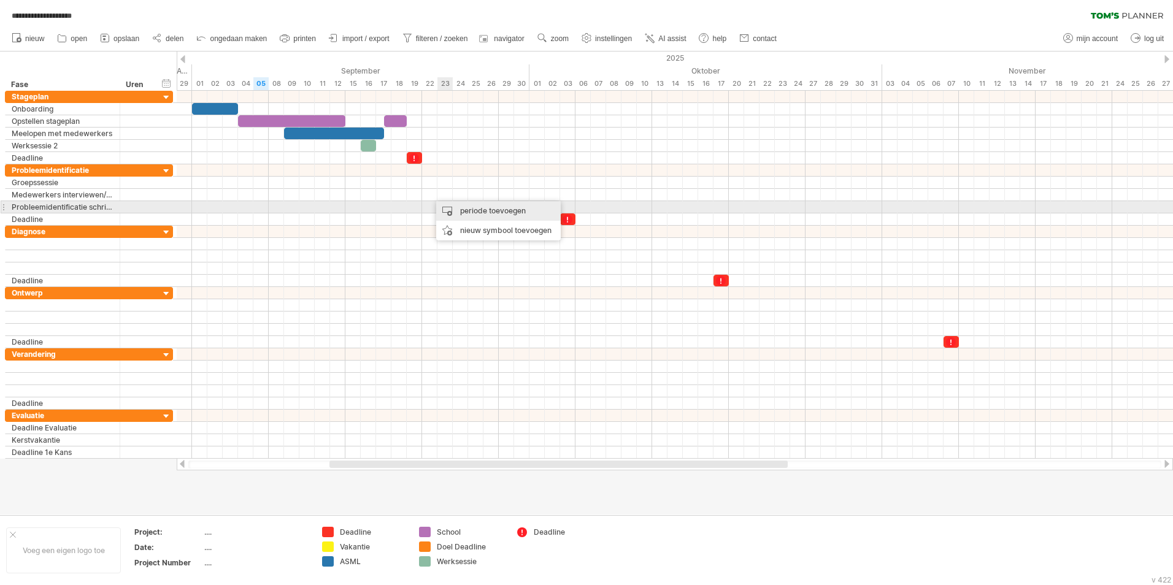
click at [442, 207] on div "periode toevoegen" at bounding box center [498, 211] width 125 height 20
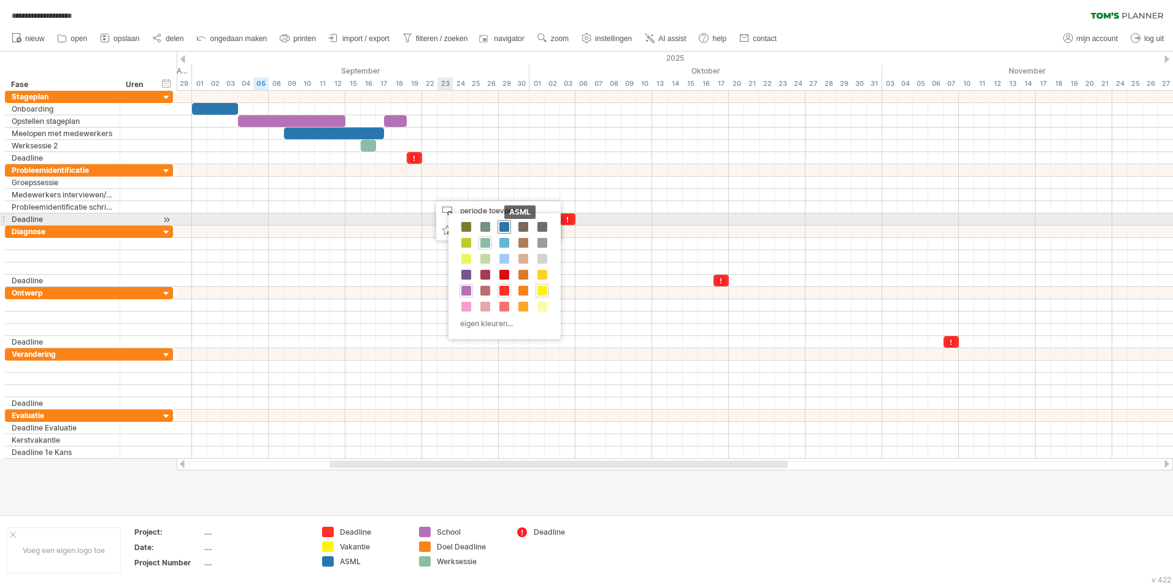
click at [504, 223] on span at bounding box center [504, 227] width 10 height 10
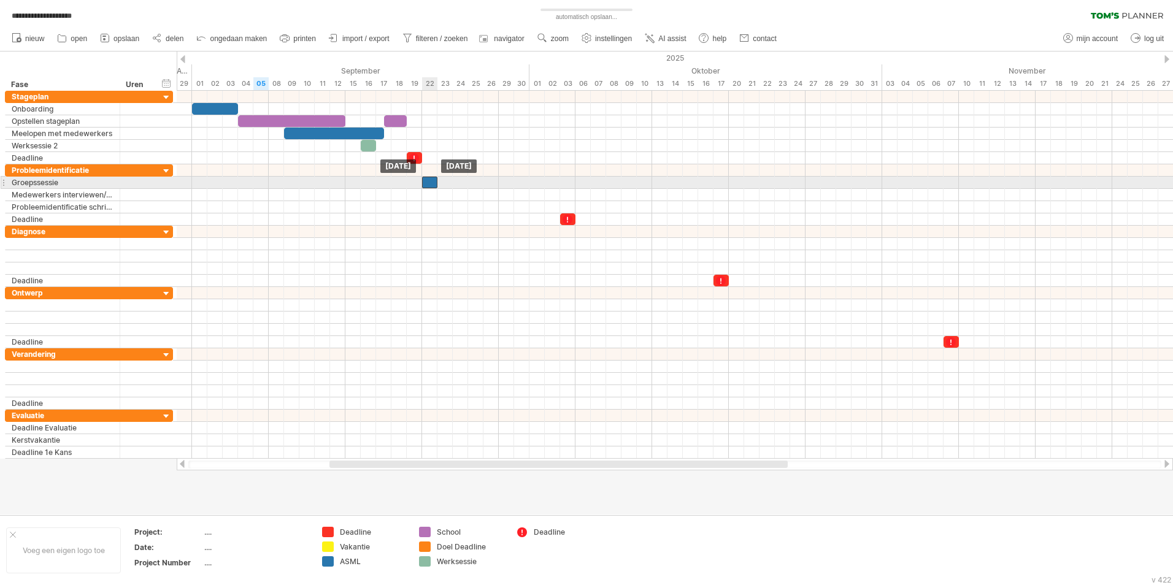
drag, startPoint x: 437, startPoint y: 196, endPoint x: 428, endPoint y: 185, distance: 13.5
click at [429, 185] on span at bounding box center [430, 183] width 5 height 12
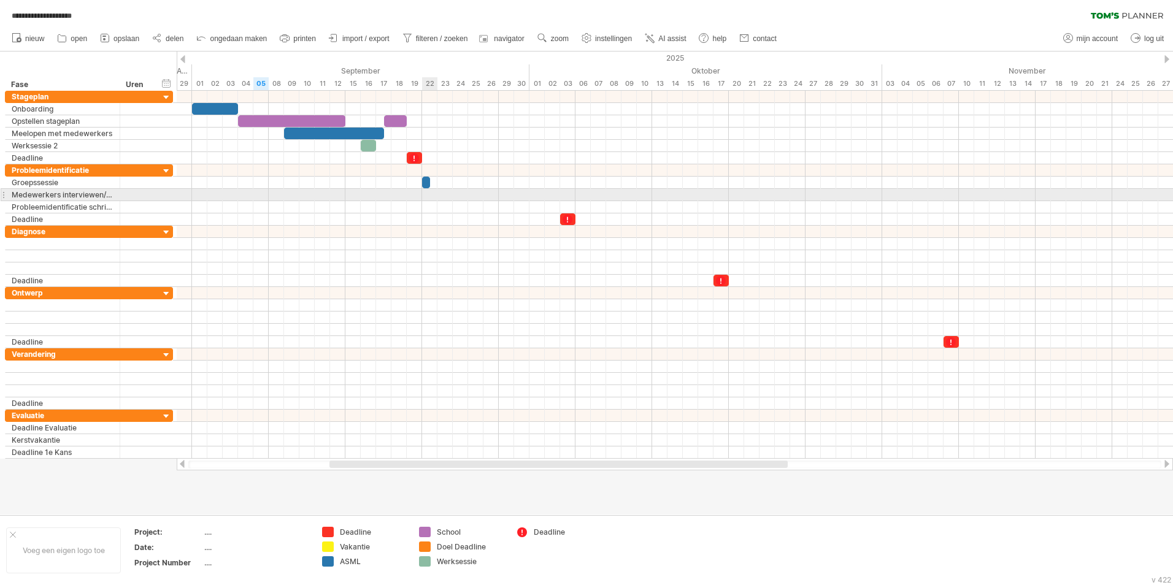
click at [430, 196] on div at bounding box center [675, 195] width 996 height 12
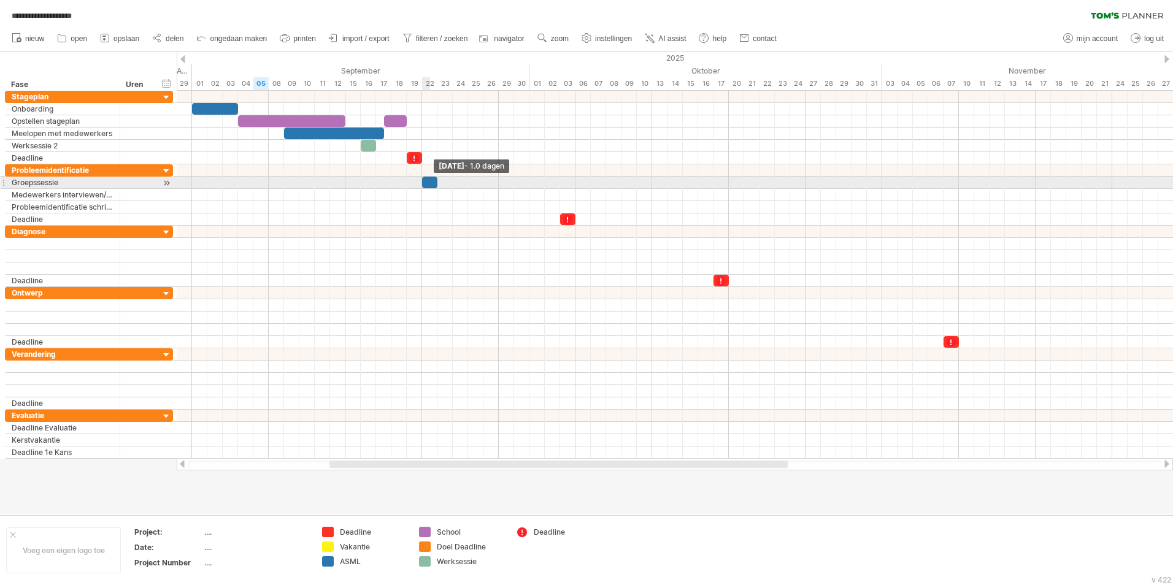
click at [433, 182] on div at bounding box center [429, 183] width 15 height 12
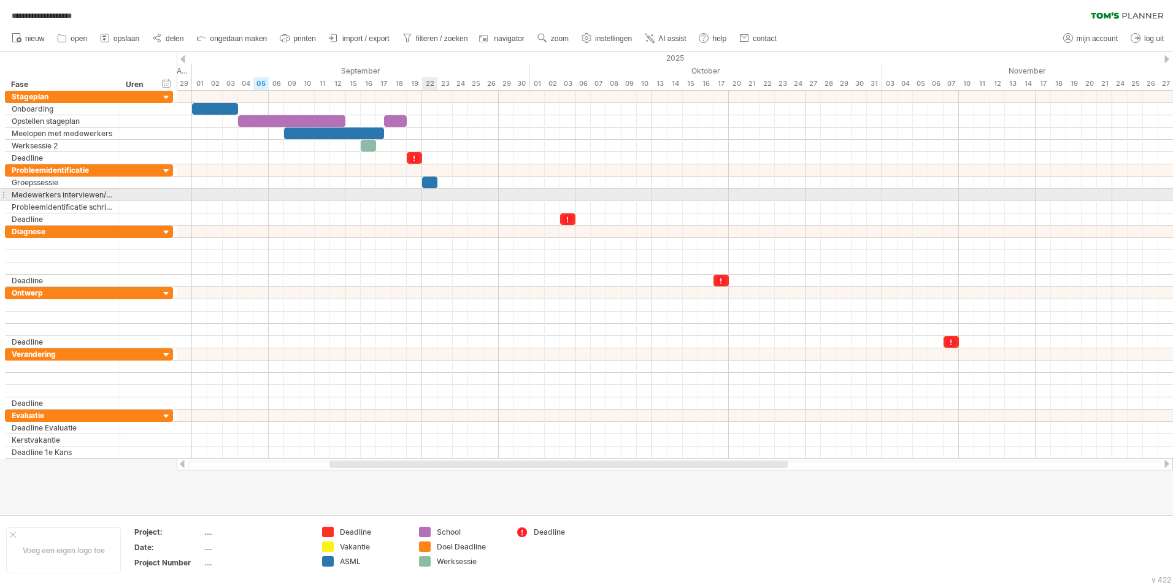
click at [428, 192] on div at bounding box center [675, 195] width 996 height 12
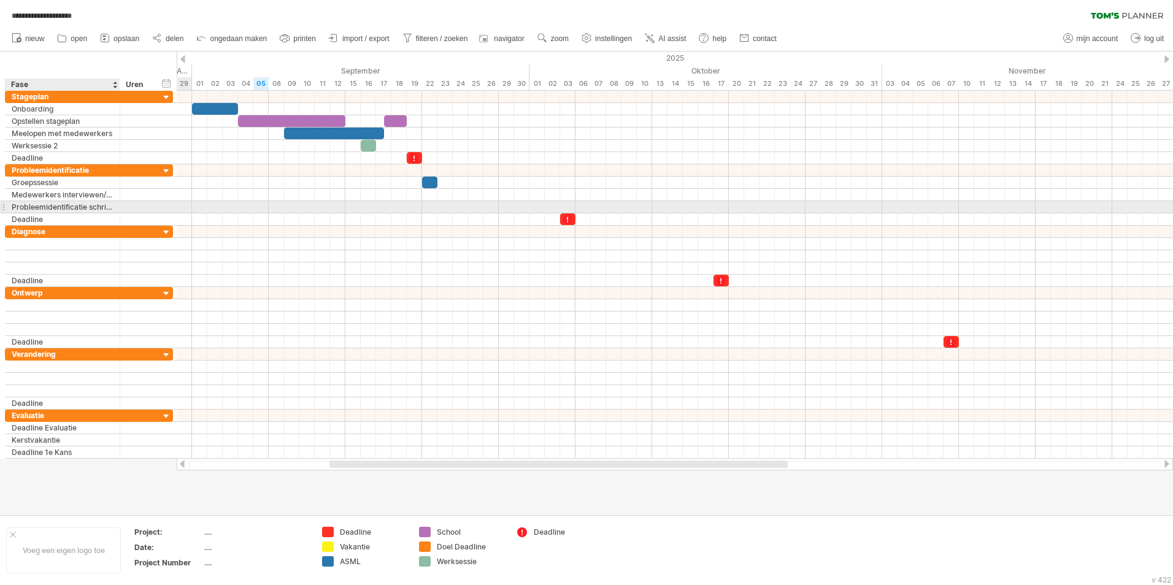
click at [68, 209] on div "Probleemidentificatie schrijven" at bounding box center [63, 207] width 102 height 12
click at [68, 209] on input "**********" at bounding box center [63, 207] width 102 height 12
click at [70, 206] on input "**********" at bounding box center [63, 207] width 102 height 12
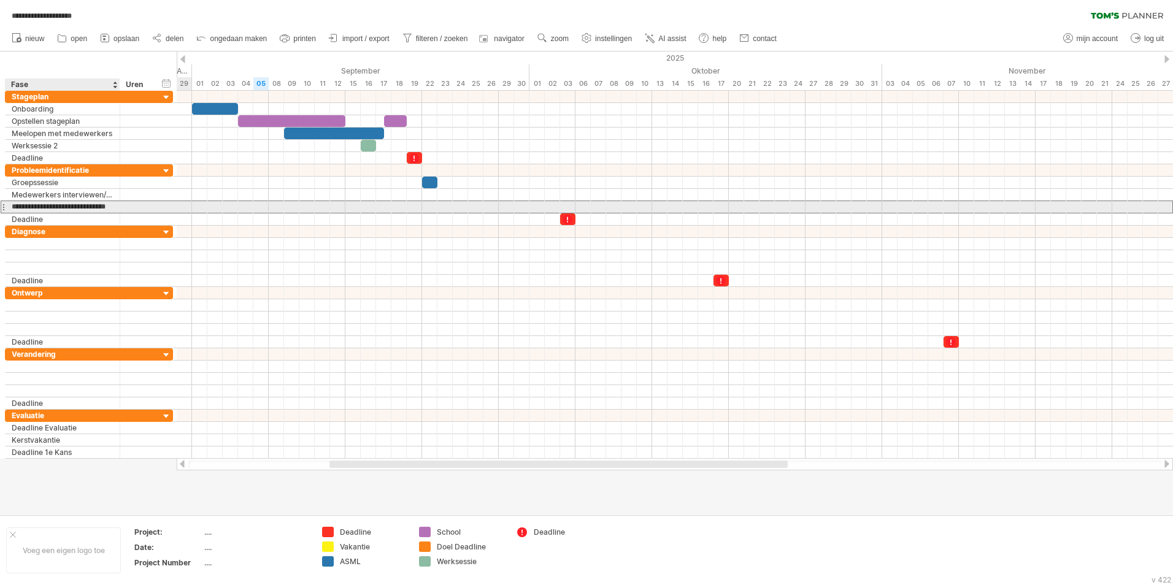
click at [70, 206] on input "**********" at bounding box center [63, 207] width 102 height 12
type input "**********"
click at [36, 206] on div "Opstellen rapportage" at bounding box center [63, 207] width 102 height 12
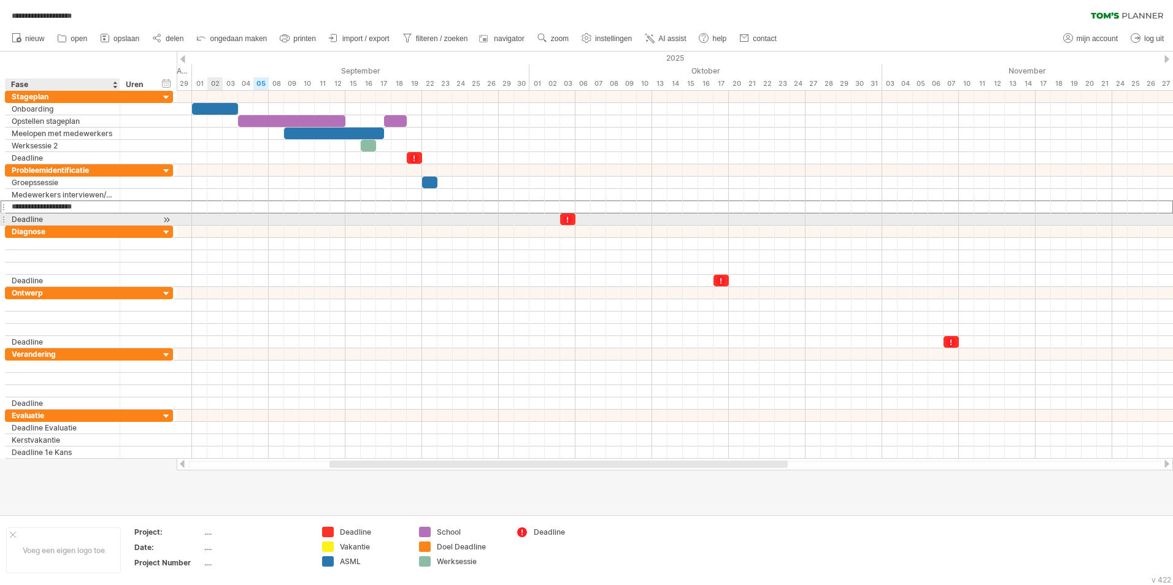
click at [74, 216] on div "Deadline" at bounding box center [63, 219] width 102 height 12
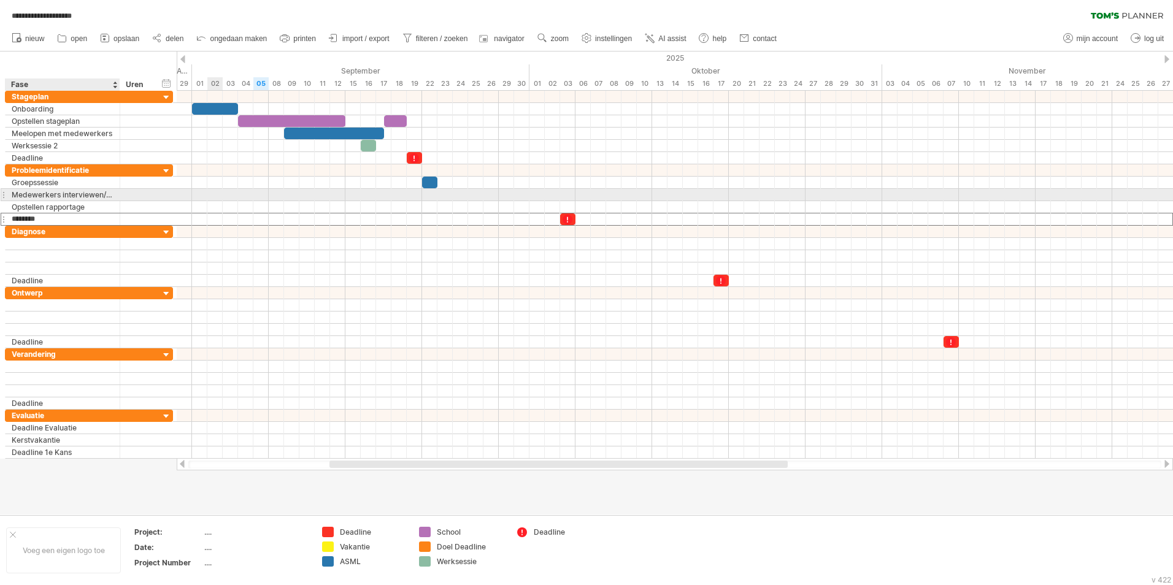
click at [85, 193] on div "Medewerkers interviewen/observeren" at bounding box center [63, 195] width 102 height 12
click at [58, 216] on div "Deadline" at bounding box center [63, 219] width 102 height 12
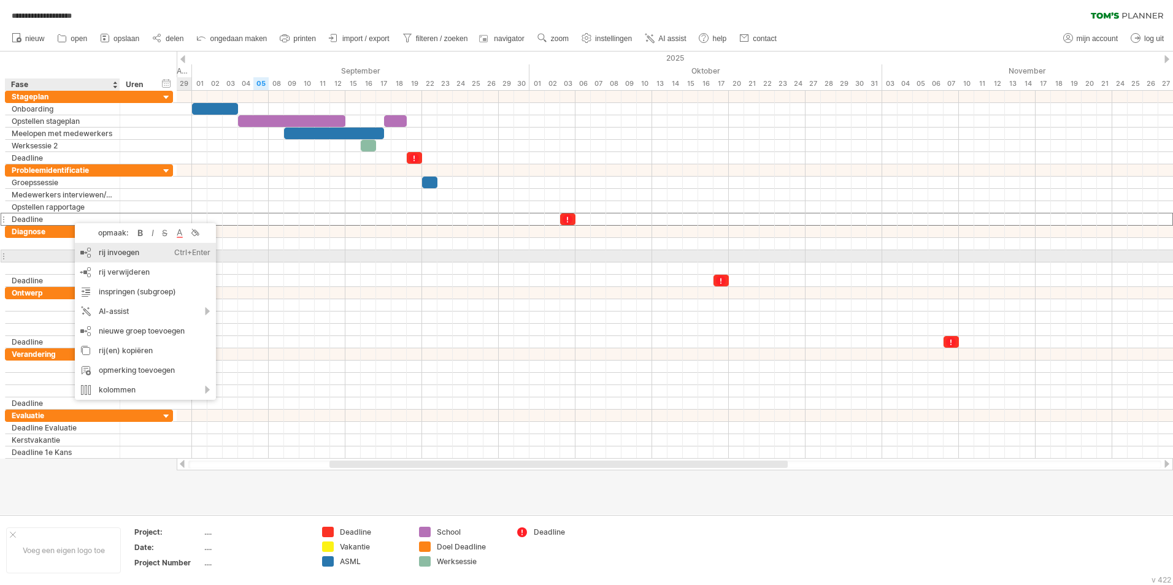
click at [139, 256] on div "rij invoegen Ctrl+Enter Cmd+Enter" at bounding box center [145, 253] width 141 height 20
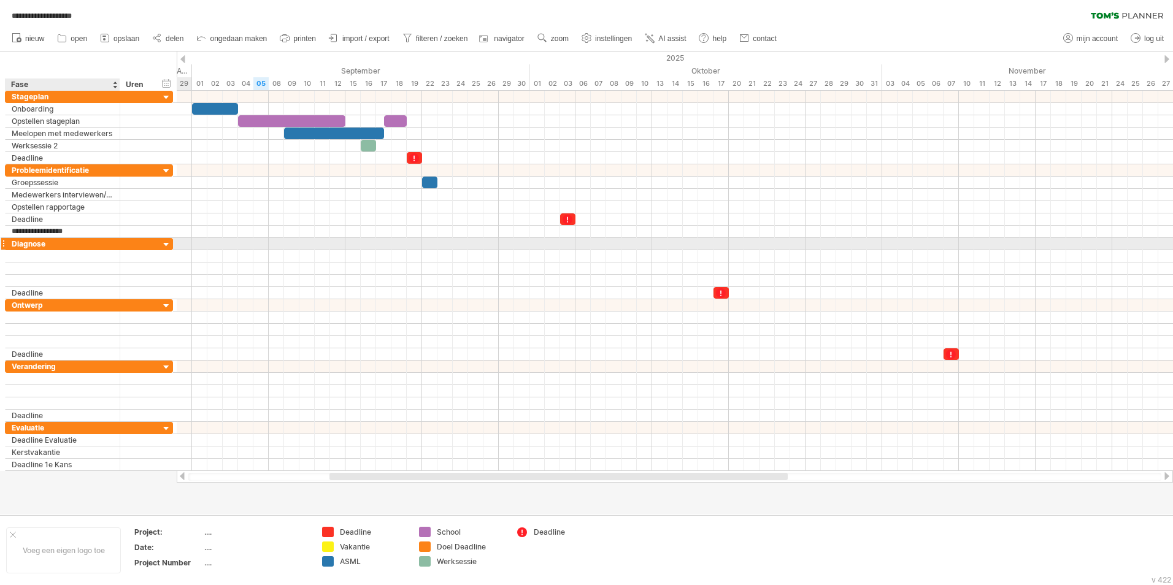
type input "**********"
click at [158, 219] on div at bounding box center [158, 219] width 6 height 12
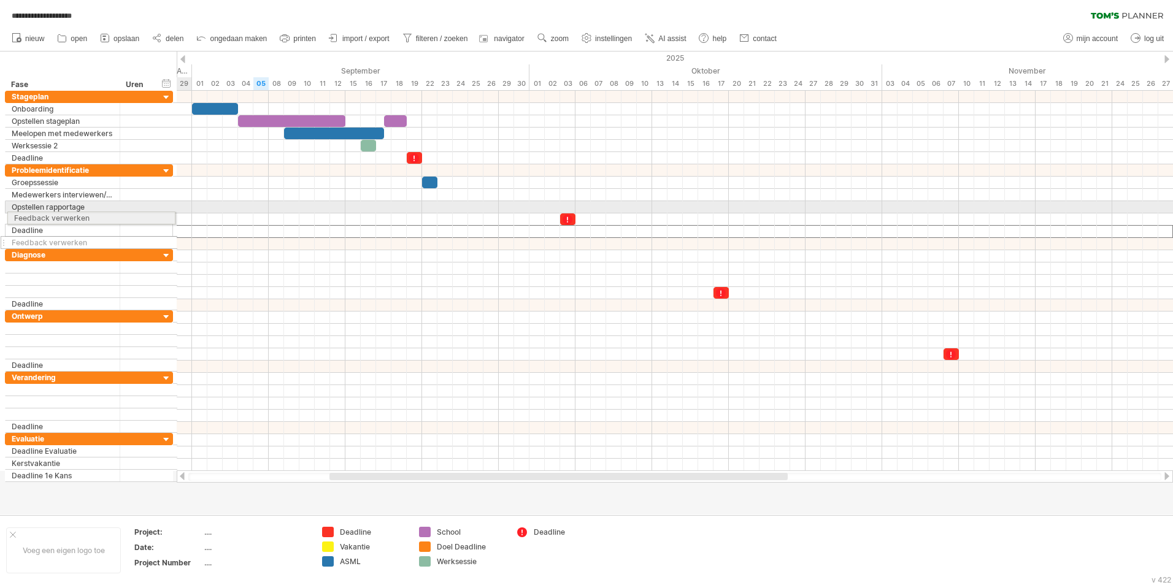
drag, startPoint x: 5, startPoint y: 233, endPoint x: 2, endPoint y: 216, distance: 17.4
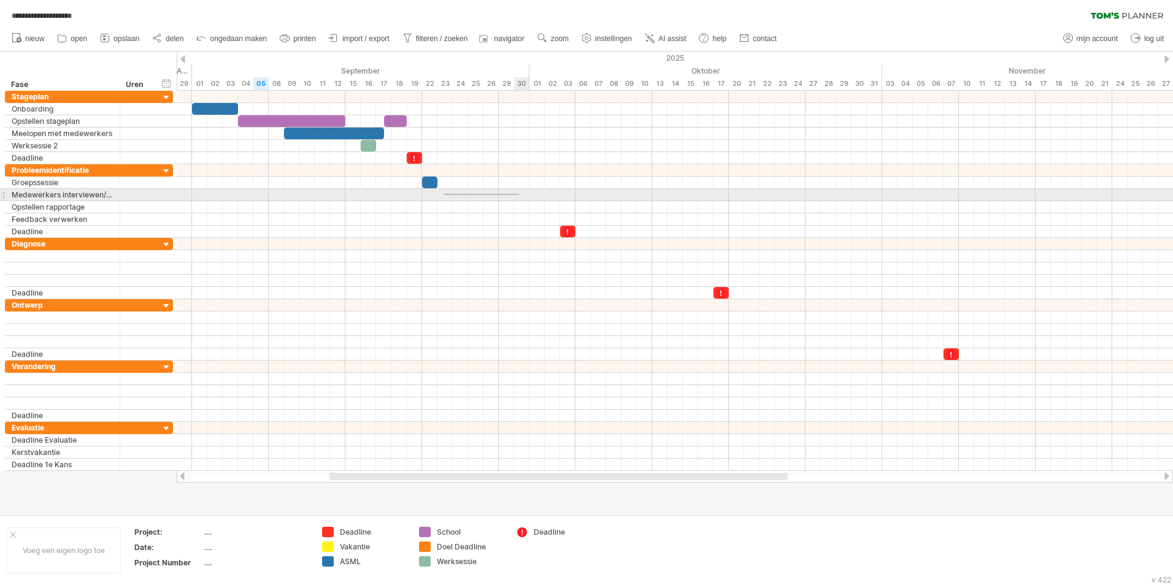
drag, startPoint x: 444, startPoint y: 195, endPoint x: 523, endPoint y: 194, distance: 79.2
click at [523, 194] on div at bounding box center [675, 195] width 996 height 12
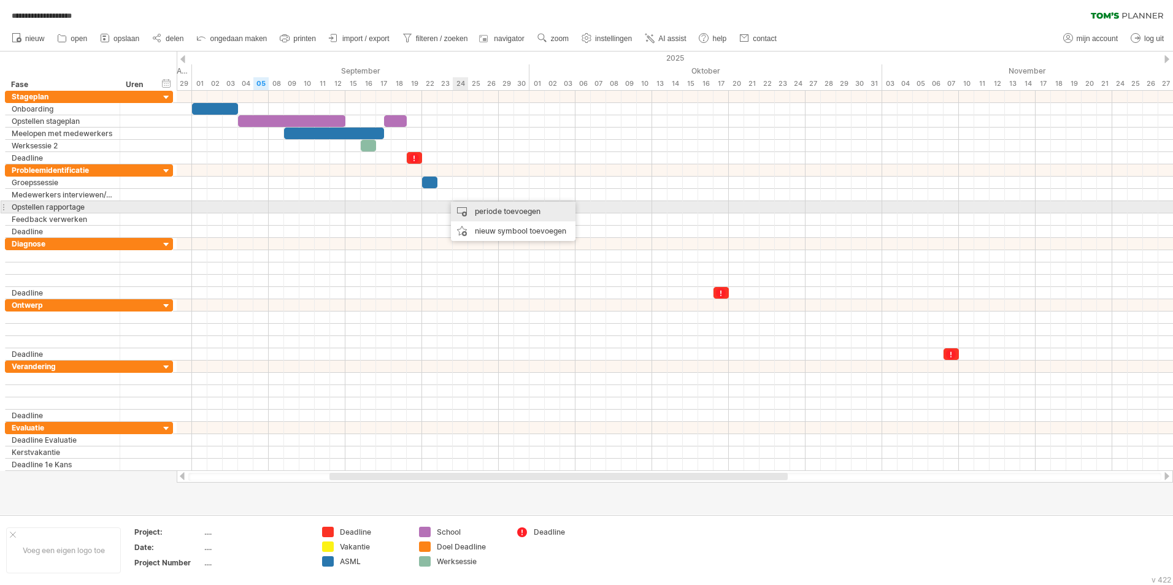
click at [459, 210] on div "periode toevoegen" at bounding box center [513, 212] width 125 height 20
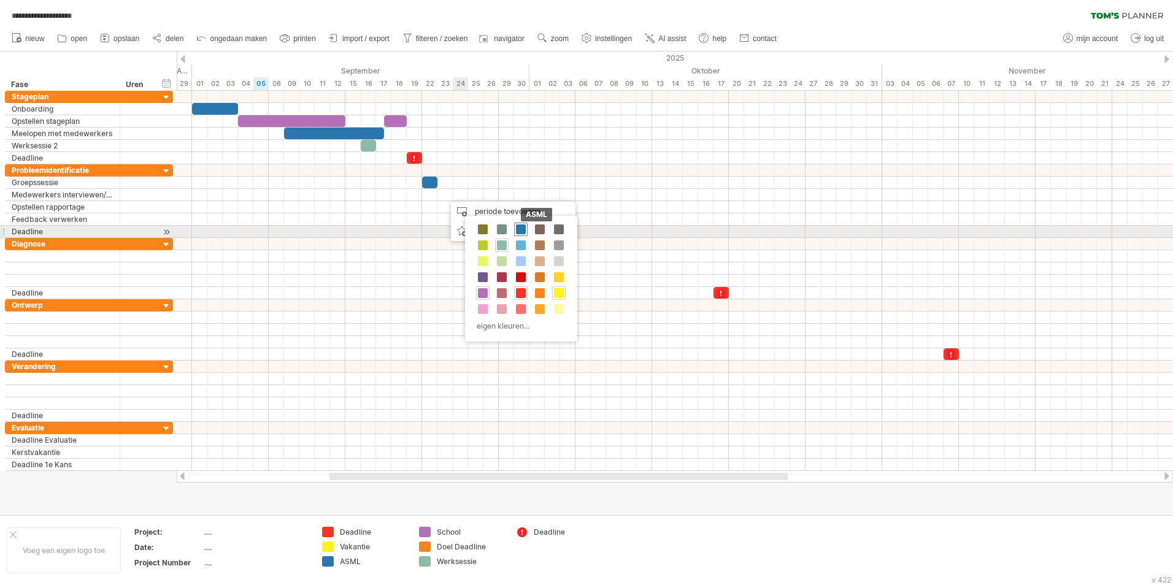
click at [517, 229] on span at bounding box center [521, 230] width 10 height 10
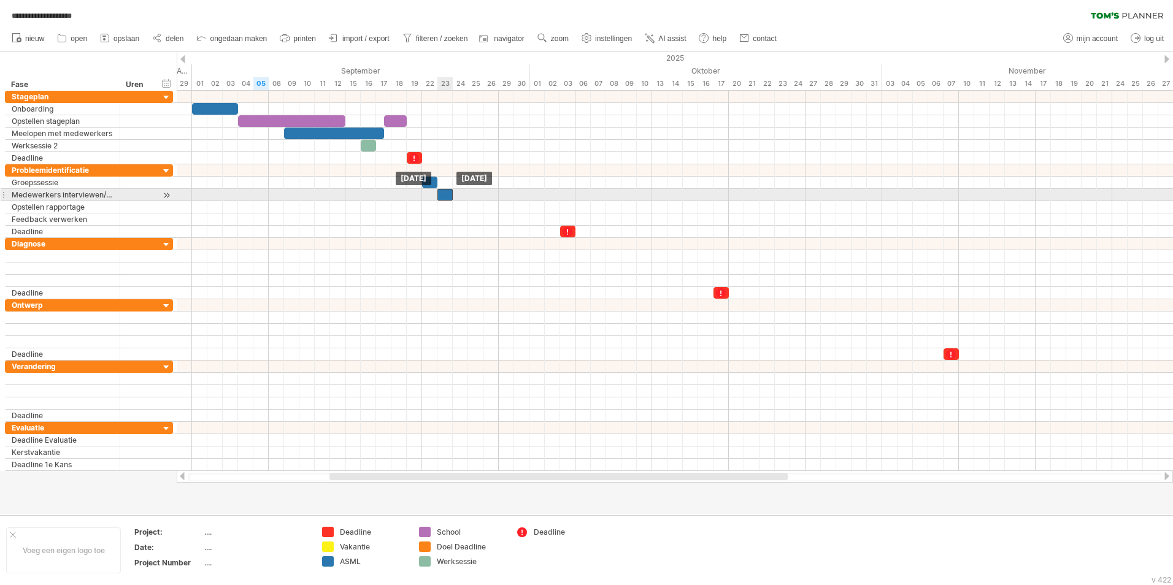
drag, startPoint x: 453, startPoint y: 196, endPoint x: 445, endPoint y: 196, distance: 7.4
click at [445, 196] on div at bounding box center [444, 195] width 15 height 12
drag, startPoint x: 453, startPoint y: 195, endPoint x: 557, endPoint y: 194, distance: 104.3
click at [557, 194] on div at bounding box center [498, 195] width 123 height 12
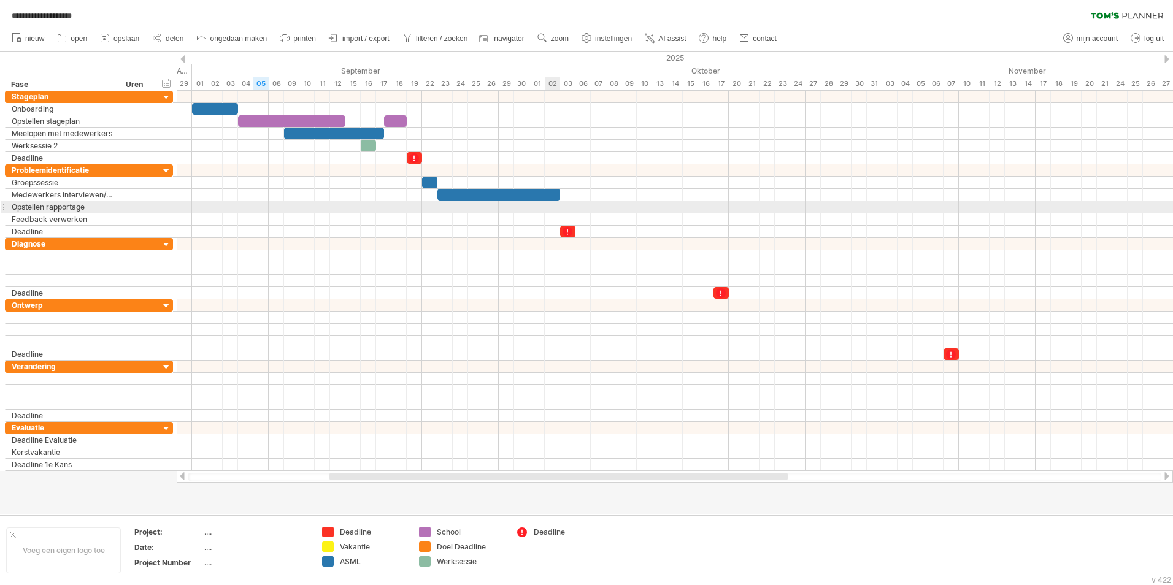
click at [555, 209] on div at bounding box center [675, 207] width 996 height 12
click at [505, 207] on div at bounding box center [675, 207] width 996 height 12
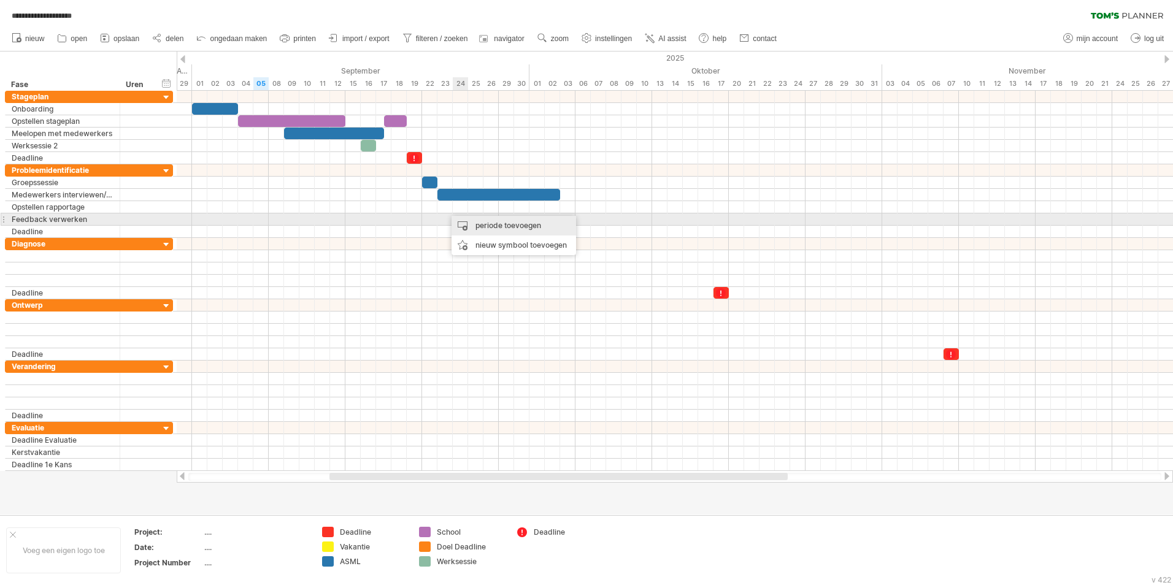
click at [469, 223] on div "periode toevoegen" at bounding box center [514, 226] width 125 height 20
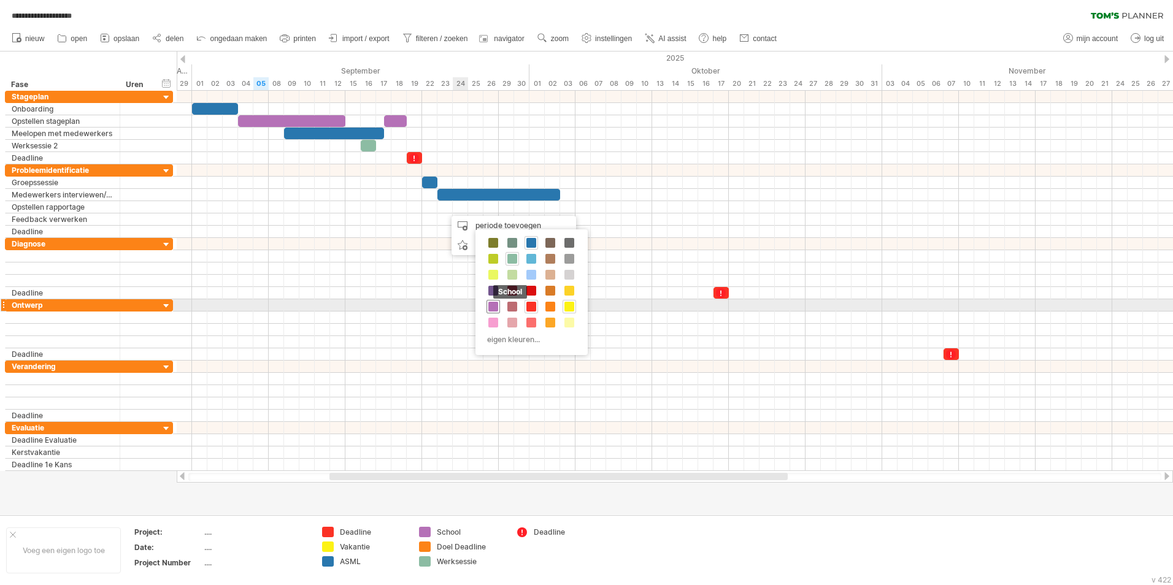
click at [493, 304] on span at bounding box center [493, 307] width 10 height 10
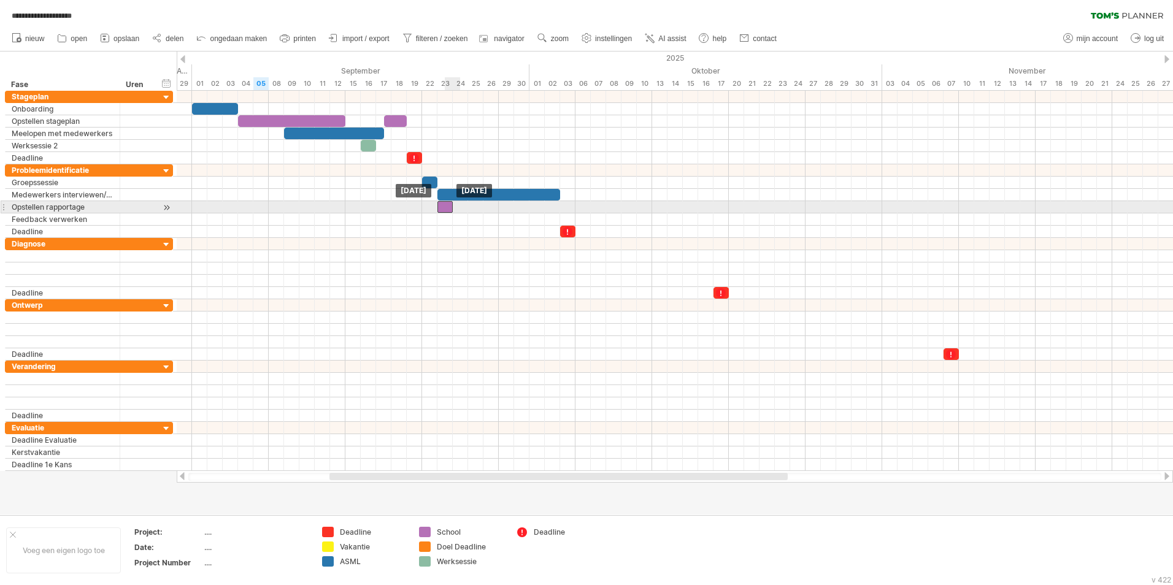
click at [448, 209] on div at bounding box center [444, 207] width 15 height 12
drag, startPoint x: 455, startPoint y: 207, endPoint x: 560, endPoint y: 206, distance: 105.5
click at [560, 206] on span at bounding box center [560, 207] width 5 height 12
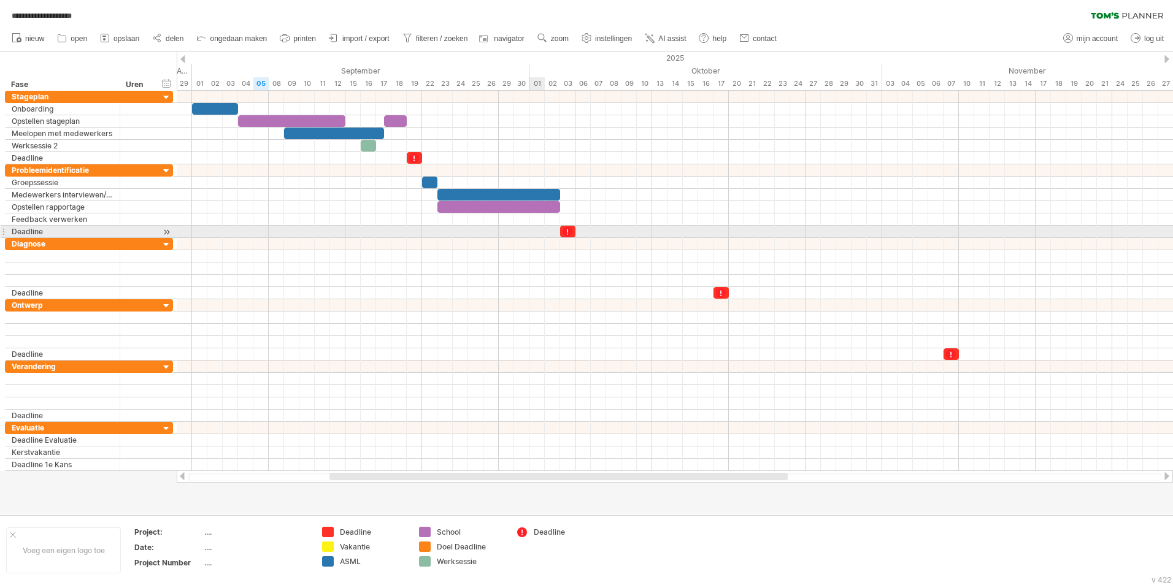
click at [534, 231] on div at bounding box center [675, 232] width 996 height 12
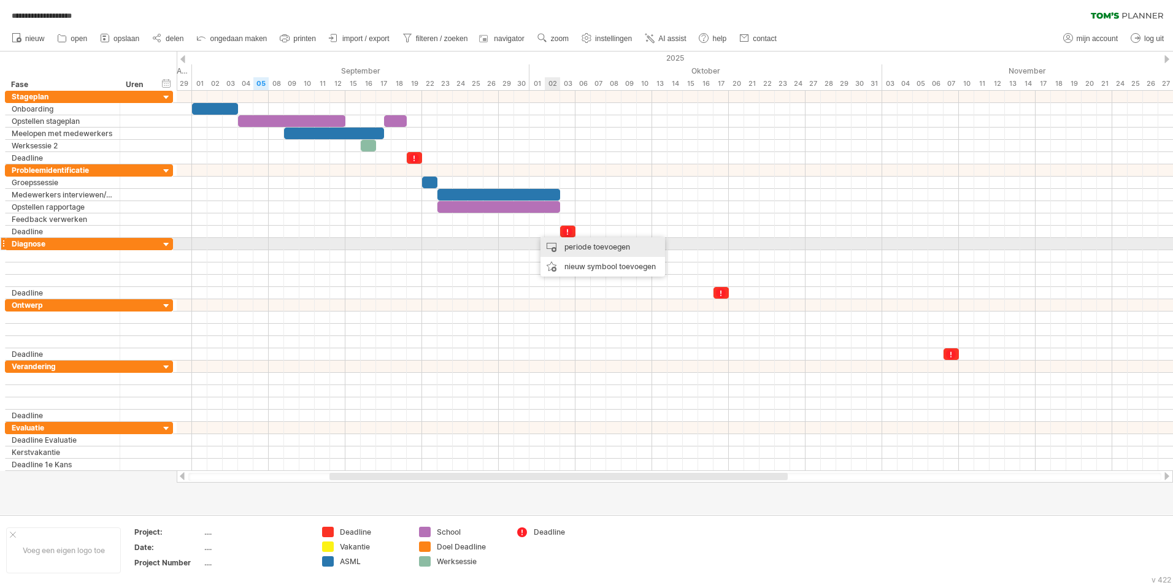
click at [549, 244] on div "periode toevoegen" at bounding box center [602, 247] width 125 height 20
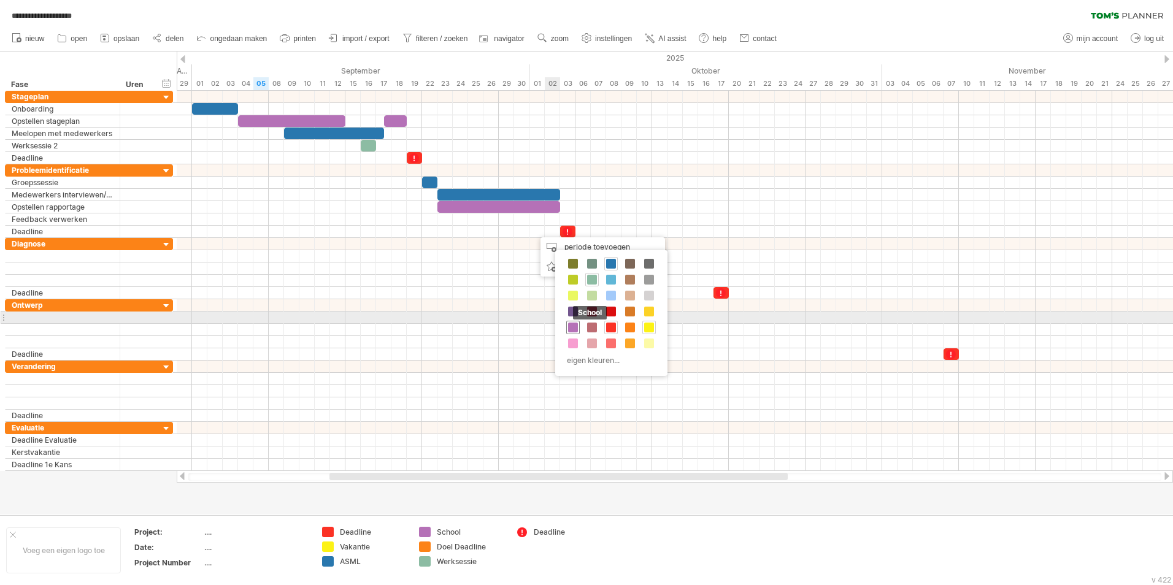
click at [571, 322] on div "School" at bounding box center [572, 327] width 13 height 13
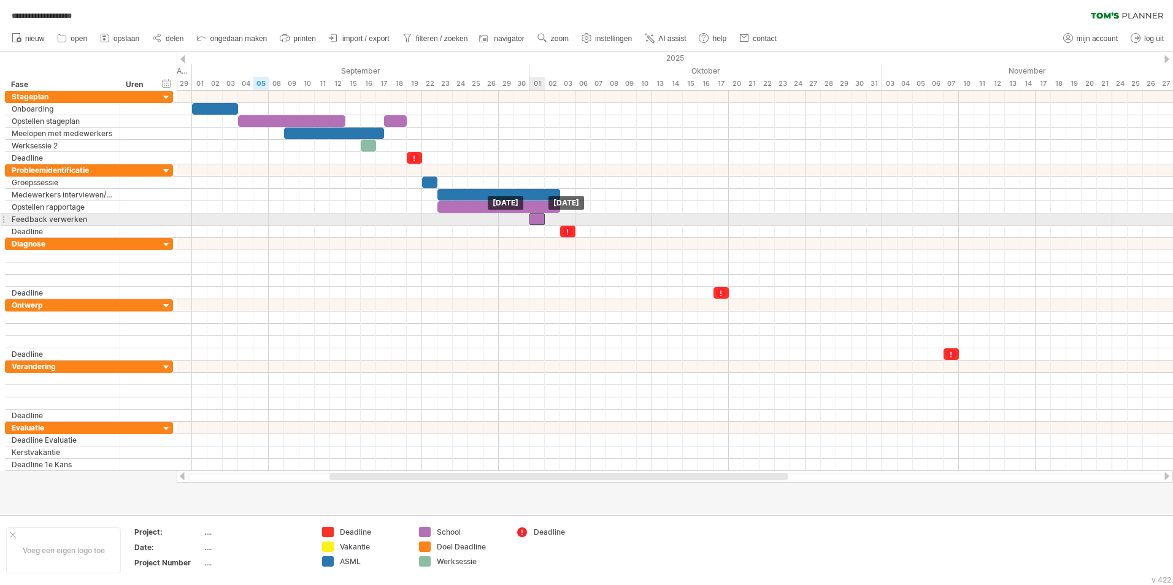
drag, startPoint x: 545, startPoint y: 231, endPoint x: 538, endPoint y: 218, distance: 14.3
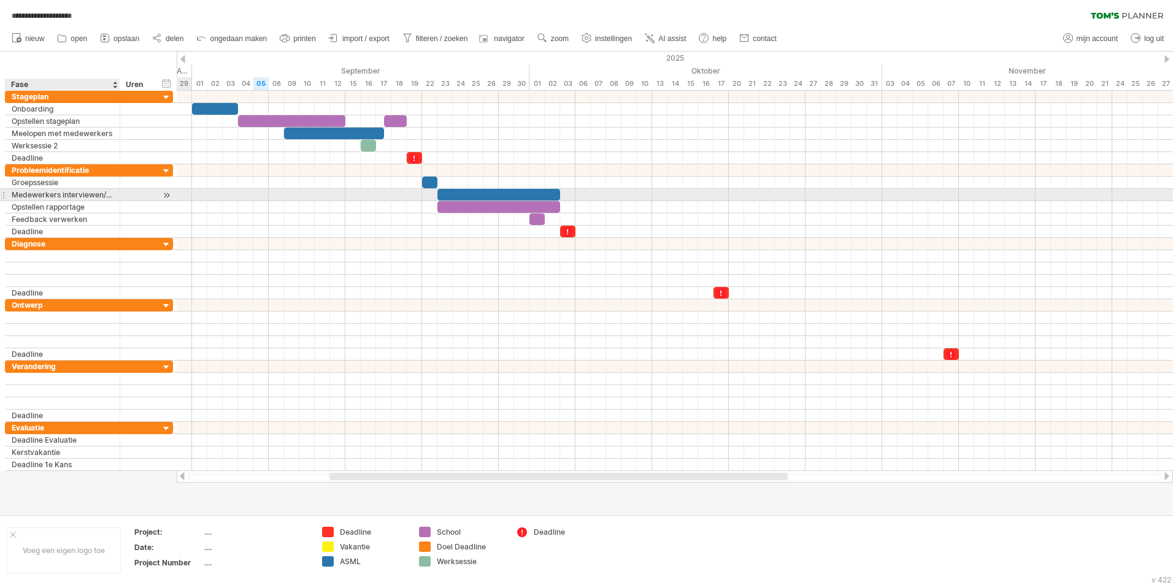
click at [75, 196] on div "Medewerkers interviewen/observeren" at bounding box center [63, 195] width 102 height 12
click at [74, 194] on input "**********" at bounding box center [63, 195] width 102 height 12
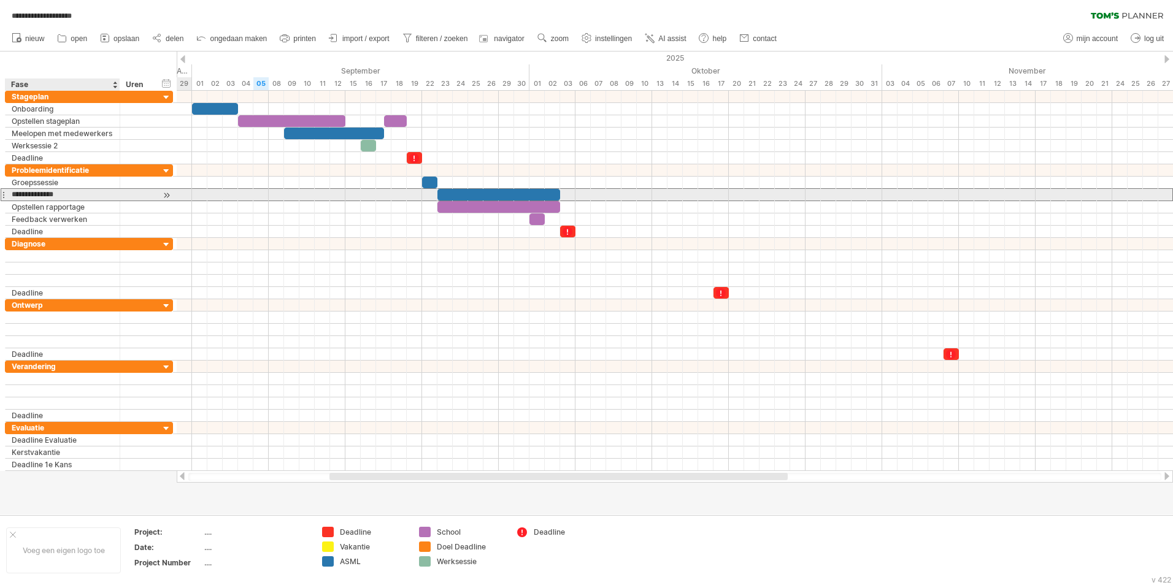
type input "**********"
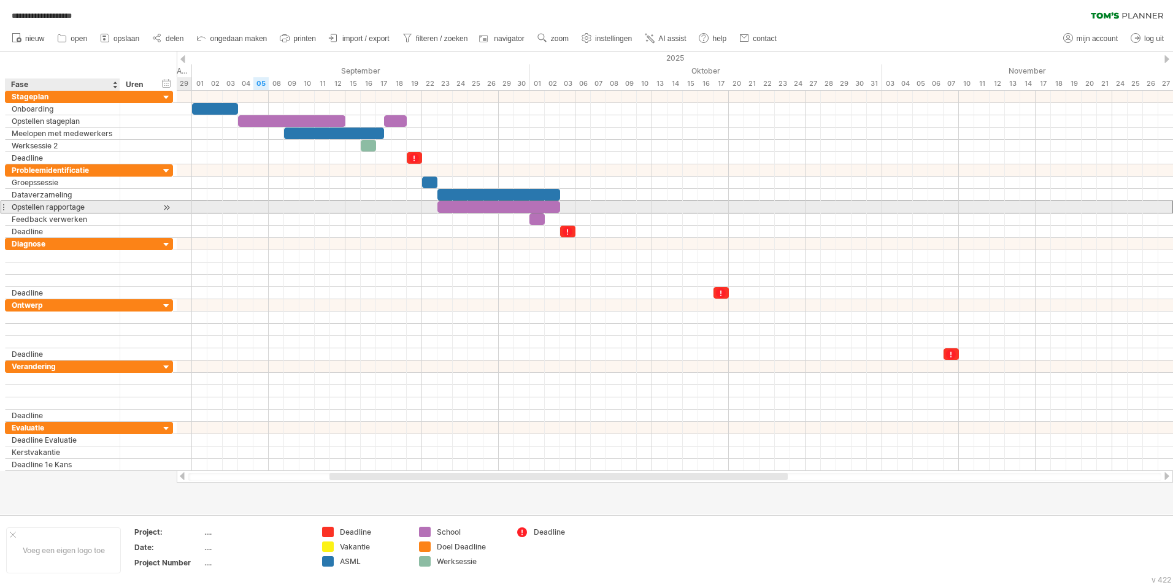
click at [84, 204] on div "Opstellen rapportage" at bounding box center [63, 207] width 102 height 12
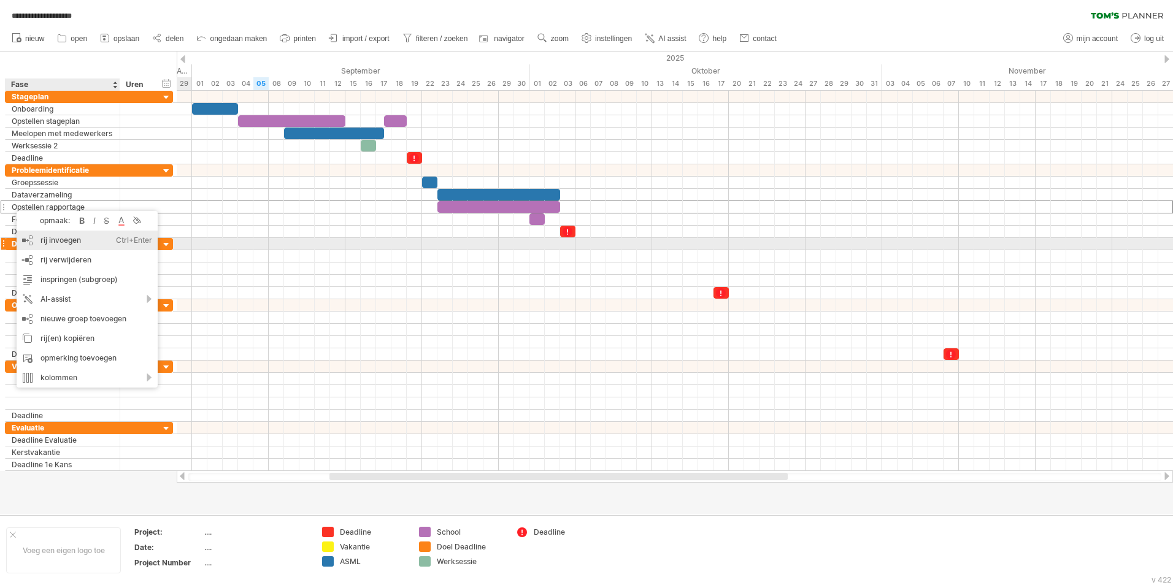
click at [47, 239] on div "rij invoegen Ctrl+Enter Cmd+Enter" at bounding box center [87, 241] width 141 height 20
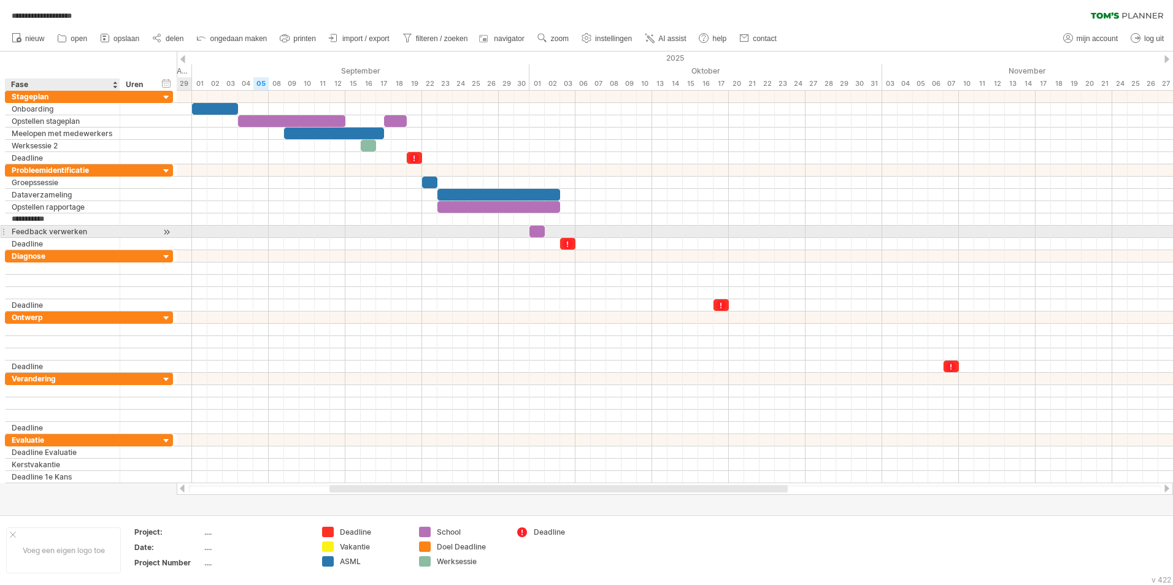
type input "**********"
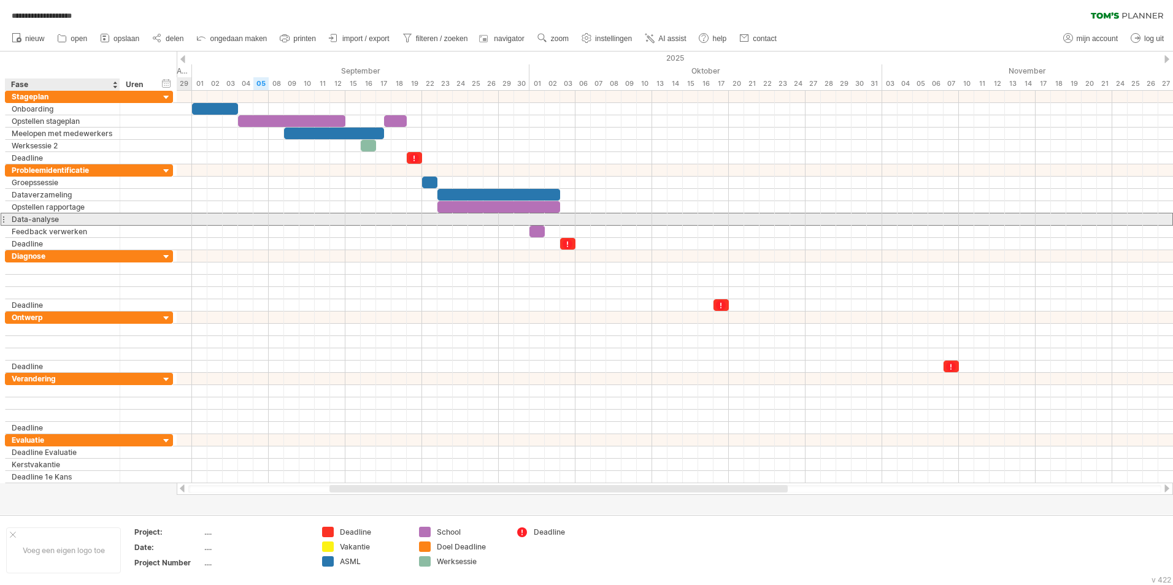
click at [113, 218] on div "**********" at bounding box center [63, 219] width 115 height 12
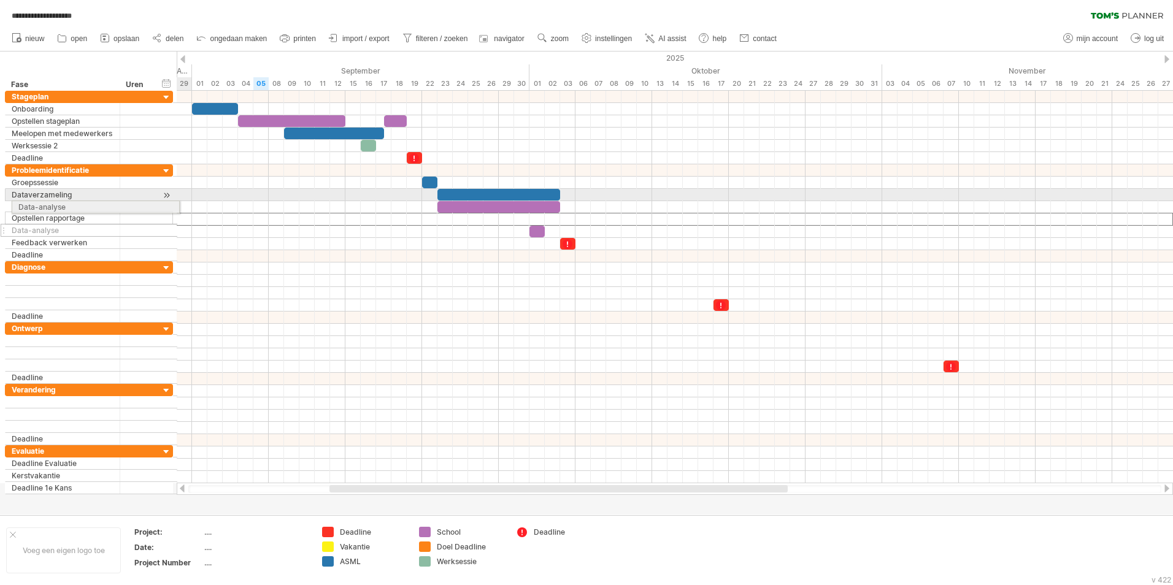
drag, startPoint x: 3, startPoint y: 220, endPoint x: 7, endPoint y: 205, distance: 15.8
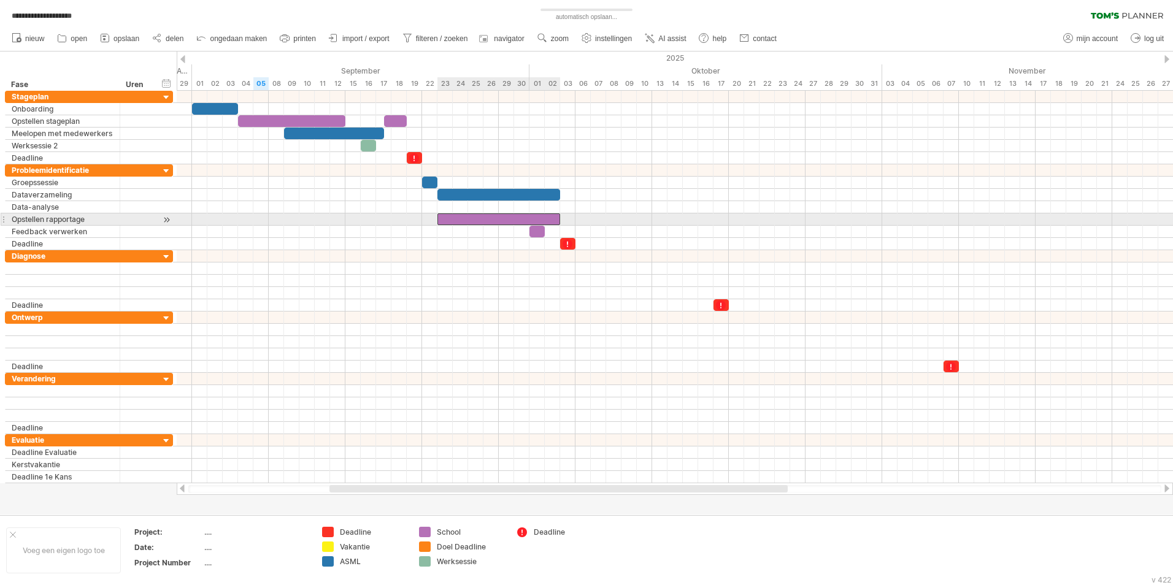
click at [465, 218] on div at bounding box center [498, 219] width 123 height 12
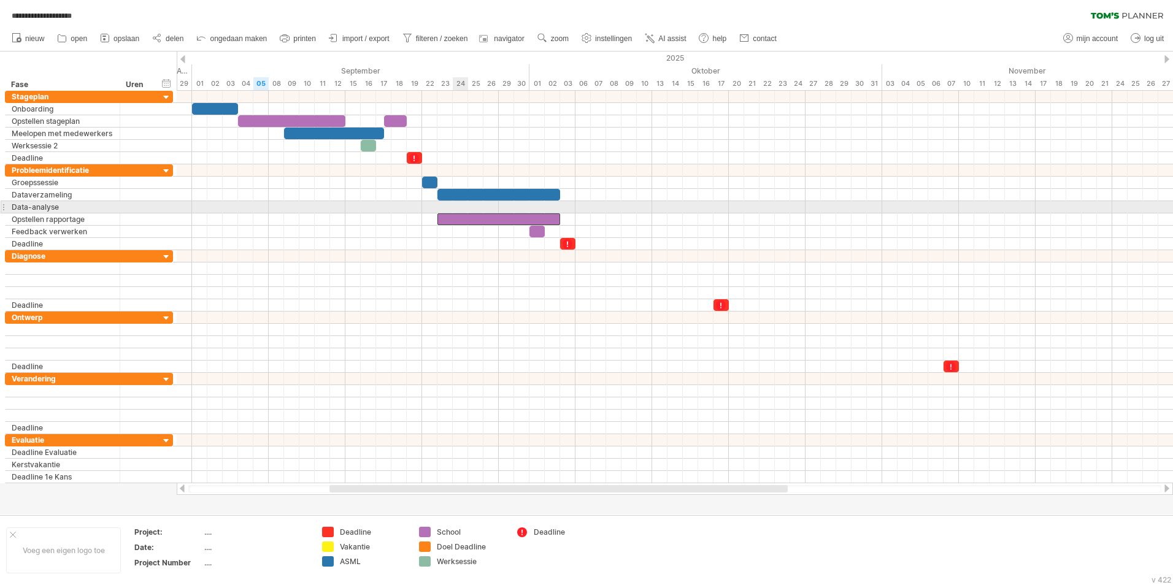
click at [443, 208] on div at bounding box center [675, 207] width 996 height 12
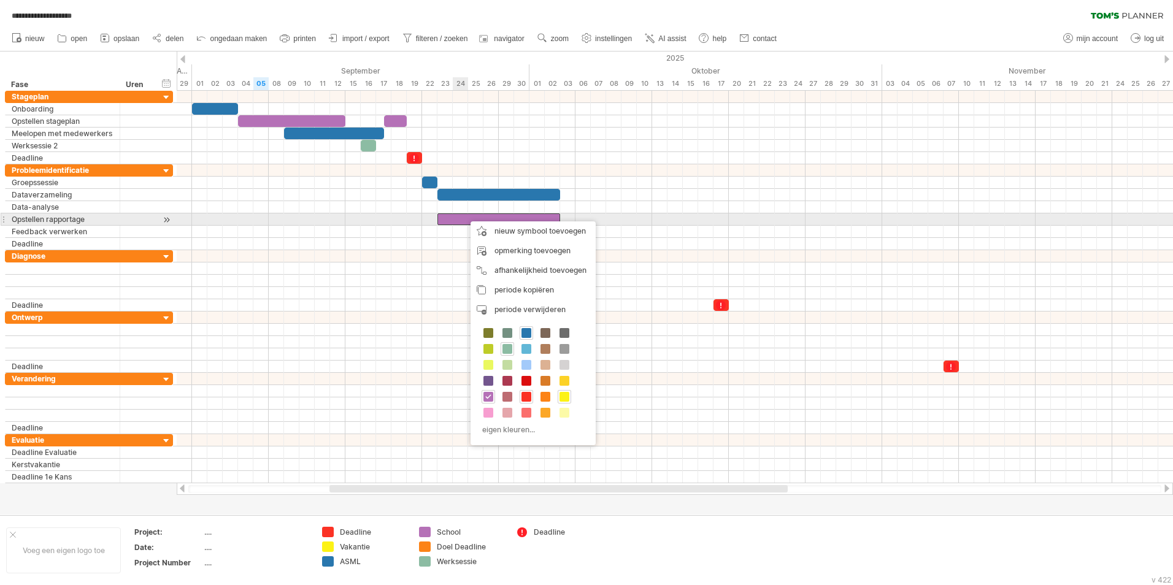
click at [465, 218] on div at bounding box center [498, 219] width 123 height 12
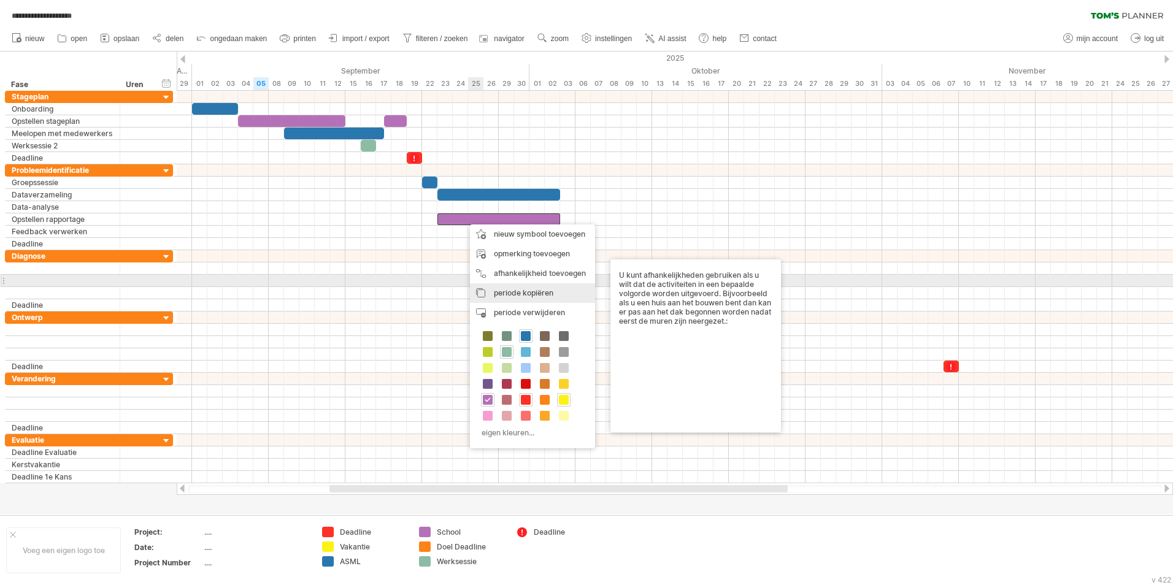
click at [478, 287] on div "periode kopiëren periodes/symbolen kopiëren" at bounding box center [532, 293] width 125 height 20
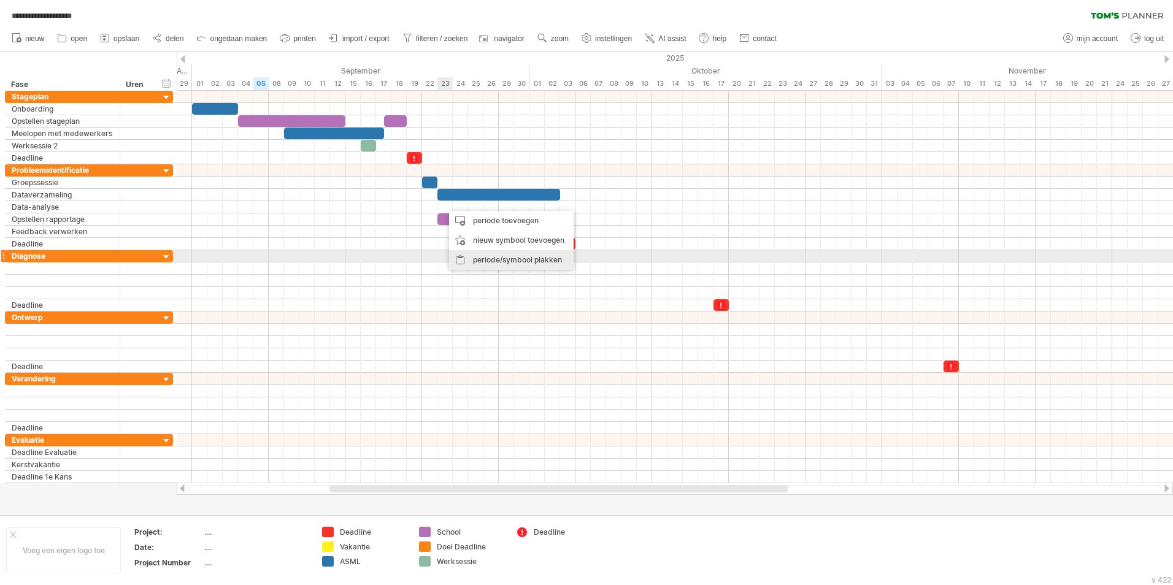
click at [464, 253] on div "periode/symbool plakken" at bounding box center [511, 260] width 125 height 20
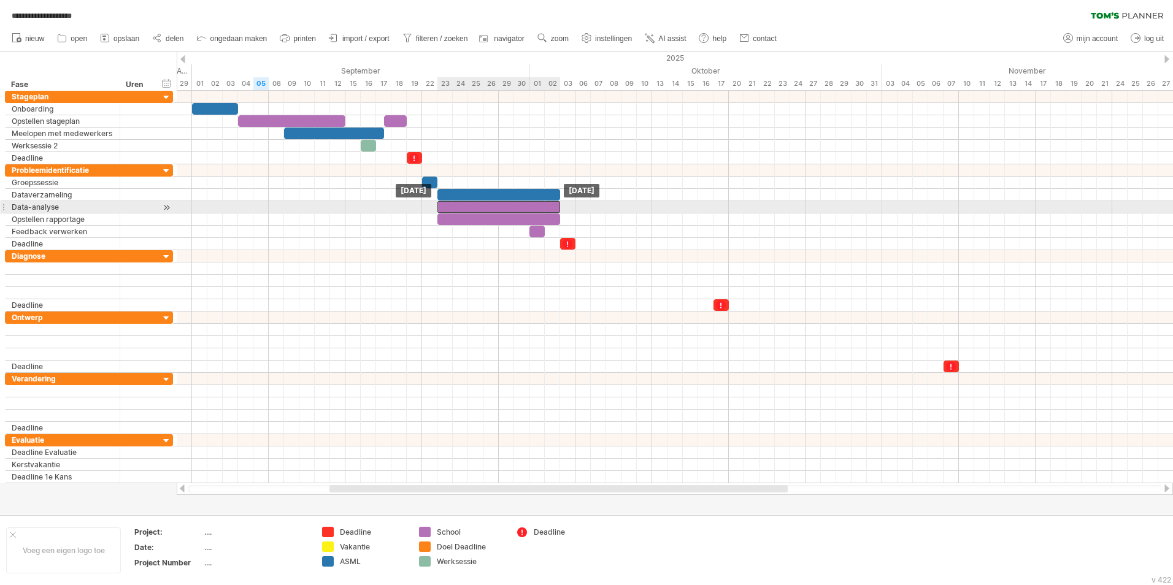
drag, startPoint x: 473, startPoint y: 203, endPoint x: 464, endPoint y: 203, distance: 8.6
click at [464, 203] on div at bounding box center [498, 207] width 123 height 12
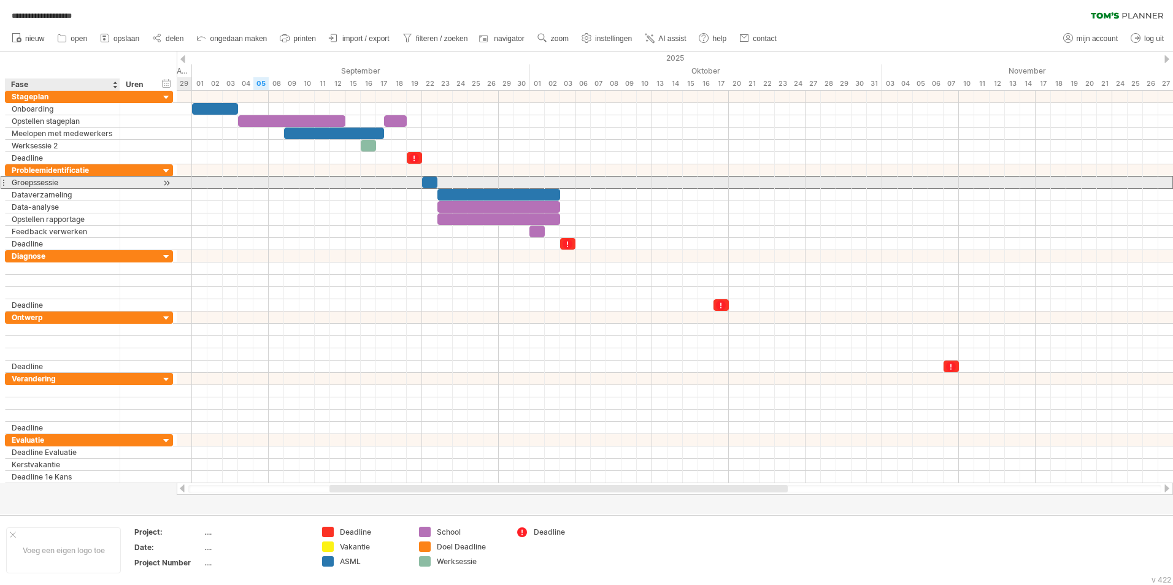
click at [91, 186] on div "Groepssessie" at bounding box center [63, 183] width 102 height 12
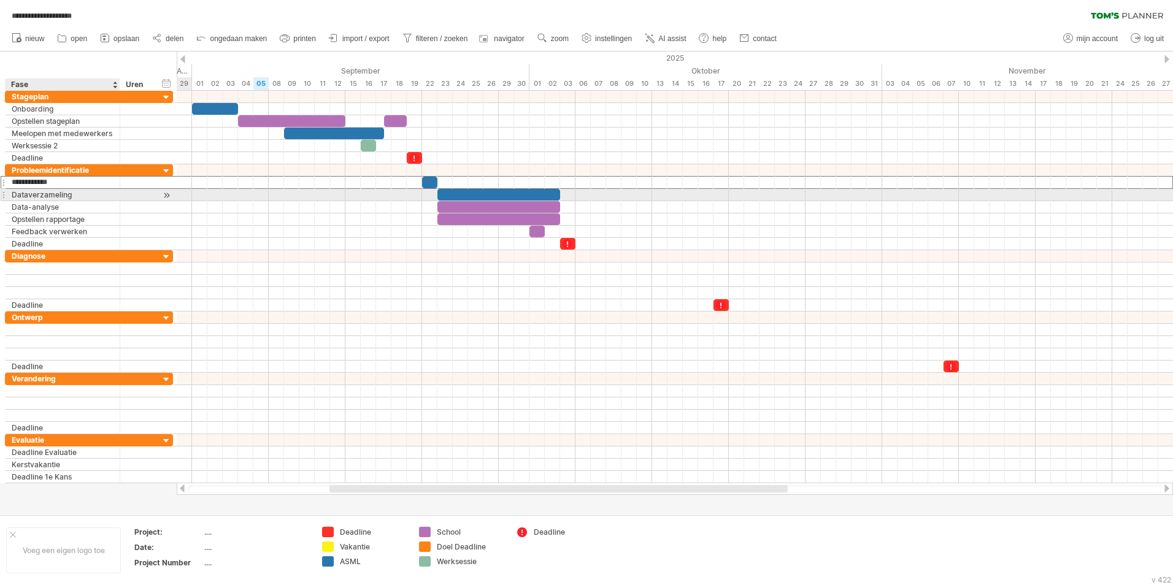
click at [91, 193] on div "Dataverzameling" at bounding box center [63, 195] width 102 height 12
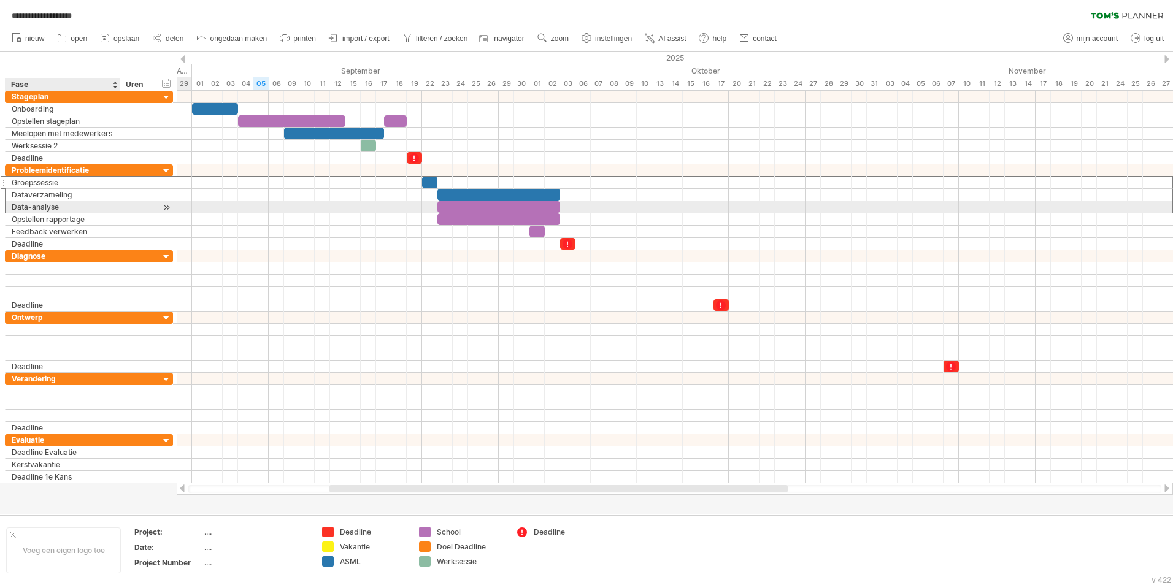
click at [92, 210] on div "Data-analyse" at bounding box center [63, 207] width 102 height 12
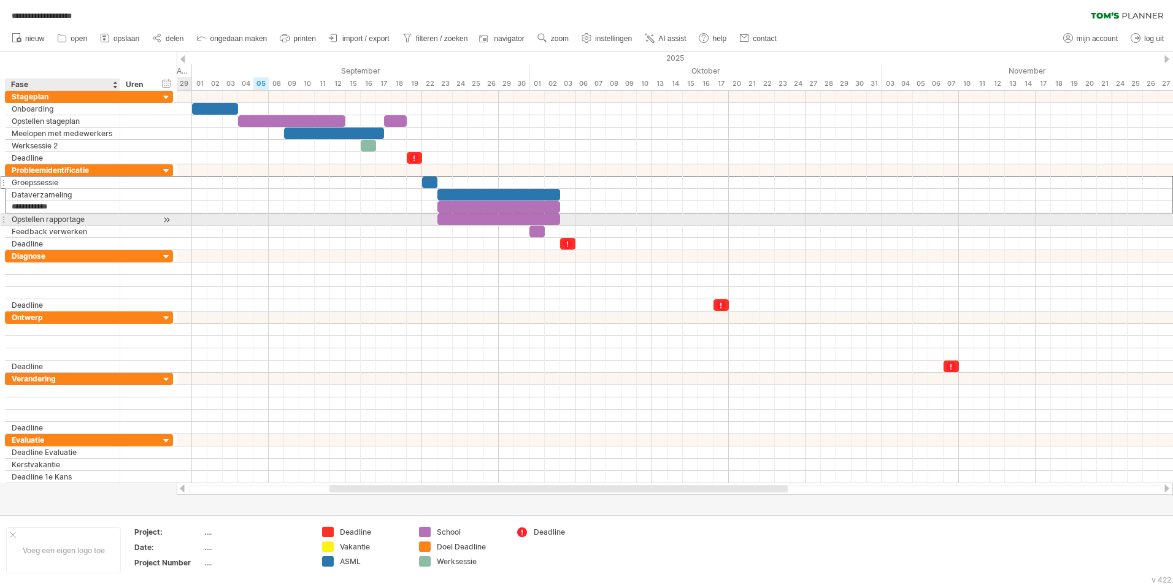
click at [92, 217] on div "Opstellen rapportage" at bounding box center [63, 219] width 102 height 12
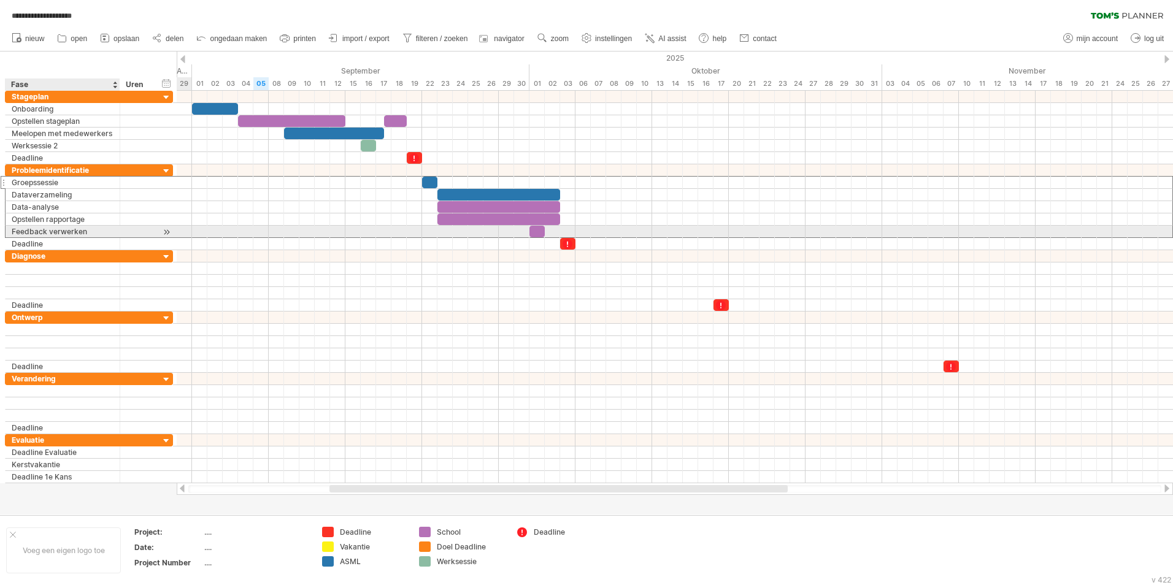
click at [90, 229] on div "Feedback verwerken" at bounding box center [63, 232] width 102 height 12
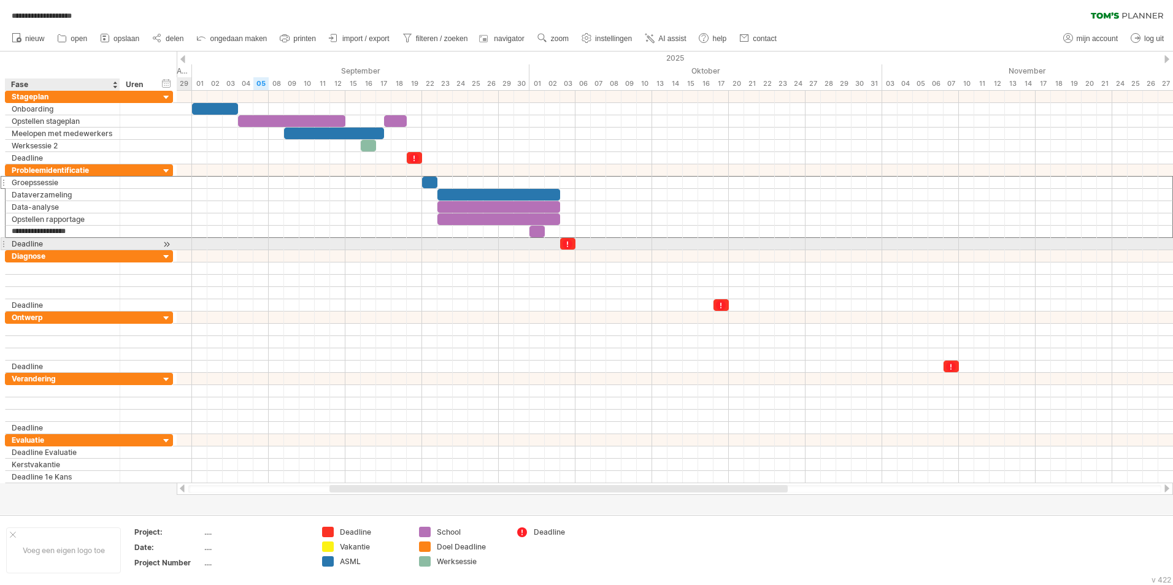
click at [90, 240] on div "Deadline" at bounding box center [63, 244] width 102 height 12
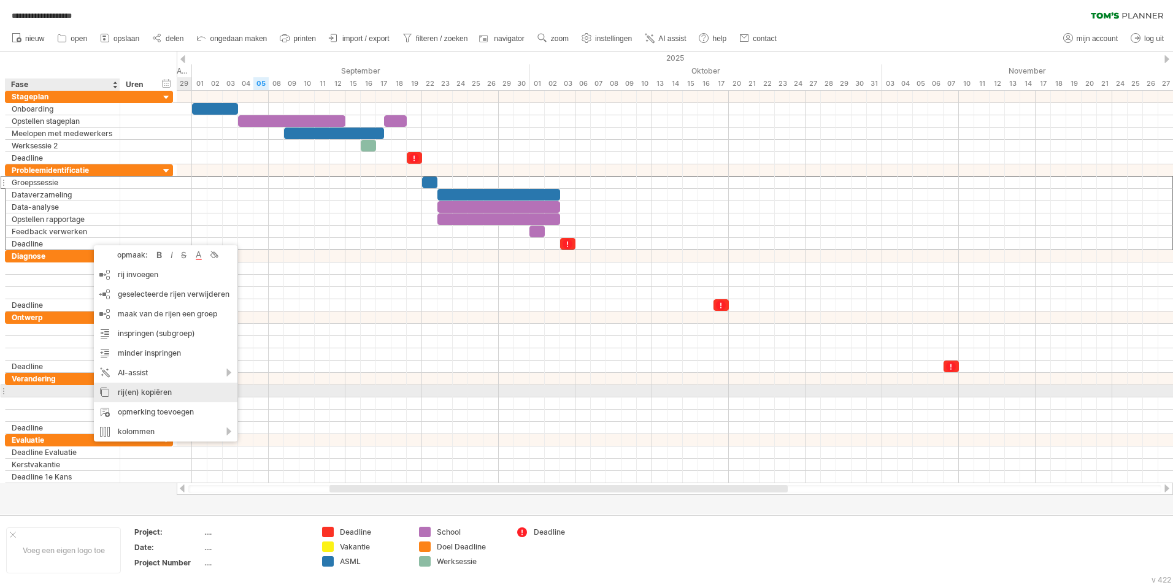
click at [129, 391] on div "rij(en) kopiëren" at bounding box center [166, 393] width 144 height 20
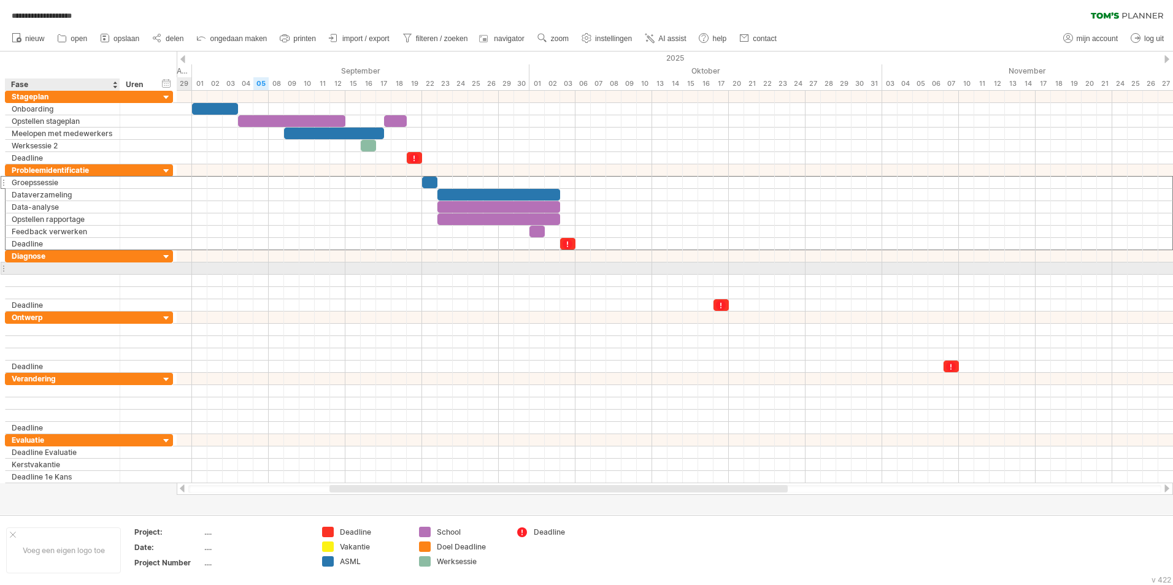
click at [74, 274] on div at bounding box center [89, 269] width 168 height 12
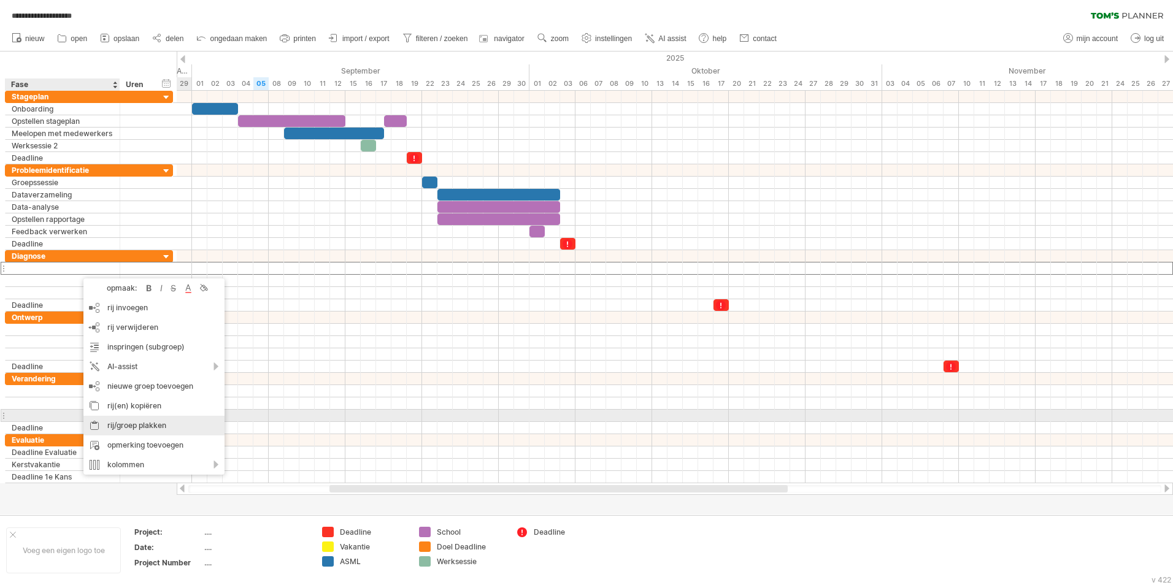
click at [105, 421] on div "rij/groep plakken" at bounding box center [153, 426] width 141 height 20
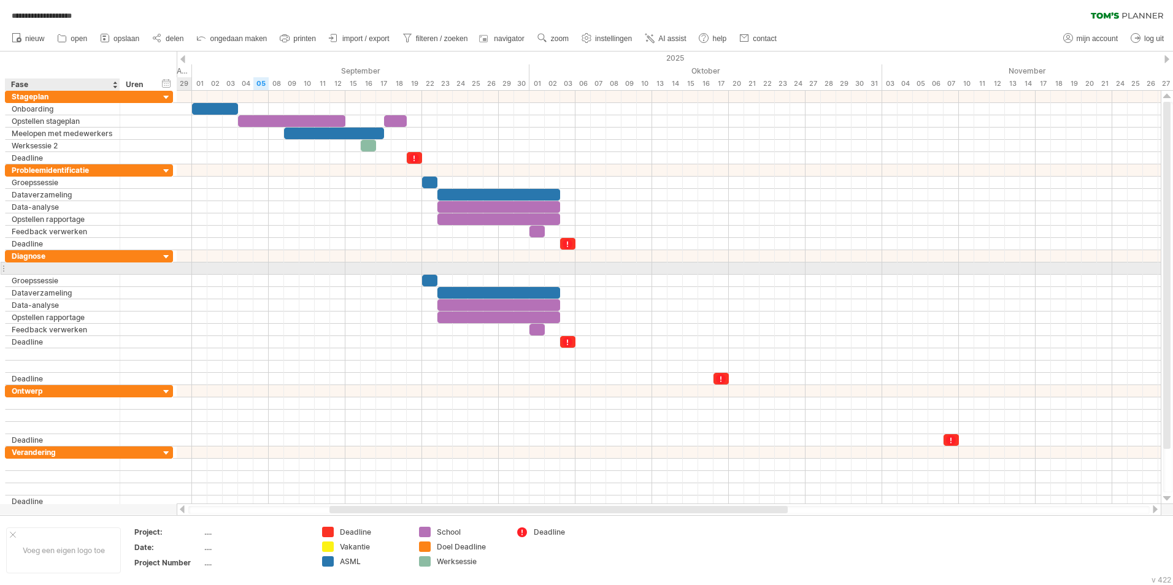
click at [54, 272] on div at bounding box center [63, 269] width 102 height 12
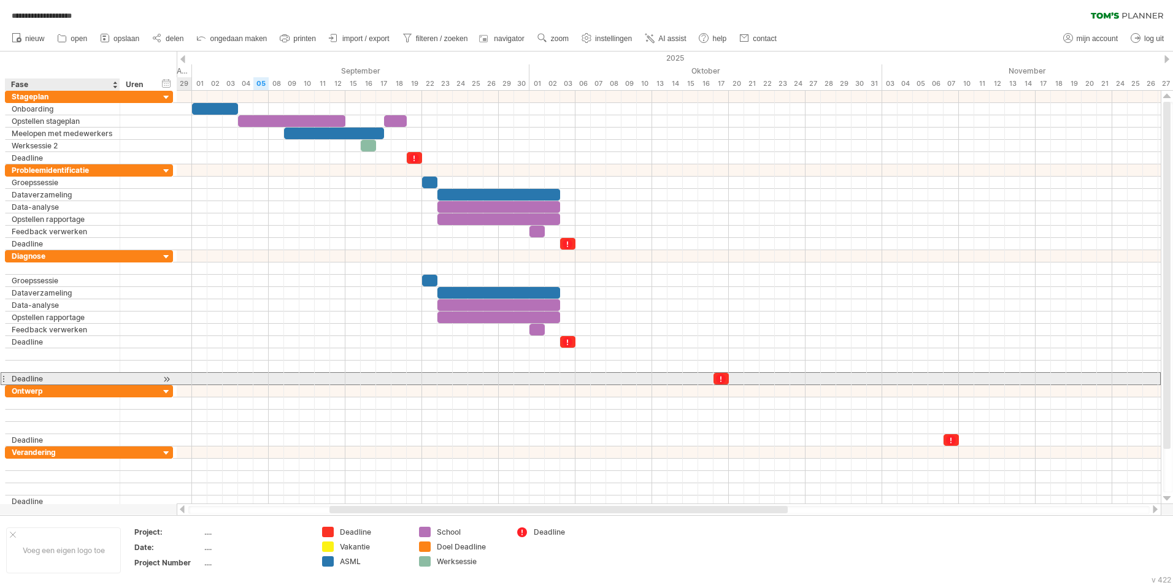
click at [32, 377] on div "Deadline" at bounding box center [63, 379] width 102 height 12
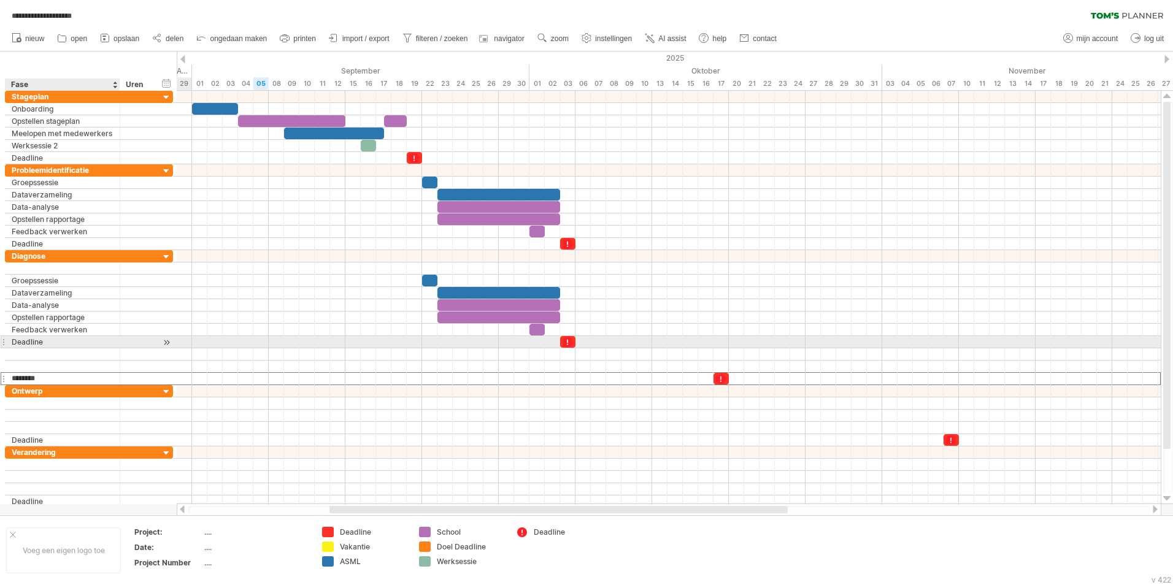
click at [49, 346] on div "Deadline" at bounding box center [63, 342] width 102 height 12
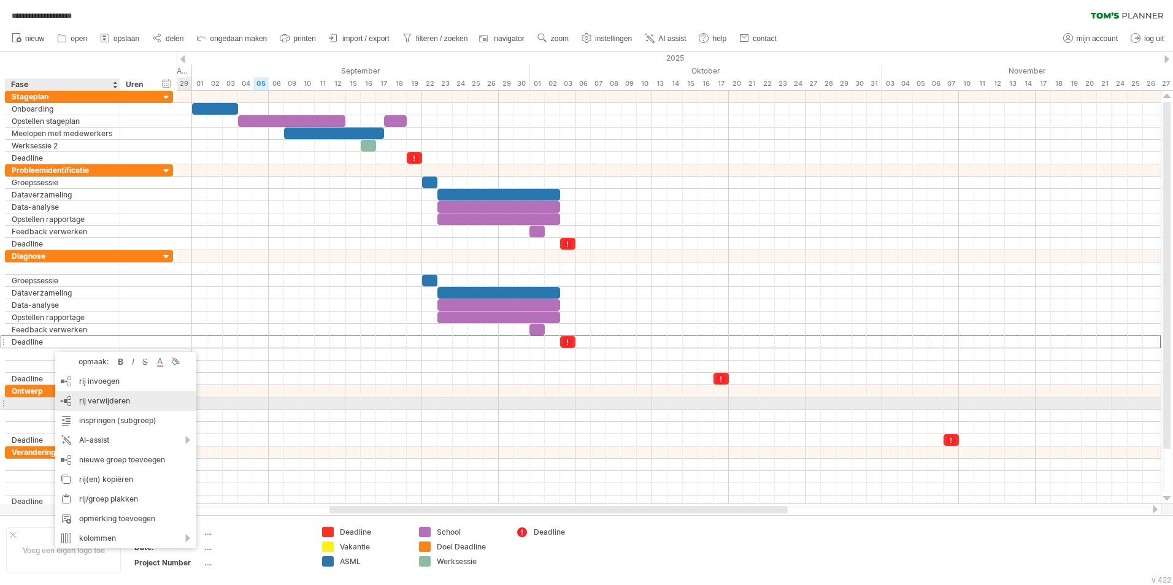
click at [110, 402] on span "rij verwijderen" at bounding box center [104, 400] width 51 height 9
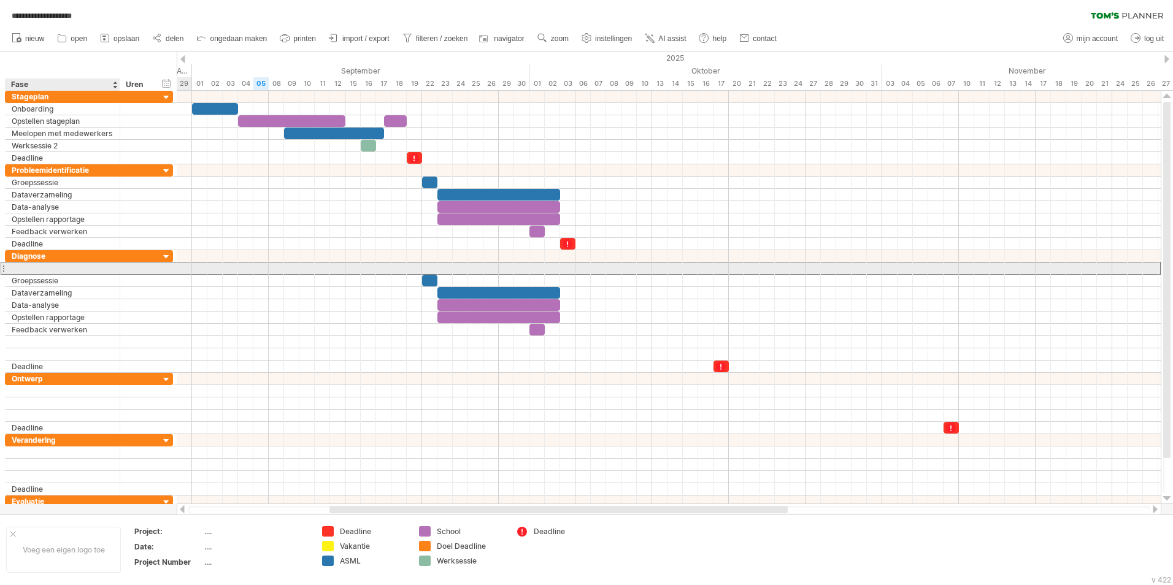
click at [74, 272] on div at bounding box center [63, 269] width 102 height 12
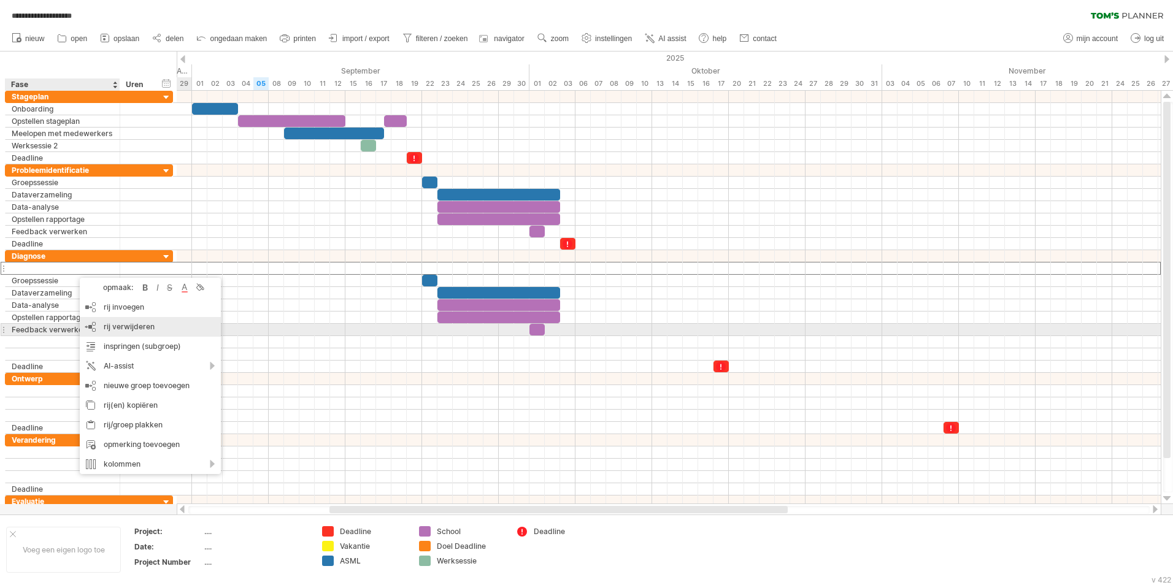
click at [144, 325] on span "rij verwijderen" at bounding box center [129, 326] width 51 height 9
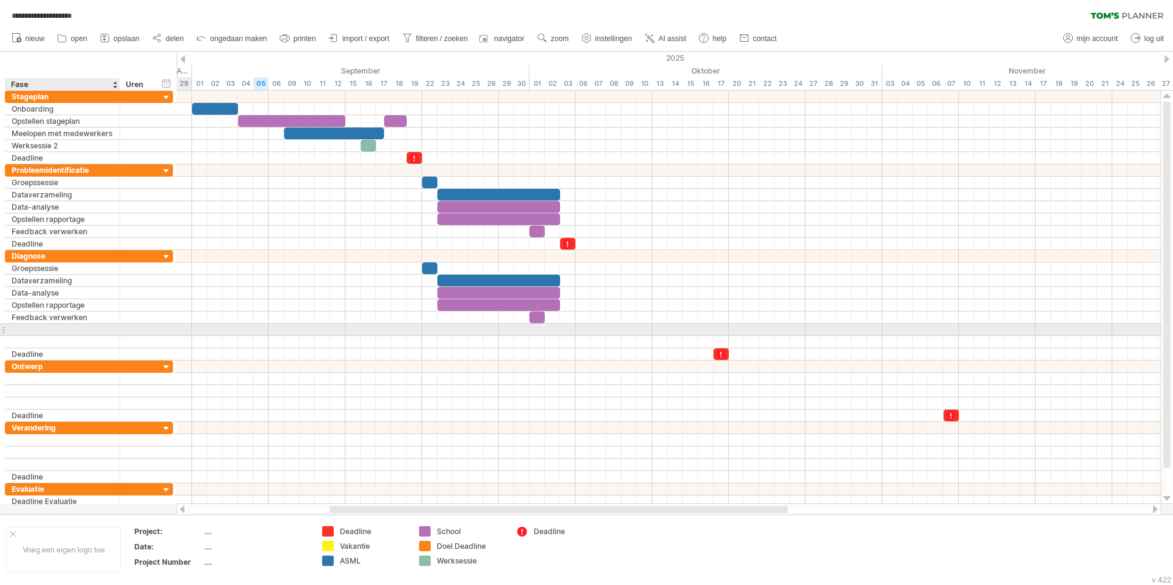
click at [48, 328] on div at bounding box center [63, 330] width 102 height 12
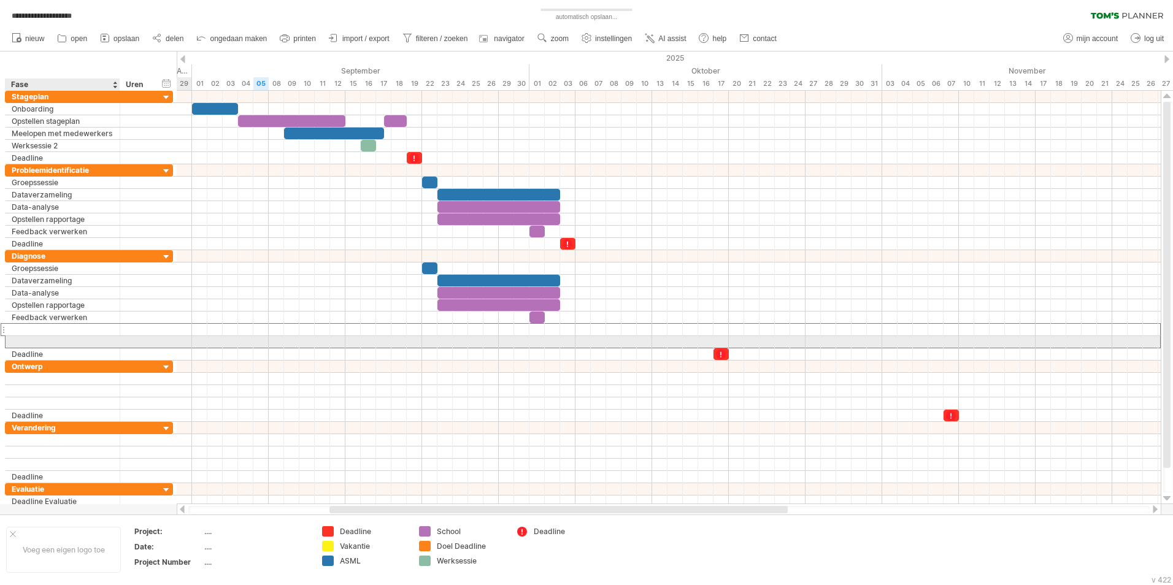
click at [47, 342] on div at bounding box center [63, 342] width 102 height 12
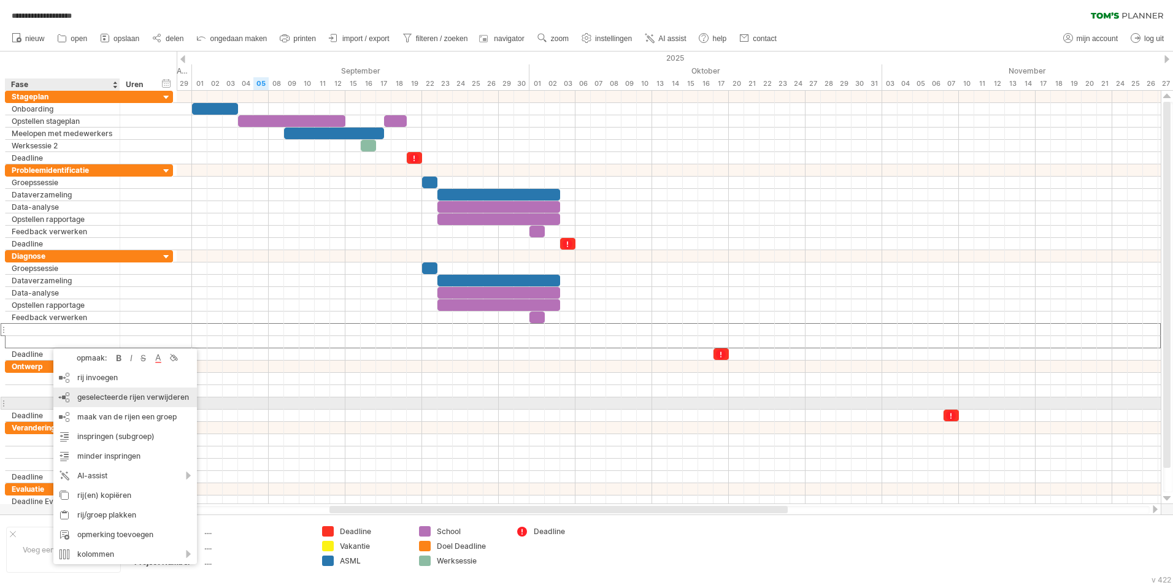
click at [133, 402] on div "rij verwijderen geselecteerde rijen verwijderen" at bounding box center [125, 398] width 144 height 20
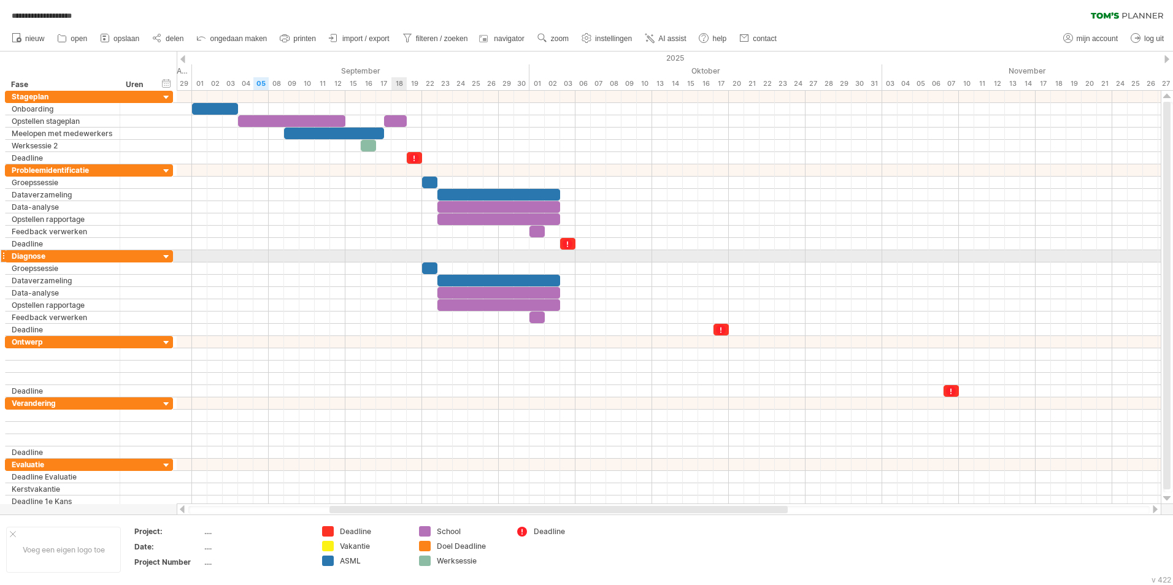
click at [406, 253] on div at bounding box center [669, 256] width 984 height 12
click at [414, 266] on div at bounding box center [669, 269] width 984 height 12
click at [427, 266] on div at bounding box center [429, 269] width 15 height 12
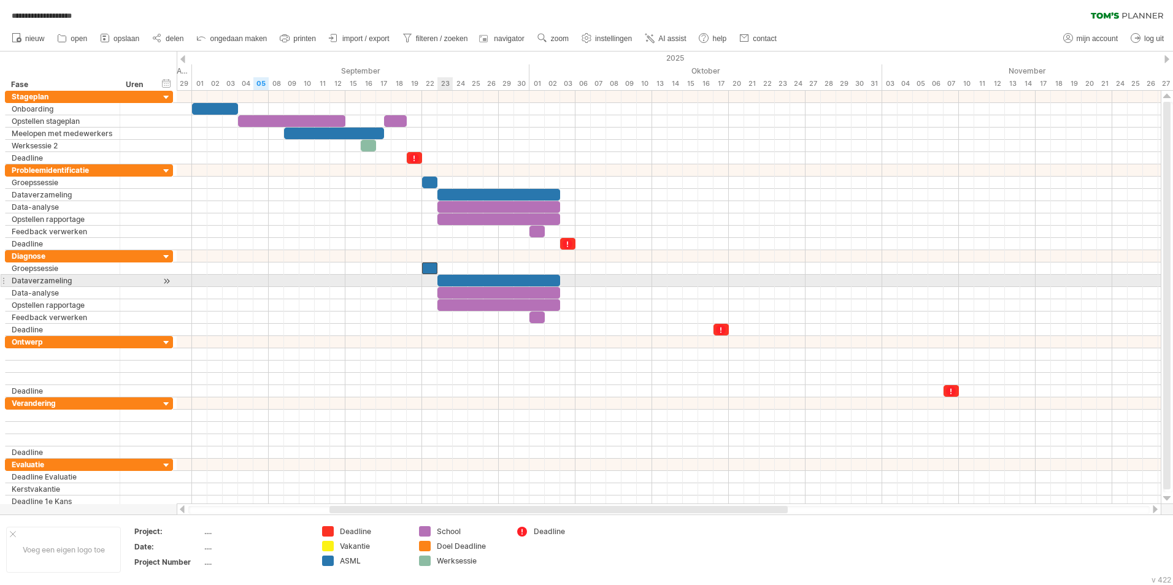
click at [444, 283] on div at bounding box center [498, 281] width 123 height 12
click at [445, 293] on div at bounding box center [498, 293] width 123 height 12
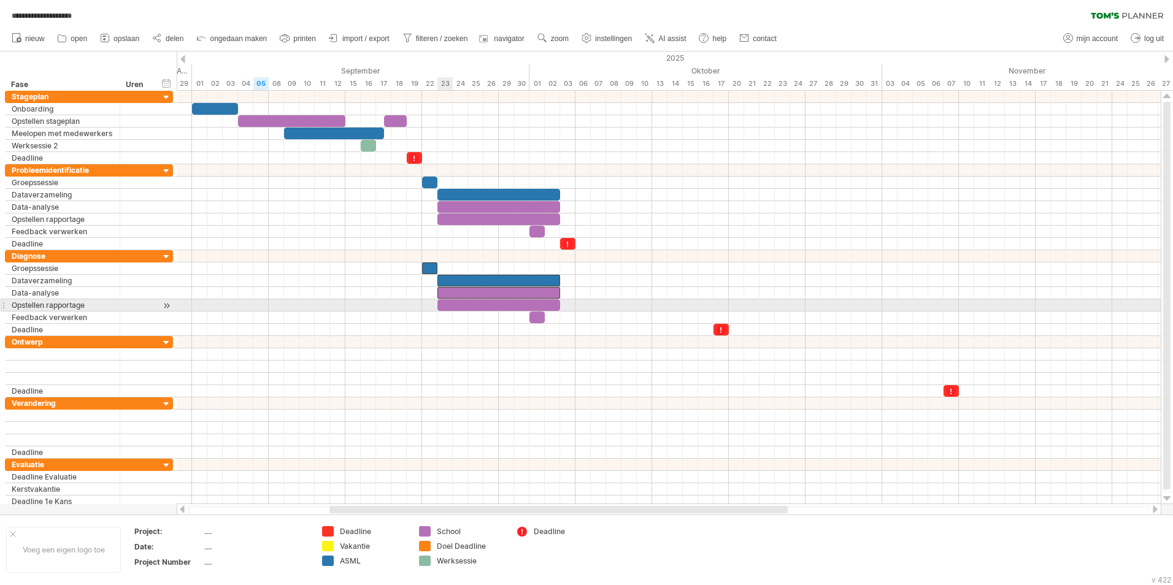
click at [445, 302] on div at bounding box center [498, 305] width 123 height 12
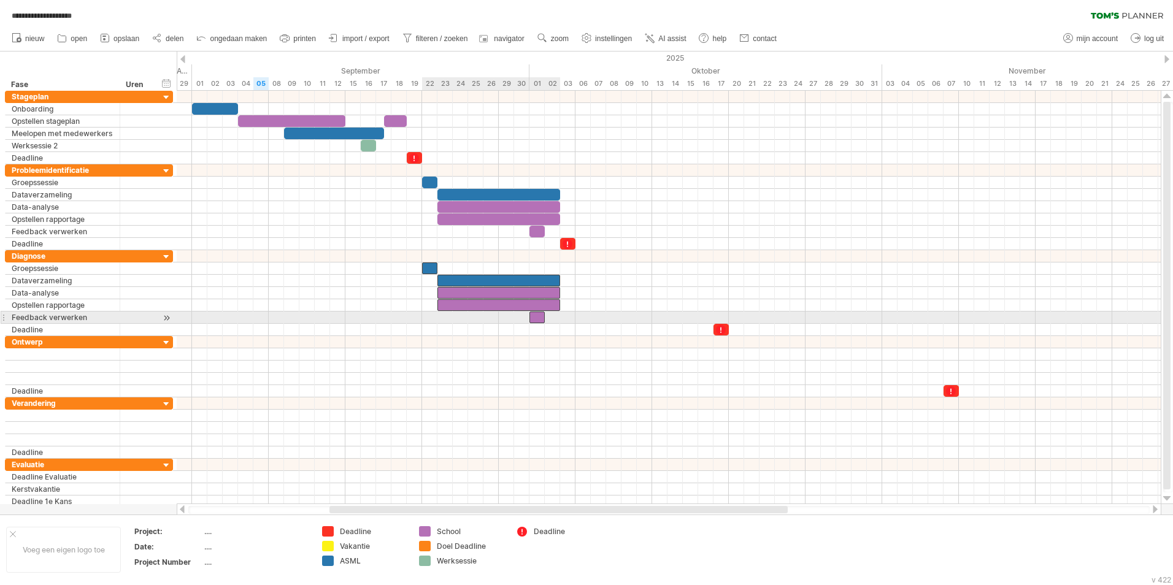
click at [533, 318] on div at bounding box center [536, 318] width 15 height 12
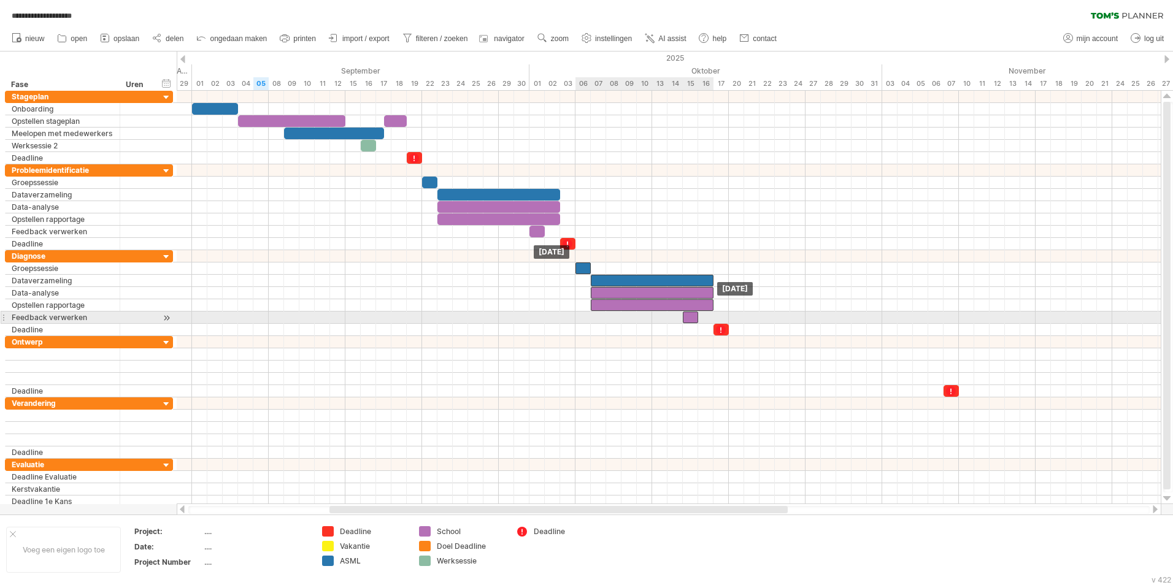
drag, startPoint x: 537, startPoint y: 318, endPoint x: 687, endPoint y: 317, distance: 150.3
click at [687, 317] on div at bounding box center [690, 318] width 15 height 12
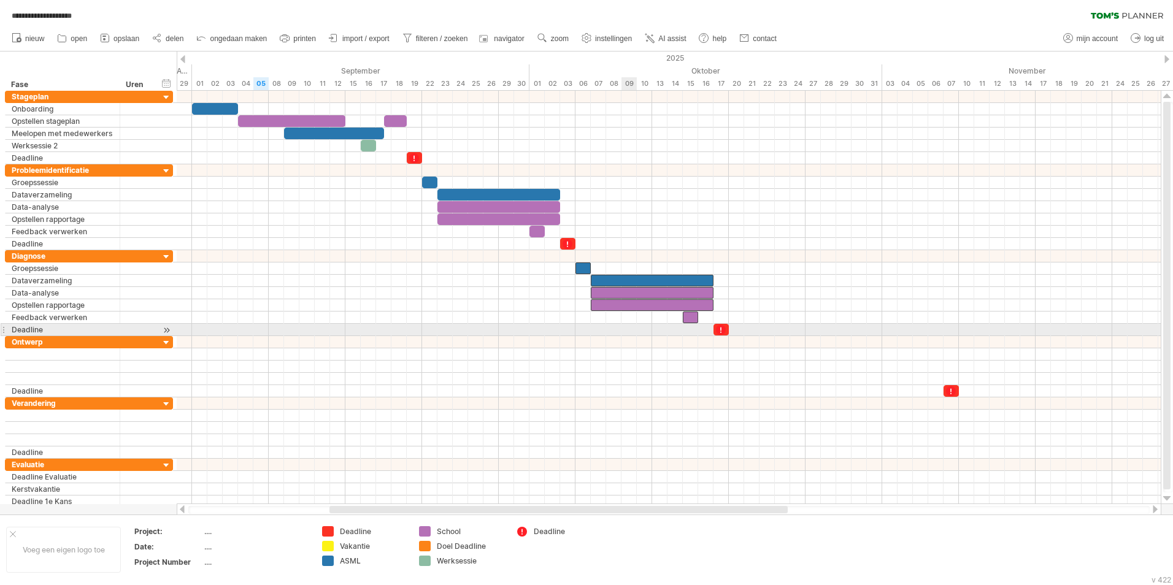
click at [624, 334] on div at bounding box center [669, 330] width 984 height 12
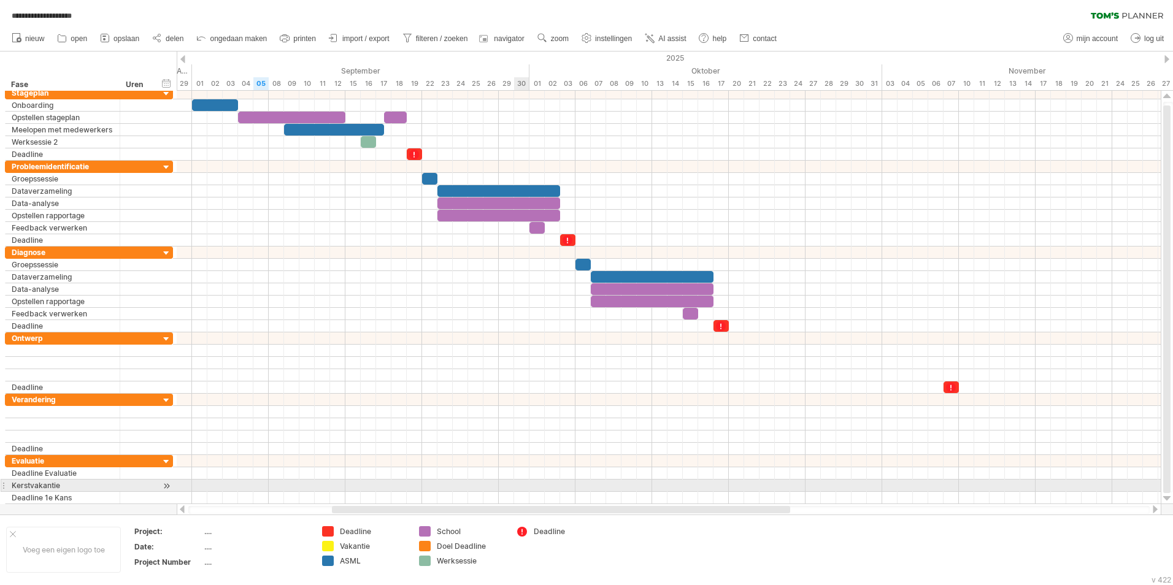
drag, startPoint x: 518, startPoint y: 513, endPoint x: 520, endPoint y: 490, distance: 23.4
click at [520, 490] on div "**********" at bounding box center [586, 292] width 1173 height 585
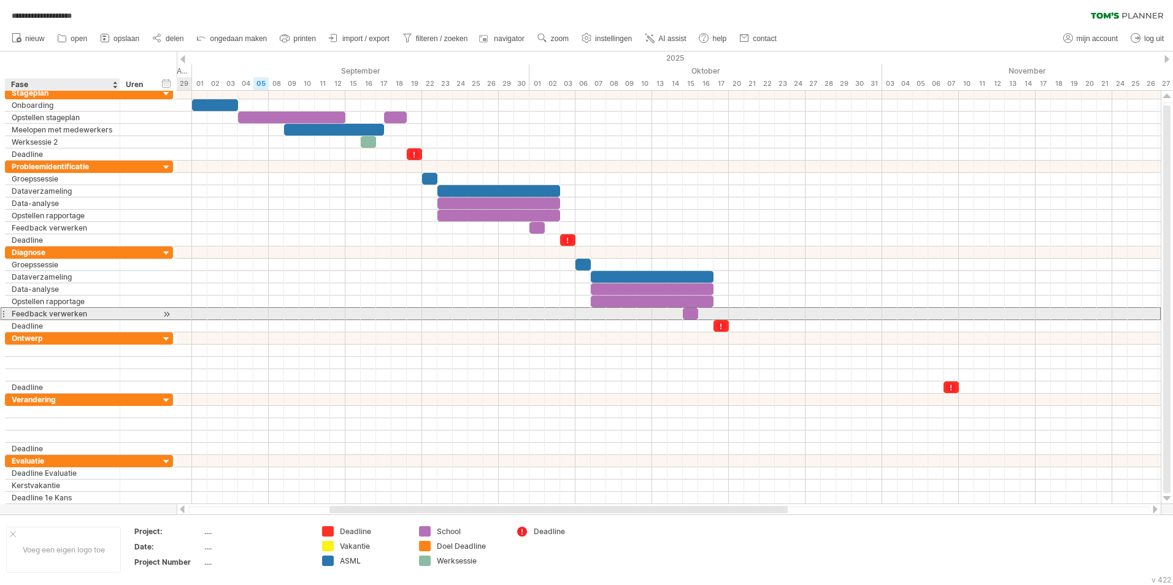
click at [99, 314] on div "Feedback verwerken" at bounding box center [63, 314] width 102 height 12
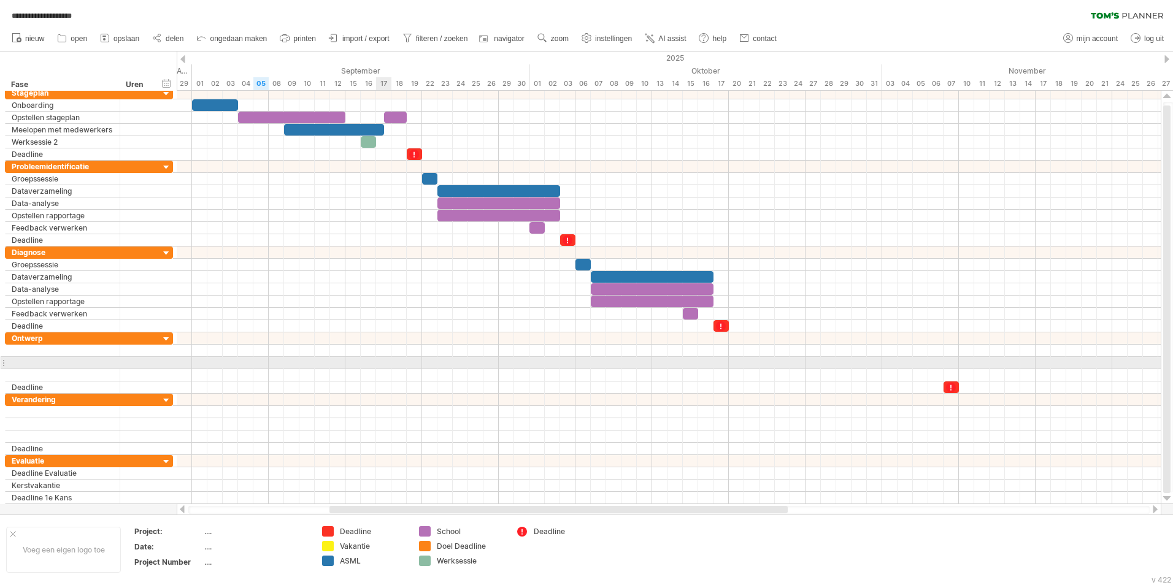
click at [383, 369] on div at bounding box center [669, 363] width 984 height 12
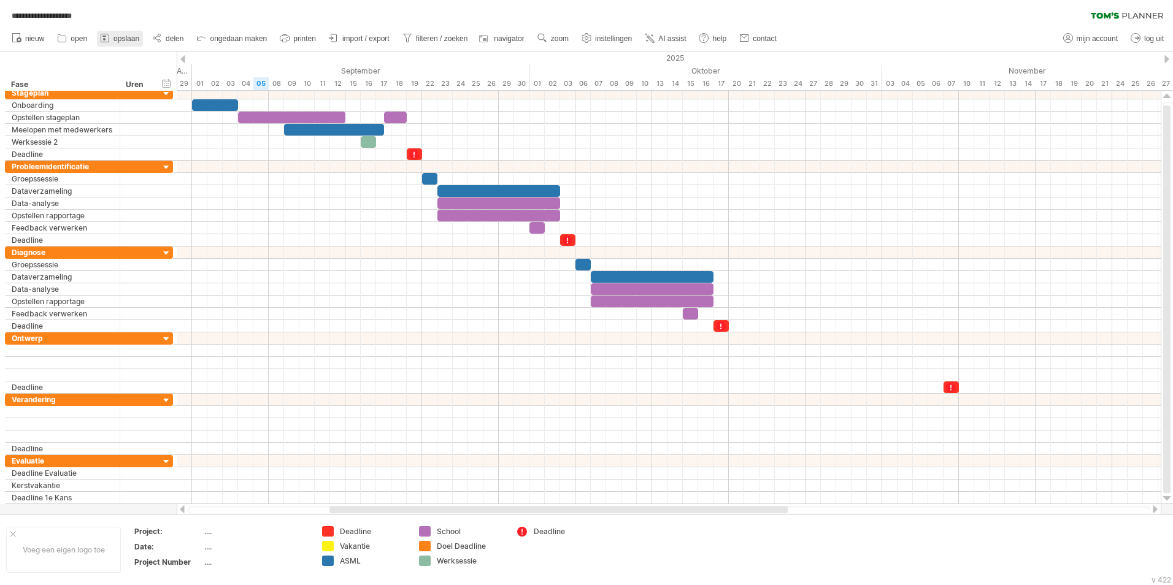
click at [123, 41] on span "opslaan" at bounding box center [126, 38] width 26 height 9
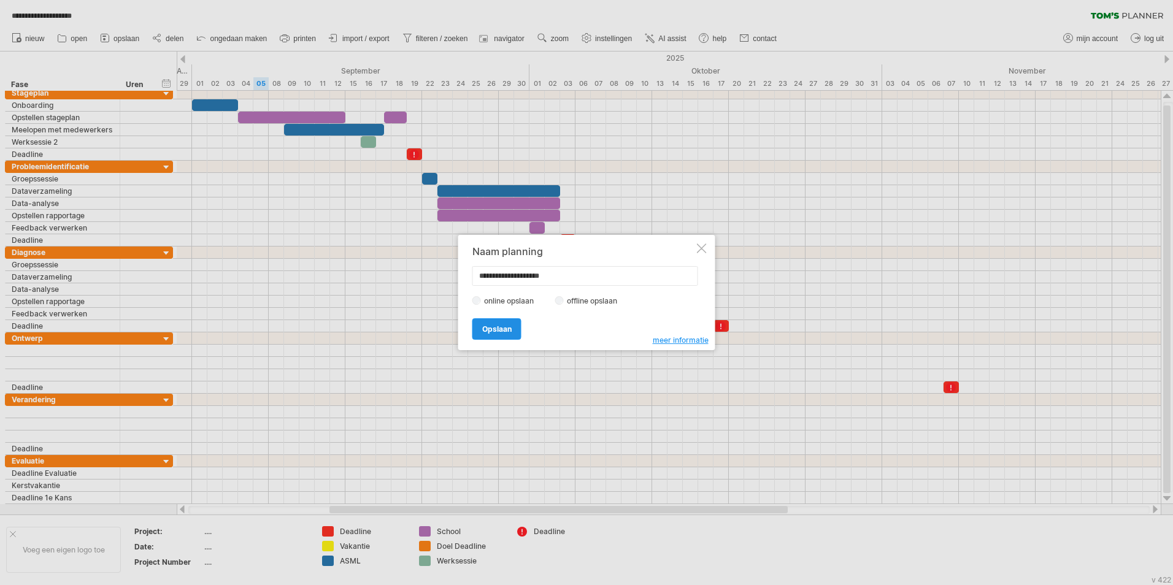
click at [509, 330] on span "Opslaan" at bounding box center [496, 329] width 29 height 9
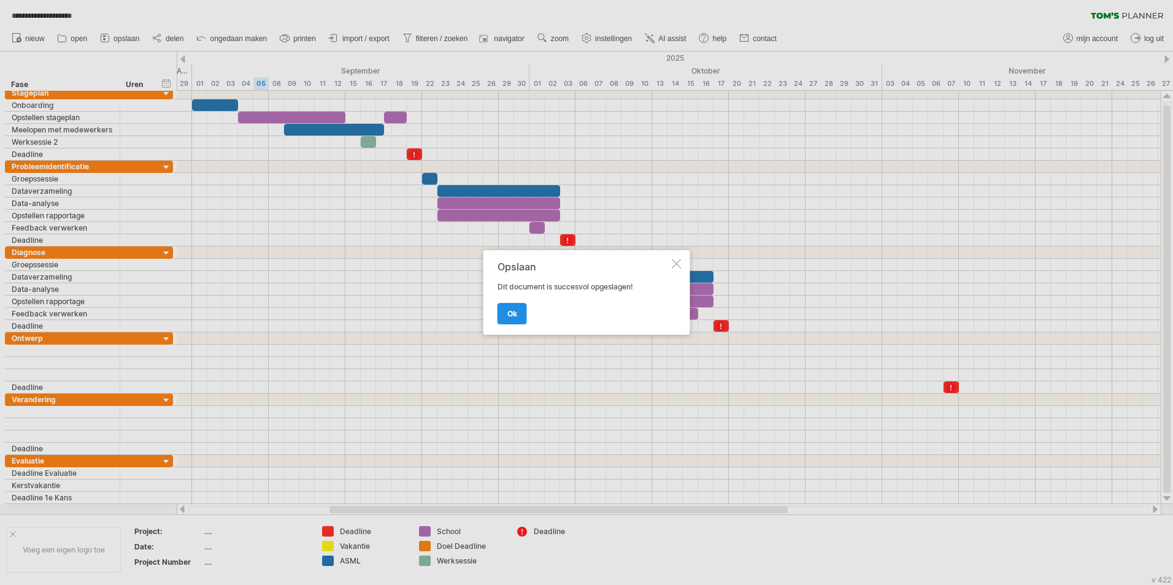
click at [518, 316] on link "ok" at bounding box center [512, 313] width 29 height 21
